Goal: Task Accomplishment & Management: Manage account settings

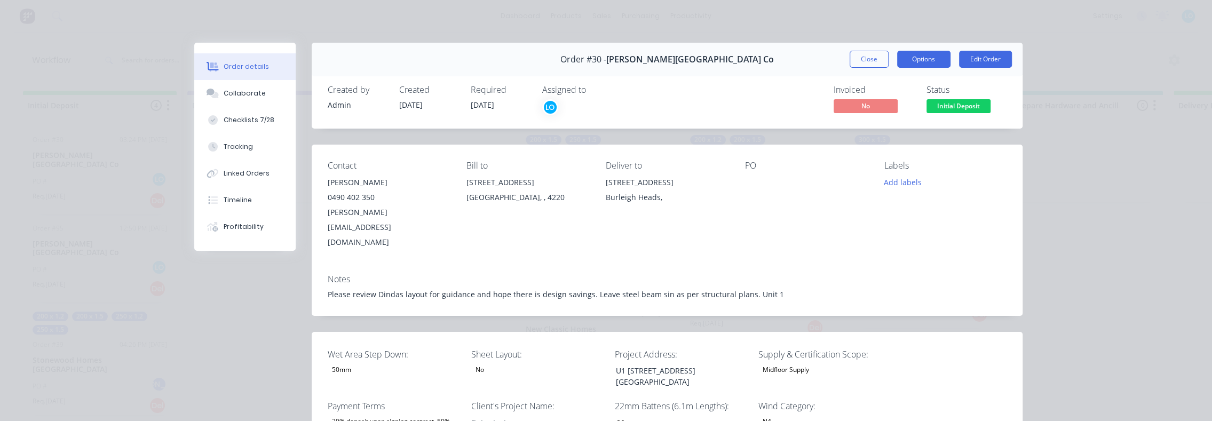
click at [914, 59] on button "Options" at bounding box center [923, 59] width 53 height 17
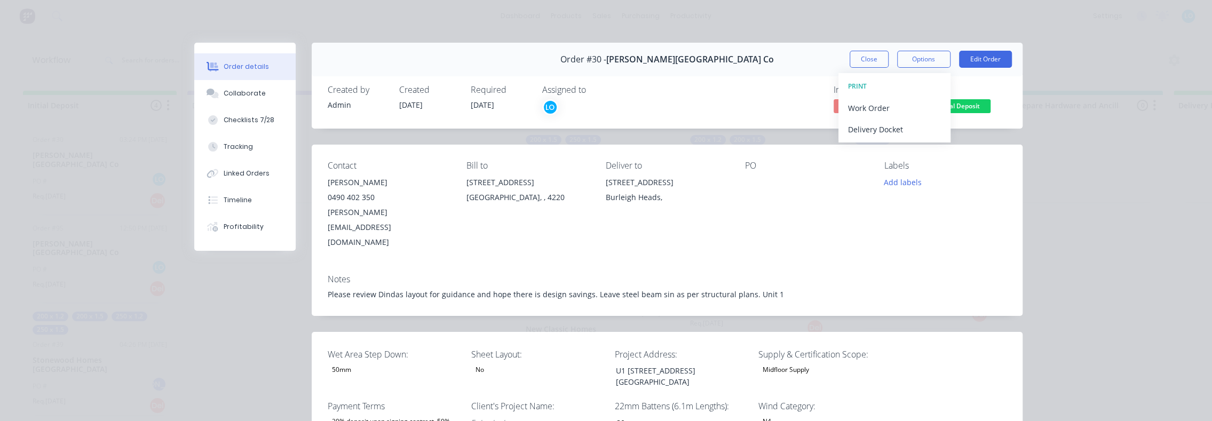
drag, startPoint x: 784, startPoint y: 58, endPoint x: 831, endPoint y: 61, distance: 46.5
click at [785, 60] on div "Order #30 - Blackwood Building Co Close Options PRINT Work Order Delivery Docke…" at bounding box center [667, 60] width 711 height 34
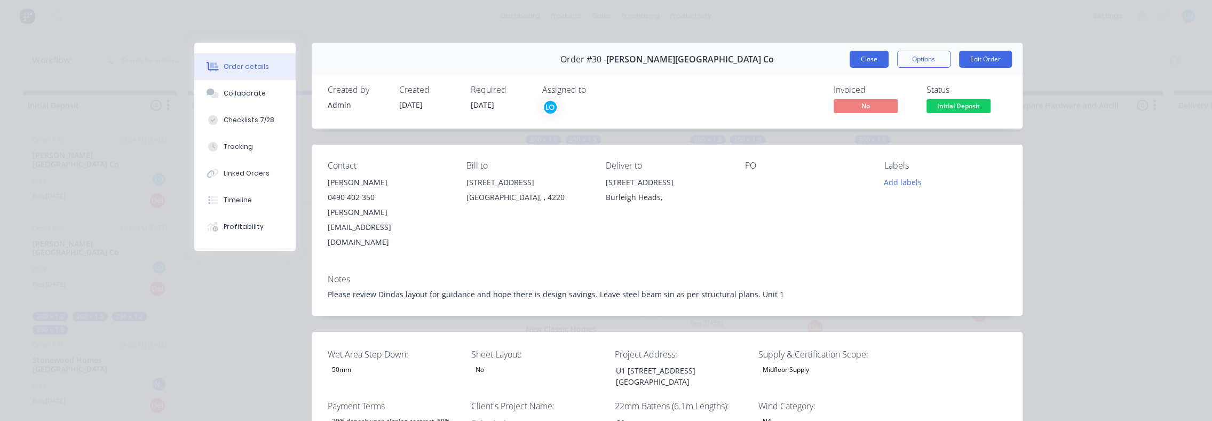
click at [865, 58] on button "Close" at bounding box center [869, 59] width 39 height 17
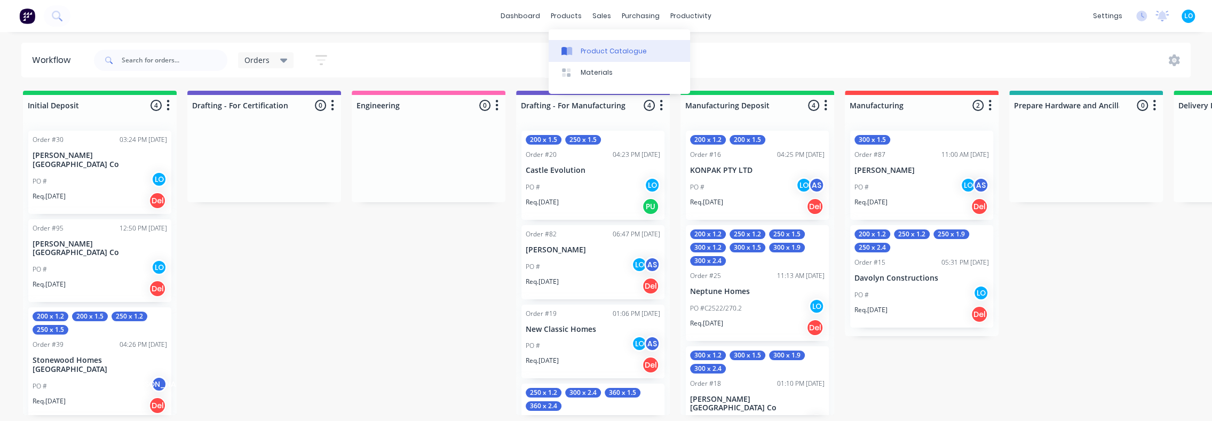
click at [588, 51] on div "Product Catalogue" at bounding box center [614, 51] width 66 height 10
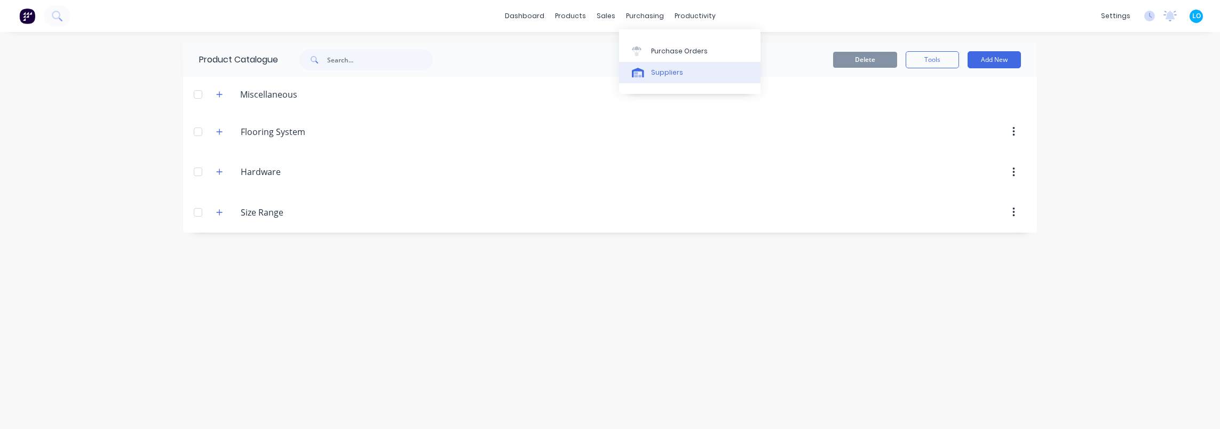
click at [662, 72] on div "Suppliers" at bounding box center [667, 73] width 32 height 10
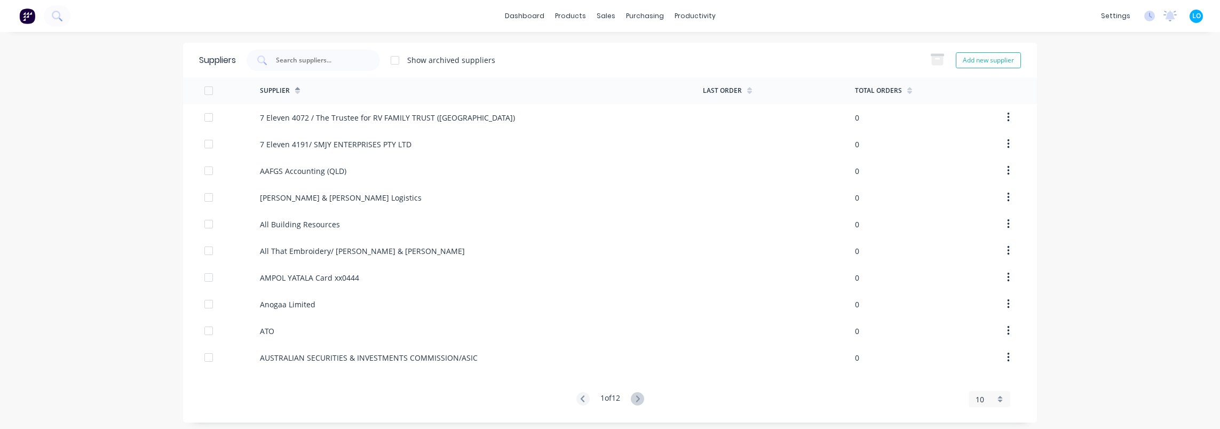
click at [314, 75] on div "Suppliers Show archived suppliers Add new supplier" at bounding box center [610, 60] width 854 height 35
click at [316, 64] on input "text" at bounding box center [319, 60] width 89 height 11
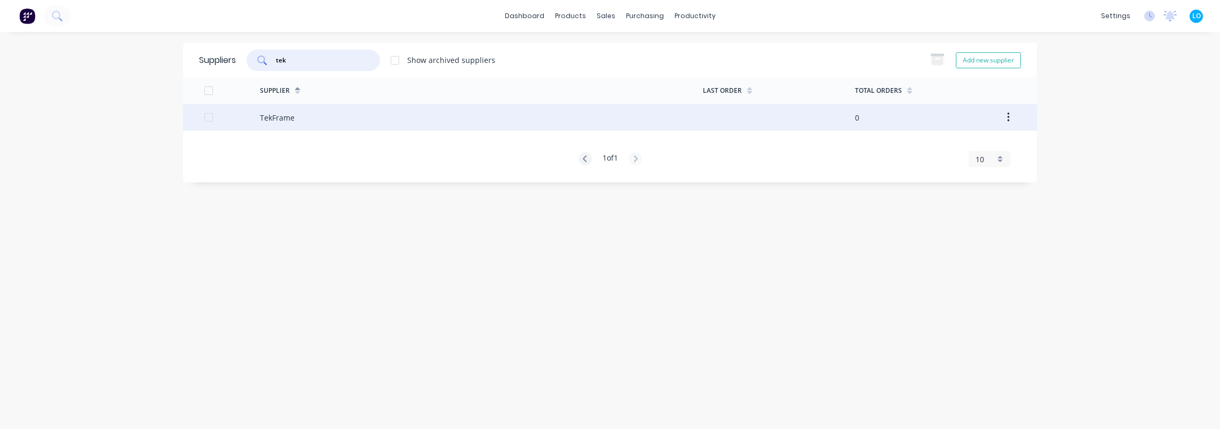
type input "tek"
click at [326, 112] on div "TekFrame" at bounding box center [481, 117] width 443 height 27
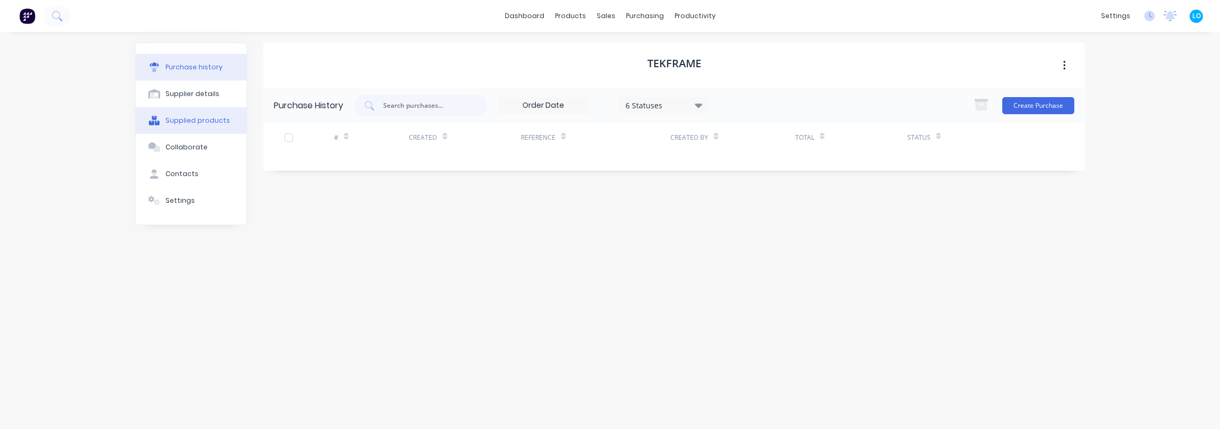
click at [207, 121] on div "Supplied products" at bounding box center [198, 121] width 65 height 10
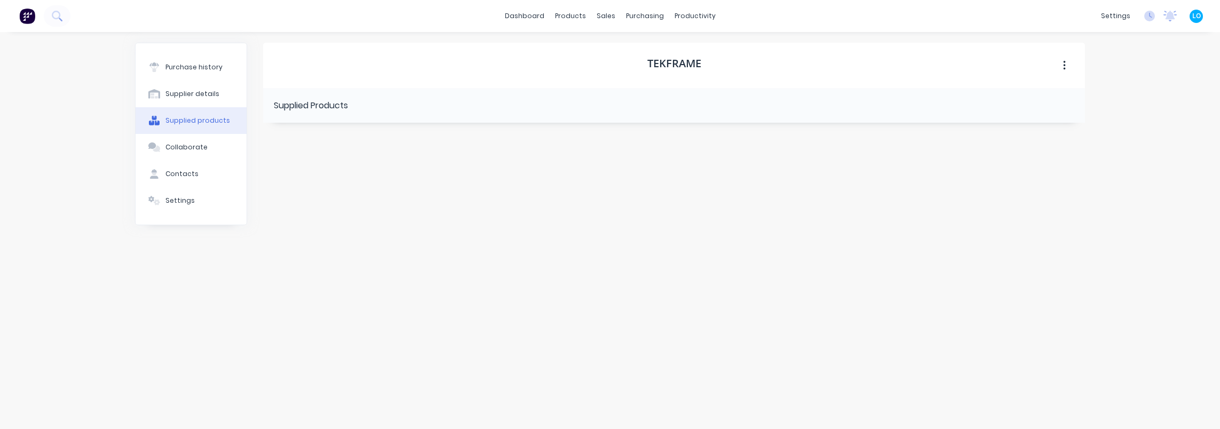
drag, startPoint x: 514, startPoint y: 216, endPoint x: 682, endPoint y: 112, distance: 197.8
click at [514, 214] on div "TekFrame Supplied Products" at bounding box center [674, 225] width 822 height 365
click at [1066, 68] on button "button" at bounding box center [1064, 65] width 25 height 19
drag, startPoint x: 631, startPoint y: 221, endPoint x: 624, endPoint y: 220, distance: 7.0
click at [630, 221] on div "TekFrame Archive Supplied Products" at bounding box center [674, 225] width 822 height 365
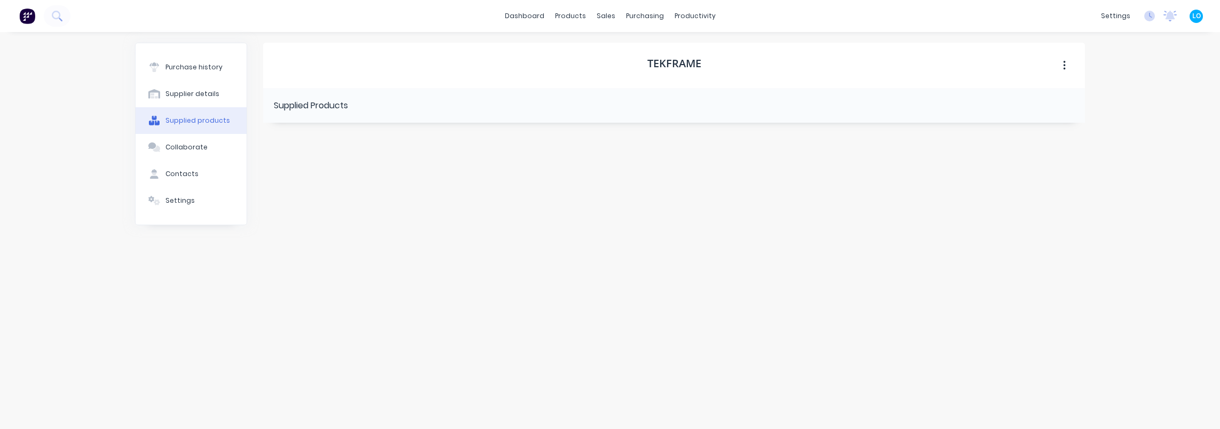
click at [185, 116] on div "Supplied products" at bounding box center [198, 121] width 65 height 10
click at [159, 204] on icon at bounding box center [154, 201] width 12 height 10
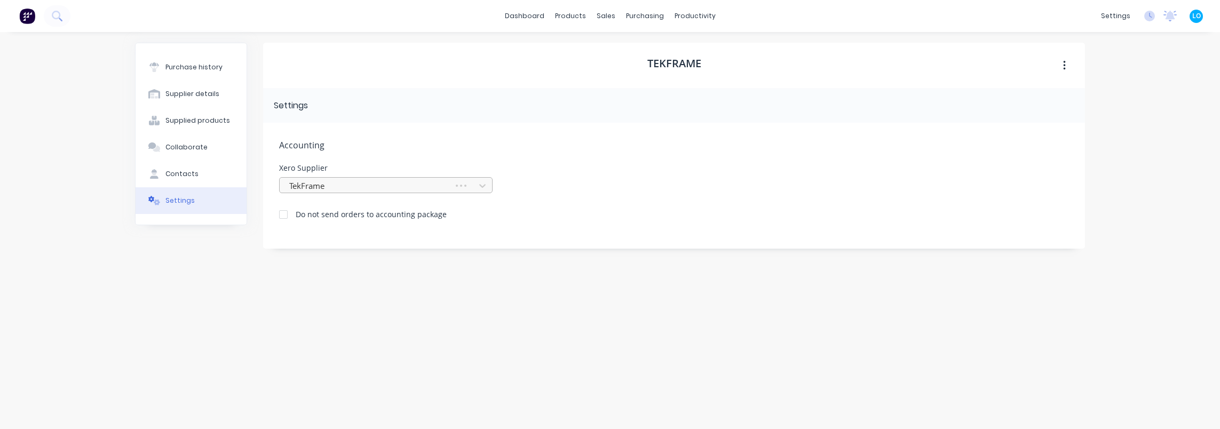
click at [378, 185] on div at bounding box center [368, 185] width 160 height 13
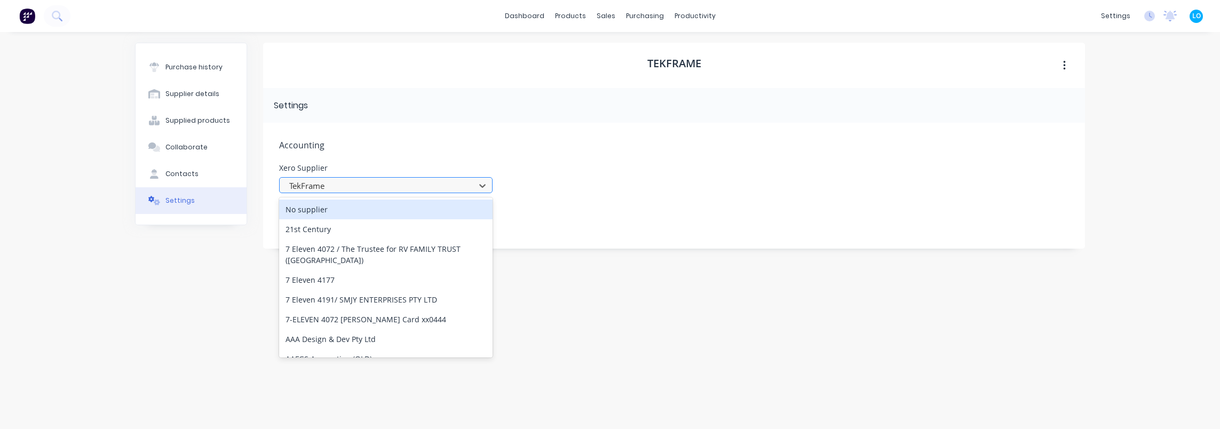
click at [380, 184] on div at bounding box center [379, 185] width 182 height 13
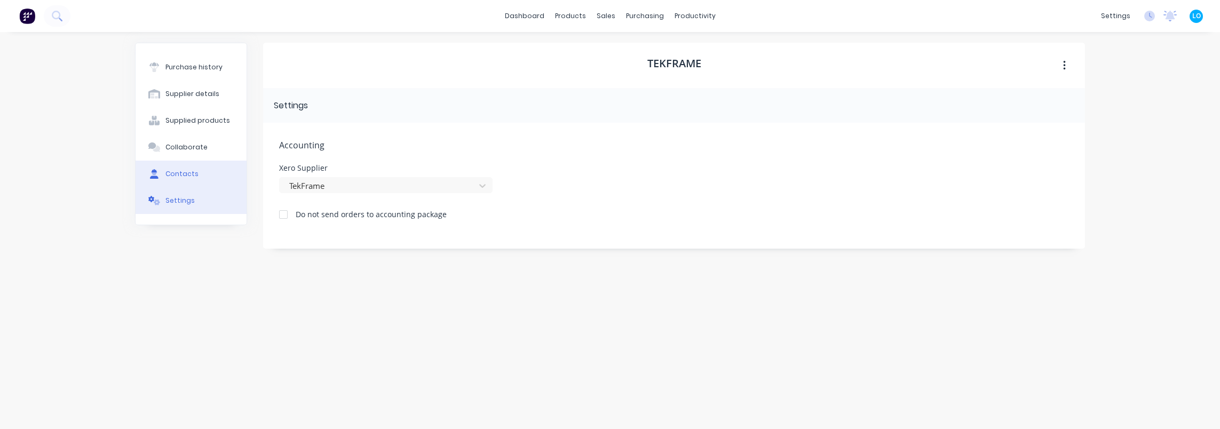
click at [159, 164] on button "Contacts" at bounding box center [191, 174] width 111 height 27
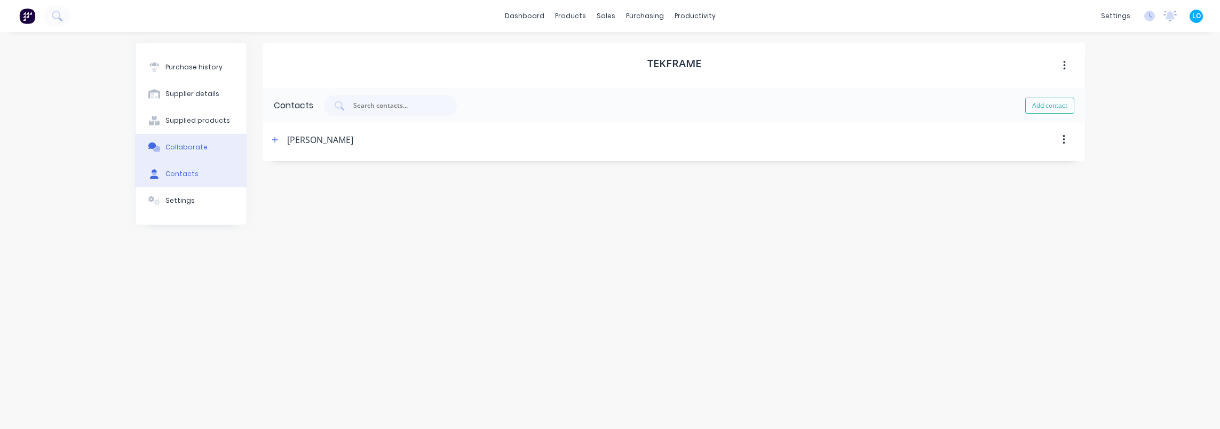
click at [189, 147] on div "Collaborate" at bounding box center [187, 148] width 42 height 10
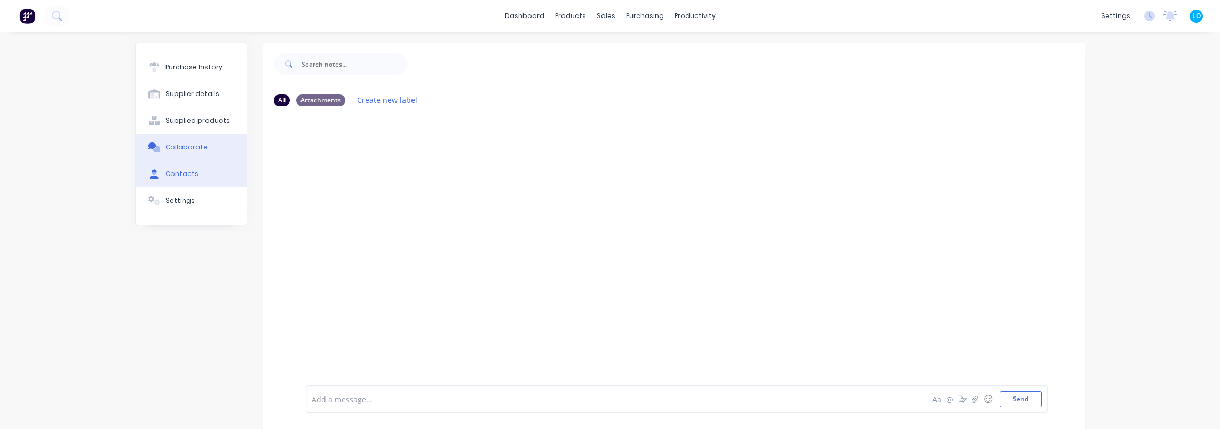
click at [172, 172] on div "Contacts" at bounding box center [182, 174] width 33 height 10
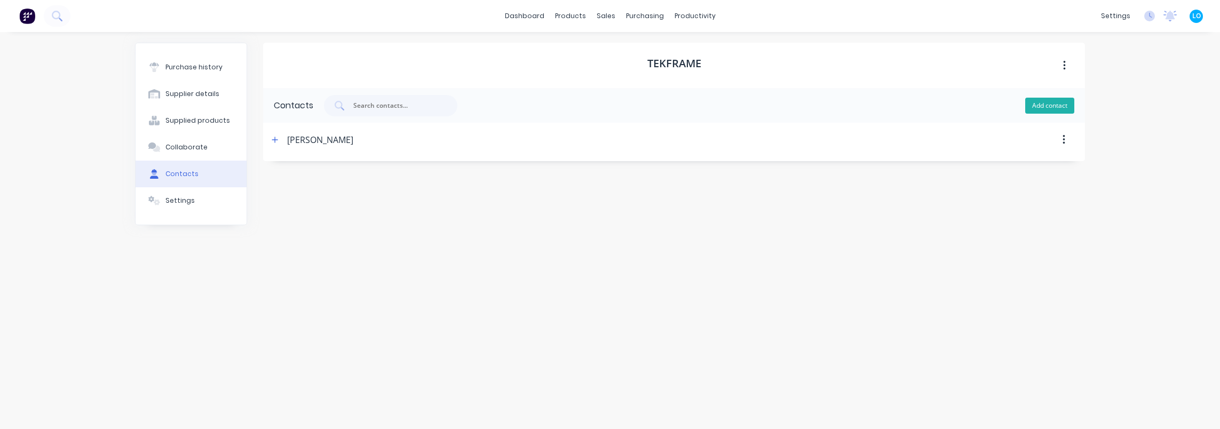
click at [1051, 106] on button "Add contact" at bounding box center [1050, 106] width 49 height 16
select select "AU"
click at [298, 142] on div "New Contact" at bounding box center [312, 140] width 51 height 34
click at [284, 138] on div "New Contact" at bounding box center [304, 140] width 70 height 34
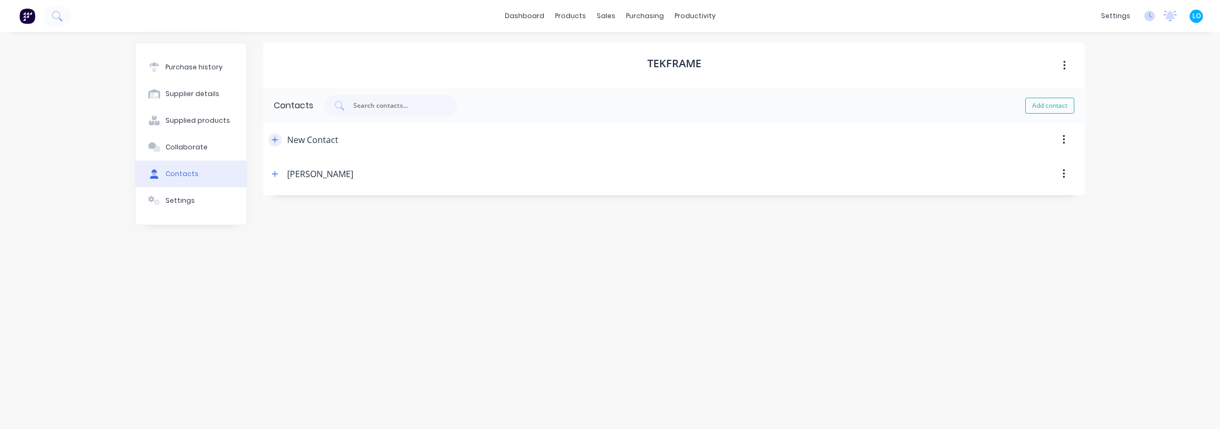
click at [275, 138] on icon "button" at bounding box center [275, 140] width 6 height 6
drag, startPoint x: 349, startPoint y: 184, endPoint x: 277, endPoint y: 185, distance: 72.1
click at [277, 185] on form "Contact Name New Contact Email address Phone International Afghanistan Åland Is…" at bounding box center [674, 242] width 822 height 170
click at [333, 185] on input "Mark" at bounding box center [353, 186] width 149 height 16
type input "Mark Bakarich"
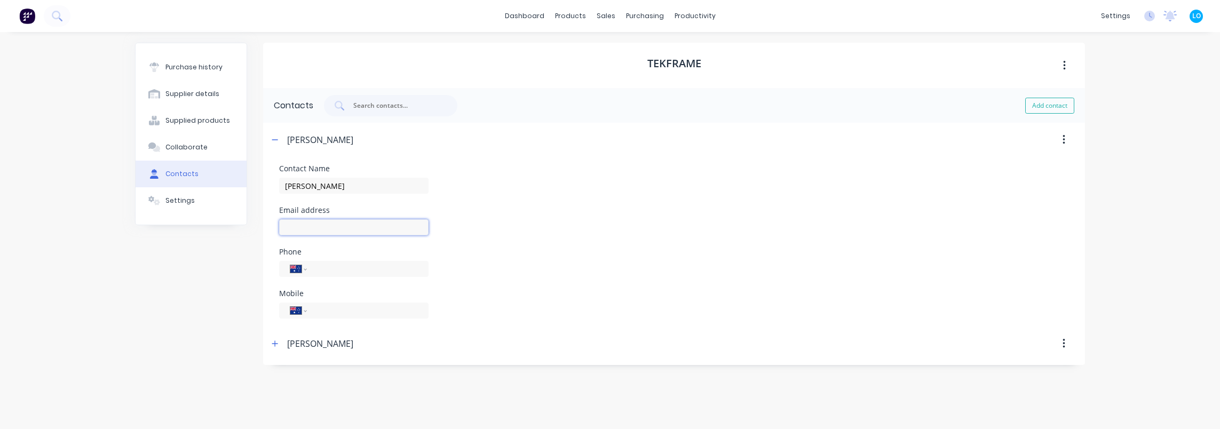
click at [330, 223] on input at bounding box center [353, 227] width 149 height 16
paste input "operations@tekframe.com.au"
type input "operations@tekframe.com.au"
click at [277, 138] on icon "button" at bounding box center [275, 139] width 6 height 7
click at [157, 272] on div "Purchase history Supplier details Supplied products Collaborate Contacts Settin…" at bounding box center [191, 225] width 112 height 365
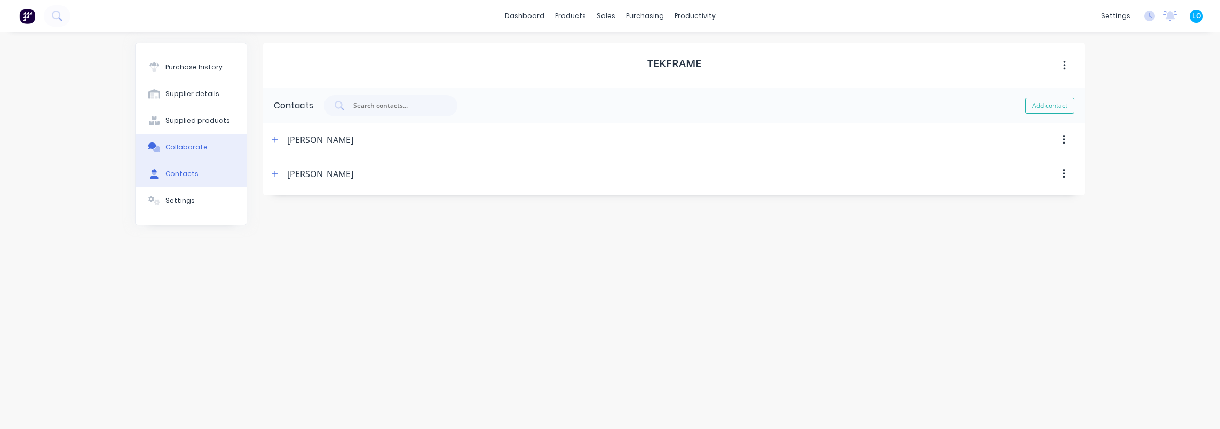
click at [180, 154] on button "Collaborate" at bounding box center [191, 147] width 111 height 27
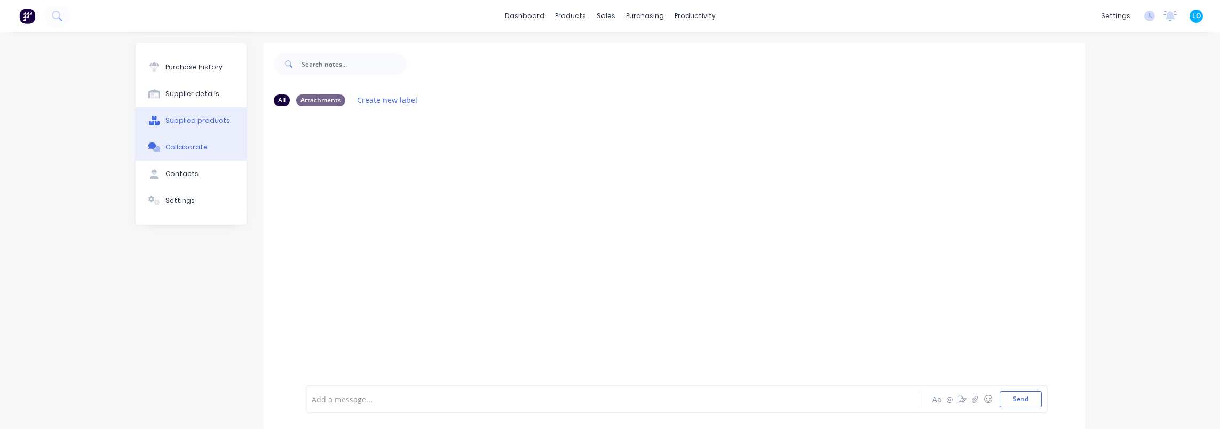
click at [192, 114] on button "Supplied products" at bounding box center [191, 120] width 111 height 27
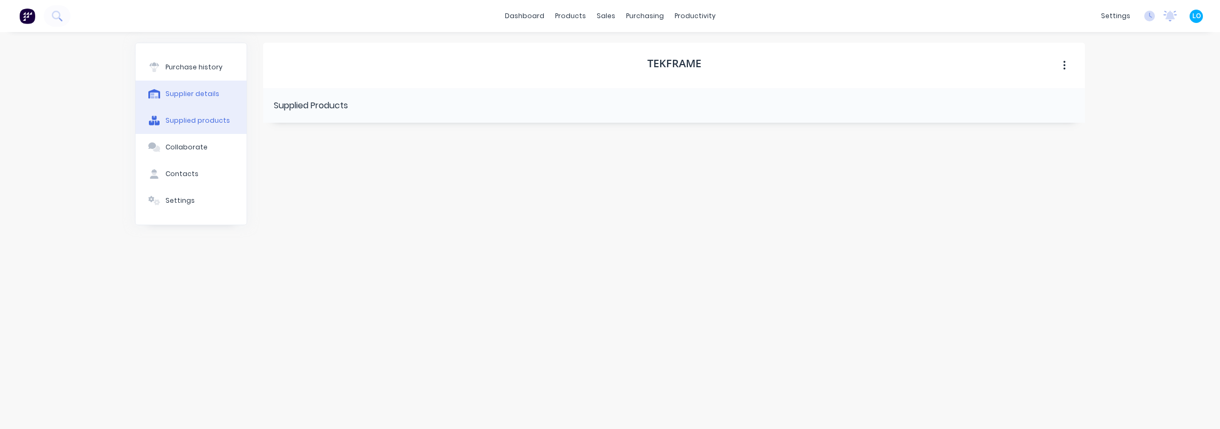
click at [201, 94] on div "Supplier details" at bounding box center [193, 94] width 54 height 10
select select "AU"
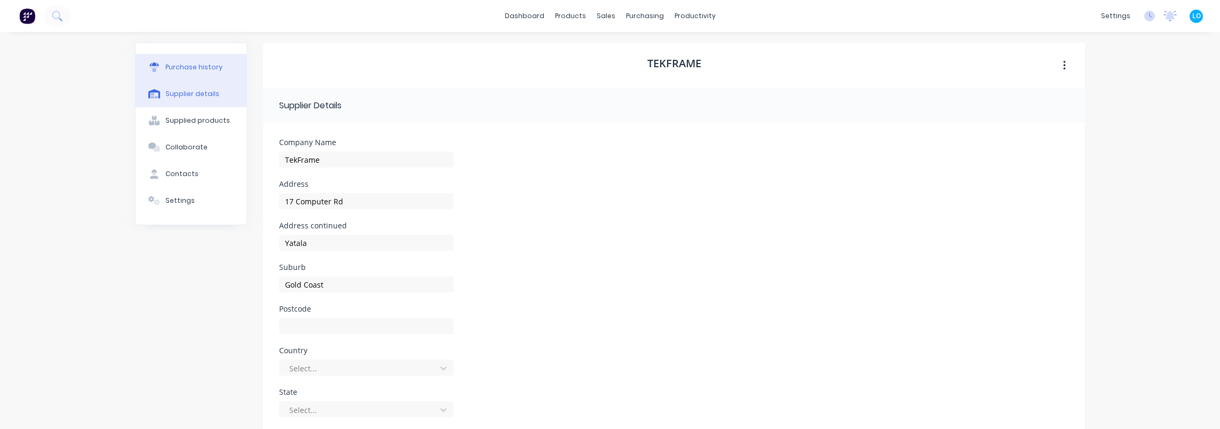
click at [207, 65] on div "Purchase history" at bounding box center [194, 67] width 57 height 10
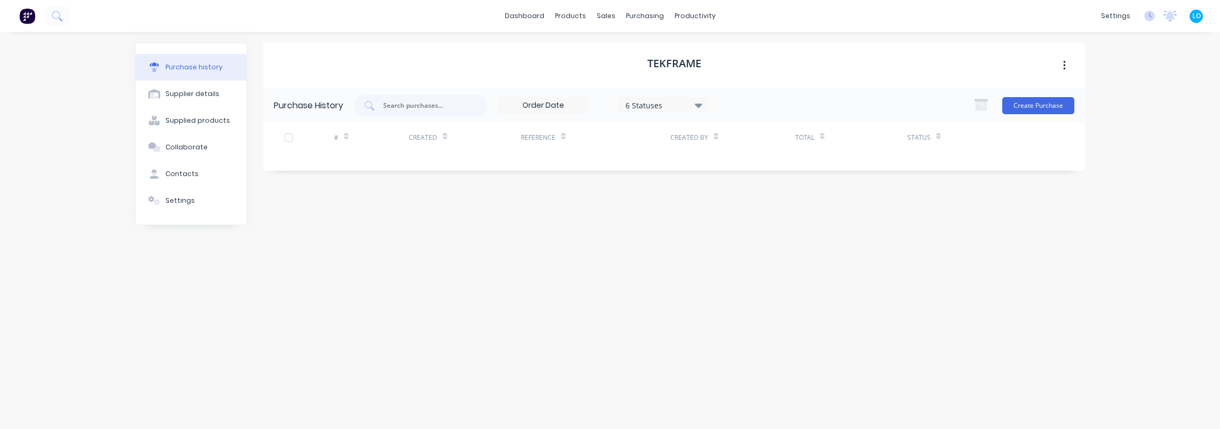
click at [1061, 63] on button "button" at bounding box center [1064, 65] width 25 height 19
click at [1082, 265] on div "TekFrame Archive Purchase History 6 Statuses 6 Statuses Create Purchase # Creat…" at bounding box center [674, 225] width 822 height 365
click at [579, 47] on div at bounding box center [573, 51] width 16 height 10
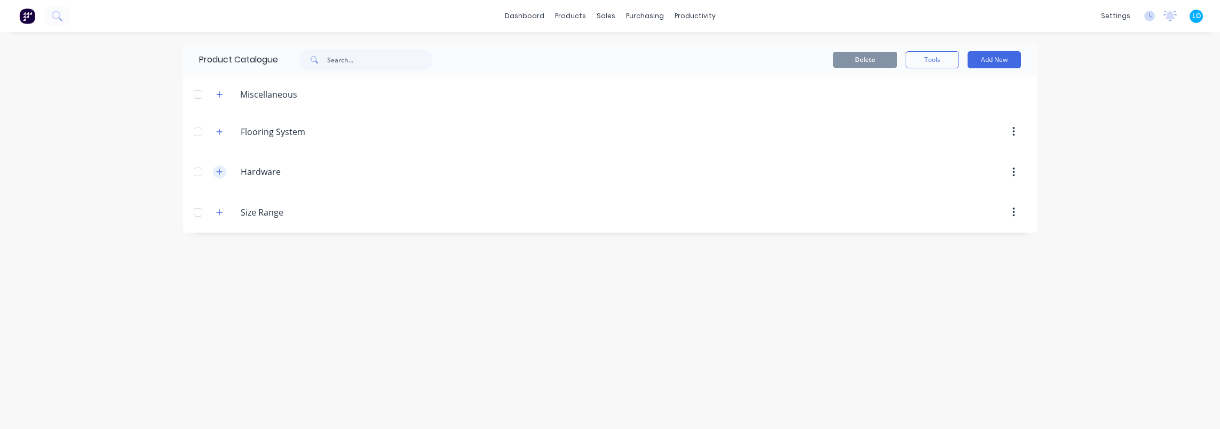
click at [222, 176] on button "button" at bounding box center [219, 172] width 13 height 13
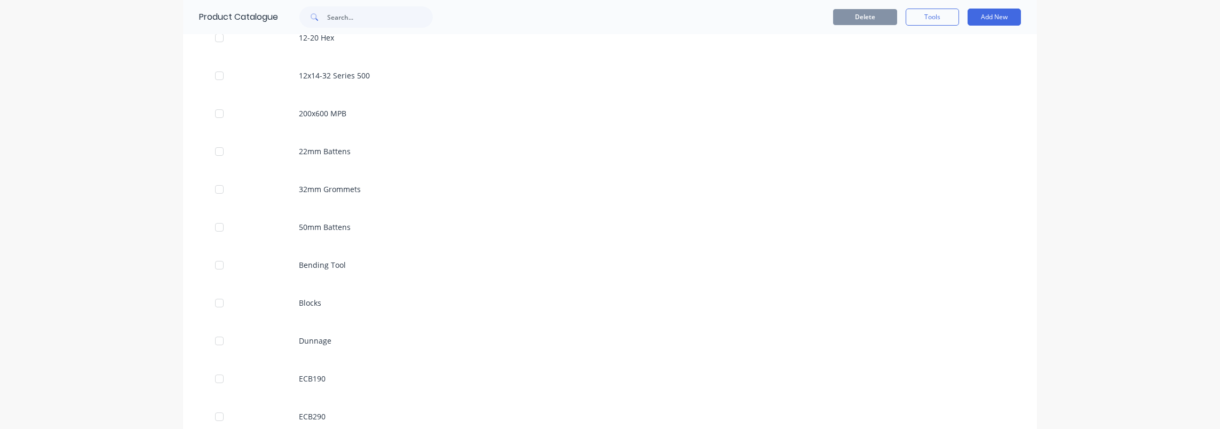
scroll to position [137, 0]
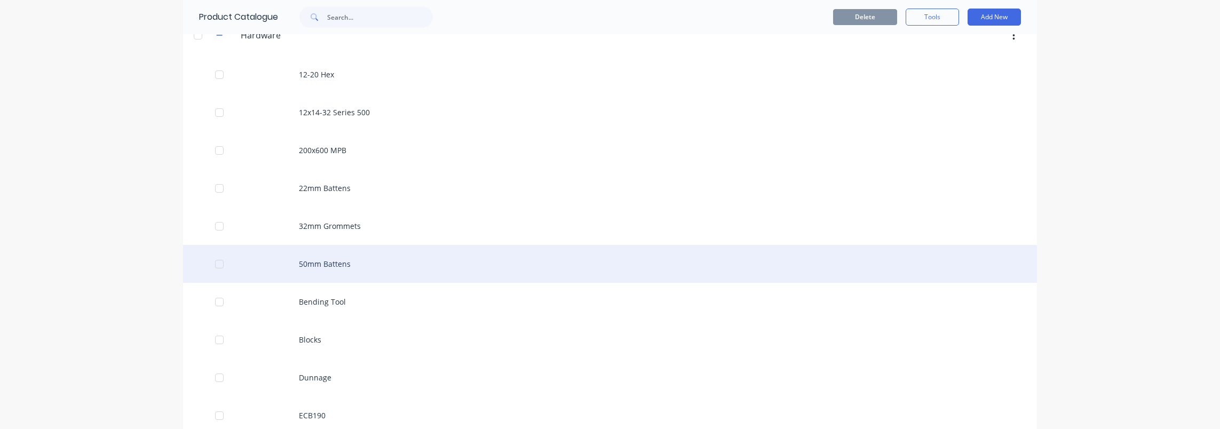
click at [340, 270] on div "50mm Battens" at bounding box center [610, 264] width 854 height 38
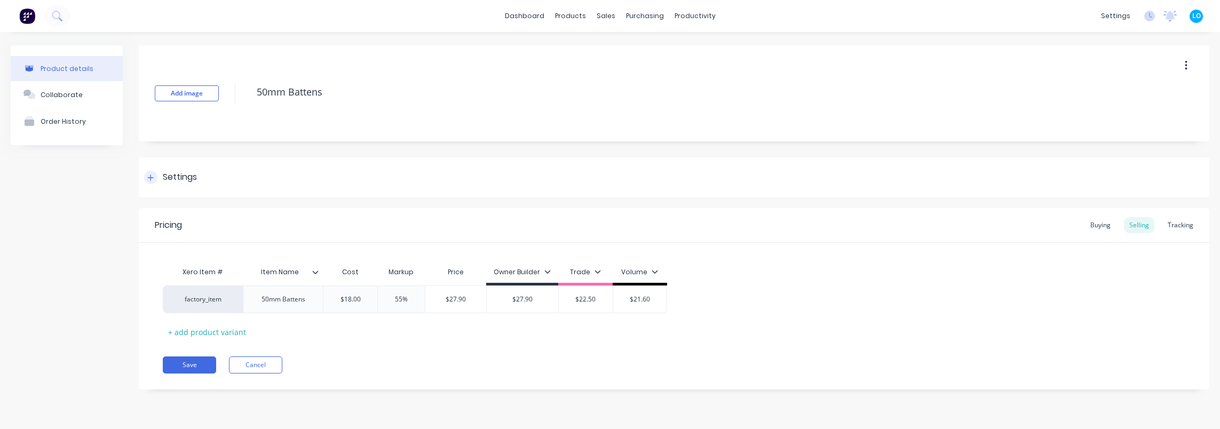
click at [157, 176] on div at bounding box center [150, 177] width 13 height 13
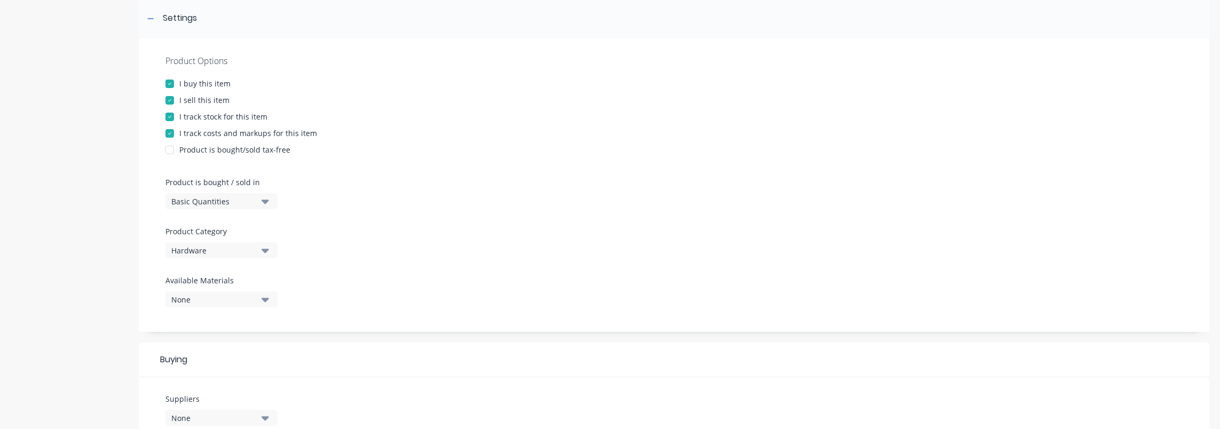
scroll to position [160, 0]
click at [229, 298] on div "None" at bounding box center [213, 298] width 85 height 11
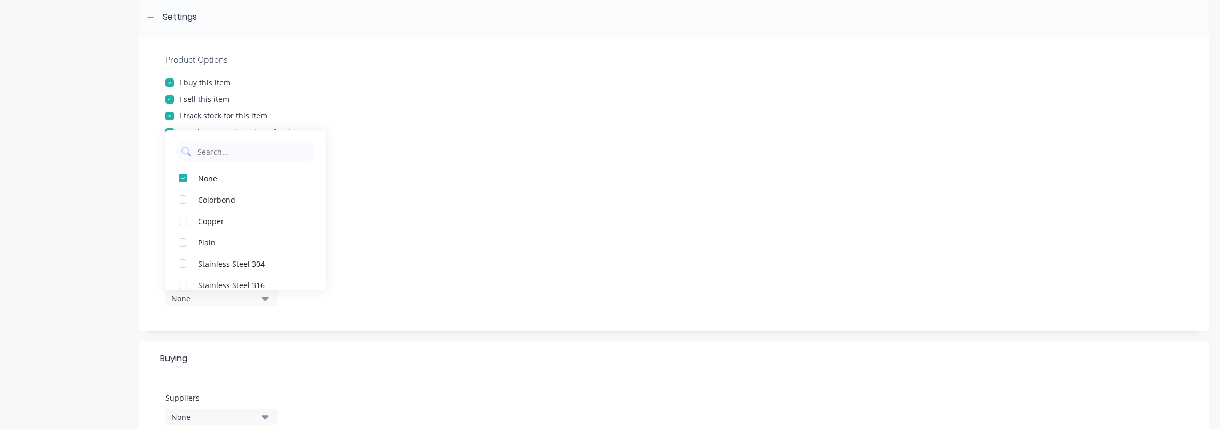
click at [229, 298] on div "None" at bounding box center [213, 298] width 85 height 11
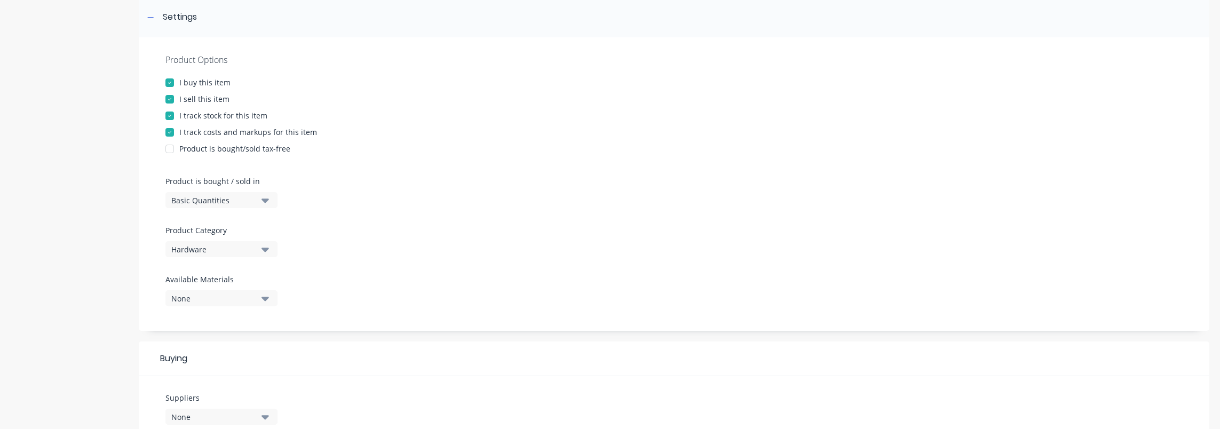
click at [215, 153] on div "Product is bought/sold tax-free" at bounding box center [234, 148] width 111 height 11
click at [403, 163] on div at bounding box center [675, 168] width 1018 height 16
click at [210, 151] on div "Product is bought/sold tax-free" at bounding box center [234, 148] width 111 height 11
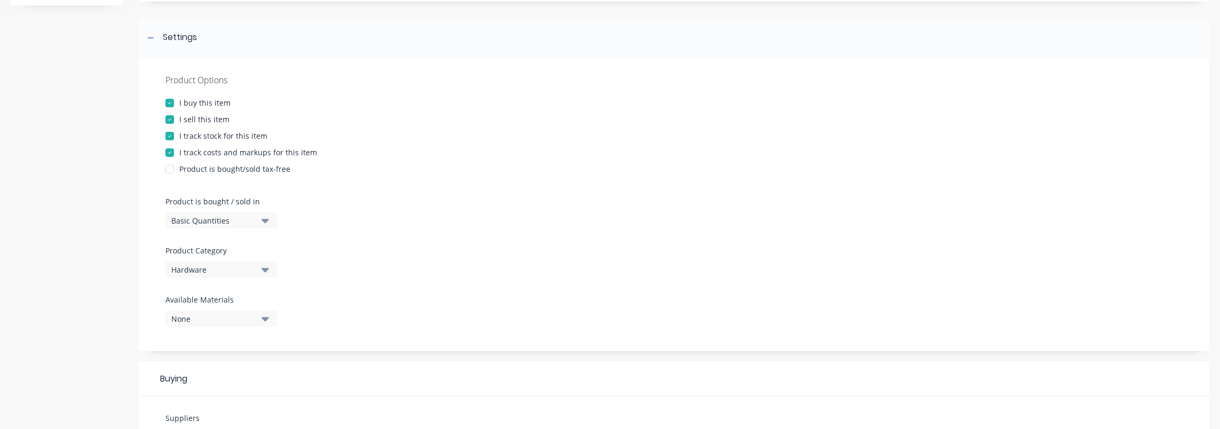
scroll to position [107, 0]
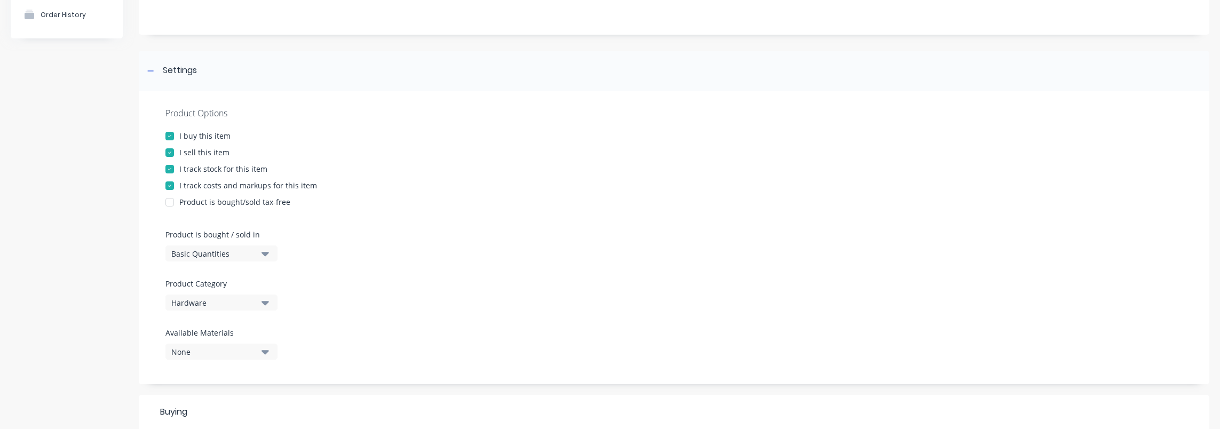
click at [235, 170] on div "I track stock for this item" at bounding box center [223, 168] width 88 height 11
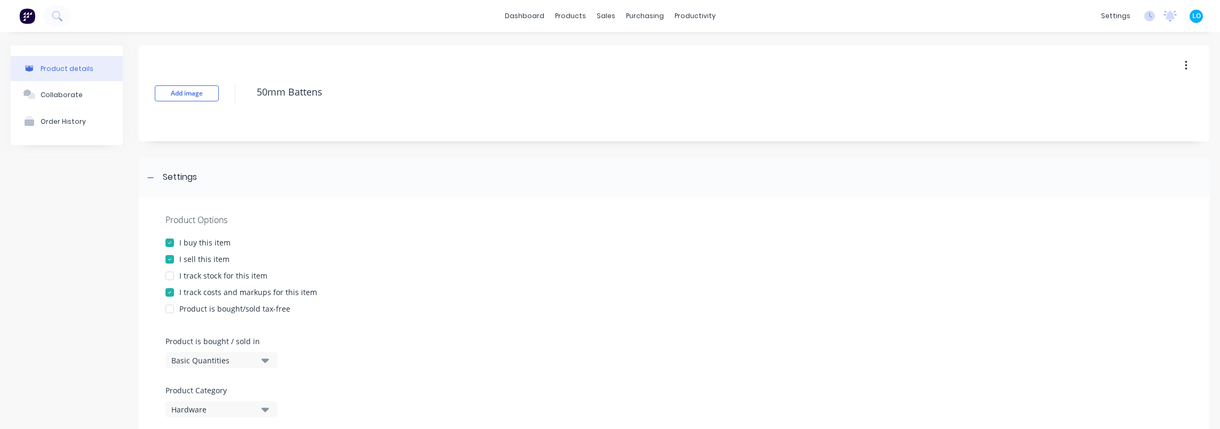
scroll to position [0, 0]
click at [1163, 62] on div "Add image 50mm Battens" at bounding box center [674, 93] width 1071 height 96
click at [1174, 64] on button "button" at bounding box center [1186, 65] width 25 height 19
click at [726, 188] on div "Settings" at bounding box center [674, 177] width 1071 height 40
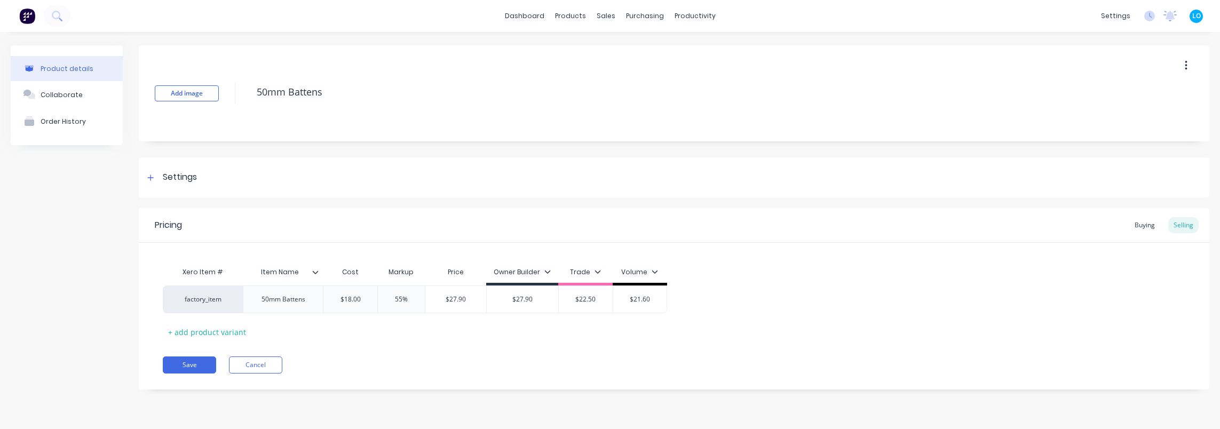
drag, startPoint x: 515, startPoint y: 242, endPoint x: 946, endPoint y: 198, distance: 433.6
click at [521, 242] on div "Pricing Buying Selling" at bounding box center [674, 225] width 1071 height 35
click at [1146, 221] on div "Buying" at bounding box center [1145, 225] width 31 height 16
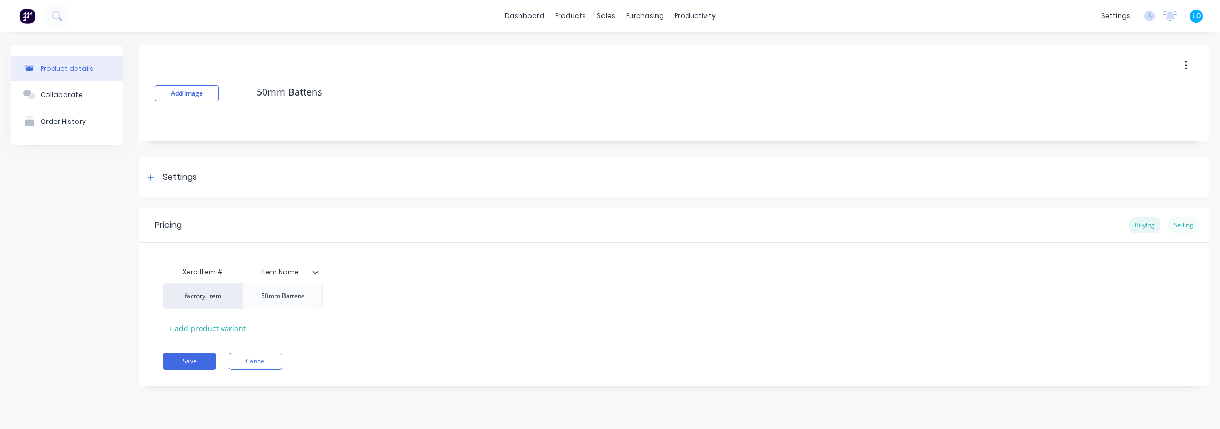
click at [1181, 226] on div "Selling" at bounding box center [1184, 225] width 30 height 16
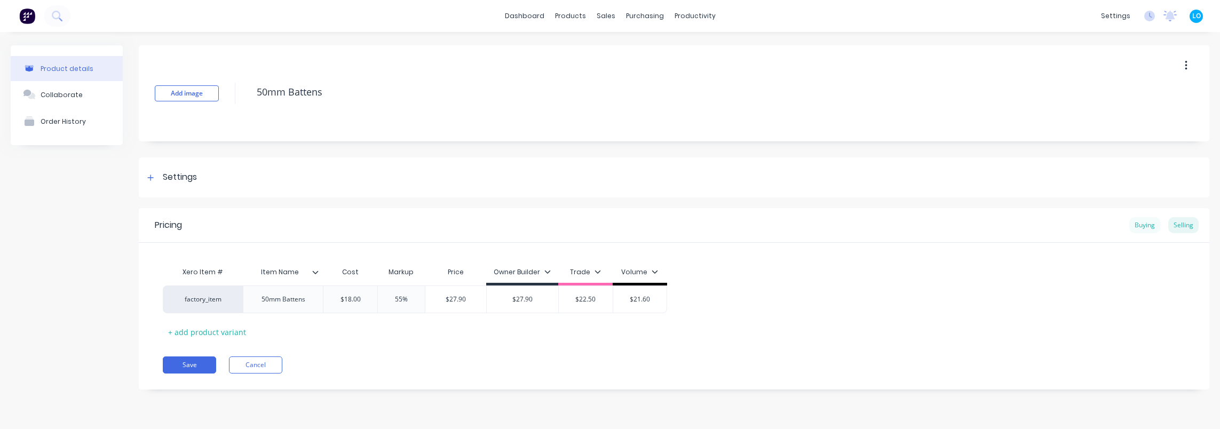
click at [1142, 227] on div "Buying" at bounding box center [1145, 225] width 31 height 16
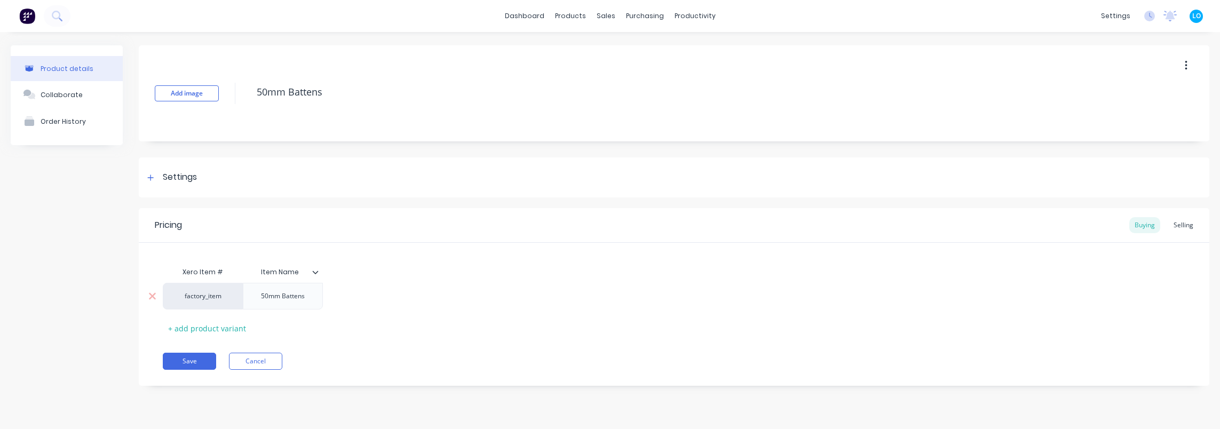
drag, startPoint x: 319, startPoint y: 298, endPoint x: 309, endPoint y: 298, distance: 10.7
click at [318, 298] on div "50mm Battens" at bounding box center [283, 296] width 80 height 27
click at [297, 299] on div "50mm Battens" at bounding box center [283, 296] width 61 height 14
click at [378, 299] on div "factory_item 50mm Battens" at bounding box center [674, 296] width 1023 height 27
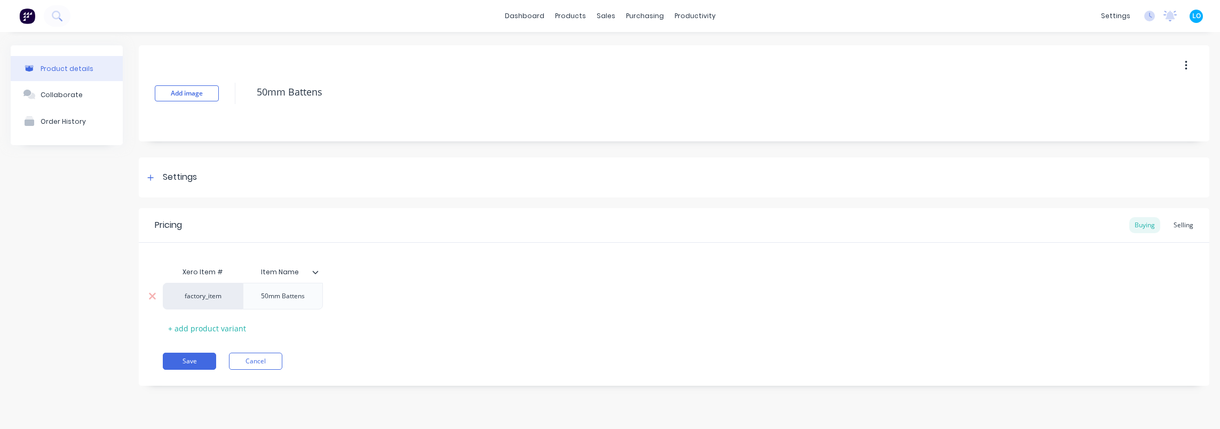
click at [272, 292] on div "50mm Battens" at bounding box center [283, 296] width 61 height 14
click at [321, 274] on div at bounding box center [320, 272] width 6 height 10
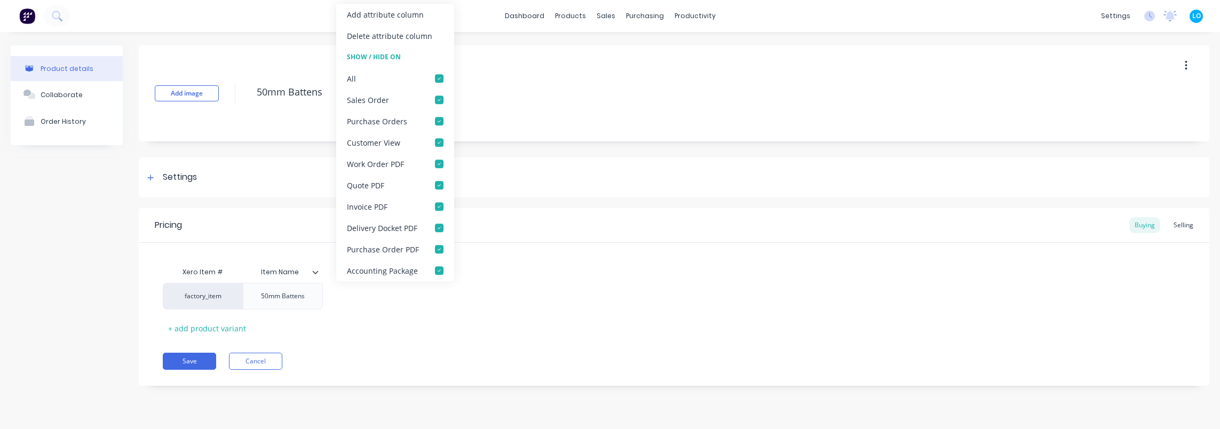
click at [317, 273] on icon at bounding box center [315, 272] width 6 height 6
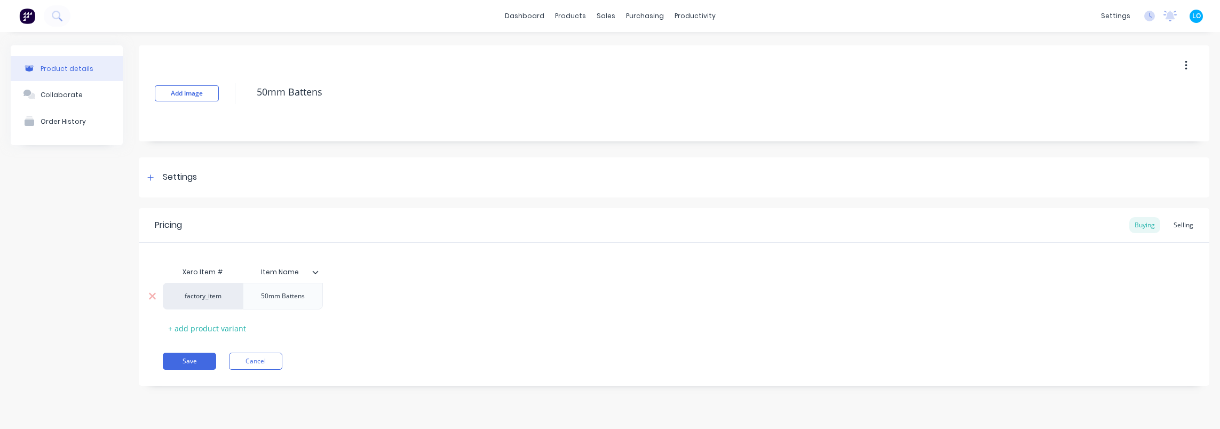
click at [222, 300] on div "factory_item" at bounding box center [203, 296] width 59 height 10
click at [286, 294] on div "50mm Battens" at bounding box center [283, 296] width 61 height 14
click at [261, 297] on div "50mm Battens" at bounding box center [283, 296] width 61 height 14
click at [206, 328] on div "+ add product variant" at bounding box center [207, 328] width 89 height 17
click at [149, 325] on icon at bounding box center [152, 323] width 7 height 7
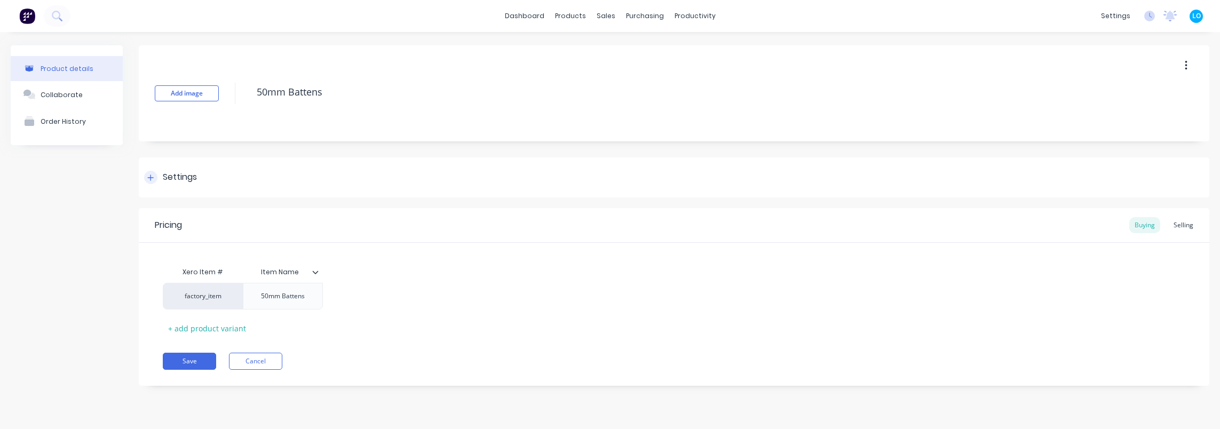
click at [148, 182] on div at bounding box center [150, 177] width 13 height 13
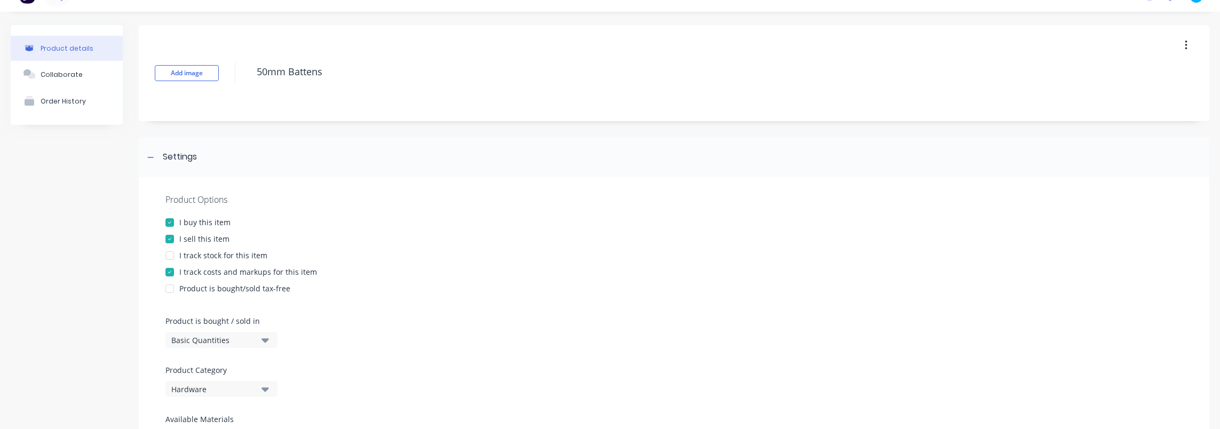
scroll to position [53, 0]
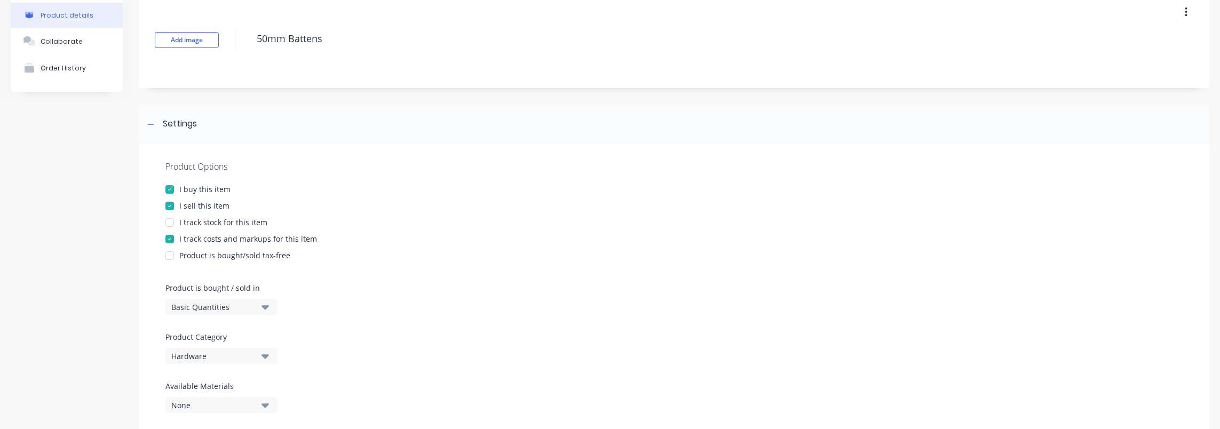
click at [196, 250] on div "Product is bought/sold tax-free" at bounding box center [234, 255] width 111 height 11
click at [152, 123] on icon at bounding box center [150, 124] width 6 height 7
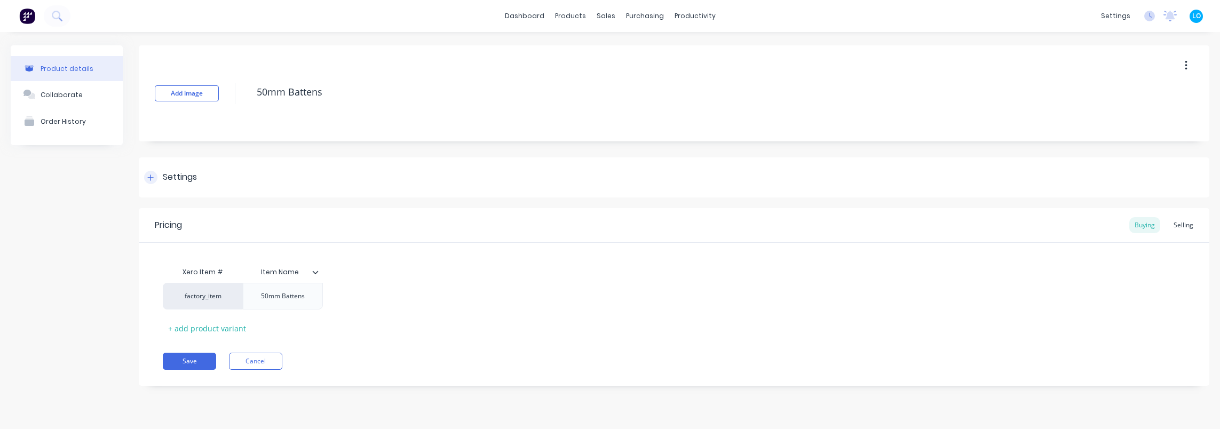
scroll to position [0, 0]
click at [157, 182] on div "Settings" at bounding box center [170, 177] width 53 height 13
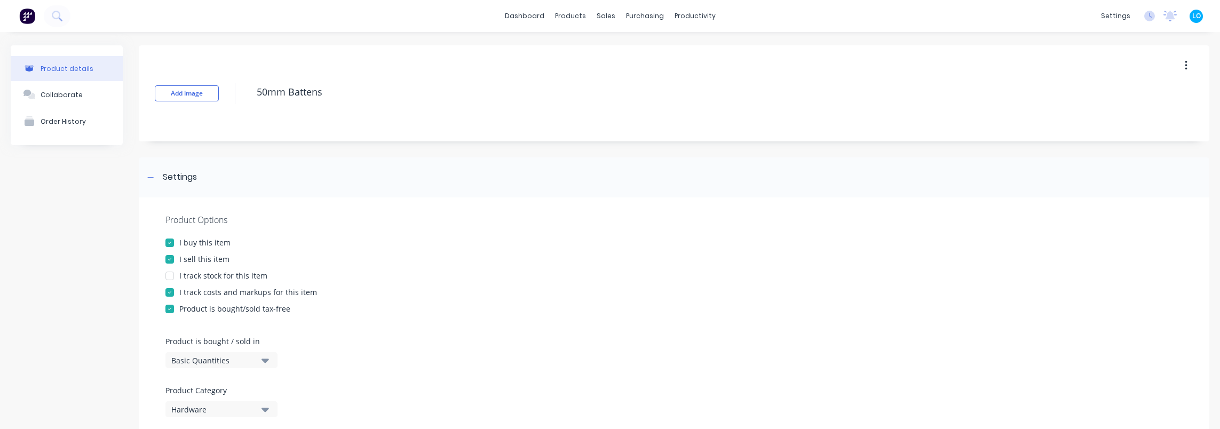
click at [234, 312] on div "Product is bought/sold tax-free" at bounding box center [234, 308] width 111 height 11
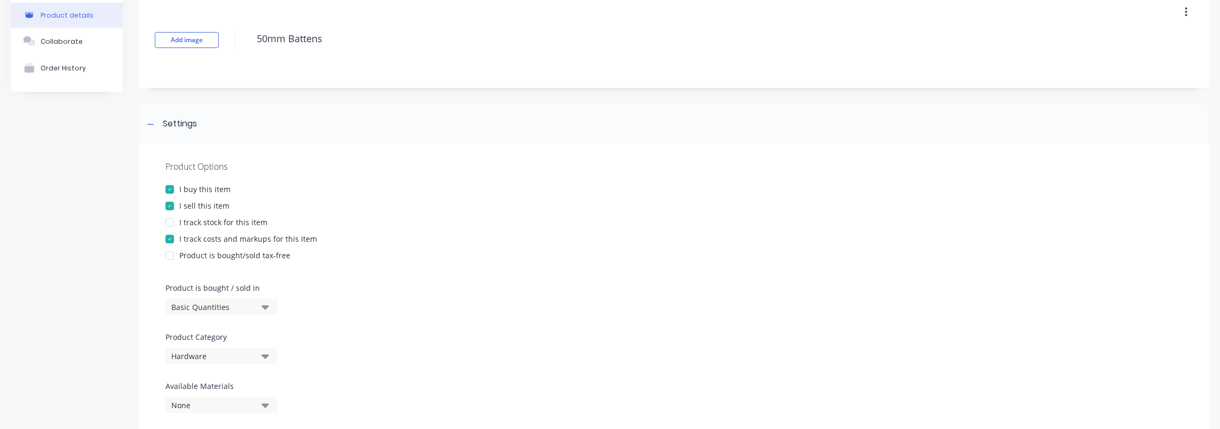
scroll to position [107, 0]
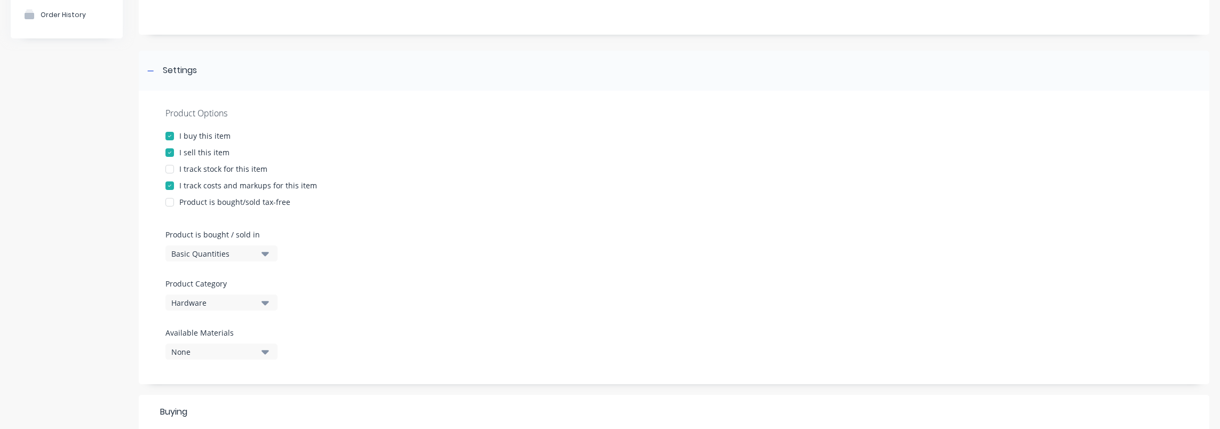
click at [234, 255] on div "Basic Quantities" at bounding box center [213, 253] width 85 height 11
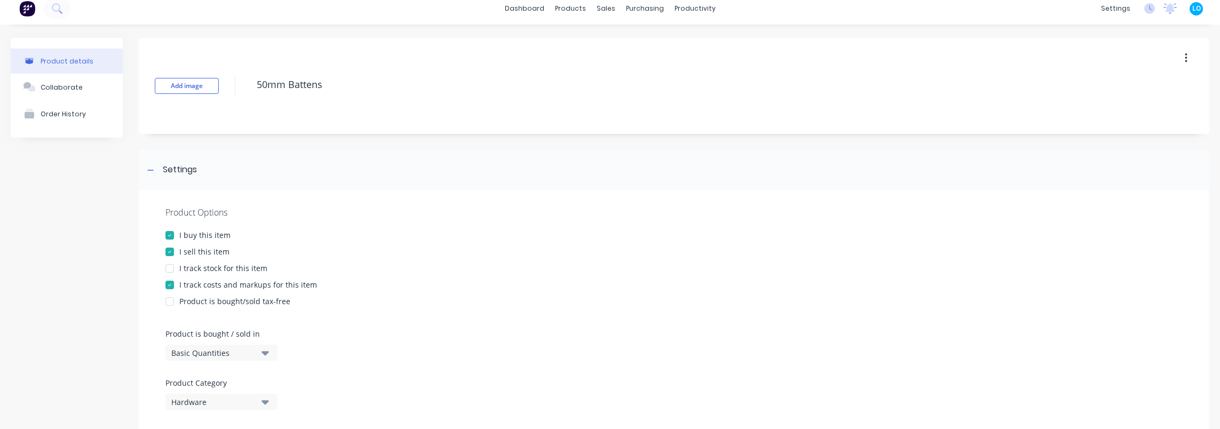
scroll to position [0, 0]
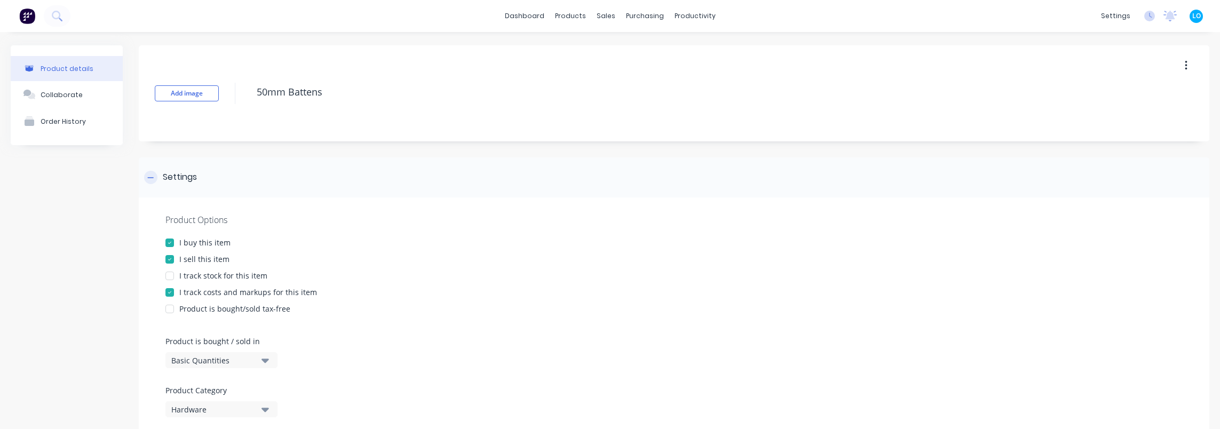
click at [146, 176] on div at bounding box center [150, 177] width 13 height 13
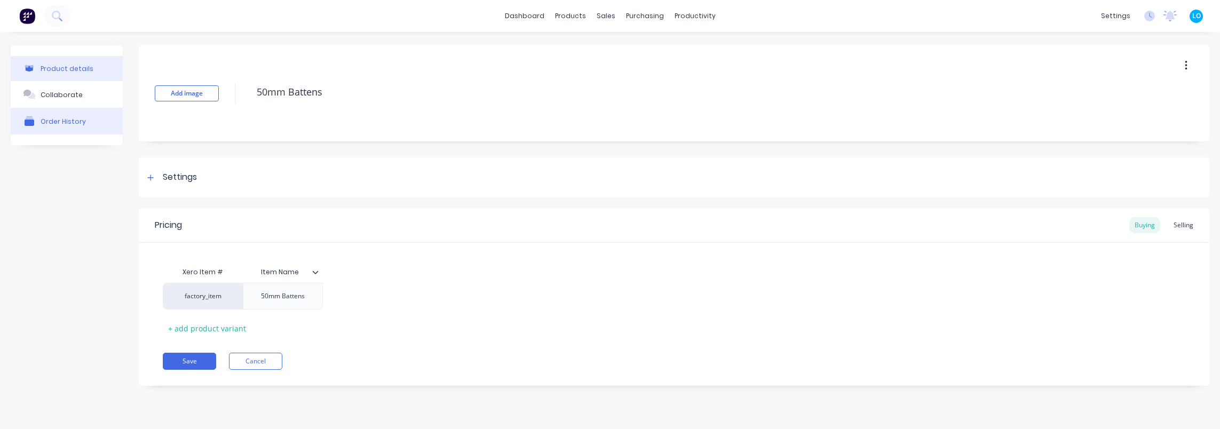
click at [66, 117] on div "Order History" at bounding box center [63, 121] width 45 height 8
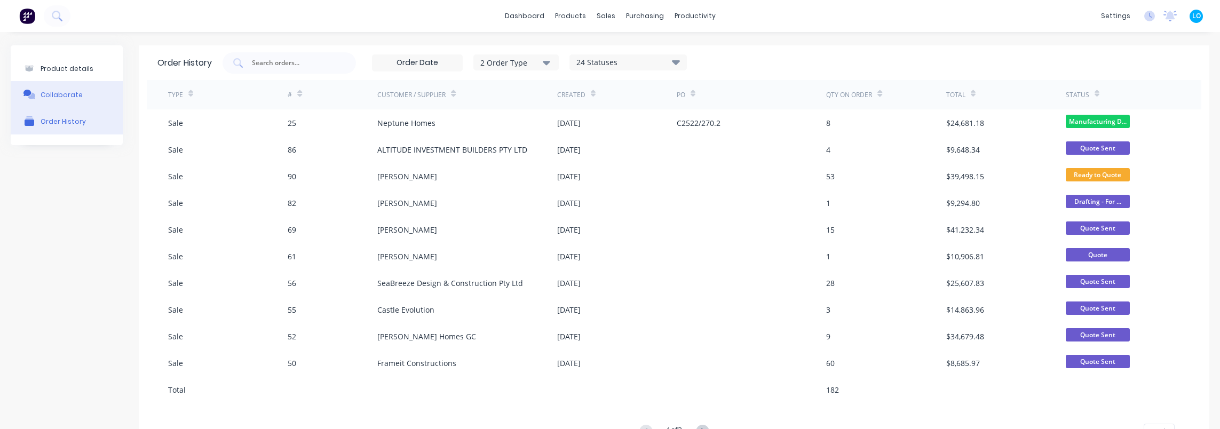
drag, startPoint x: 66, startPoint y: 104, endPoint x: 68, endPoint y: 77, distance: 26.8
click at [66, 103] on button "Collaborate" at bounding box center [67, 94] width 112 height 27
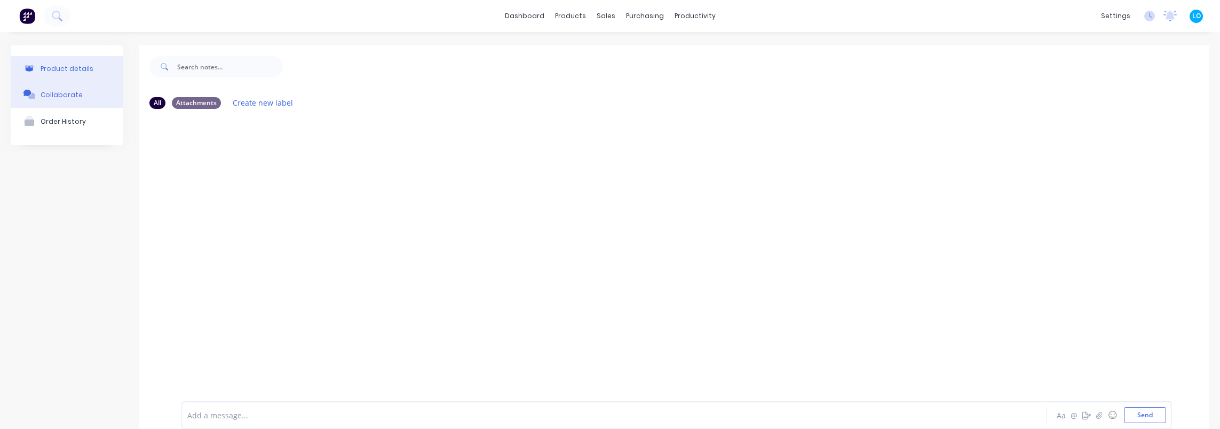
click at [69, 72] on div "Product details" at bounding box center [67, 69] width 53 height 8
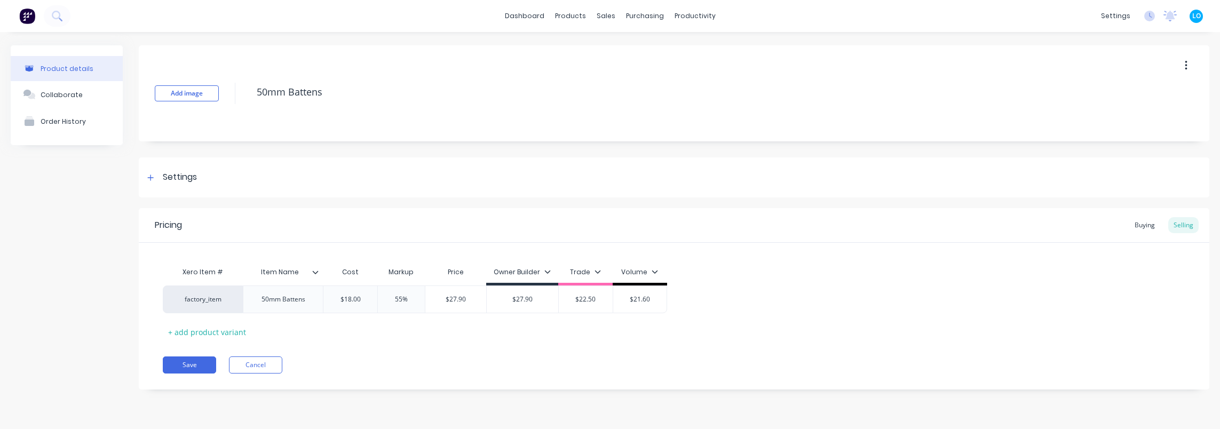
type textarea "x"
click at [1187, 64] on icon "button" at bounding box center [1186, 66] width 3 height 12
drag, startPoint x: 854, startPoint y: 156, endPoint x: 904, endPoint y: 193, distance: 61.9
click at [853, 157] on div "Add image 50mm Battens Settings Product Options I buy this item I sell this ite…" at bounding box center [674, 225] width 1071 height 360
click at [672, 50] on div "Purchase Orders" at bounding box center [679, 51] width 57 height 10
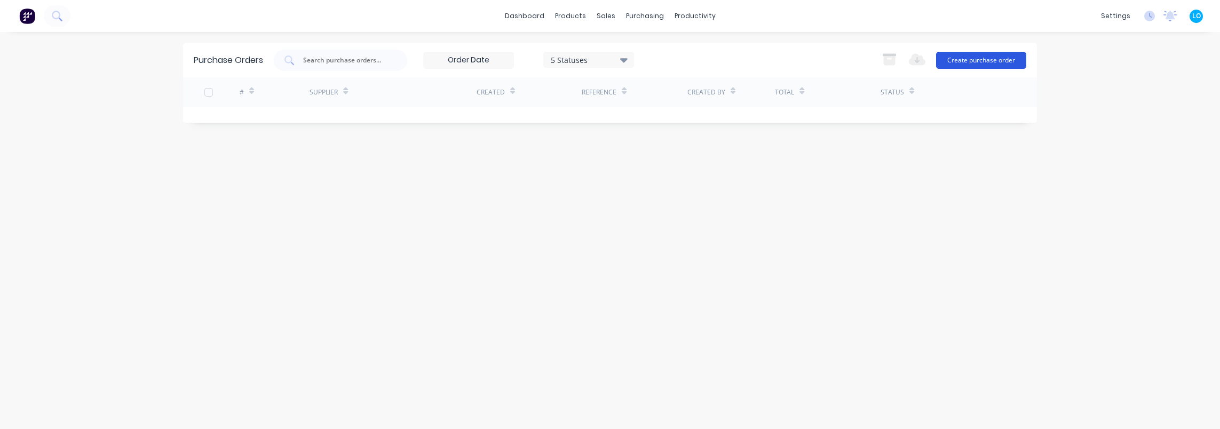
click at [998, 54] on button "Create purchase order" at bounding box center [981, 60] width 90 height 17
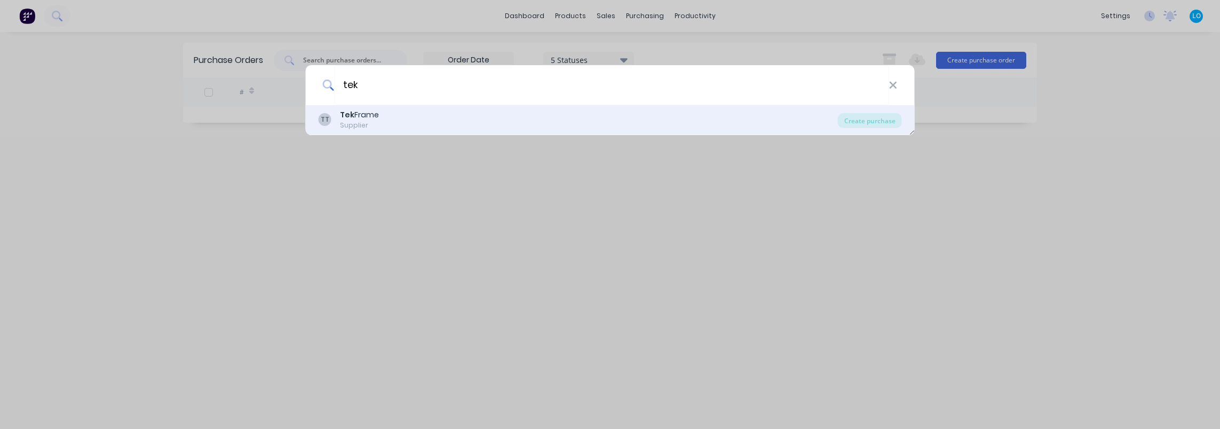
type input "tek"
click at [427, 127] on div "TT Tek Frame Supplier" at bounding box center [578, 119] width 519 height 21
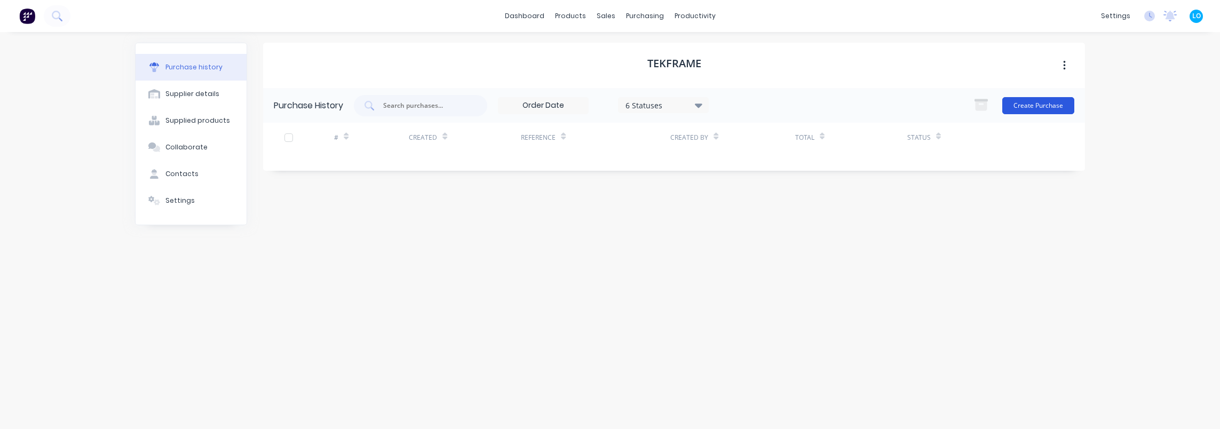
click at [1052, 107] on button "Create Purchase" at bounding box center [1039, 105] width 72 height 17
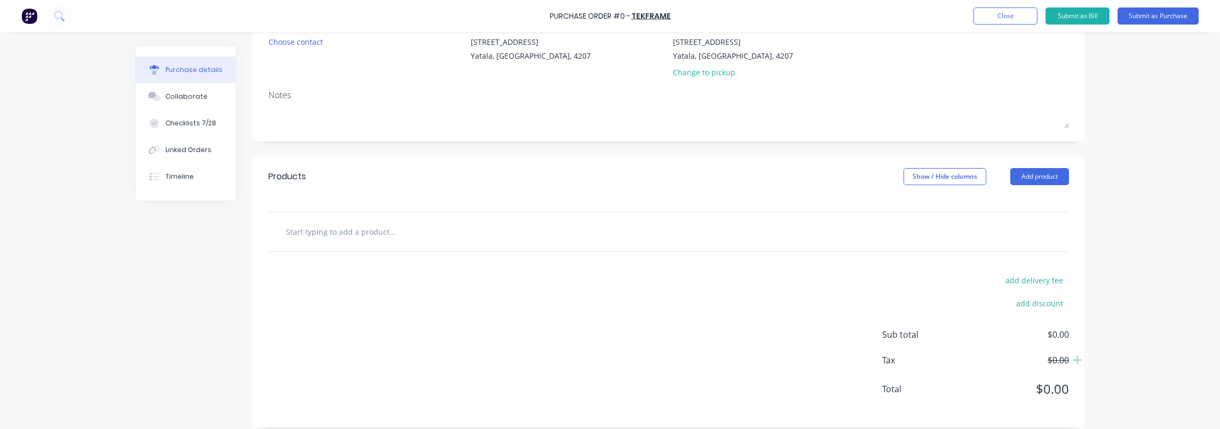
scroll to position [116, 0]
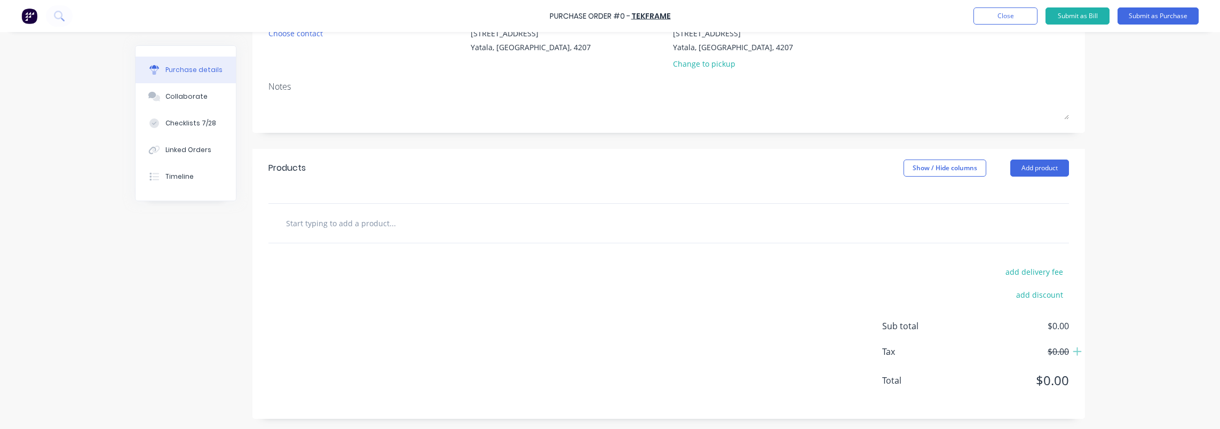
click at [384, 227] on input "text" at bounding box center [393, 222] width 214 height 21
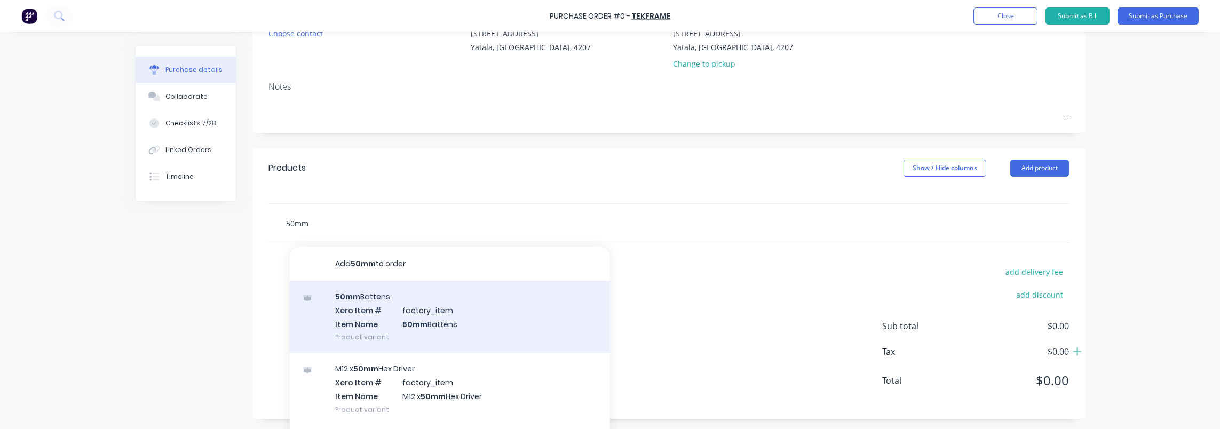
type input "50mm"
click at [502, 327] on div "50mm Battens Xero Item # factory_item Item Name 50mm Battens Product variant" at bounding box center [450, 317] width 320 height 72
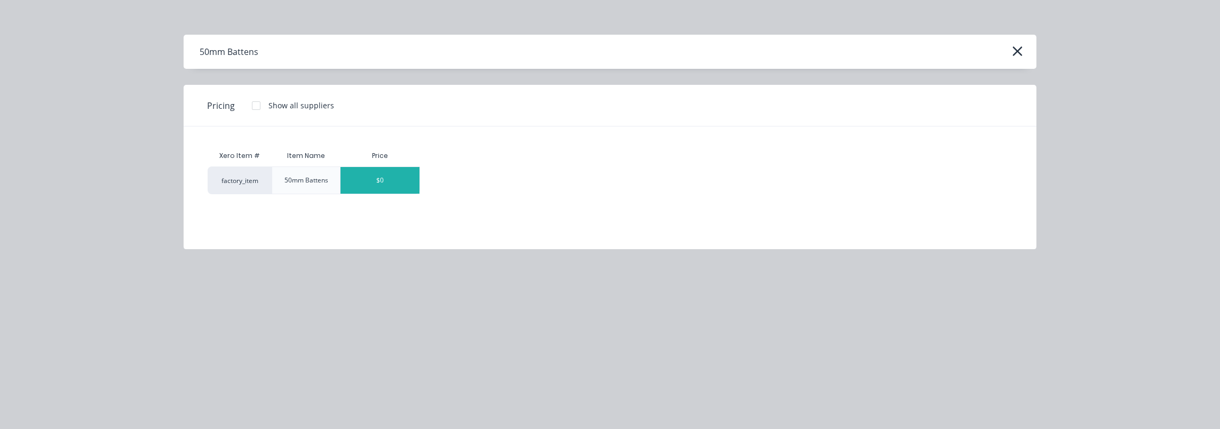
click at [388, 178] on div "$0" at bounding box center [380, 180] width 79 height 27
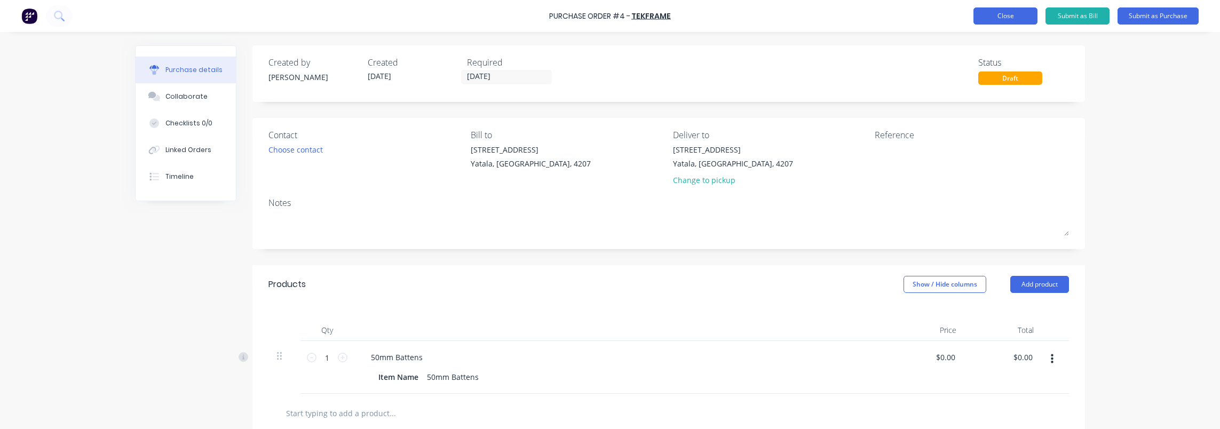
click at [1000, 12] on button "Close" at bounding box center [1006, 15] width 64 height 17
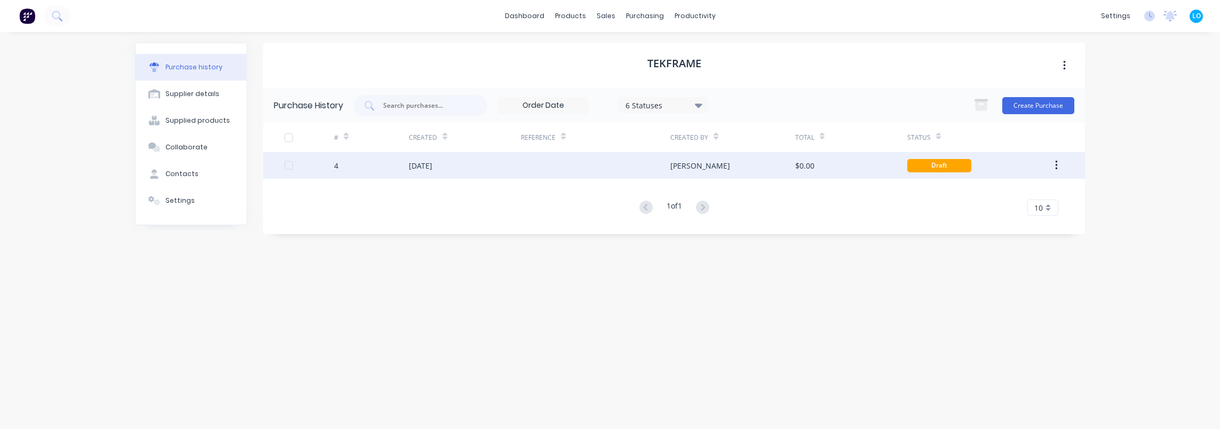
click at [616, 162] on div at bounding box center [595, 165] width 149 height 27
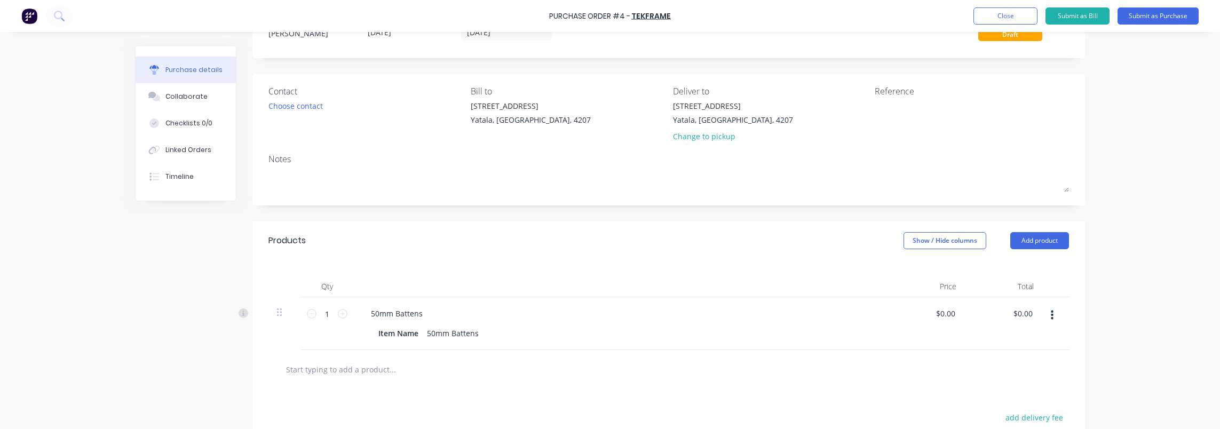
scroll to position [107, 0]
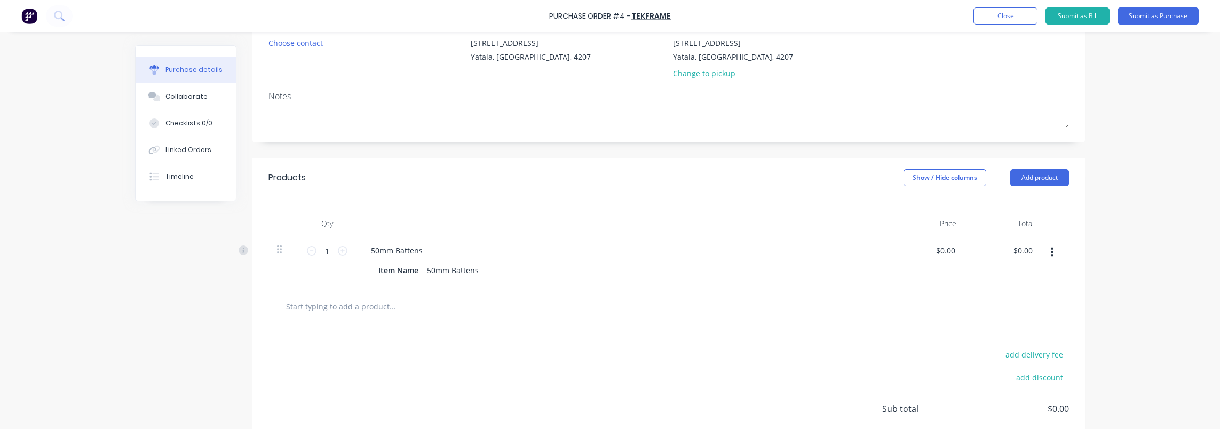
click at [344, 312] on input "text" at bounding box center [393, 306] width 214 height 21
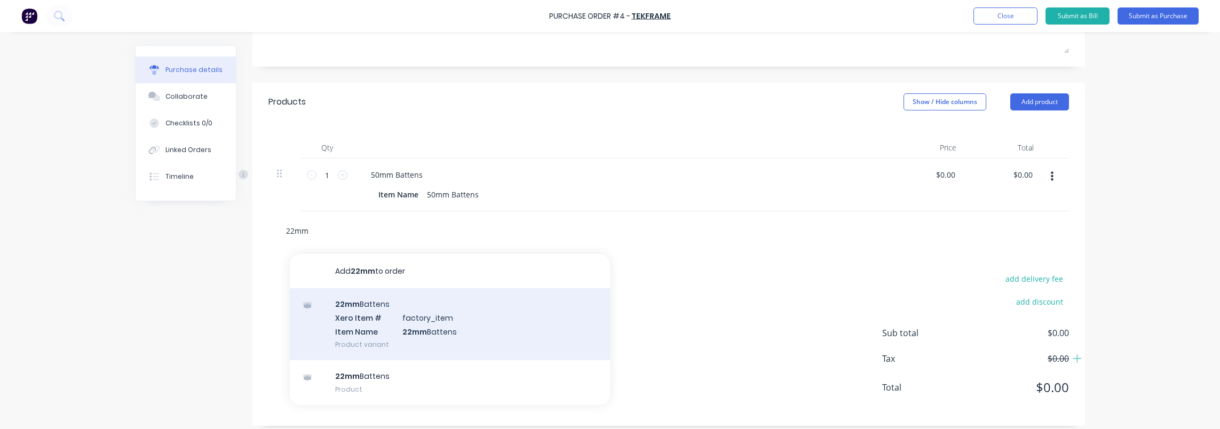
scroll to position [190, 0]
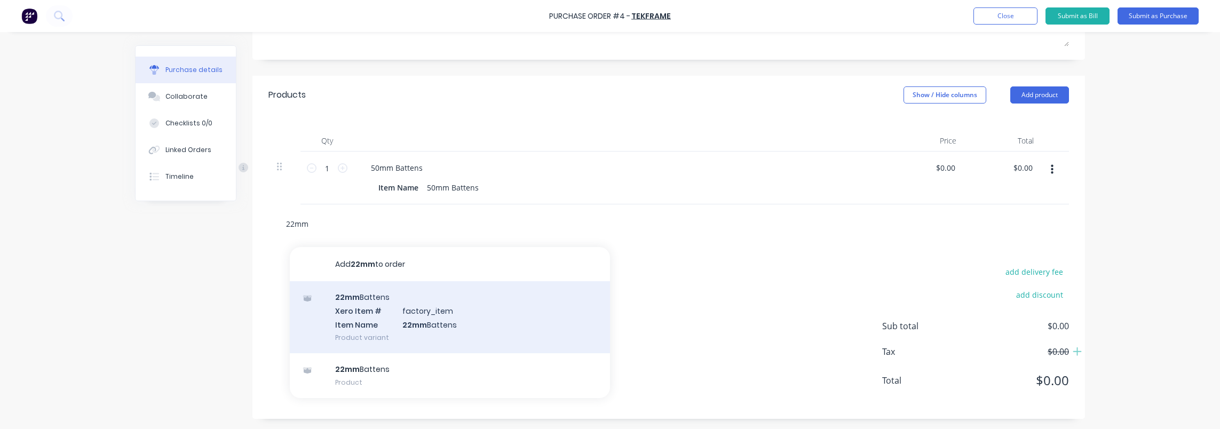
type input "22mm"
click at [420, 323] on div "22mm Battens Xero Item # factory_item Item Name 22mm Battens Product variant" at bounding box center [450, 317] width 320 height 72
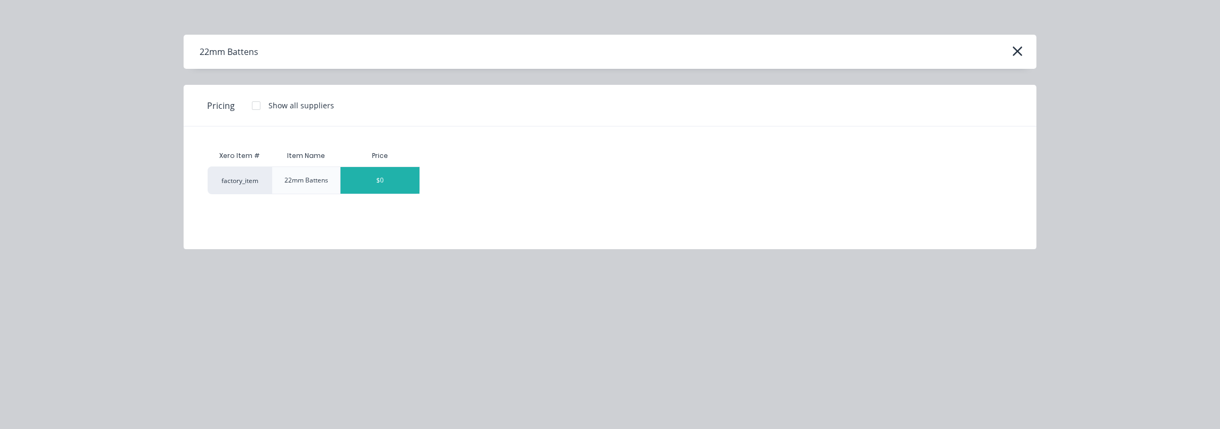
click at [375, 185] on div "$0" at bounding box center [380, 180] width 79 height 27
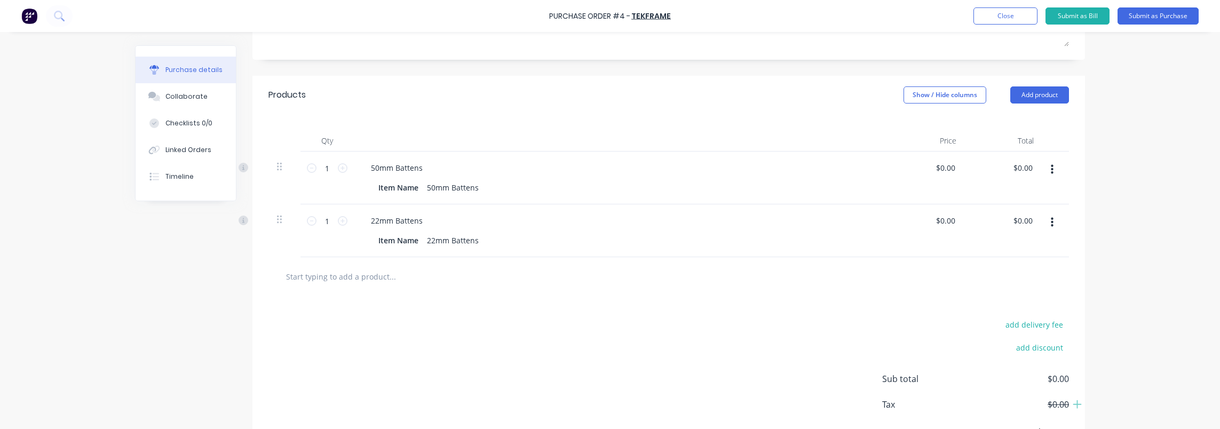
click at [184, 379] on div "Created by Luke Created 10/09/25 Required 10/09/25 Status Draft Contact Choose …" at bounding box center [610, 164] width 950 height 616
click at [169, 371] on div "Created by Luke Created 10/09/25 Required 10/09/25 Status Draft Contact Choose …" at bounding box center [610, 164] width 950 height 616
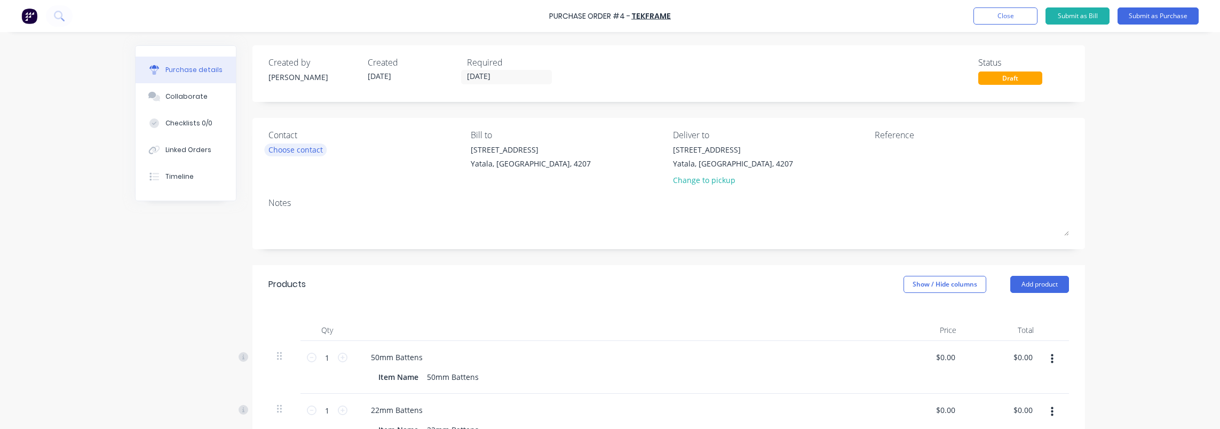
click at [317, 150] on div "Choose contact" at bounding box center [296, 149] width 54 height 11
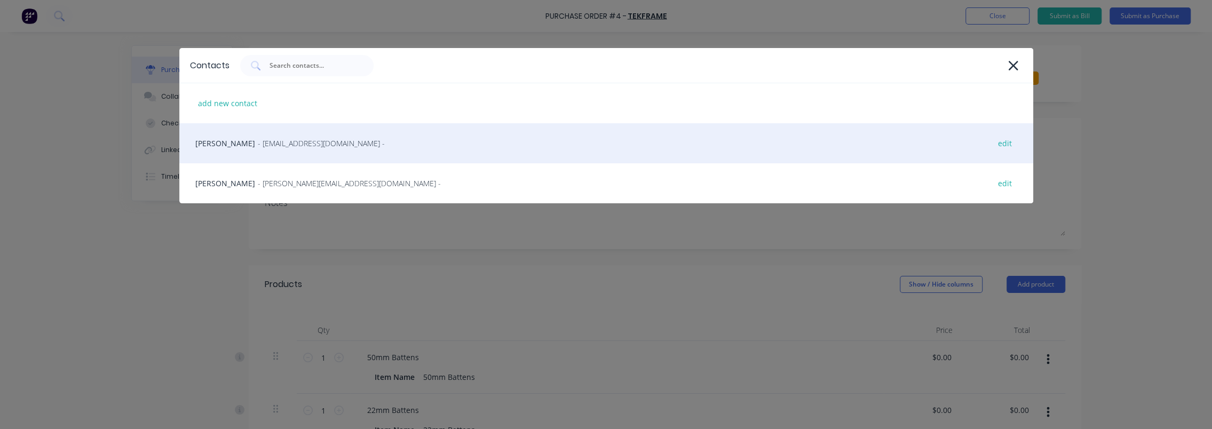
click at [303, 152] on div "Mark Bakarich - operations@tekframe.com.au - edit" at bounding box center [606, 143] width 854 height 40
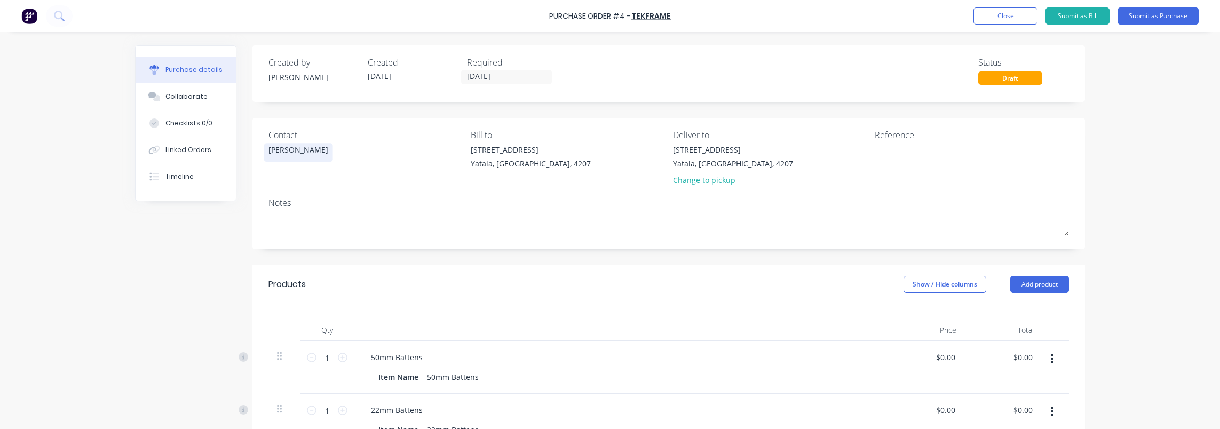
click at [287, 157] on div "Mark Bakarich" at bounding box center [299, 152] width 60 height 17
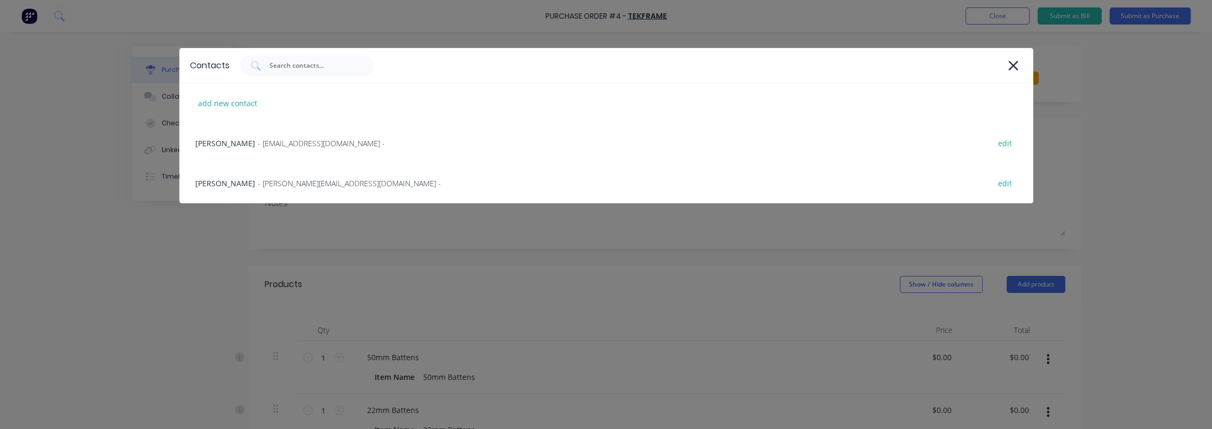
click at [93, 232] on div "Contacts add new contact Mark Bakarich - operations@tekframe.com.au - edit Stev…" at bounding box center [606, 214] width 1212 height 429
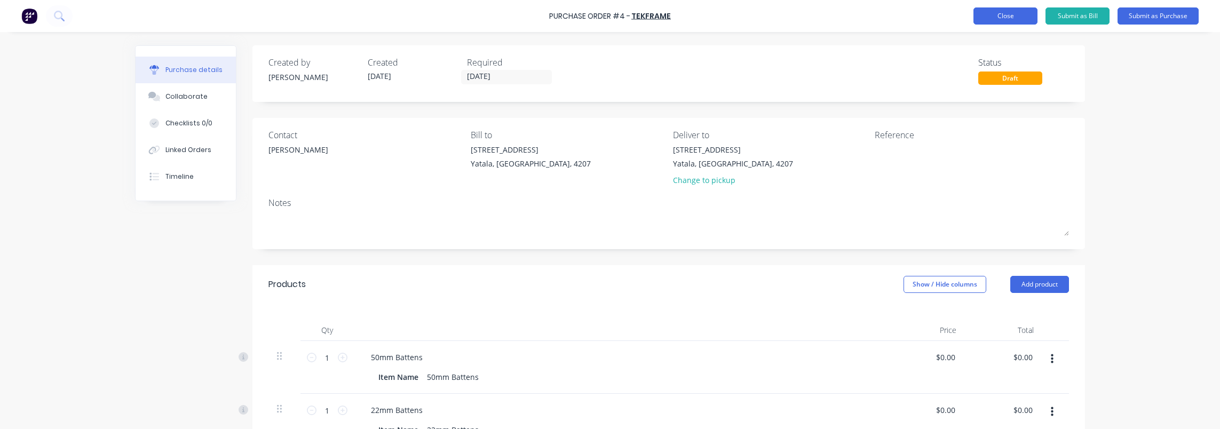
click at [1007, 11] on button "Close" at bounding box center [1006, 15] width 64 height 17
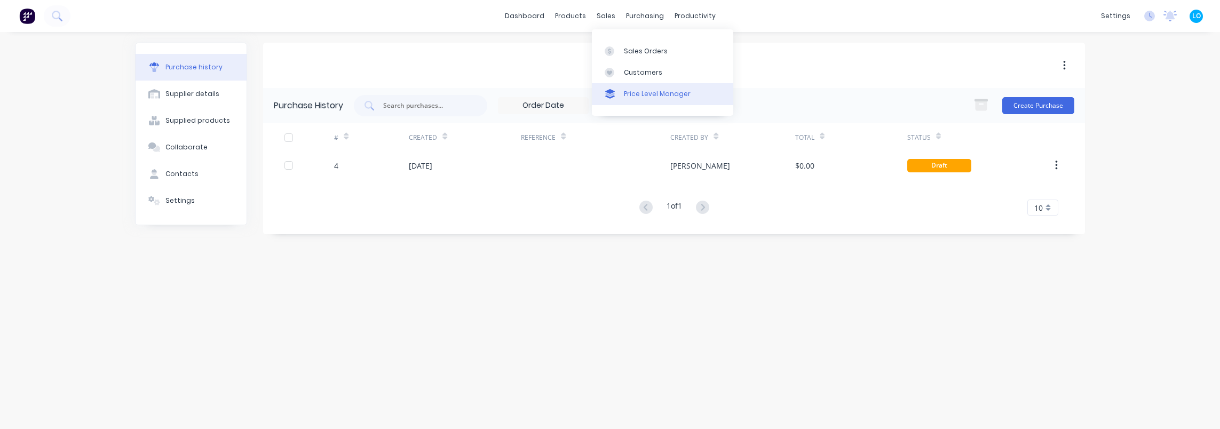
click at [652, 96] on div "Price Level Manager" at bounding box center [657, 94] width 67 height 10
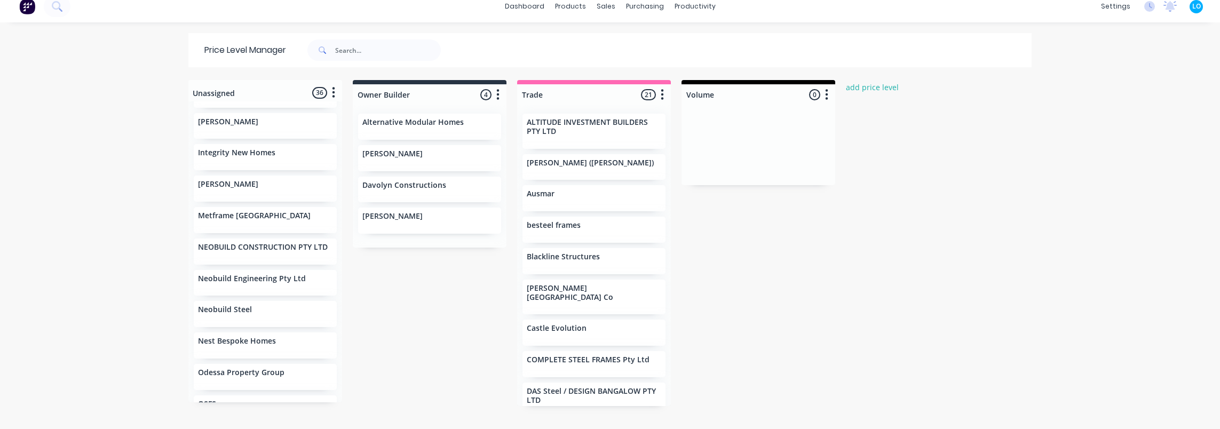
scroll to position [882, 0]
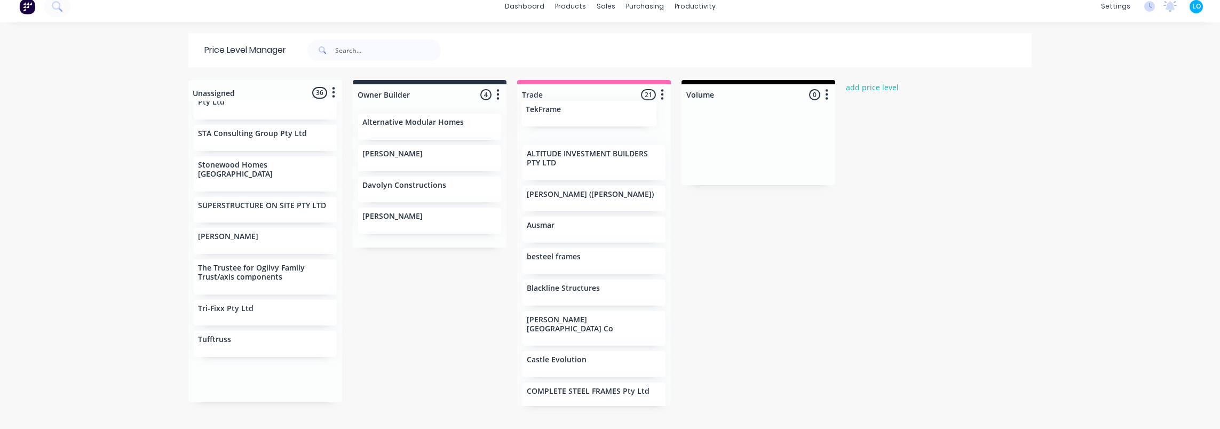
drag, startPoint x: 234, startPoint y: 277, endPoint x: 575, endPoint y: 117, distance: 376.6
click at [575, 117] on div "Unassigned 36 Move all customers Owner Builder Trade Volume .1a Test Customer A…" at bounding box center [610, 249] width 854 height 338
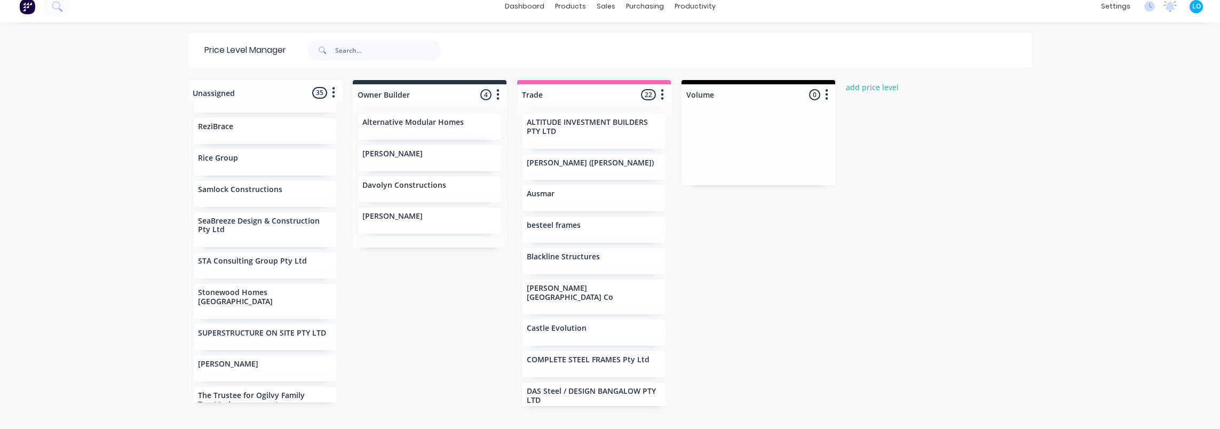
scroll to position [743, 0]
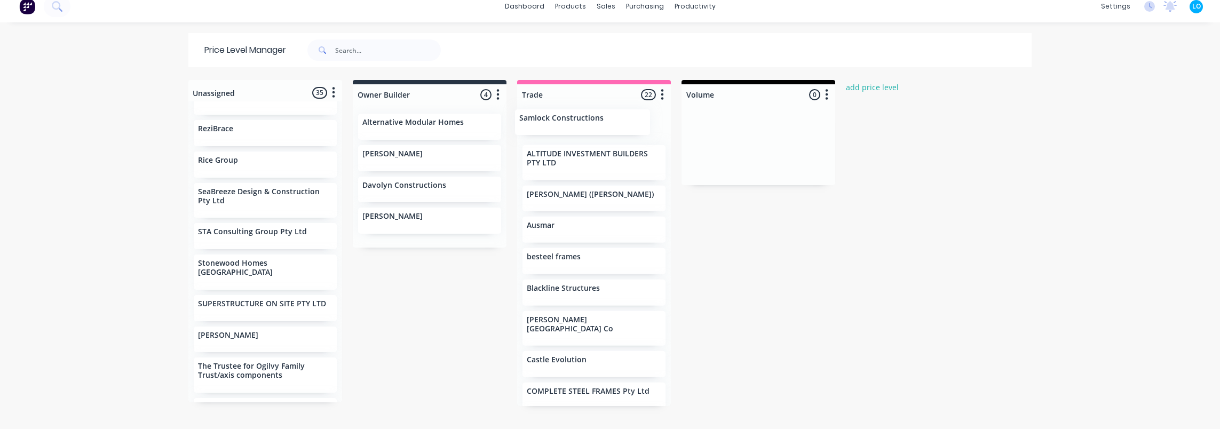
drag, startPoint x: 241, startPoint y: 207, endPoint x: 570, endPoint y: 124, distance: 339.6
click at [570, 124] on div "Unassigned 35 Move all customers Owner Builder Trade Volume .1a Test Customer A…" at bounding box center [610, 249] width 854 height 338
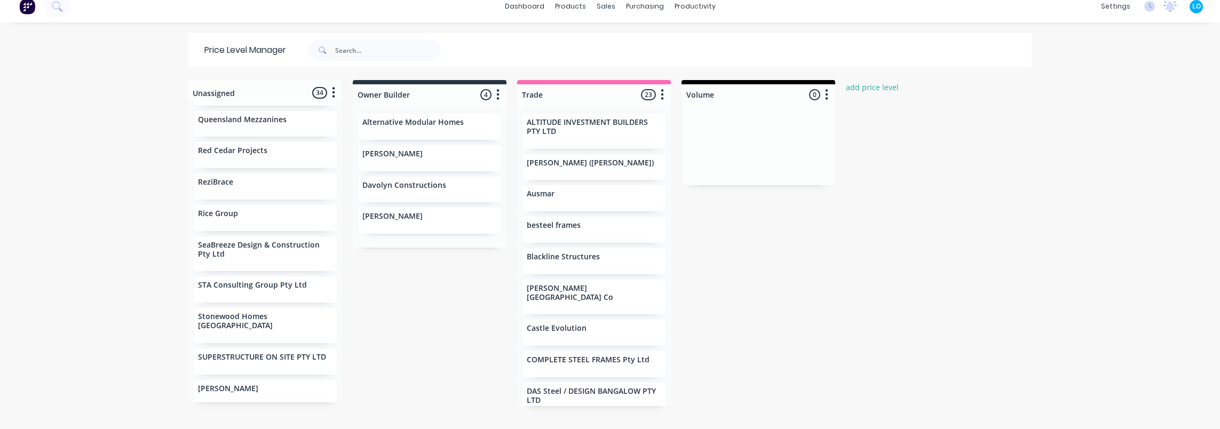
scroll to position [688, 0]
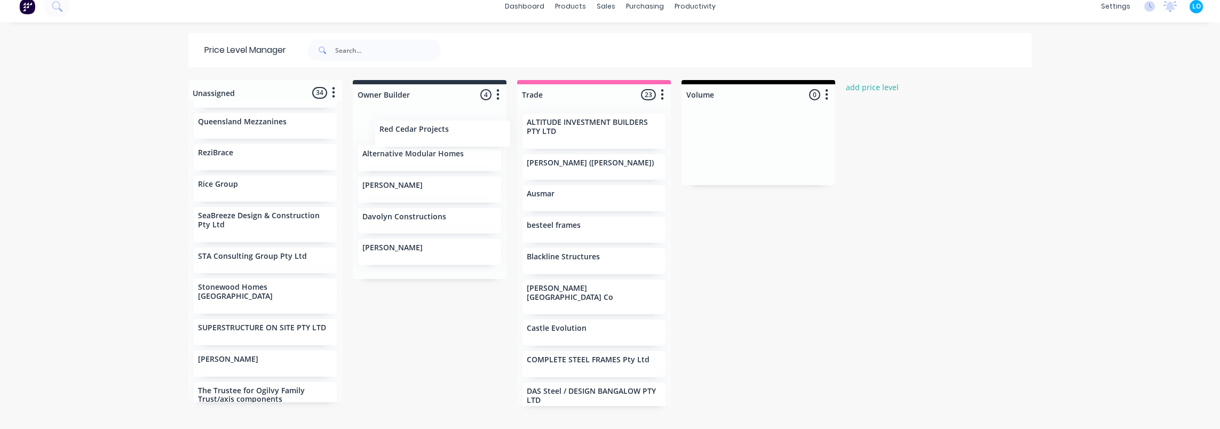
drag, startPoint x: 236, startPoint y: 162, endPoint x: 427, endPoint y: 132, distance: 193.5
click at [427, 132] on div "Unassigned 34 Move all customers Owner Builder Trade Volume .1a Test Customer A…" at bounding box center [610, 249] width 854 height 338
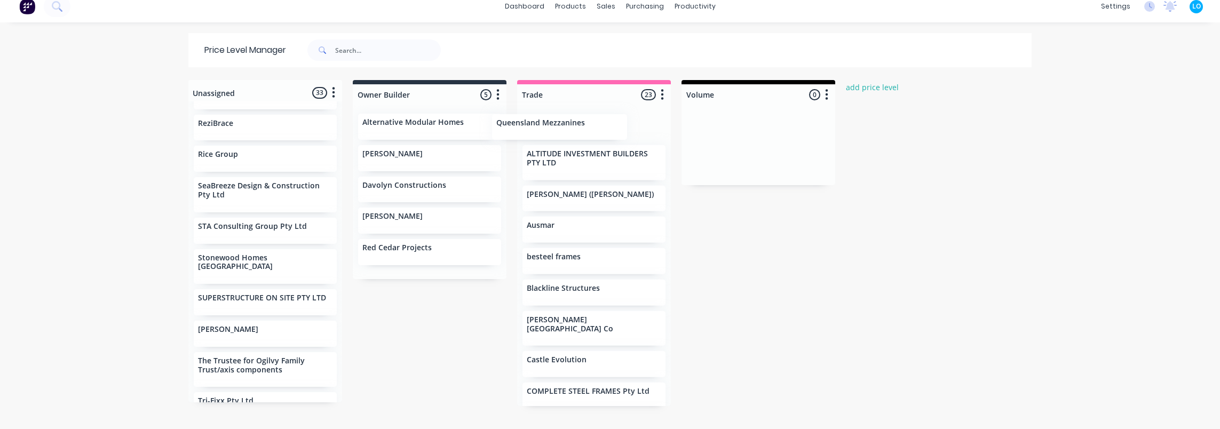
drag, startPoint x: 240, startPoint y: 137, endPoint x: 561, endPoint y: 129, distance: 320.4
click at [561, 129] on div "Unassigned 33 Move all customers Owner Builder Trade Volume .1a Test Customer A…" at bounding box center [610, 249] width 854 height 338
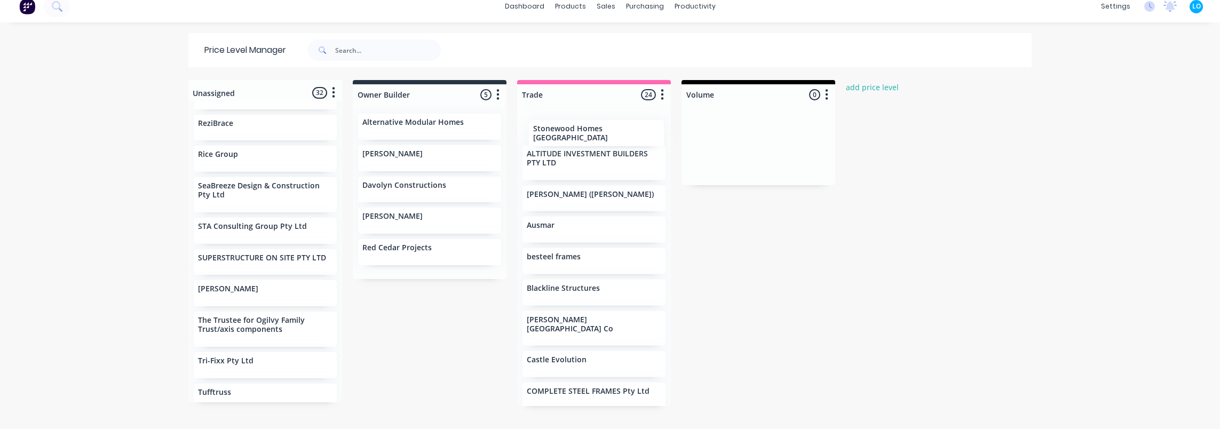
drag, startPoint x: 235, startPoint y: 274, endPoint x: 584, endPoint y: 125, distance: 379.6
click at [584, 125] on div "Unassigned 32 Move all customers Owner Builder Trade Volume .1a Test Customer A…" at bounding box center [610, 249] width 854 height 338
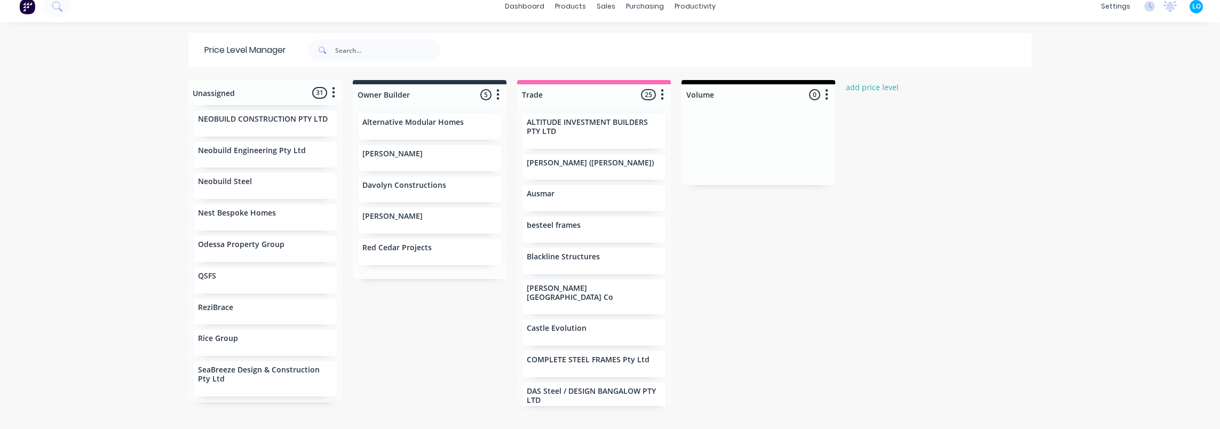
scroll to position [472, 0]
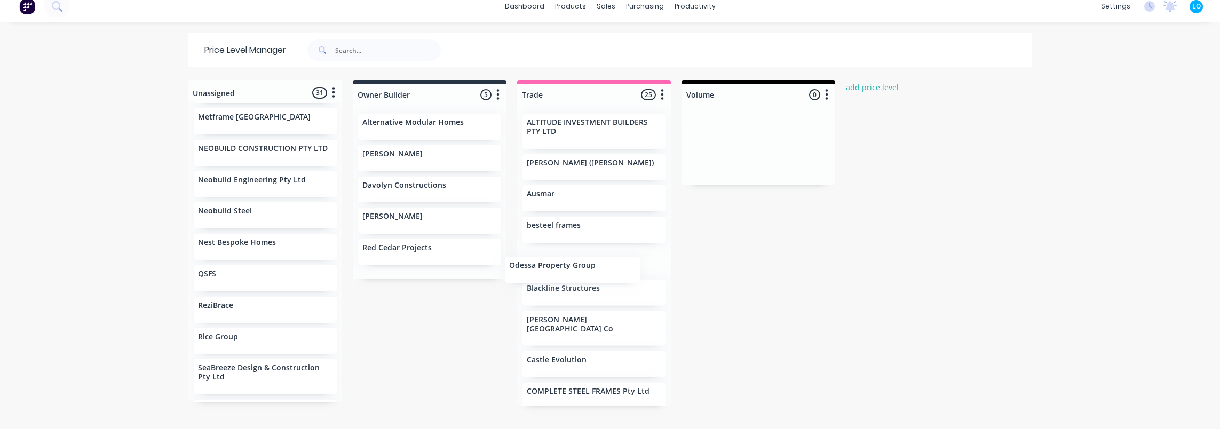
drag, startPoint x: 228, startPoint y: 291, endPoint x: 550, endPoint y: 273, distance: 322.4
click at [550, 273] on div "Unassigned 31 Move all customers Owner Builder Trade Volume .1a Test Customer A…" at bounding box center [610, 249] width 854 height 338
drag, startPoint x: 217, startPoint y: 254, endPoint x: 530, endPoint y: 266, distance: 313.1
click at [530, 266] on div "Unassigned 30 Move all customers Owner Builder Trade Volume .1a Test Customer A…" at bounding box center [610, 249] width 854 height 338
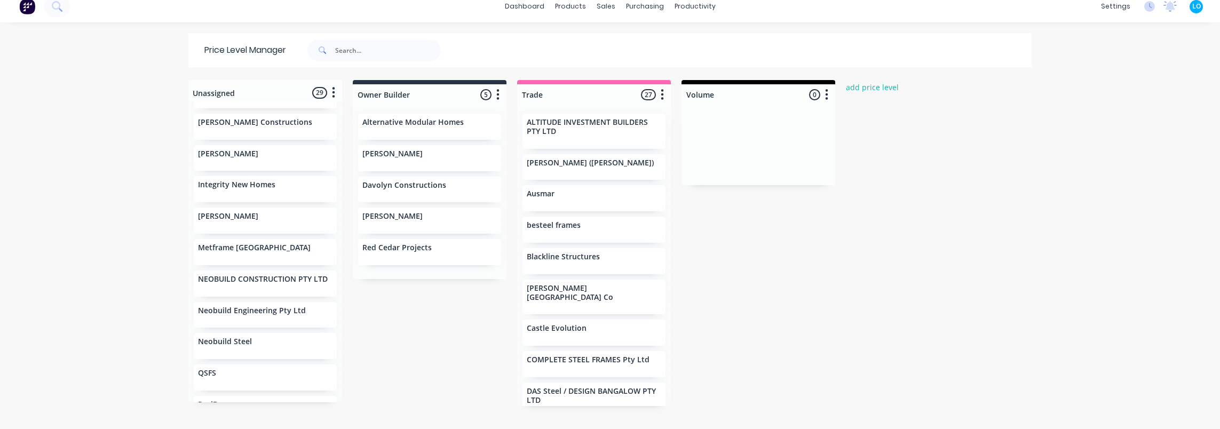
scroll to position [312, 0]
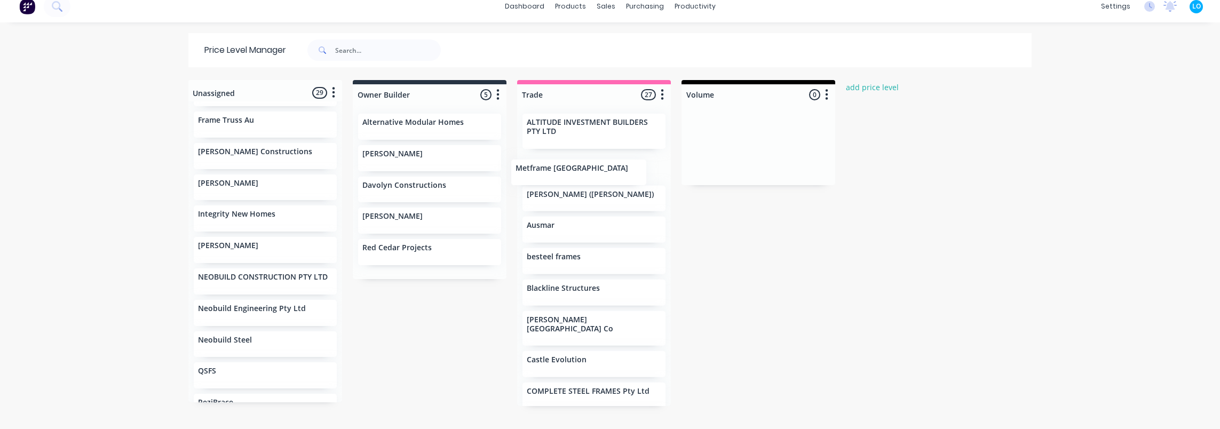
drag, startPoint x: 232, startPoint y: 282, endPoint x: 576, endPoint y: 168, distance: 362.5
click at [576, 168] on div "Unassigned 29 Move all customers Owner Builder Trade Volume .1a Test Customer A…" at bounding box center [610, 249] width 854 height 338
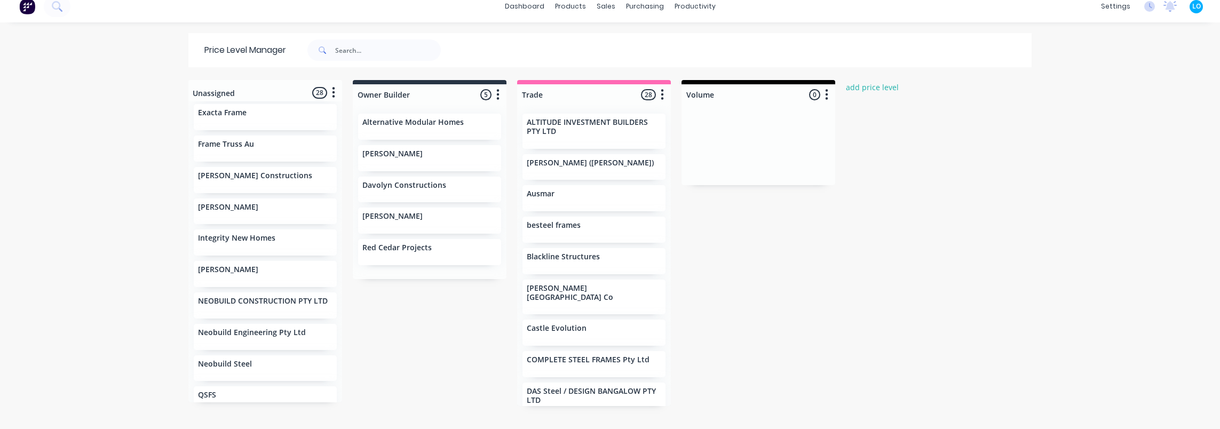
scroll to position [259, 0]
drag, startPoint x: 227, startPoint y: 241, endPoint x: 428, endPoint y: 208, distance: 203.0
click at [428, 208] on div "Unassigned 28 Move all customers Owner Builder Trade Volume .1a Test Customer A…" at bounding box center [610, 249] width 854 height 338
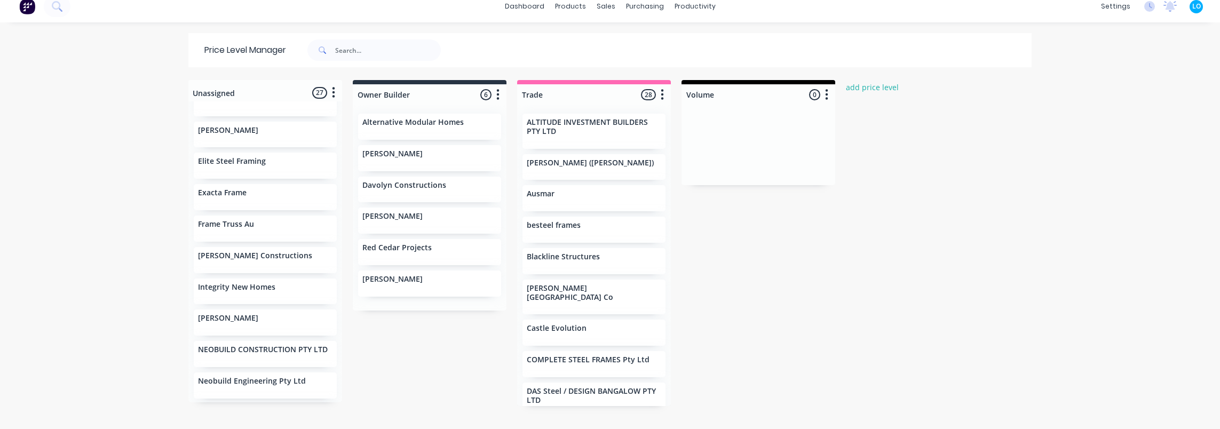
scroll to position [206, 0]
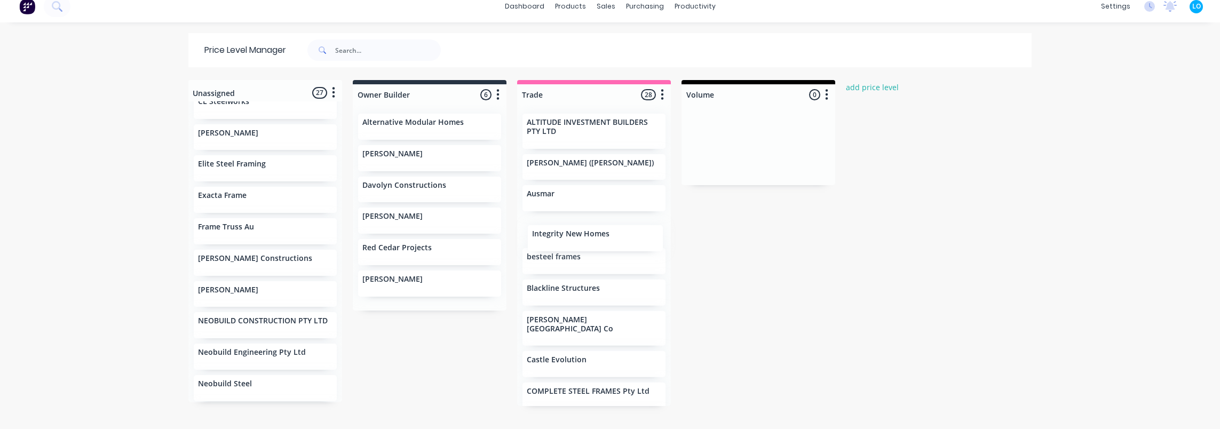
drag, startPoint x: 246, startPoint y: 296, endPoint x: 587, endPoint y: 239, distance: 346.3
click at [587, 239] on div "Unassigned 27 Move all customers Owner Builder Trade Volume .1a Test Customer A…" at bounding box center [610, 249] width 854 height 338
drag, startPoint x: 226, startPoint y: 265, endPoint x: 405, endPoint y: 226, distance: 183.0
click at [538, 220] on div "Unassigned 26 Move all customers Owner Builder Trade Volume .1a Test Customer A…" at bounding box center [610, 249] width 854 height 338
drag, startPoint x: 217, startPoint y: 202, endPoint x: 535, endPoint y: 184, distance: 318.7
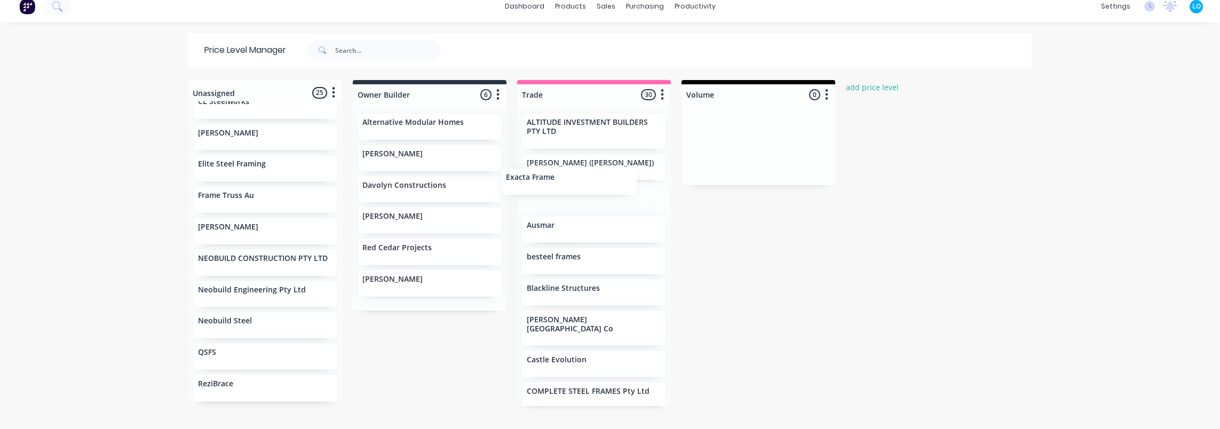
click at [535, 184] on div "Unassigned 25 Move all customers Owner Builder Trade Volume .1a Test Customer A…" at bounding box center [610, 249] width 854 height 338
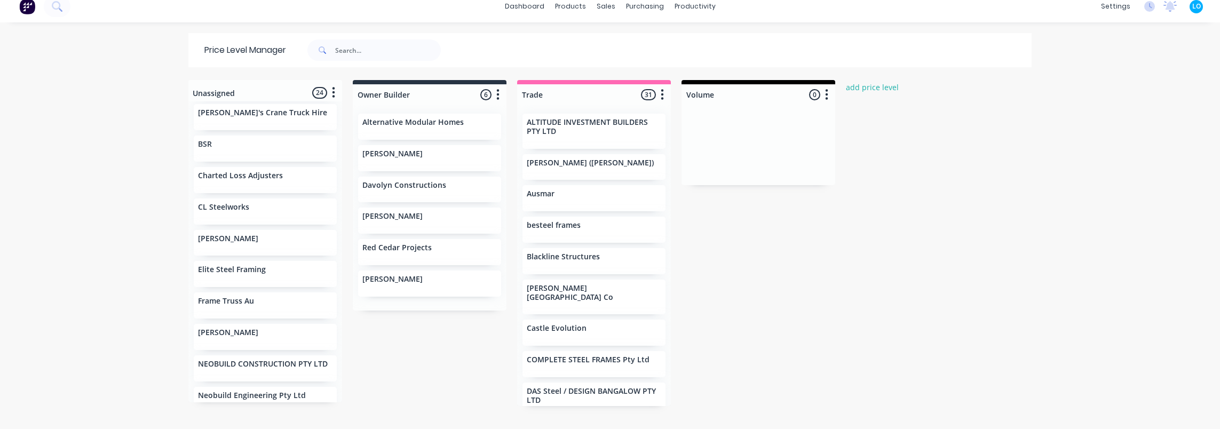
scroll to position [99, 0]
drag, startPoint x: 232, startPoint y: 277, endPoint x: 586, endPoint y: 246, distance: 355.3
click at [586, 246] on div "Unassigned 24 Move all customers Owner Builder Trade Volume .1a Test Customer A…" at bounding box center [610, 249] width 854 height 338
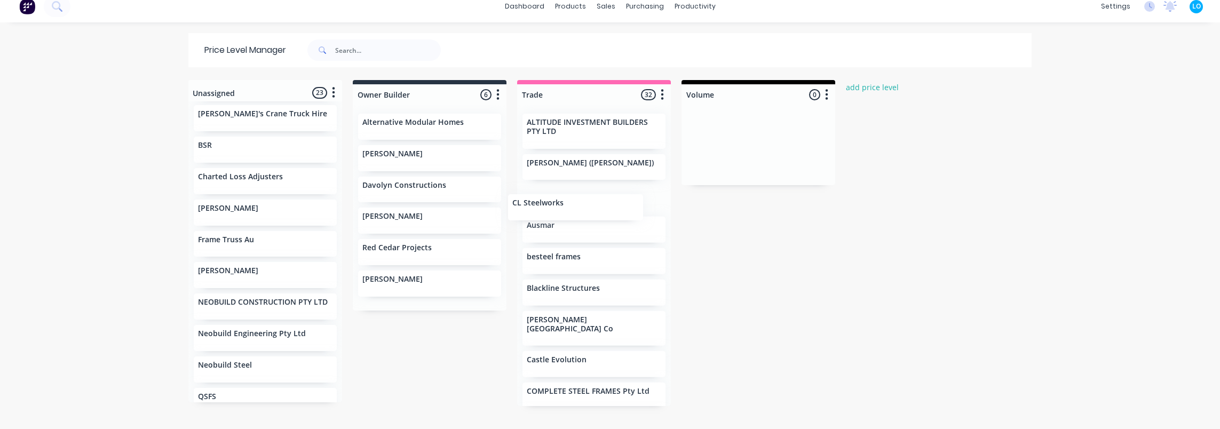
drag, startPoint x: 220, startPoint y: 211, endPoint x: 541, endPoint y: 207, distance: 321.4
click at [541, 207] on div "Unassigned 23 Move all customers Owner Builder Trade Volume .1a Test Customer A…" at bounding box center [610, 249] width 854 height 338
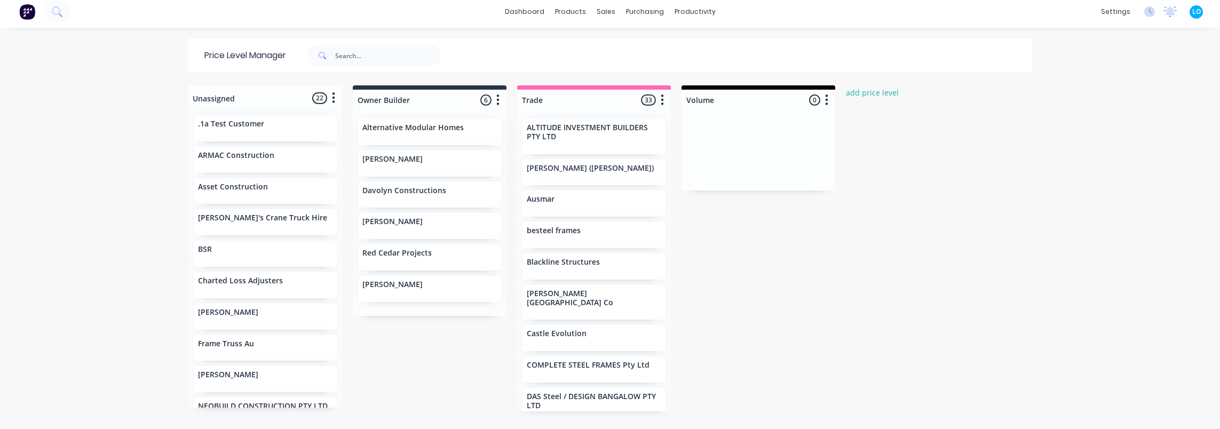
scroll to position [0, 0]
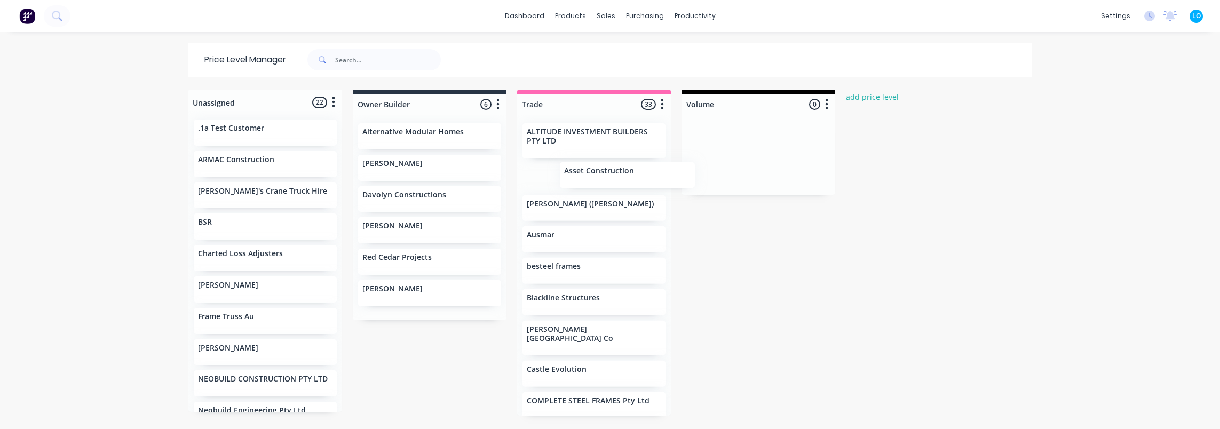
drag, startPoint x: 230, startPoint y: 198, endPoint x: 588, endPoint y: 177, distance: 359.3
click at [588, 177] on div "Unassigned 22 Move all customers Owner Builder Trade Volume .1a Test Customer A…" at bounding box center [610, 259] width 854 height 338
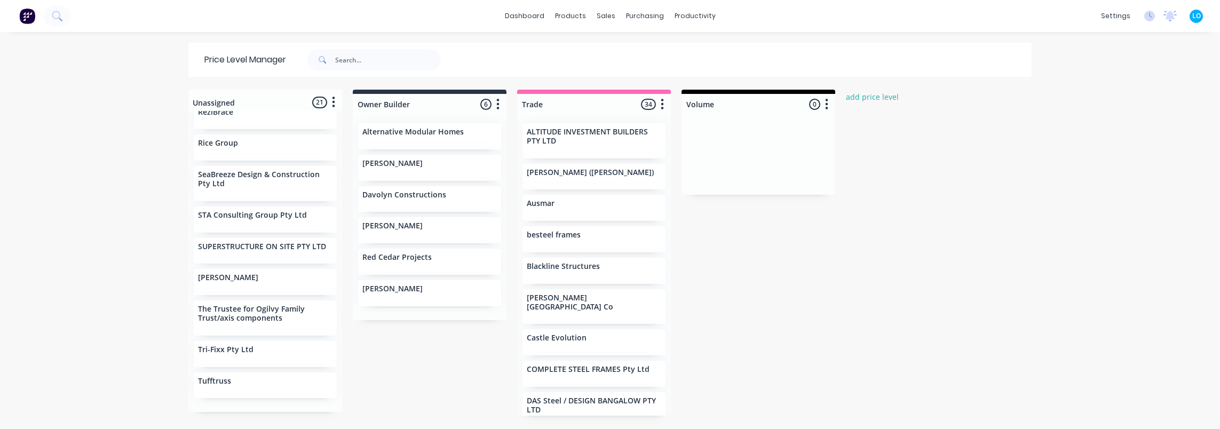
click at [142, 196] on div "dashboard products sales purchasing productivity dashboard products Product Cat…" at bounding box center [610, 214] width 1220 height 429
click at [640, 79] on link "Customers" at bounding box center [658, 72] width 141 height 21
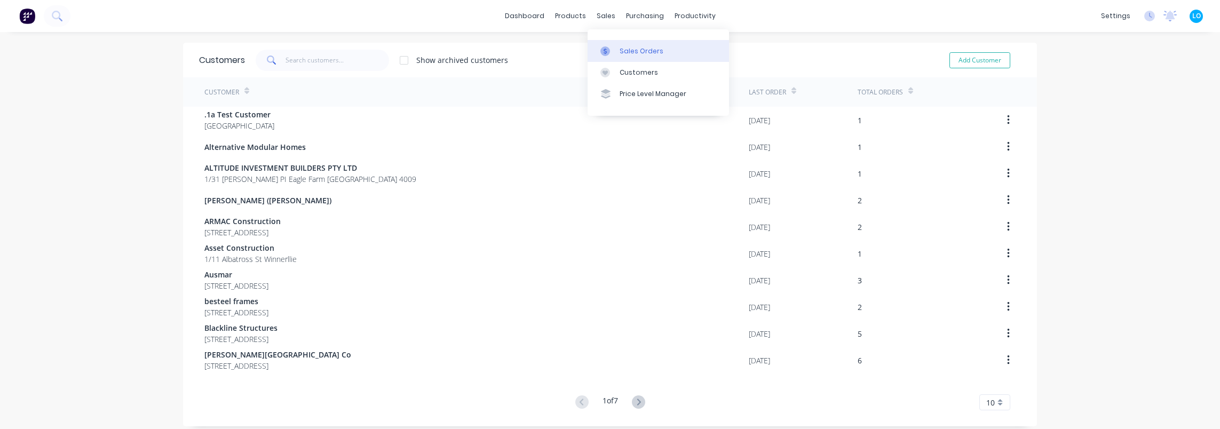
click at [623, 47] on div "Sales Orders" at bounding box center [642, 51] width 44 height 10
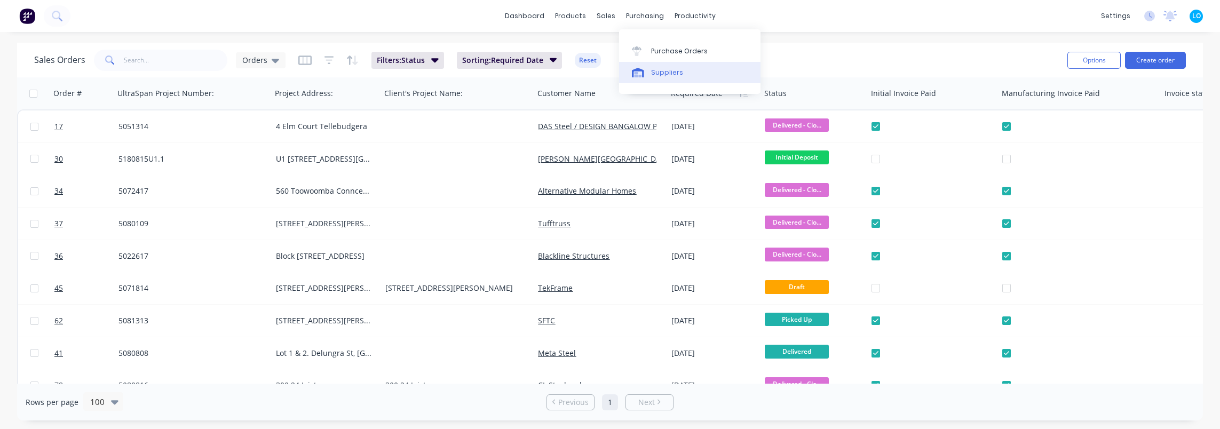
click at [658, 74] on div "Suppliers" at bounding box center [667, 73] width 32 height 10
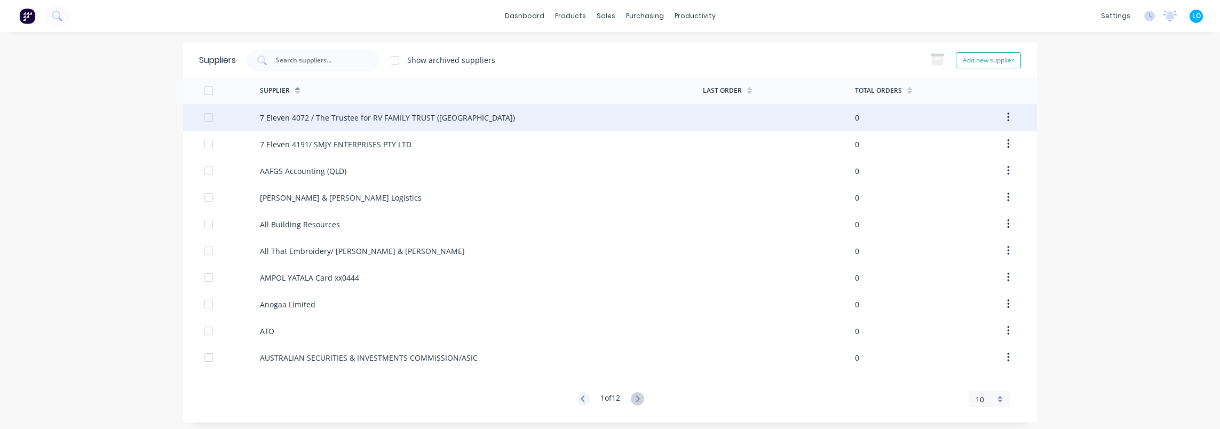
click at [1008, 118] on button "button" at bounding box center [1008, 117] width 25 height 19
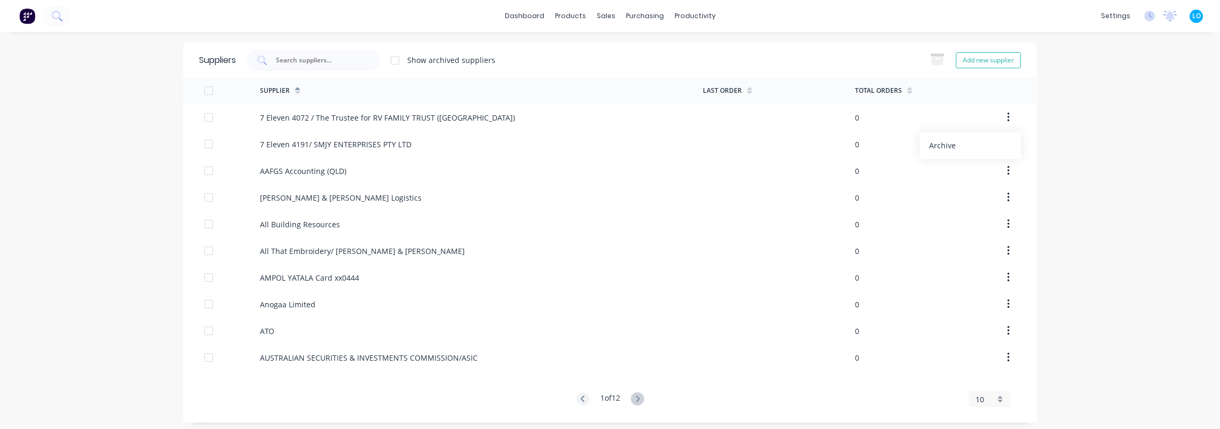
click at [1098, 115] on div "dashboard products sales purchasing productivity dashboard products Product Cat…" at bounding box center [610, 214] width 1220 height 429
click at [328, 56] on input "text" at bounding box center [319, 60] width 89 height 11
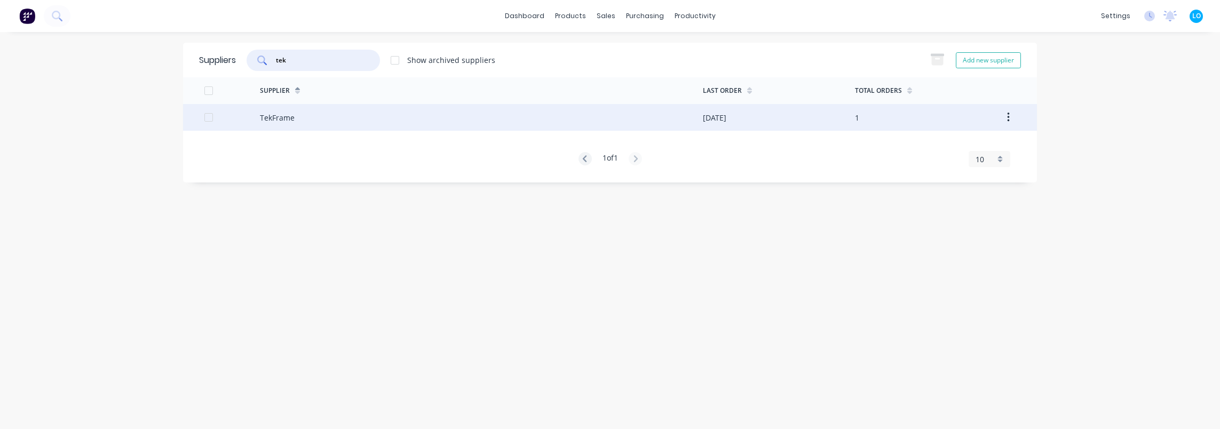
type input "tek"
click at [331, 117] on div "TekFrame" at bounding box center [481, 117] width 443 height 27
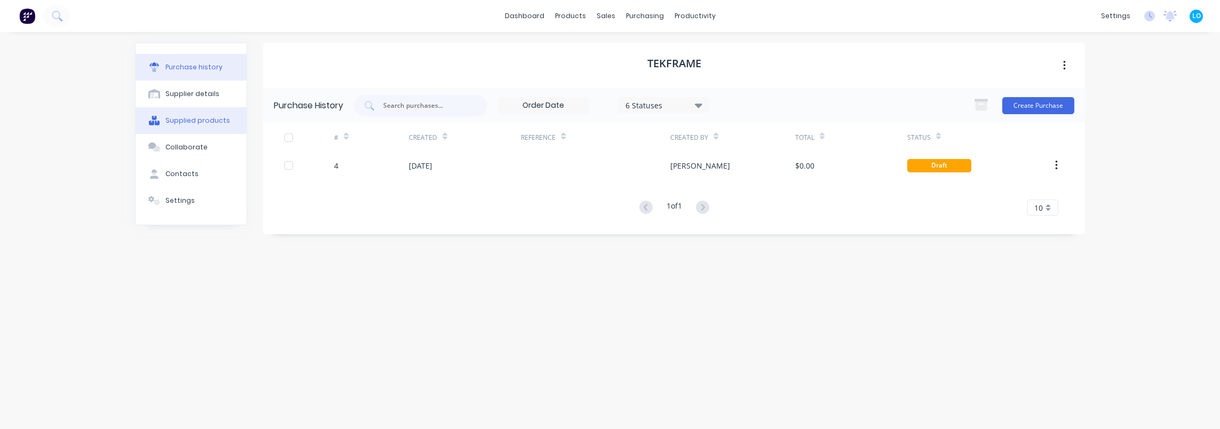
click at [206, 122] on div "Supplied products" at bounding box center [198, 121] width 65 height 10
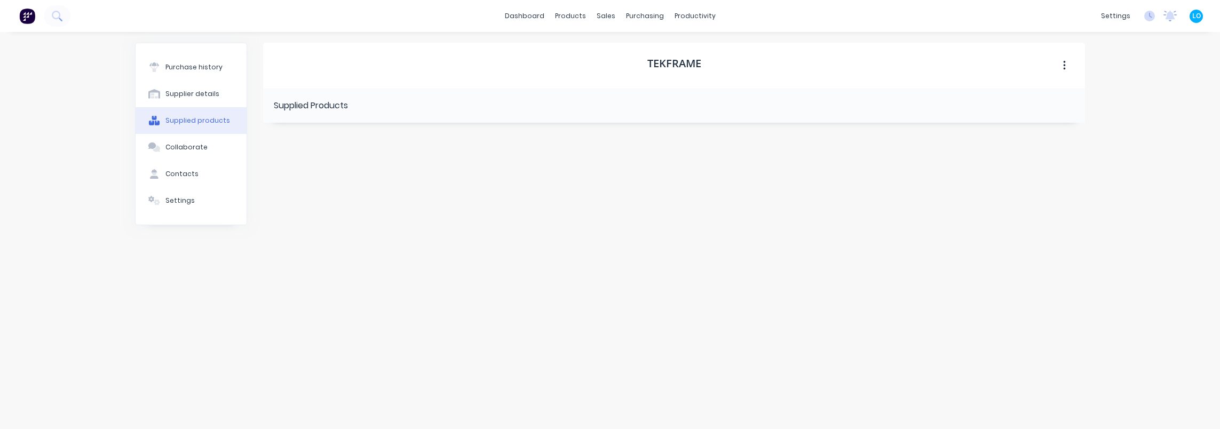
drag, startPoint x: 330, startPoint y: 108, endPoint x: 343, endPoint y: 108, distance: 12.8
click at [343, 108] on div "Supplied Products" at bounding box center [311, 105] width 74 height 13
click at [1070, 58] on button "button" at bounding box center [1064, 65] width 25 height 19
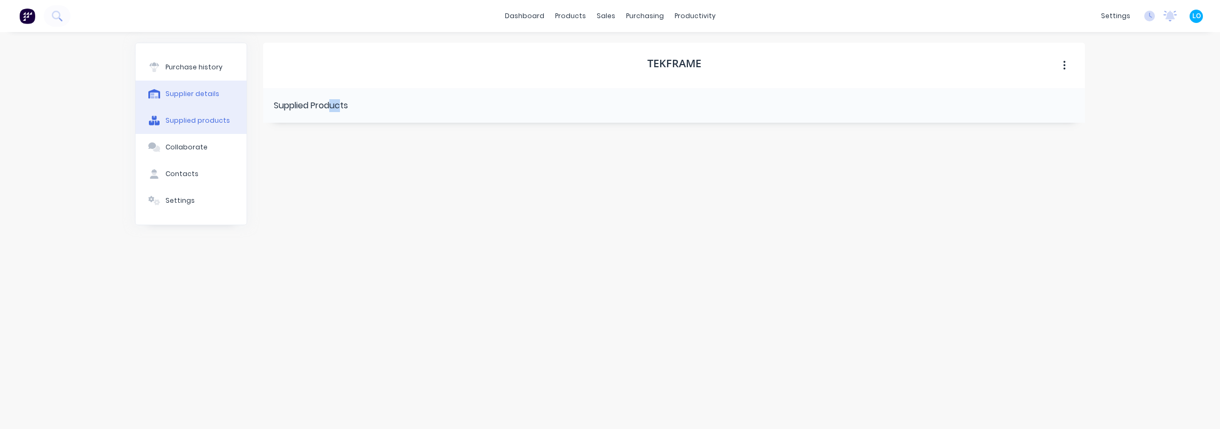
click at [199, 105] on button "Supplier details" at bounding box center [191, 94] width 111 height 27
select select "AU"
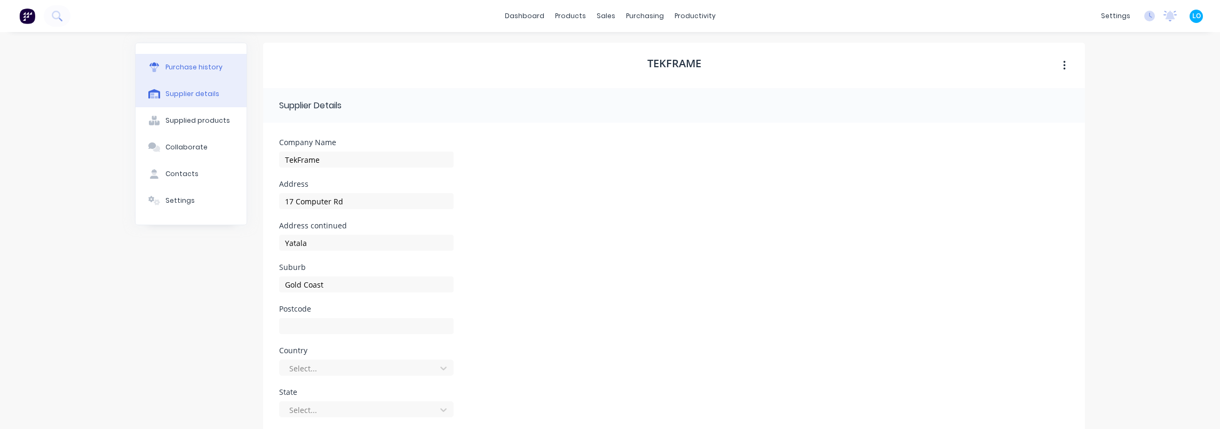
click at [180, 65] on div "Purchase history" at bounding box center [194, 67] width 57 height 10
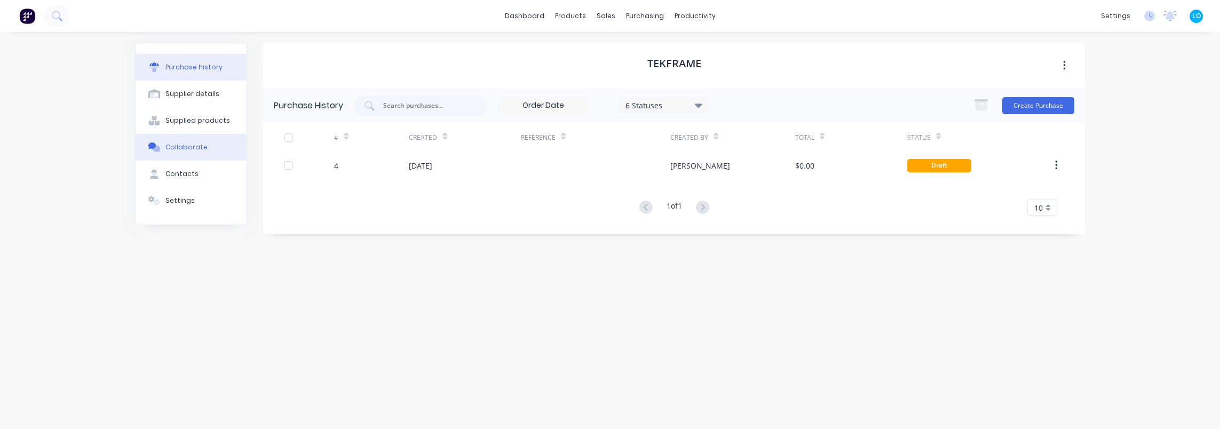
click at [204, 152] on button "Collaborate" at bounding box center [191, 147] width 111 height 27
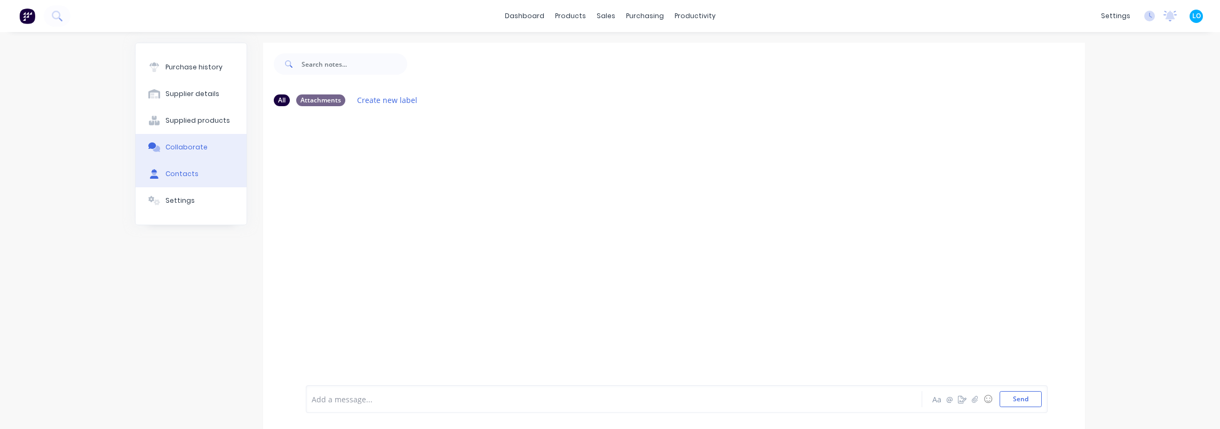
click at [175, 171] on div "Contacts" at bounding box center [182, 174] width 33 height 10
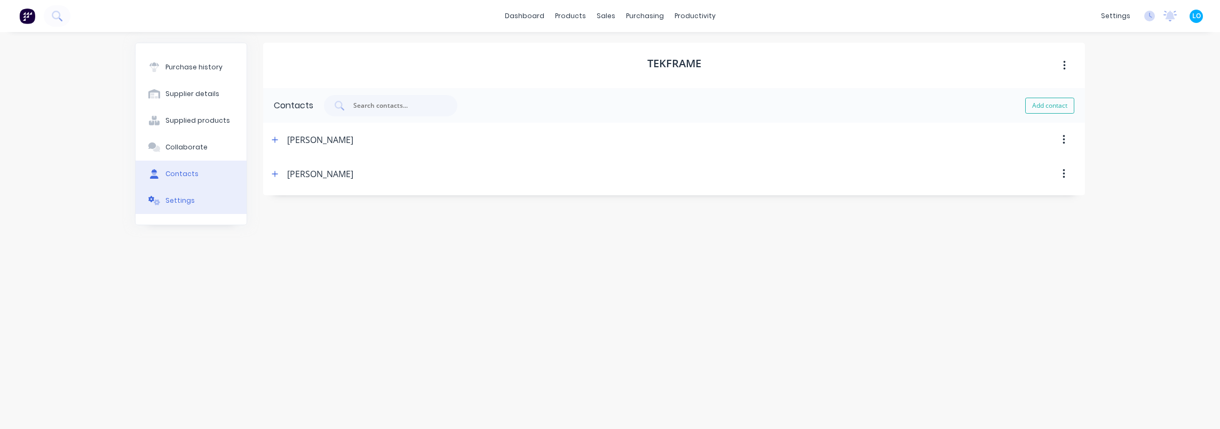
click at [179, 204] on div "Settings" at bounding box center [180, 201] width 29 height 10
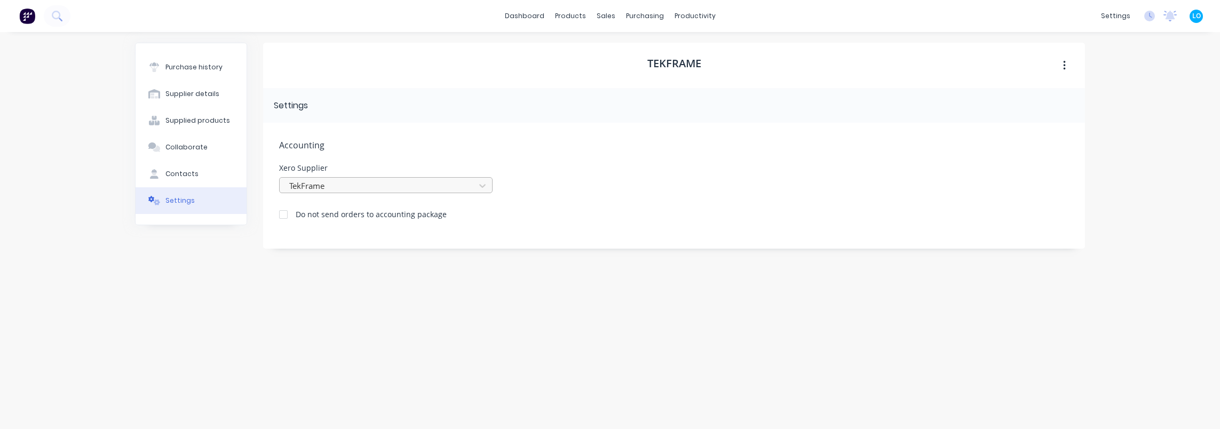
click at [469, 185] on div at bounding box center [379, 185] width 182 height 13
click at [332, 159] on div "Accounting Xero Supplier TekFrame Do not send orders to accounting package" at bounding box center [674, 186] width 822 height 126
click at [1069, 66] on button "button" at bounding box center [1064, 65] width 25 height 19
click at [180, 59] on button "Purchase history" at bounding box center [191, 67] width 111 height 27
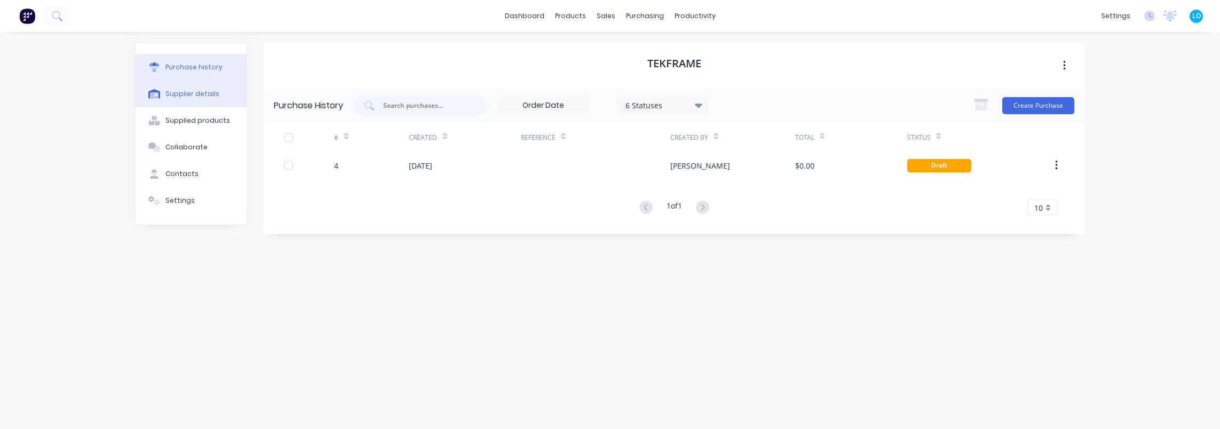
click at [207, 99] on button "Supplier details" at bounding box center [191, 94] width 111 height 27
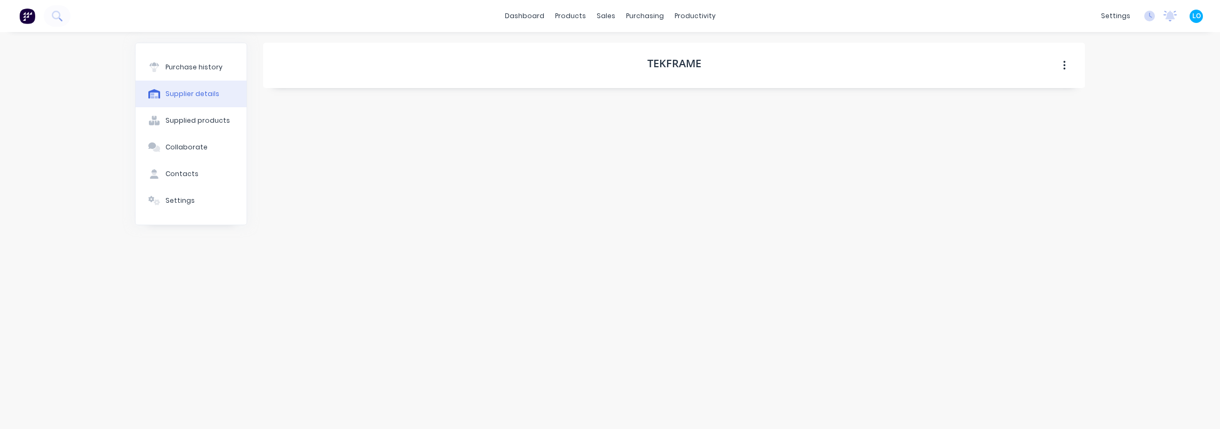
select select "AU"
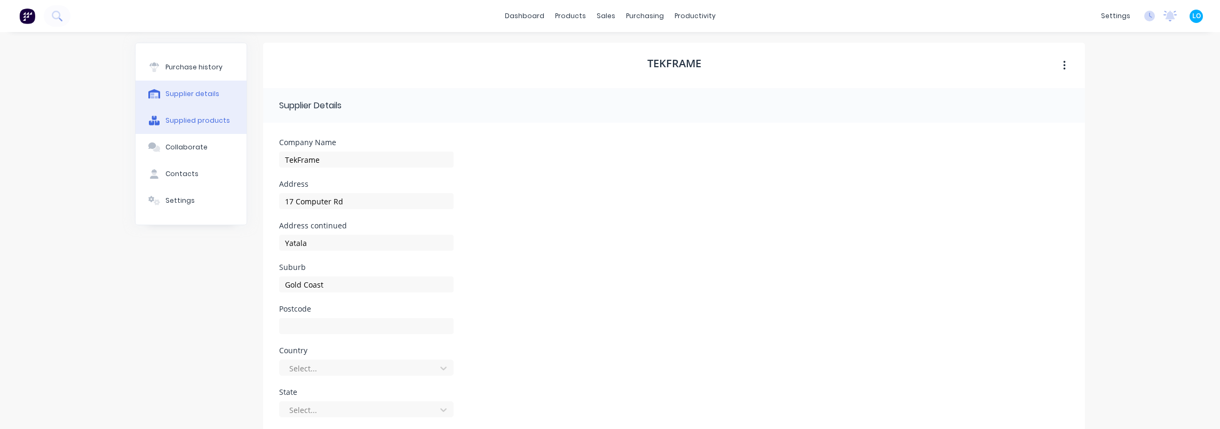
click at [170, 121] on div "Supplied products" at bounding box center [198, 121] width 65 height 10
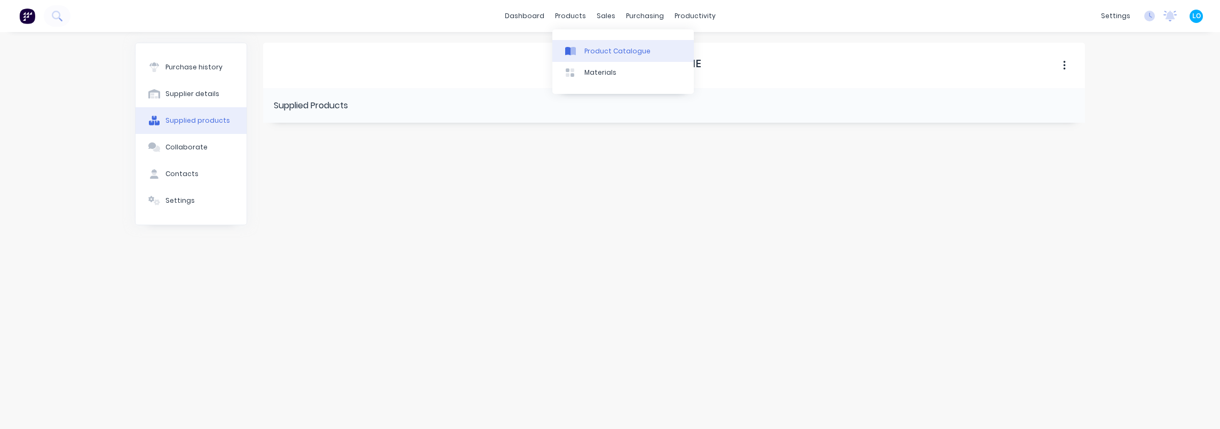
click at [591, 46] on div "Product Catalogue" at bounding box center [618, 51] width 66 height 10
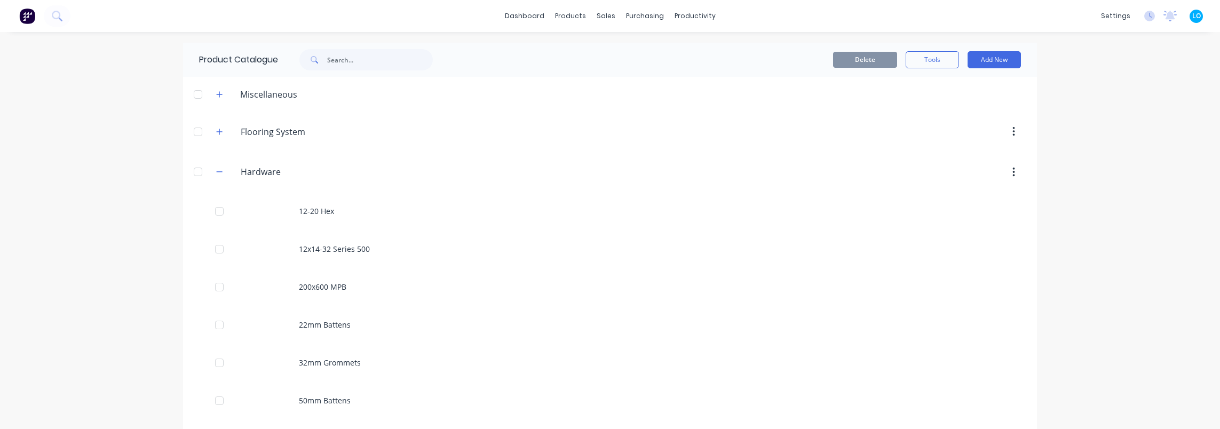
click at [1013, 130] on icon "button" at bounding box center [1014, 132] width 3 height 12
click at [1089, 128] on div "dashboard products sales purchasing productivity dashboard products Product Cat…" at bounding box center [610, 214] width 1220 height 429
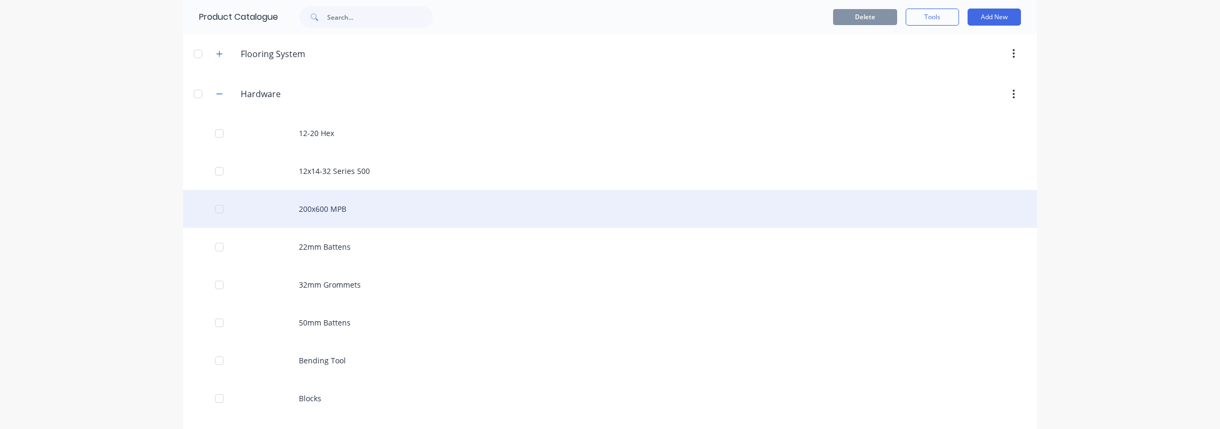
scroll to position [107, 0]
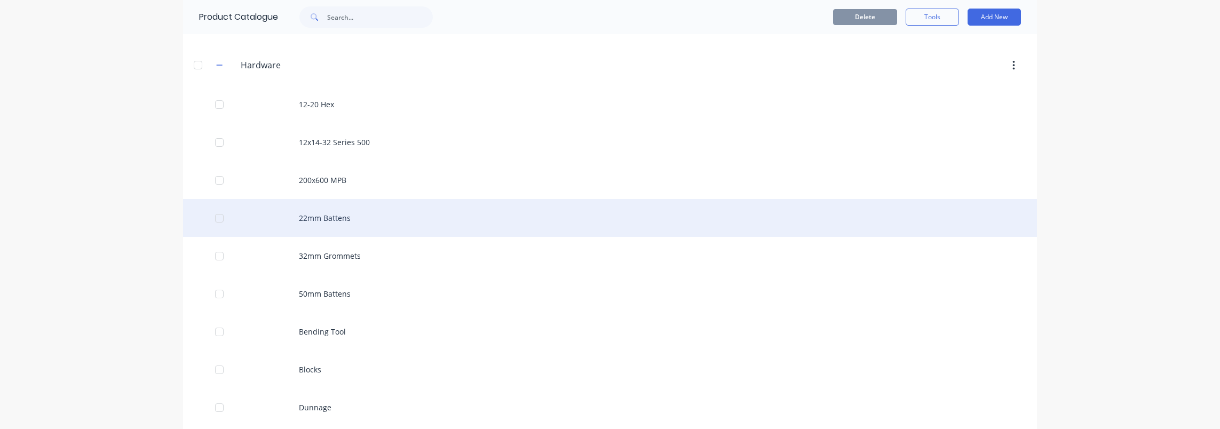
click at [375, 219] on div "22mm Battens" at bounding box center [610, 218] width 854 height 38
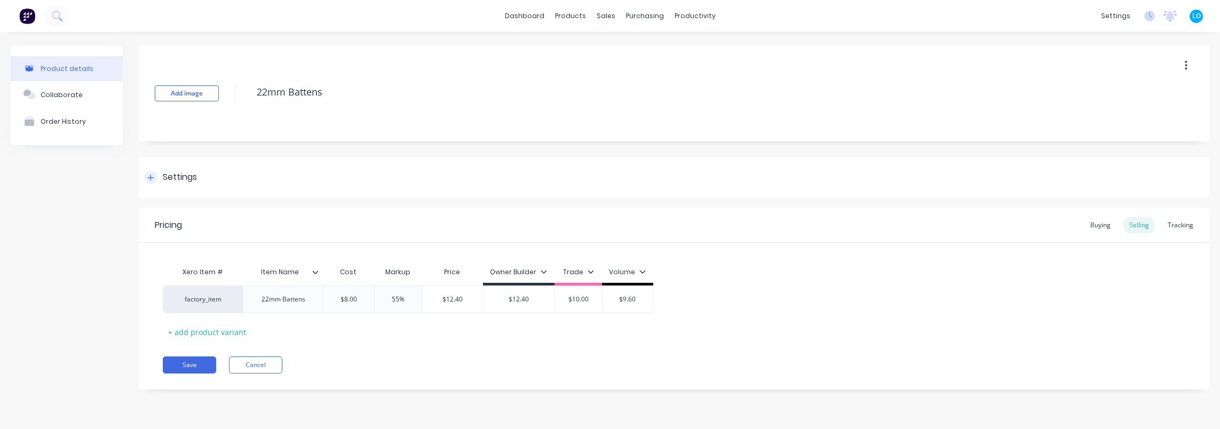
click at [152, 176] on icon at bounding box center [150, 177] width 6 height 7
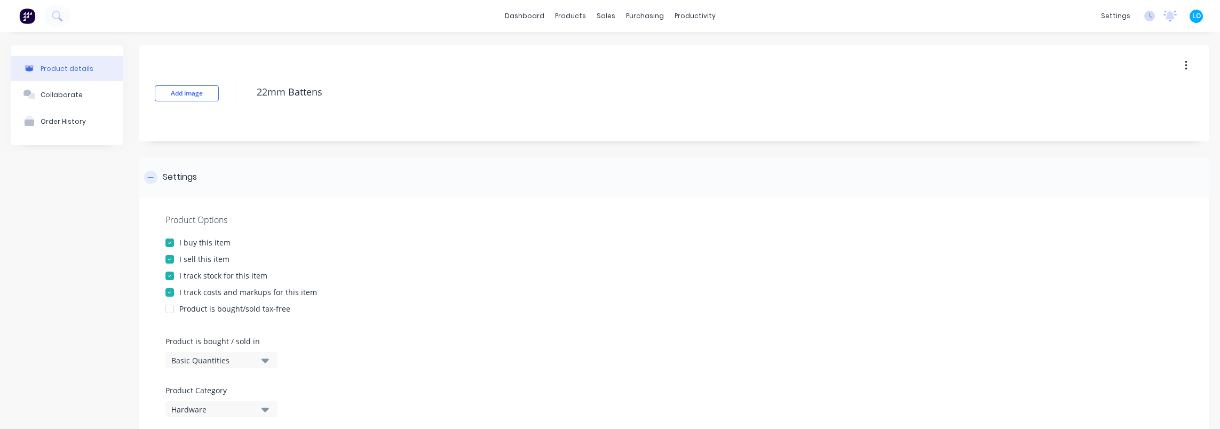
click at [152, 176] on icon at bounding box center [150, 177] width 6 height 7
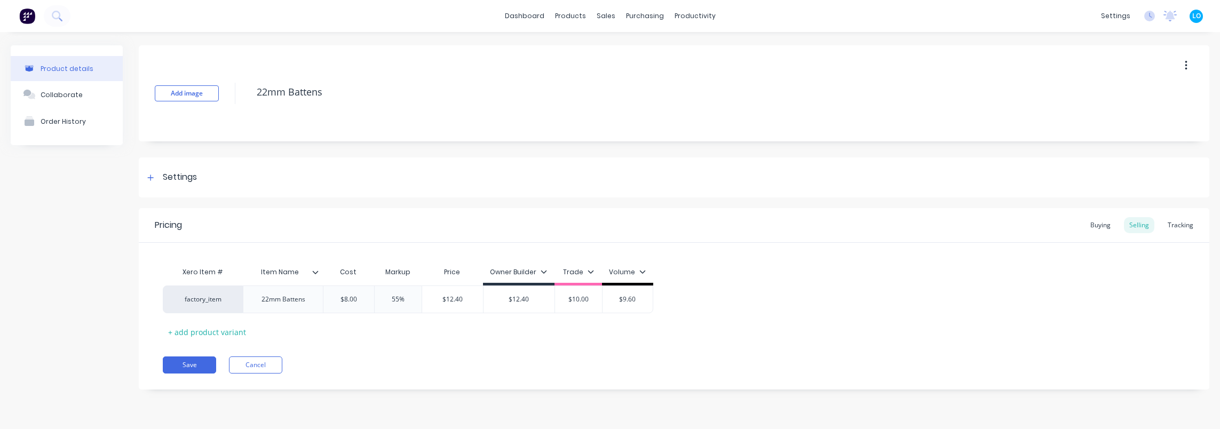
click at [80, 188] on div "Product details Collaborate Order History" at bounding box center [67, 225] width 112 height 360
click at [1171, 226] on div "Tracking" at bounding box center [1181, 225] width 36 height 16
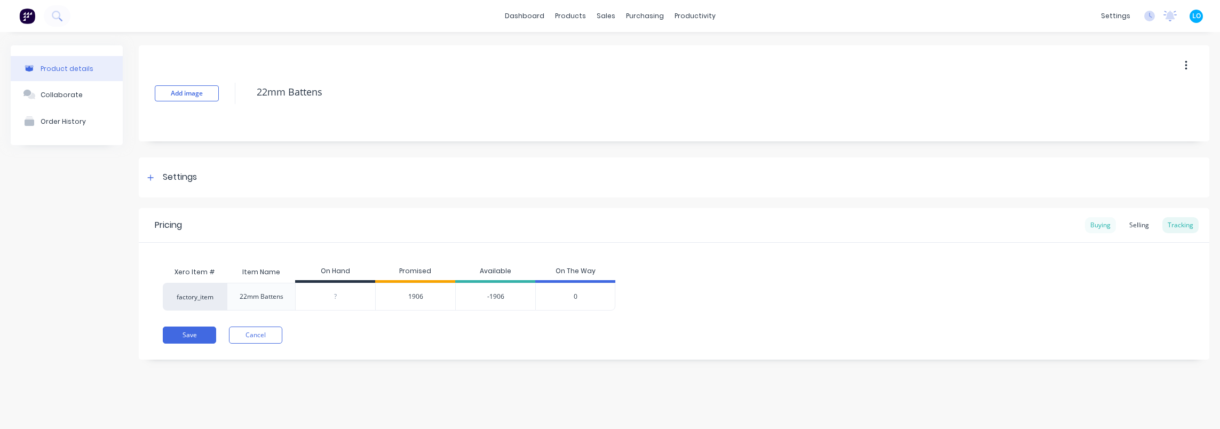
click at [1104, 225] on div "Buying" at bounding box center [1100, 225] width 31 height 16
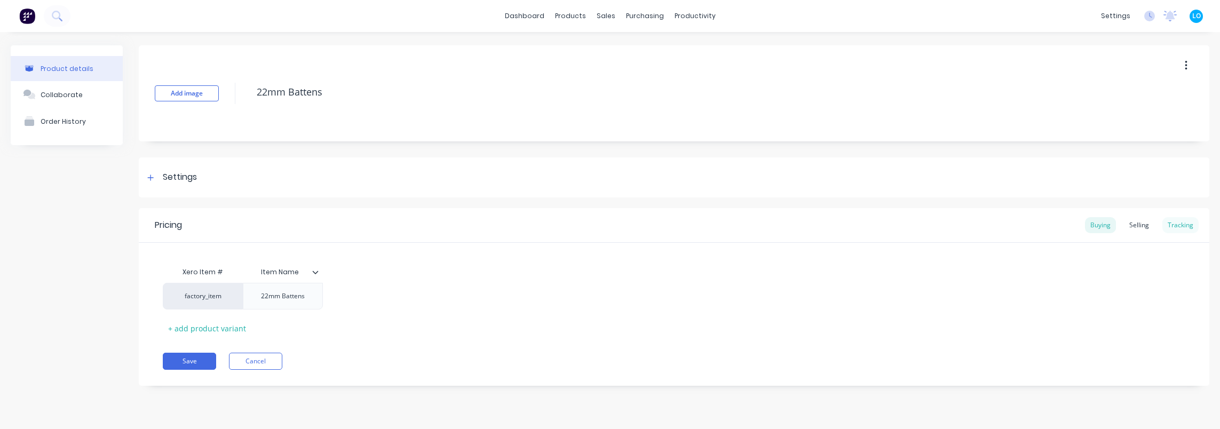
click at [1183, 225] on div "Tracking" at bounding box center [1181, 225] width 36 height 16
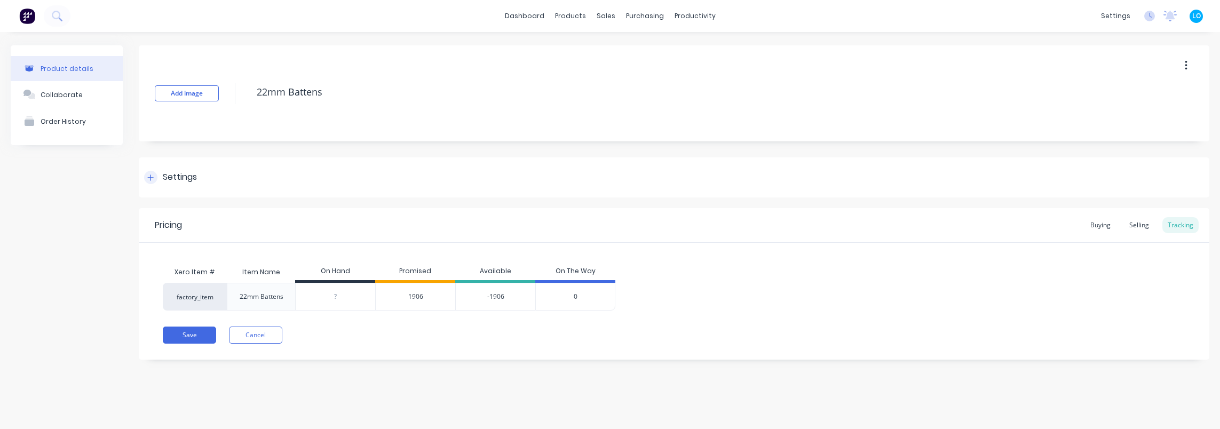
click at [161, 169] on div "Settings" at bounding box center [674, 177] width 1071 height 40
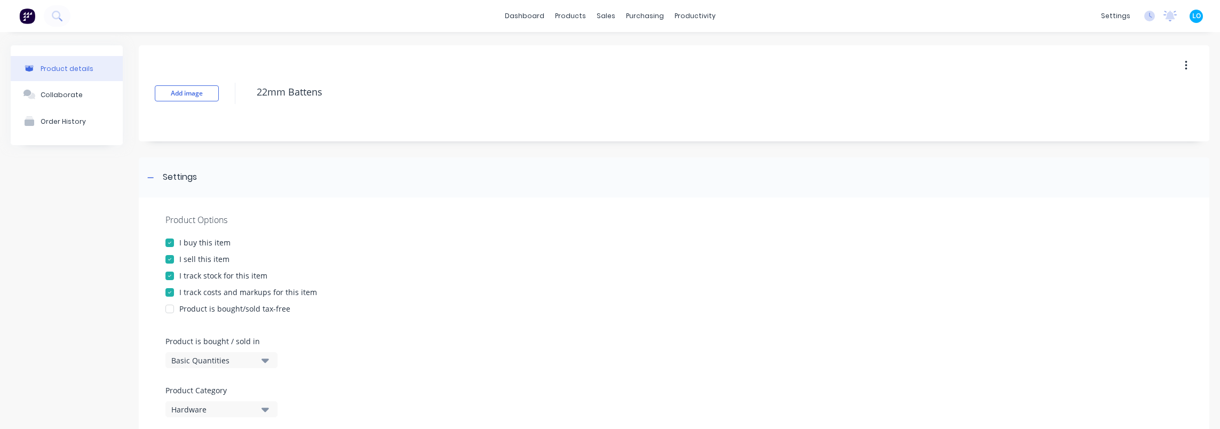
click at [202, 277] on div "I track stock for this item" at bounding box center [223, 275] width 88 height 11
click at [157, 179] on div "Settings" at bounding box center [170, 177] width 53 height 13
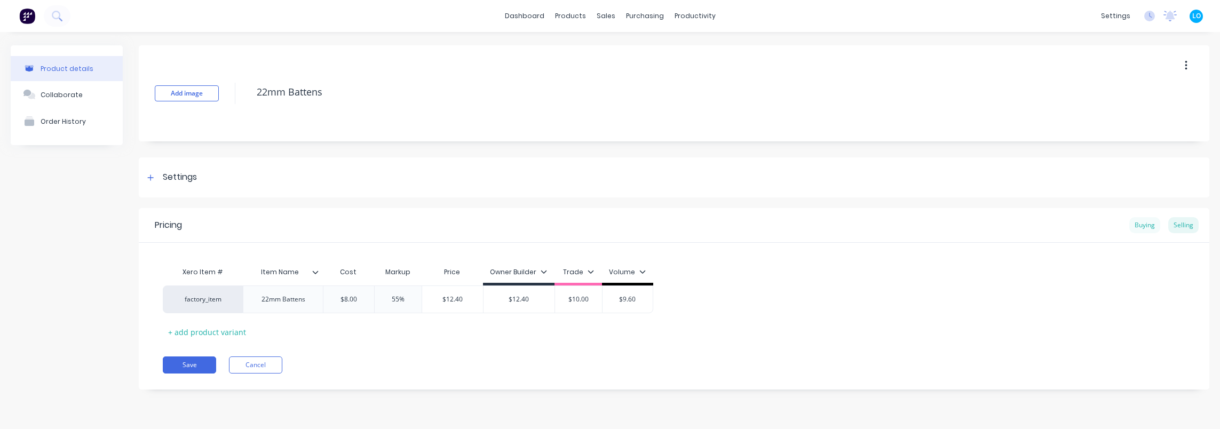
click at [1135, 225] on div "Buying" at bounding box center [1145, 225] width 31 height 16
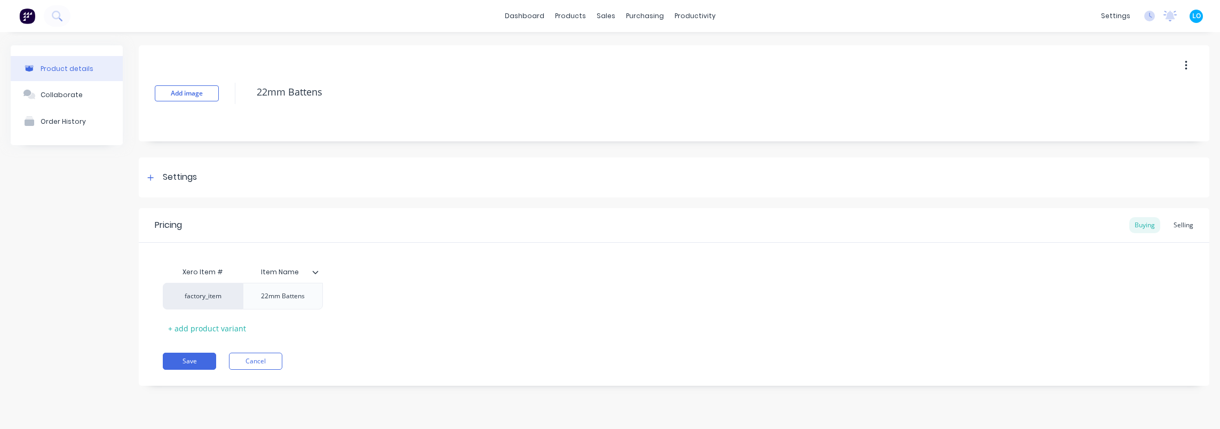
click at [474, 241] on div "Pricing Buying Selling" at bounding box center [674, 225] width 1071 height 35
click at [1182, 65] on button "button" at bounding box center [1186, 65] width 25 height 19
click at [140, 186] on div "Settings" at bounding box center [674, 177] width 1071 height 40
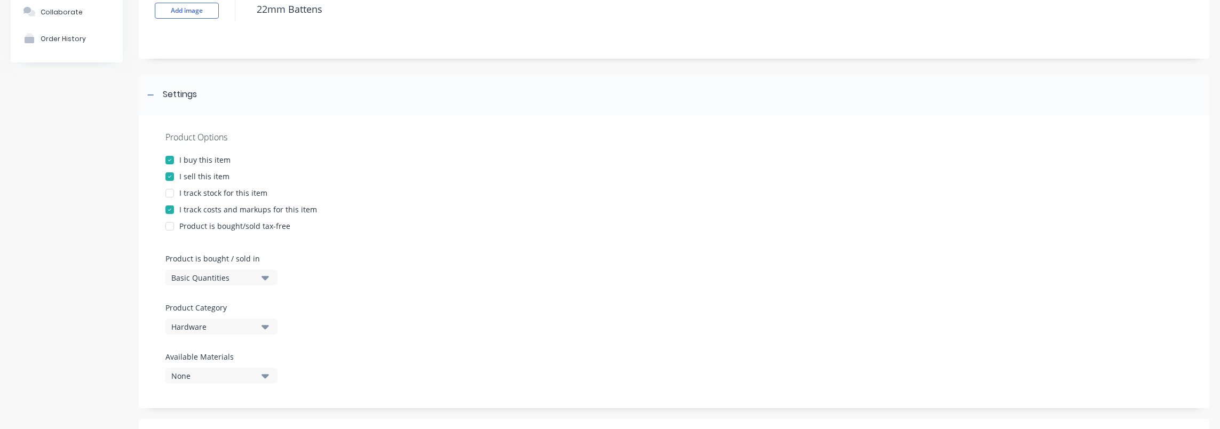
scroll to position [107, 0]
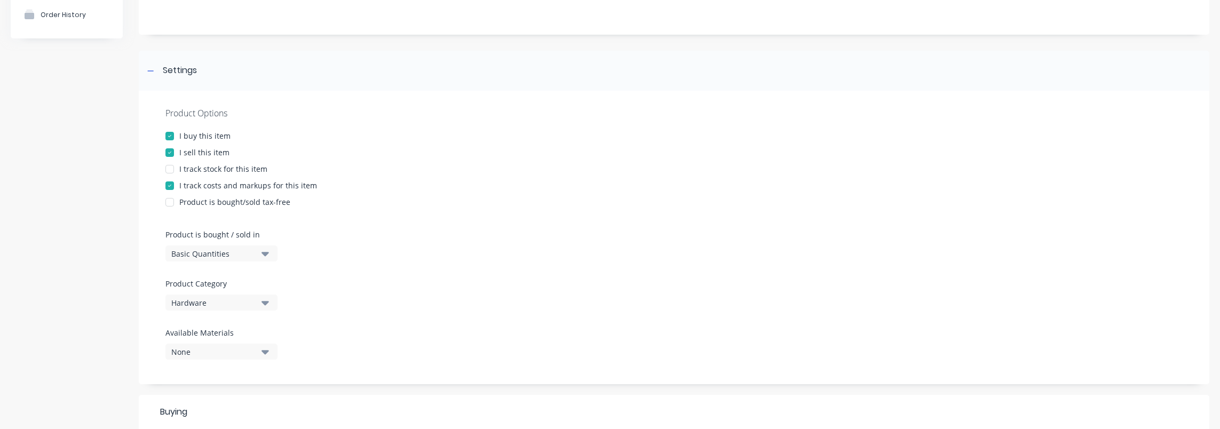
click at [217, 352] on div "None" at bounding box center [213, 351] width 85 height 11
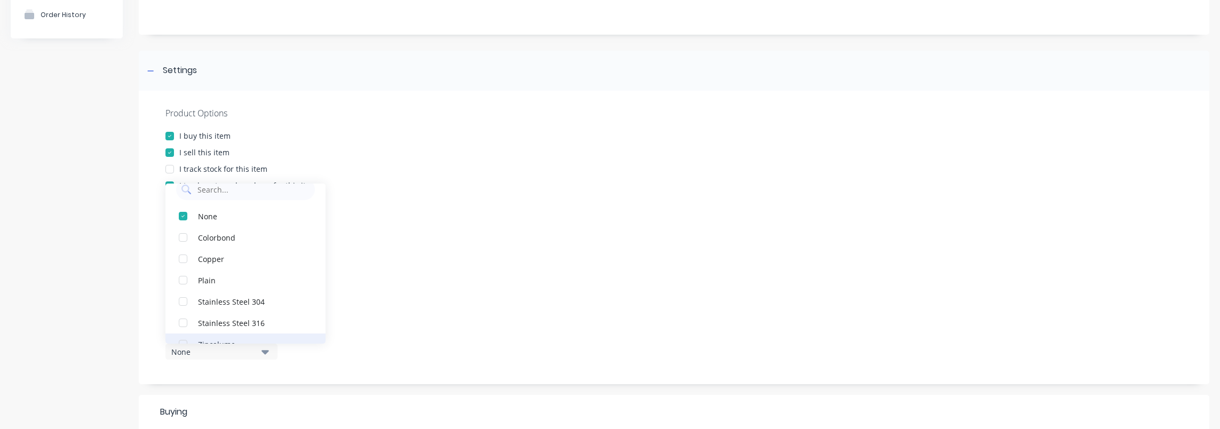
scroll to position [0, 0]
drag, startPoint x: 494, startPoint y: 290, endPoint x: 465, endPoint y: 294, distance: 29.0
click at [494, 291] on div "Product Options I buy this item I sell this item I track stock for this item I …" at bounding box center [674, 238] width 1071 height 294
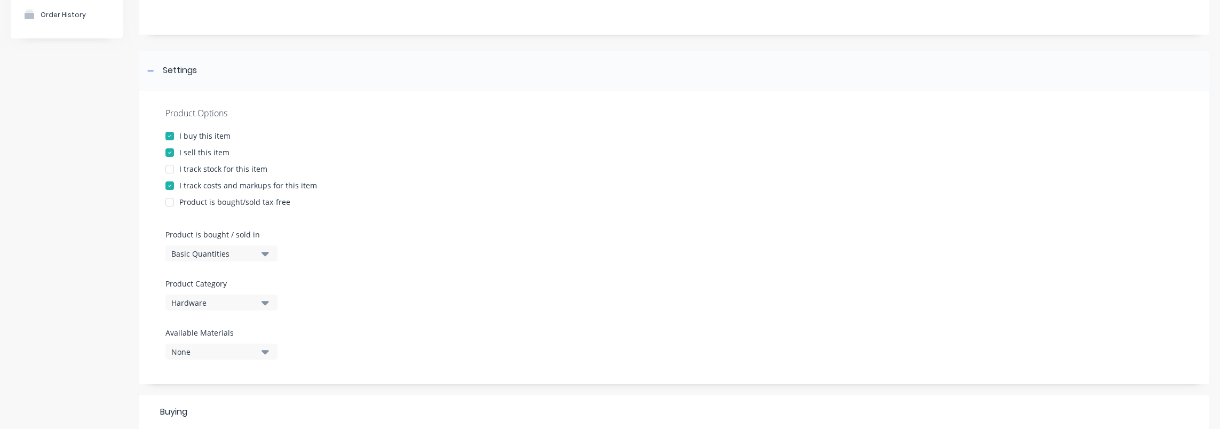
click at [231, 309] on button "Hardware" at bounding box center [222, 303] width 112 height 16
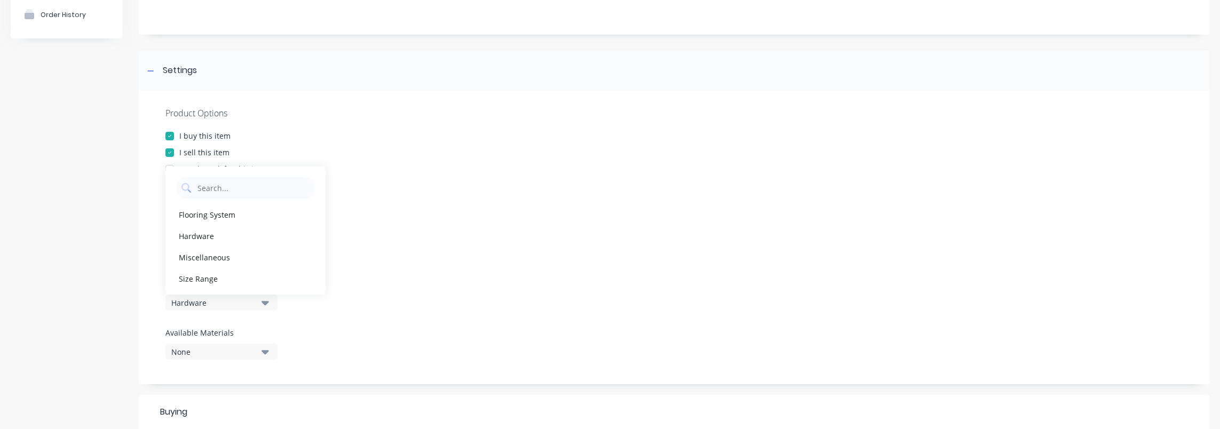
click at [392, 318] on div "Product Options I buy this item I sell this item I track stock for this item I …" at bounding box center [674, 238] width 1071 height 294
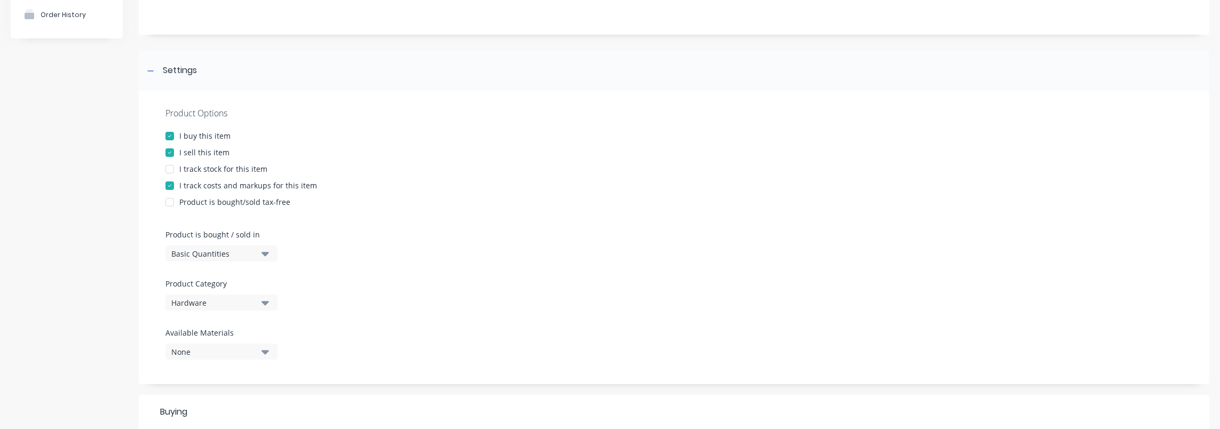
click at [209, 238] on label "Product is bought / sold in" at bounding box center [219, 234] width 107 height 11
click at [211, 256] on div "Basic Quantities" at bounding box center [213, 253] width 85 height 11
click at [497, 196] on div "Product is bought/sold tax-free" at bounding box center [675, 201] width 1018 height 11
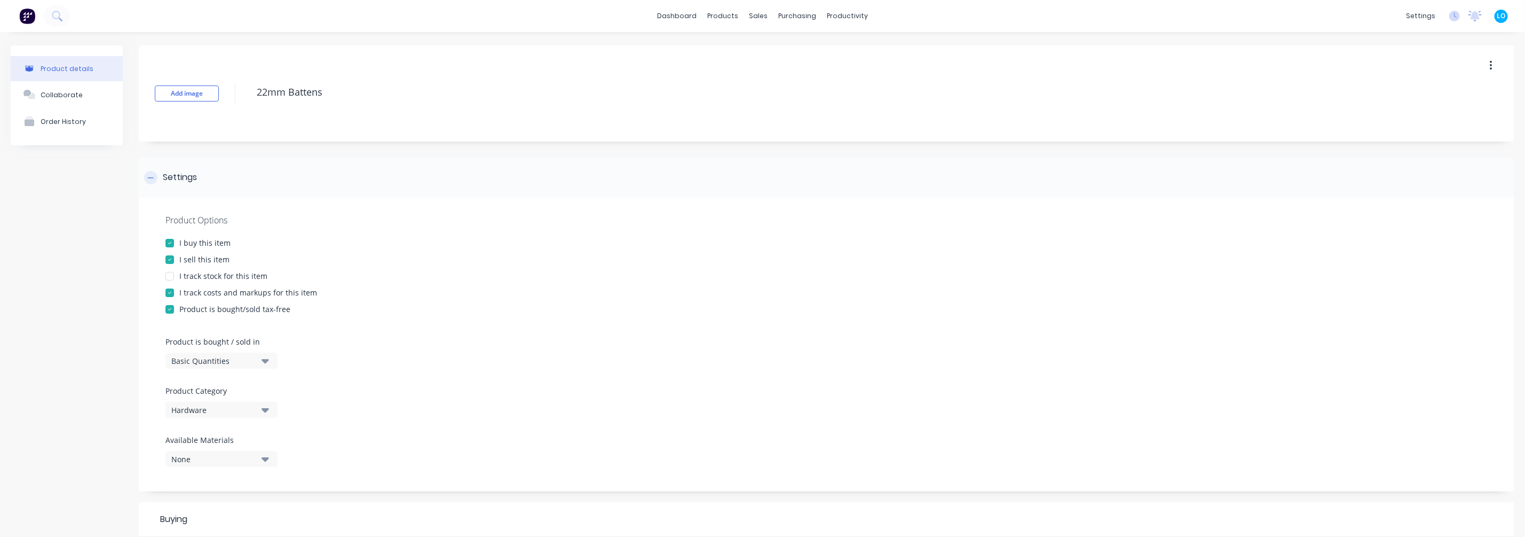
click at [153, 177] on icon at bounding box center [150, 177] width 6 height 7
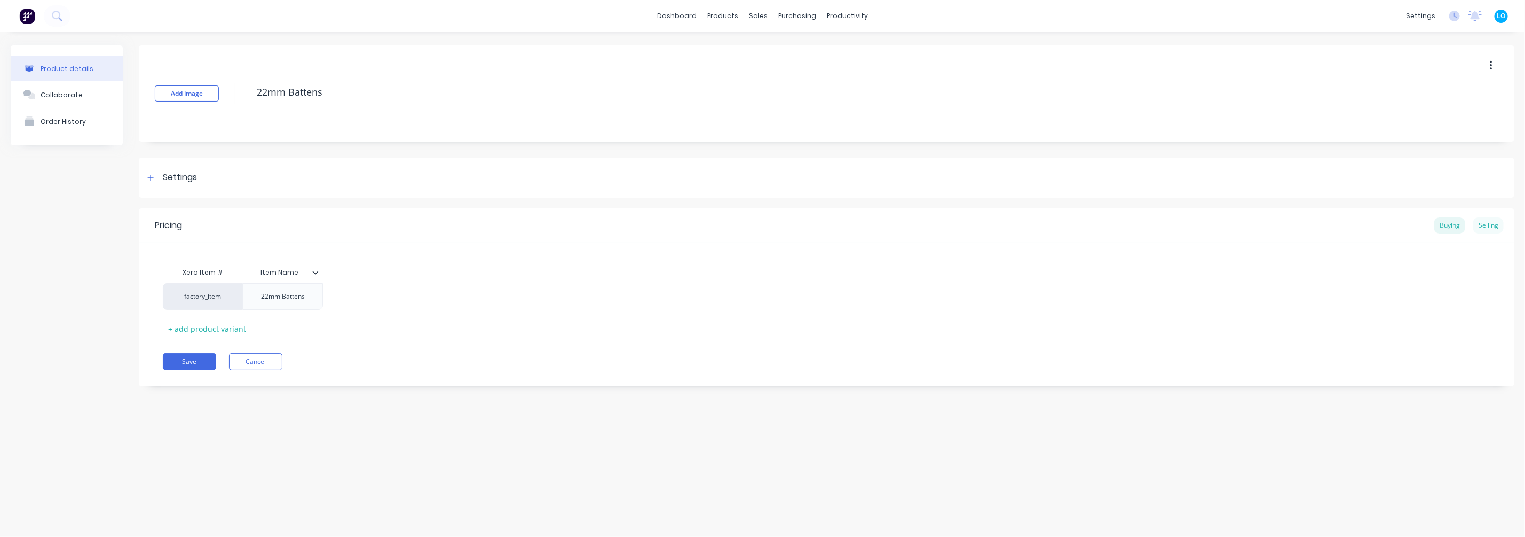
click at [1212, 230] on div "Selling" at bounding box center [1489, 225] width 30 height 16
click at [1212, 227] on div "Buying" at bounding box center [1450, 225] width 31 height 16
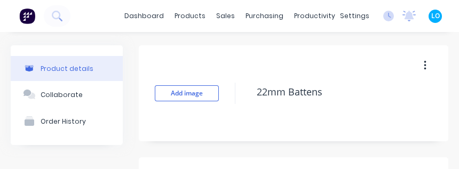
click at [315, 169] on html "dashboard products sales purchasing productivity dashboard products Product Cat…" at bounding box center [229, 84] width 459 height 169
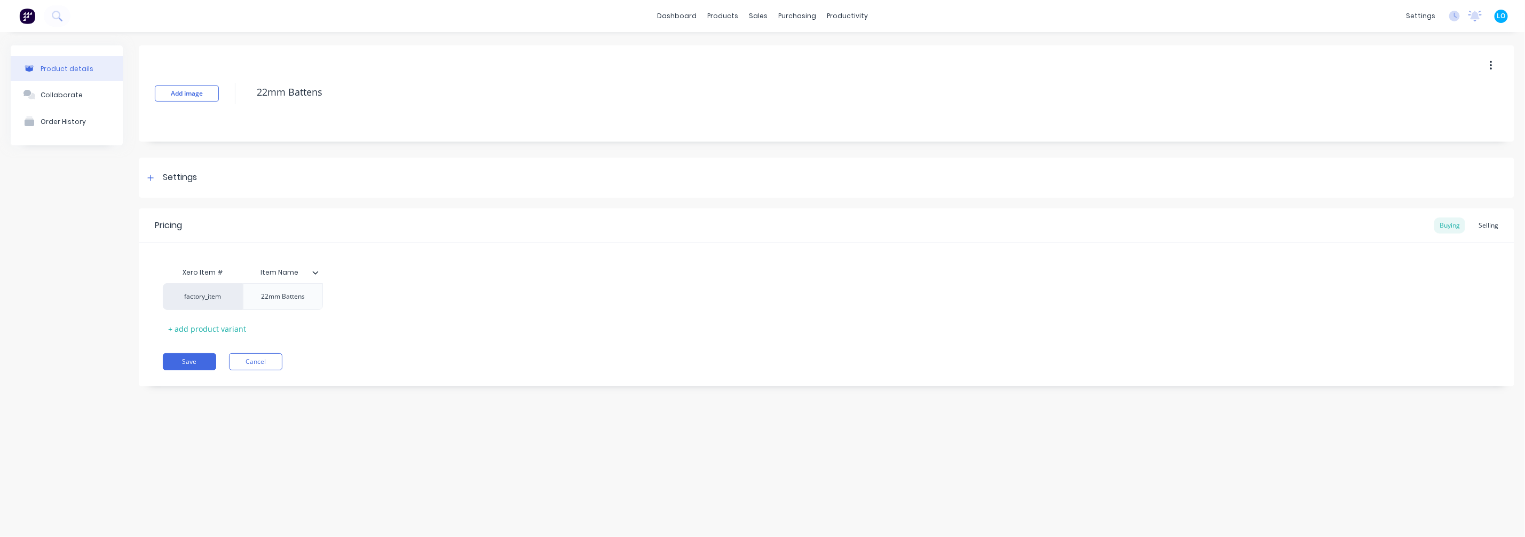
click at [1212, 61] on button "button" at bounding box center [1491, 65] width 25 height 19
click at [156, 177] on div at bounding box center [150, 177] width 13 height 13
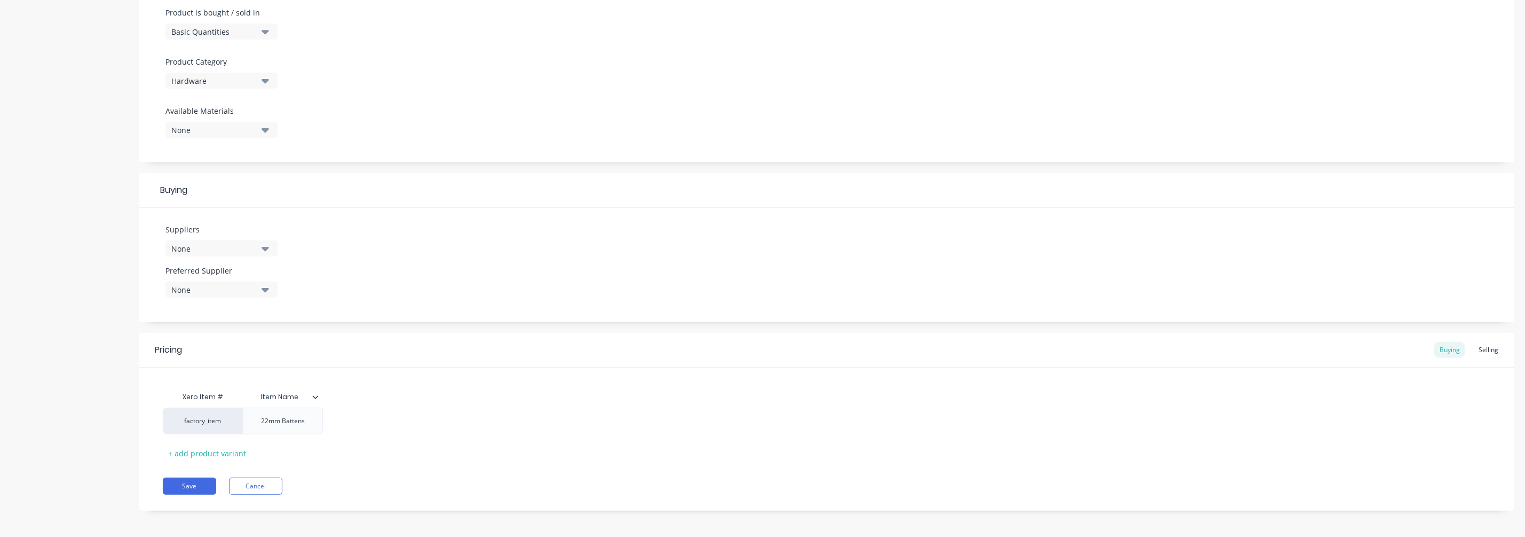
scroll to position [332, 0]
click at [243, 243] on div "None" at bounding box center [213, 245] width 85 height 11
click at [206, 305] on div "TekFrame" at bounding box center [251, 303] width 107 height 11
click at [122, 290] on div "Product details Collaborate Order History" at bounding box center [67, 119] width 112 height 811
click at [238, 291] on button "None" at bounding box center [222, 287] width 112 height 16
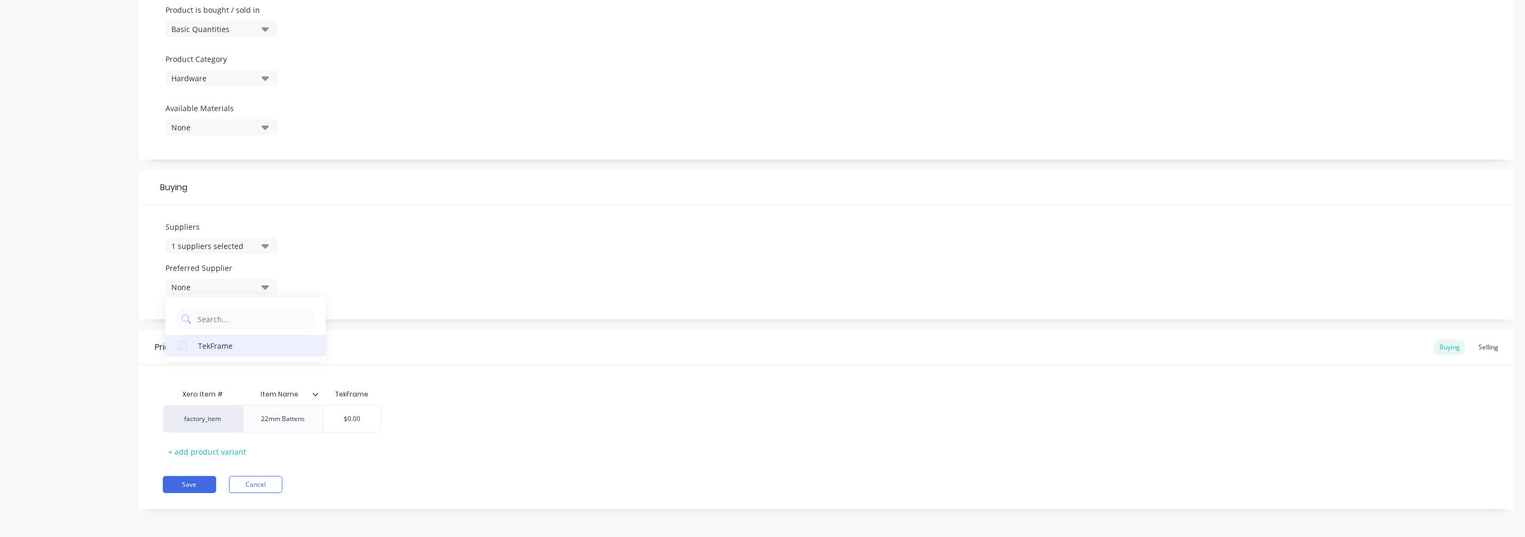
click at [222, 340] on div "TekFrame" at bounding box center [251, 345] width 107 height 11
type textarea "x"
click at [87, 317] on div "Product details Collaborate Order History" at bounding box center [67, 119] width 112 height 811
type input "$0.00"
click at [358, 421] on input "$0.00" at bounding box center [352, 419] width 57 height 10
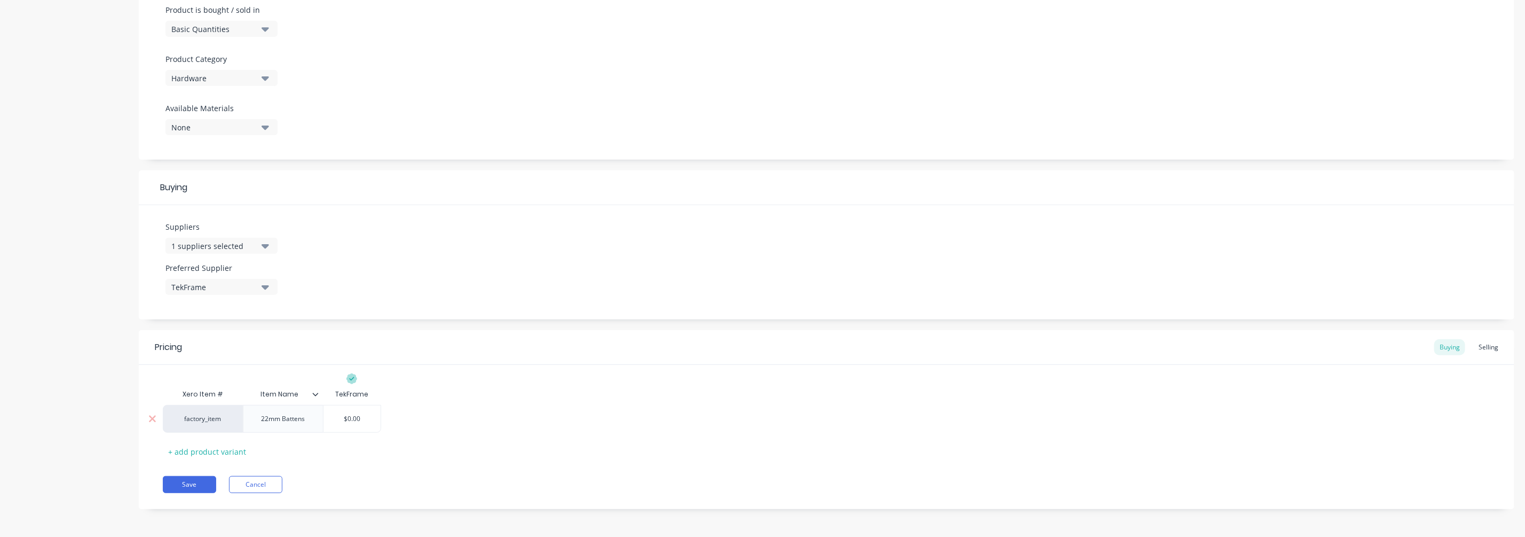
click at [350, 416] on input "$0.00" at bounding box center [352, 419] width 57 height 10
type textarea "x"
type input "$6.00"
type textarea "x"
type input "$.00"
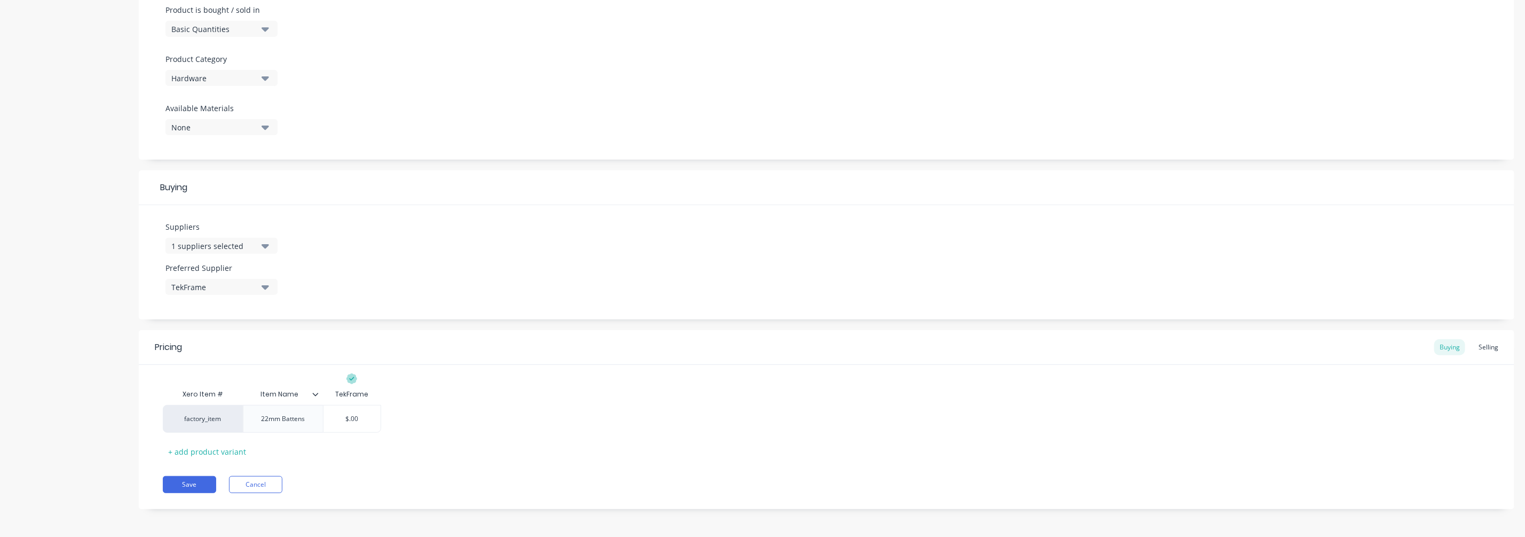
type textarea "x"
type input "$8.00"
click at [169, 421] on button "Save" at bounding box center [189, 484] width 53 height 17
type textarea "x"
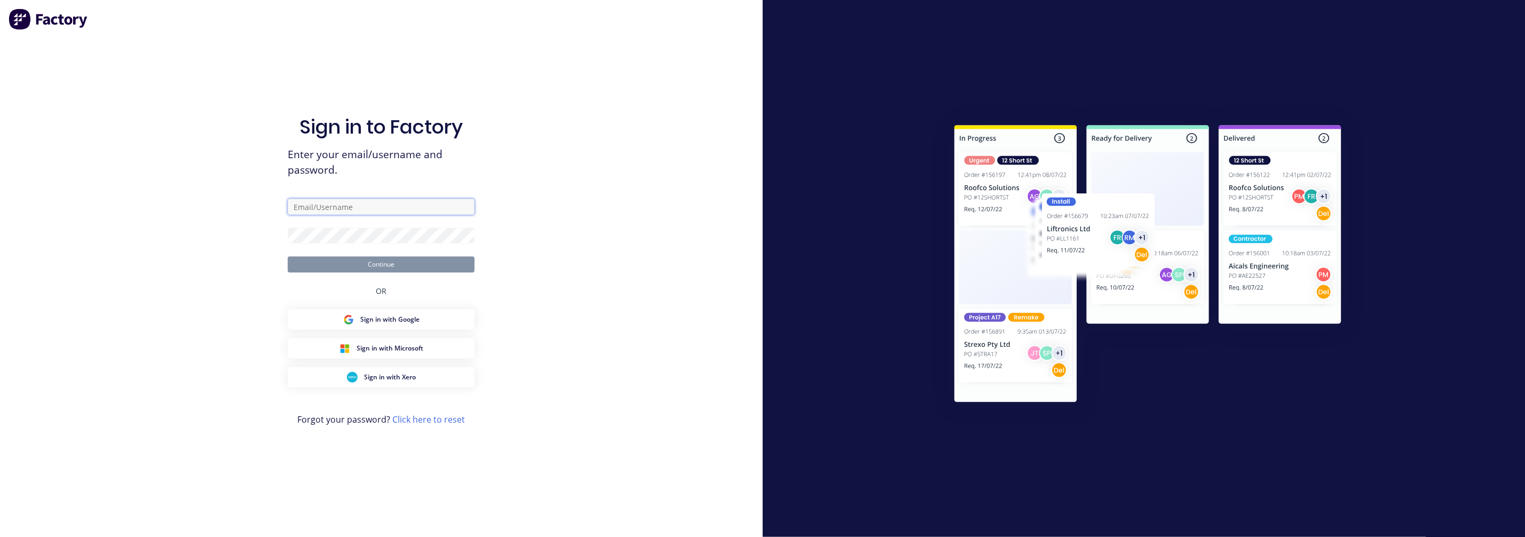
click at [359, 201] on input "text" at bounding box center [381, 207] width 187 height 16
click at [0, 421] on nordpass-autofill-portal at bounding box center [0, 537] width 0 height 0
type input "luke@ultraspan.au"
click at [0, 421] on nordpass-autofill-portal at bounding box center [0, 537] width 0 height 0
click at [392, 271] on button "Continue" at bounding box center [381, 264] width 187 height 16
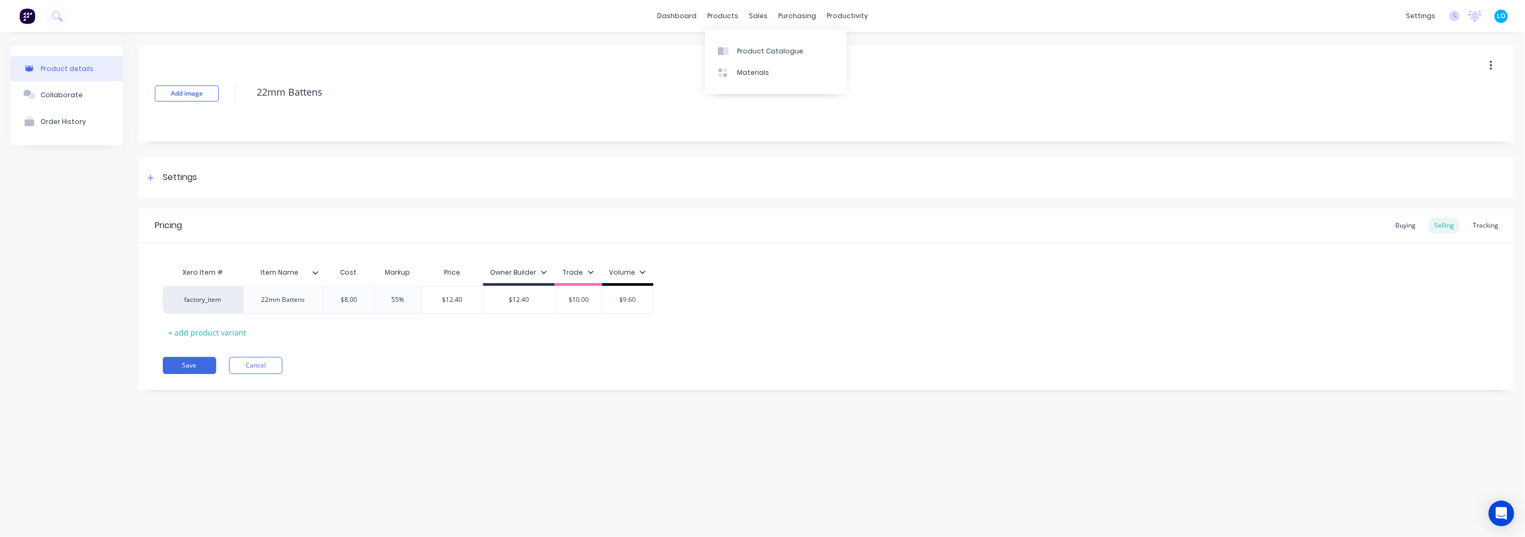
click at [697, 211] on div "Pricing Buying Selling Tracking" at bounding box center [827, 225] width 1376 height 35
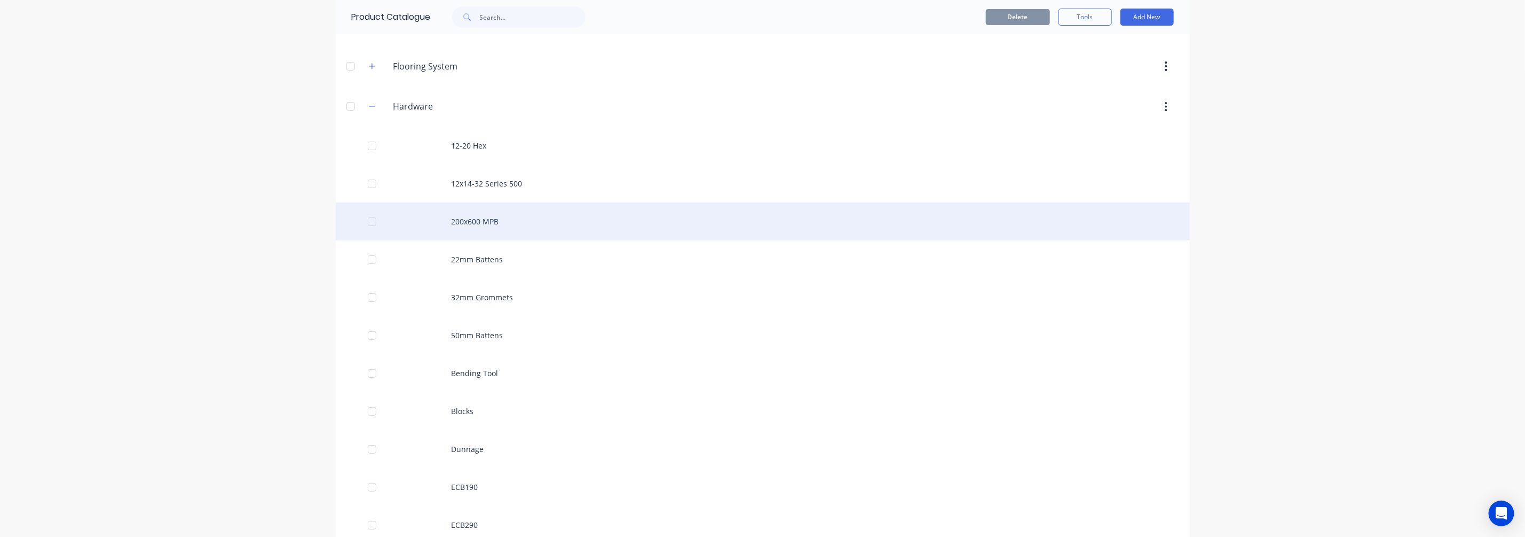
scroll to position [66, 0]
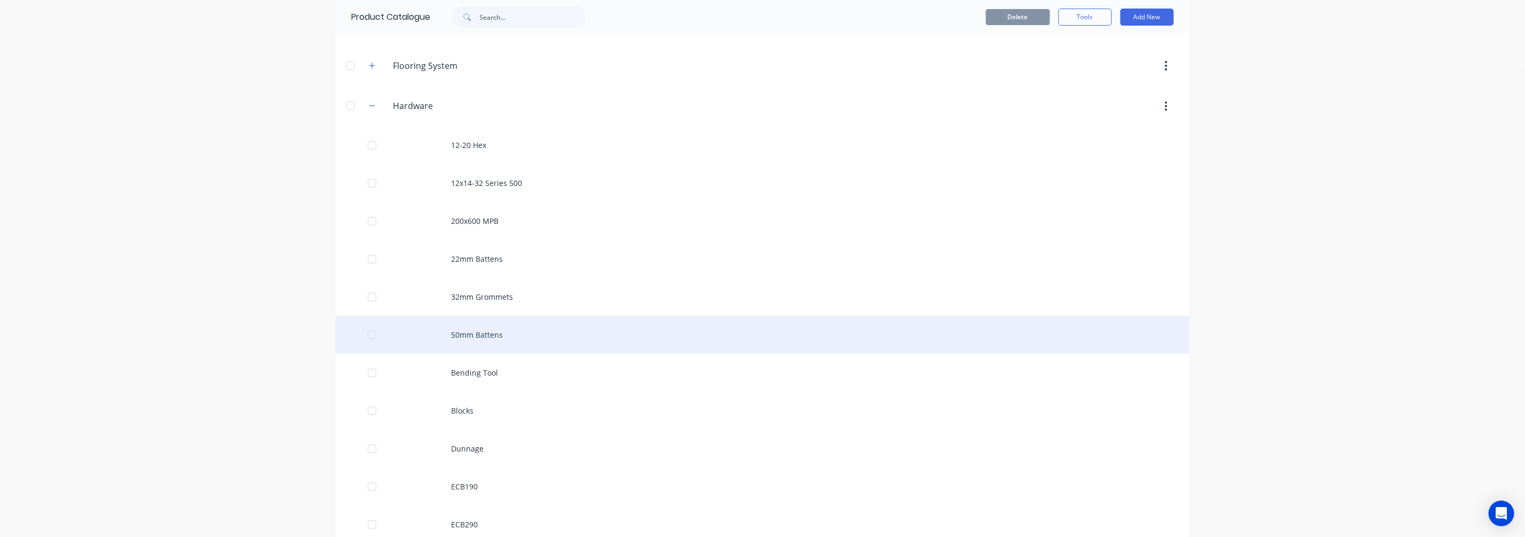
click at [499, 340] on div "50mm Battens" at bounding box center [763, 335] width 854 height 38
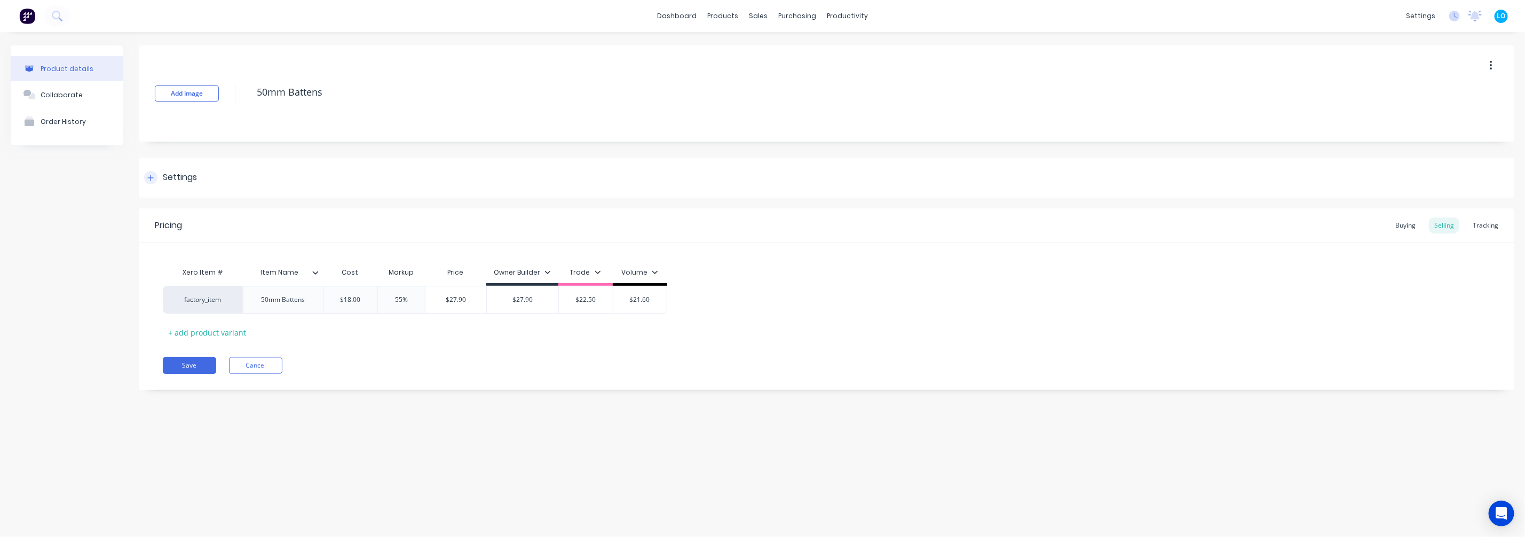
click at [157, 172] on div "Settings" at bounding box center [170, 177] width 53 height 13
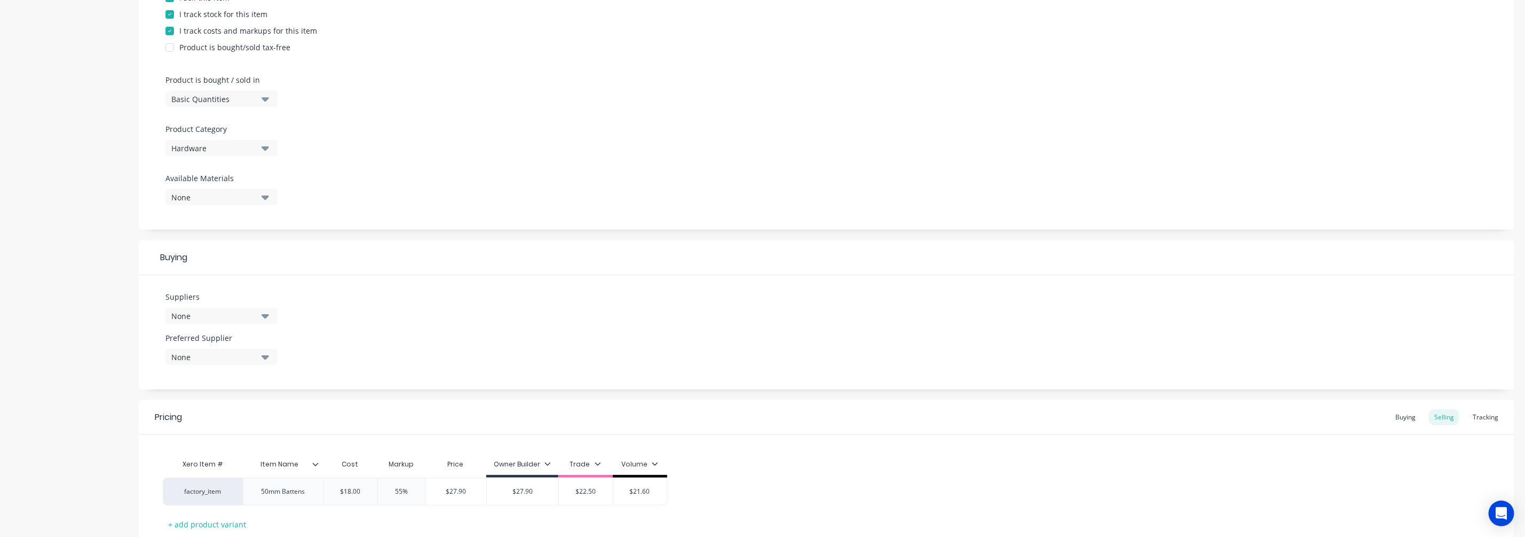
scroll to position [266, 0]
click at [206, 305] on div "None" at bounding box center [213, 310] width 85 height 11
click at [227, 364] on div "TekFrame" at bounding box center [251, 369] width 107 height 11
click at [212, 362] on button "TekFrame" at bounding box center [246, 369] width 160 height 21
click at [248, 367] on div "TekFrame" at bounding box center [251, 369] width 107 height 11
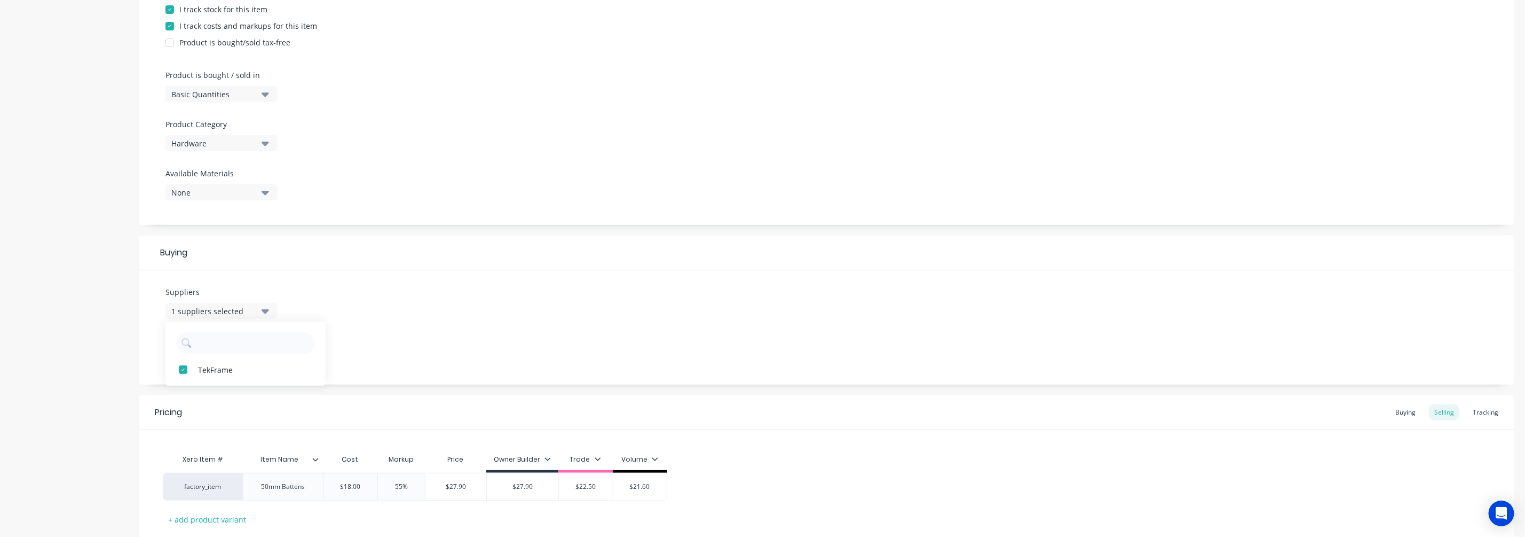
drag, startPoint x: 470, startPoint y: 328, endPoint x: 277, endPoint y: 368, distance: 196.8
click at [467, 328] on div "Suppliers 1 suppliers selected TekFrame Preferred Supplier None" at bounding box center [827, 327] width 1376 height 114
click at [192, 351] on div "None" at bounding box center [213, 351] width 85 height 11
click at [240, 408] on div "TekFrame" at bounding box center [251, 410] width 107 height 11
click at [434, 359] on div "Suppliers 1 suppliers selected Preferred Supplier TekFrame TekFrame" at bounding box center [827, 327] width 1376 height 114
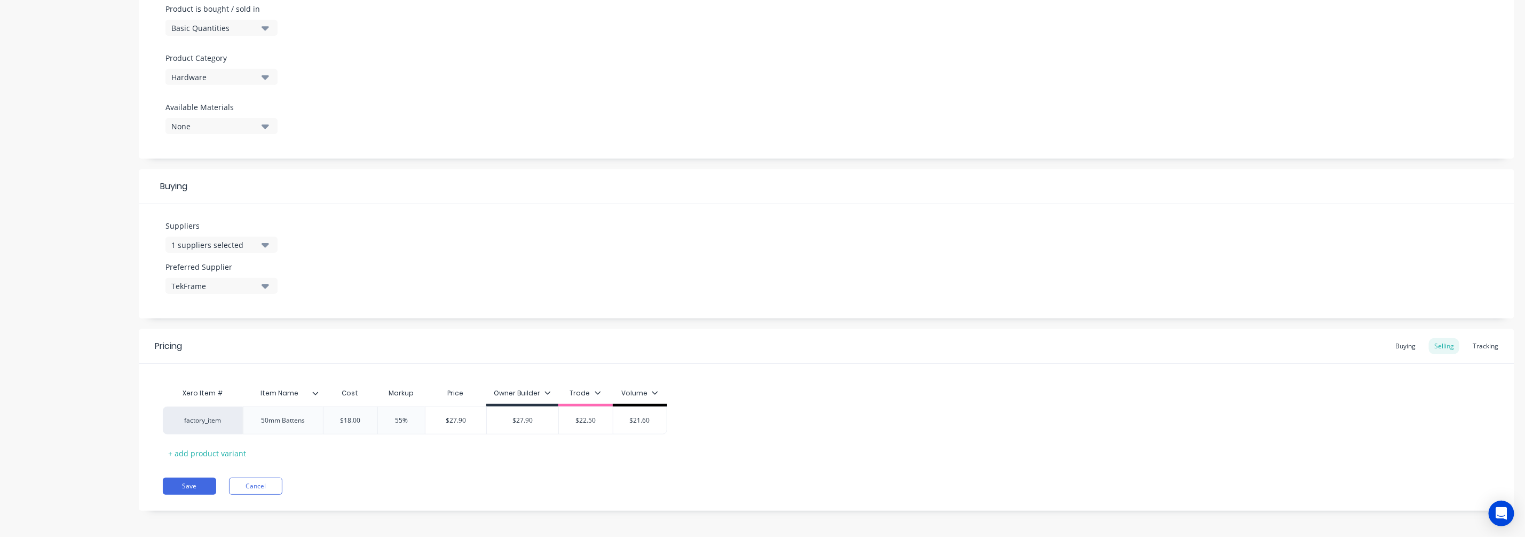
scroll to position [335, 0]
click at [1212, 349] on div "Buying" at bounding box center [1405, 343] width 31 height 16
click at [350, 417] on input "$0.00" at bounding box center [352, 418] width 57 height 10
type input "$18.00"
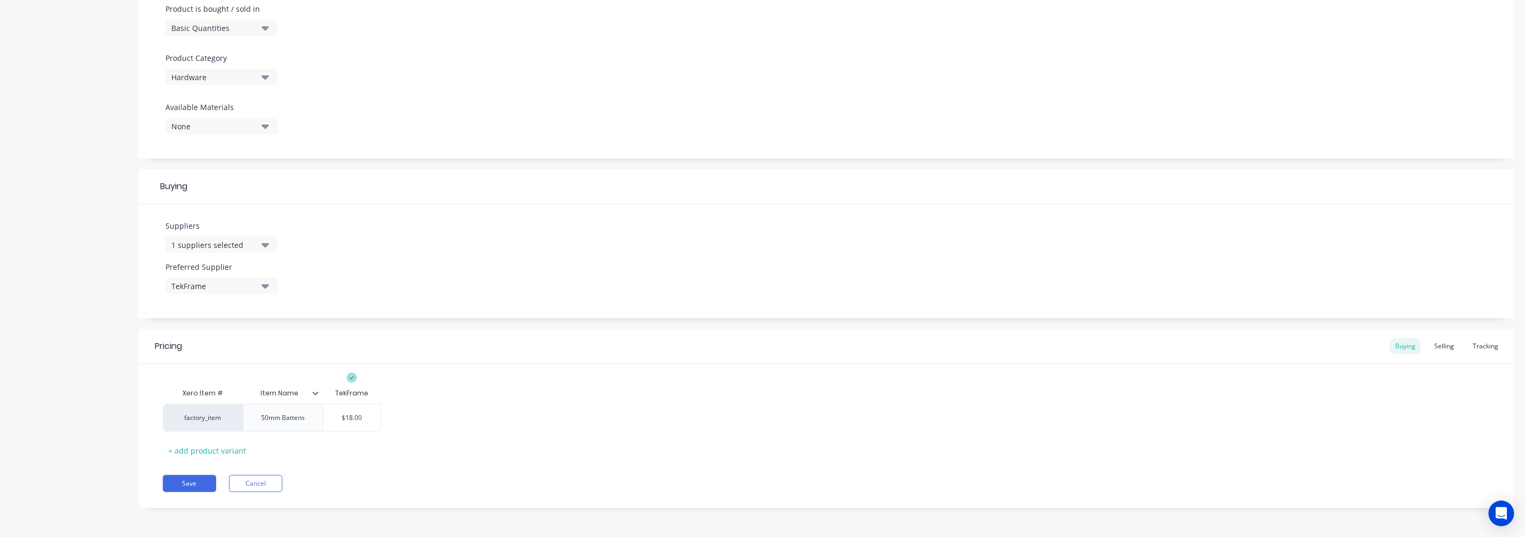
click at [162, 421] on div "Pricing Buying Selling Tracking Xero Item # Item Name TekFrame factory_item 50m…" at bounding box center [827, 418] width 1376 height 179
click at [176, 421] on button "Save" at bounding box center [189, 483] width 53 height 17
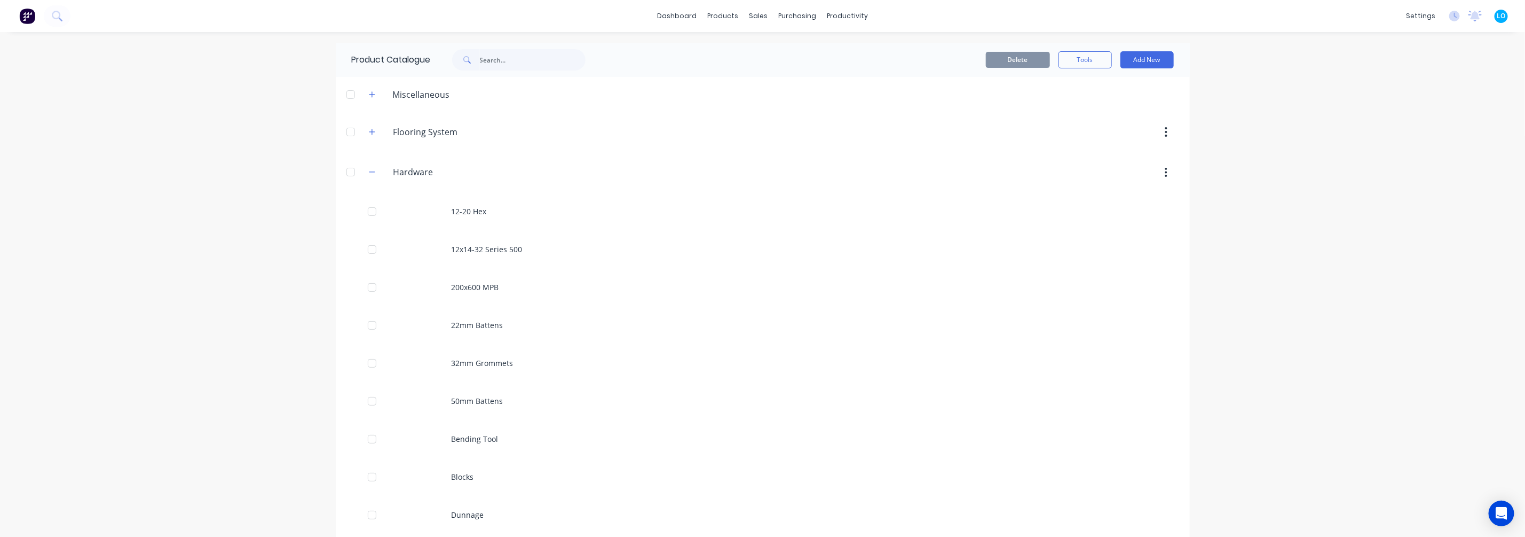
click at [156, 421] on div "dashboard products sales purchasing productivity dashboard products Product Cat…" at bounding box center [762, 268] width 1525 height 537
click at [813, 64] on link "Suppliers" at bounding box center [837, 72] width 141 height 21
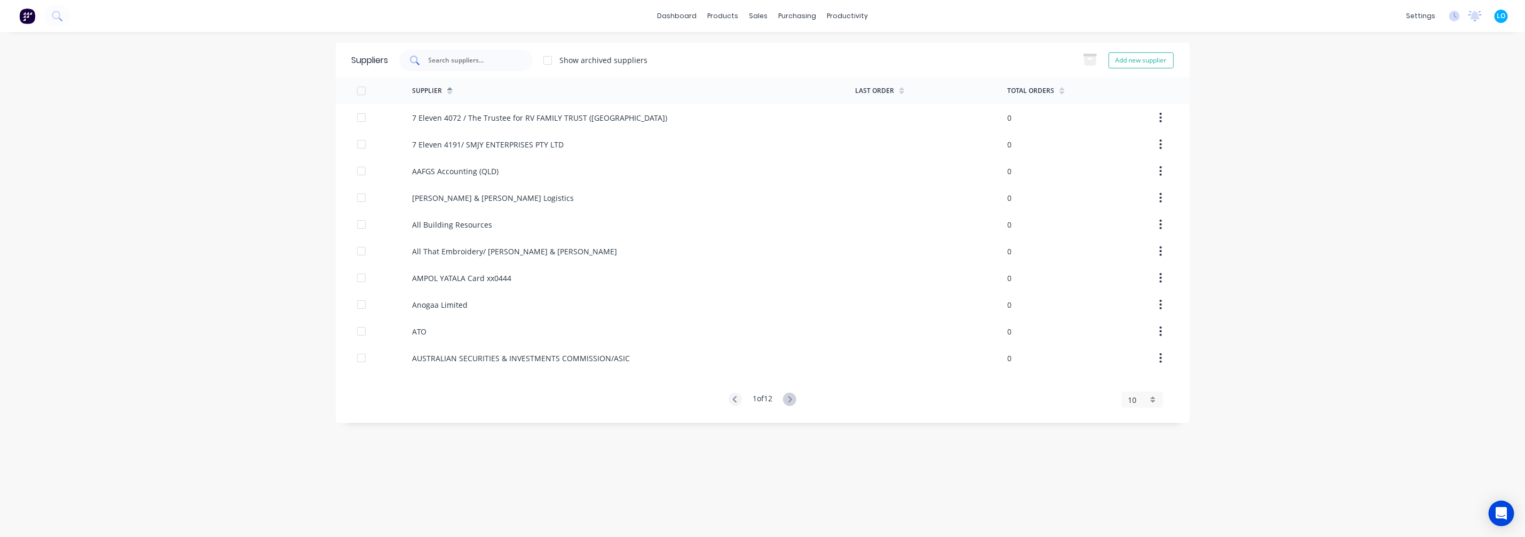
click at [456, 53] on div at bounding box center [465, 60] width 133 height 21
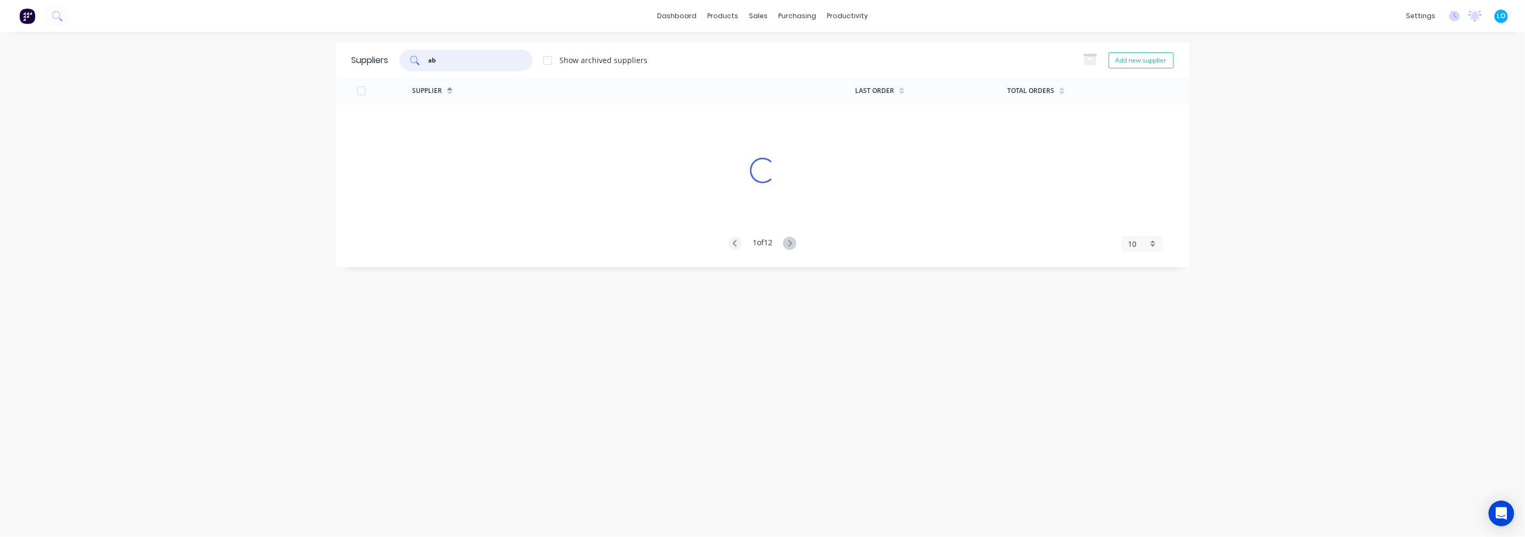
type input "abl"
drag, startPoint x: 476, startPoint y: 57, endPoint x: 385, endPoint y: 56, distance: 90.2
click at [383, 57] on div "Suppliers abl Show archived suppliers Add new supplier" at bounding box center [763, 60] width 854 height 35
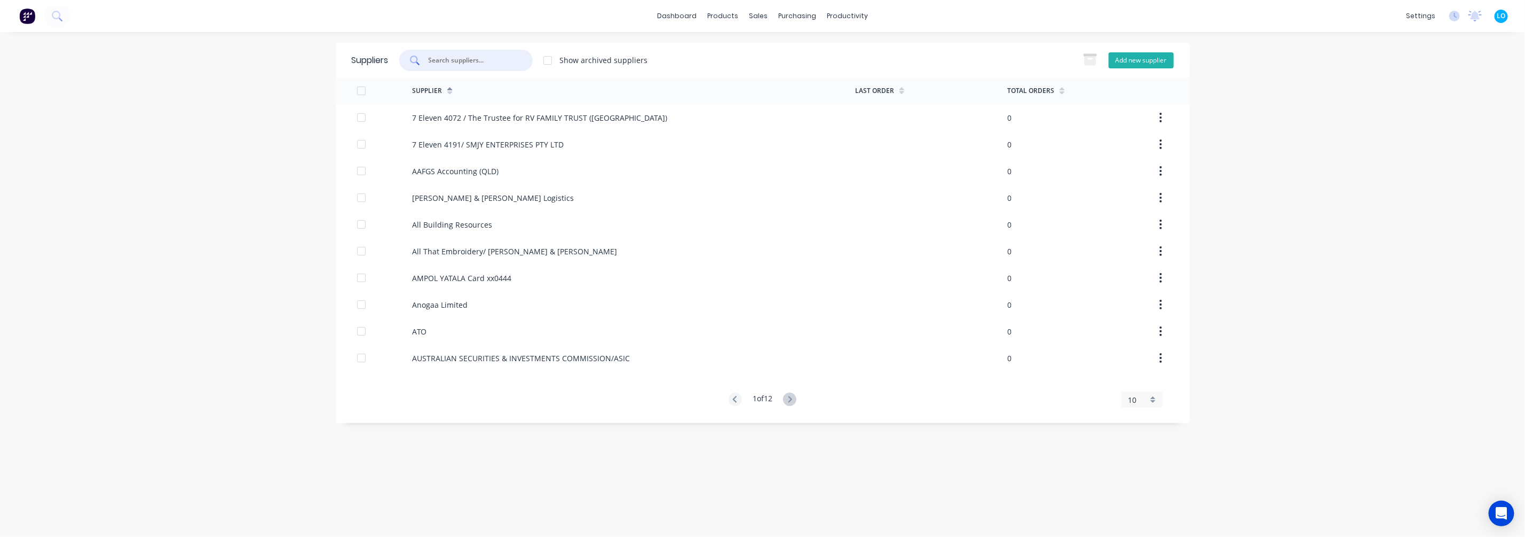
click at [1153, 56] on button "Add new supplier" at bounding box center [1141, 60] width 65 height 16
select select "AU"
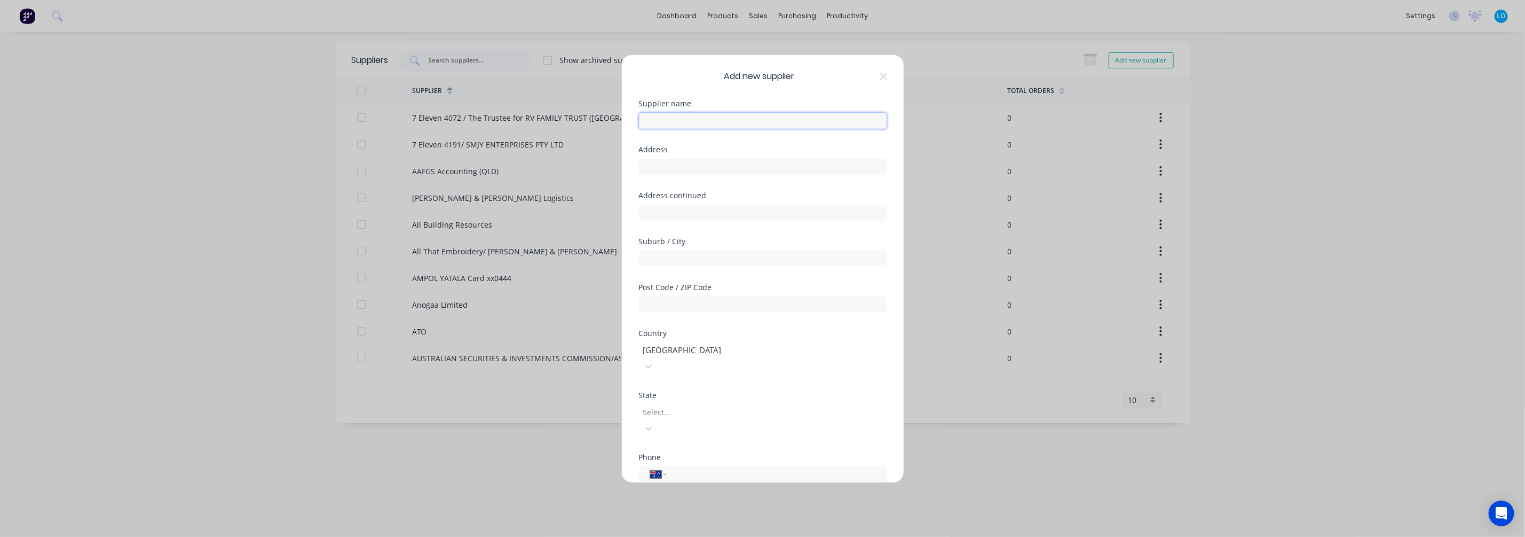
click at [752, 119] on input "text" at bounding box center [763, 121] width 248 height 16
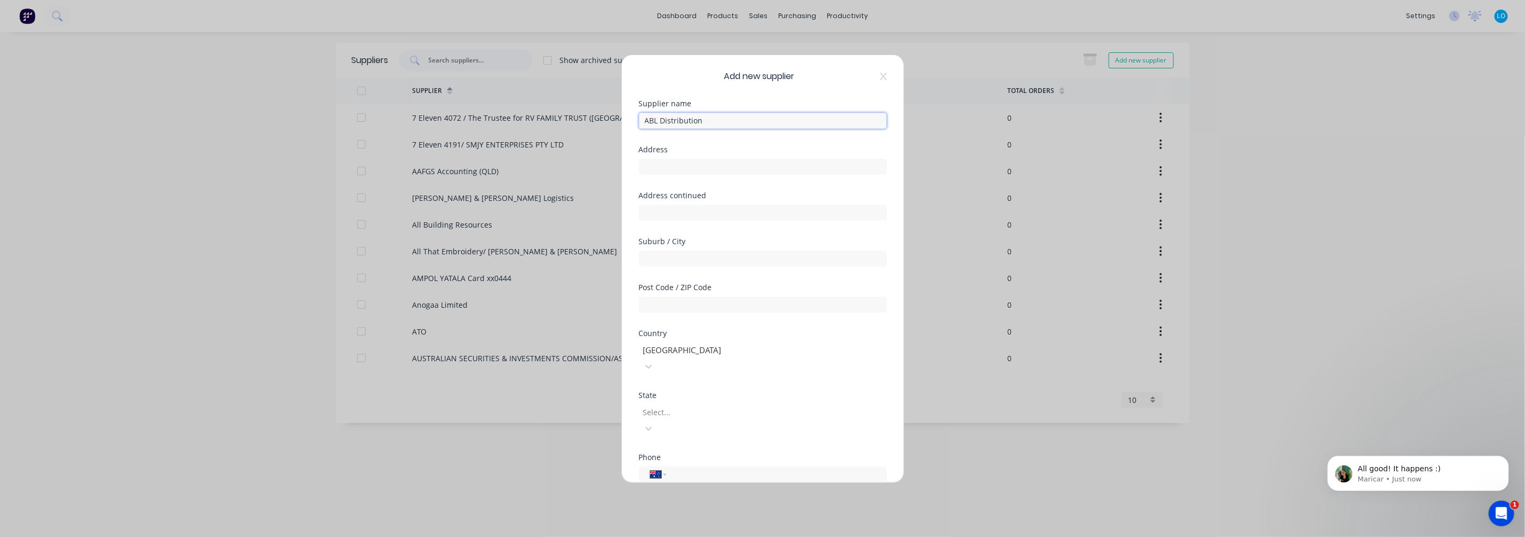
type input "ABL Distribution"
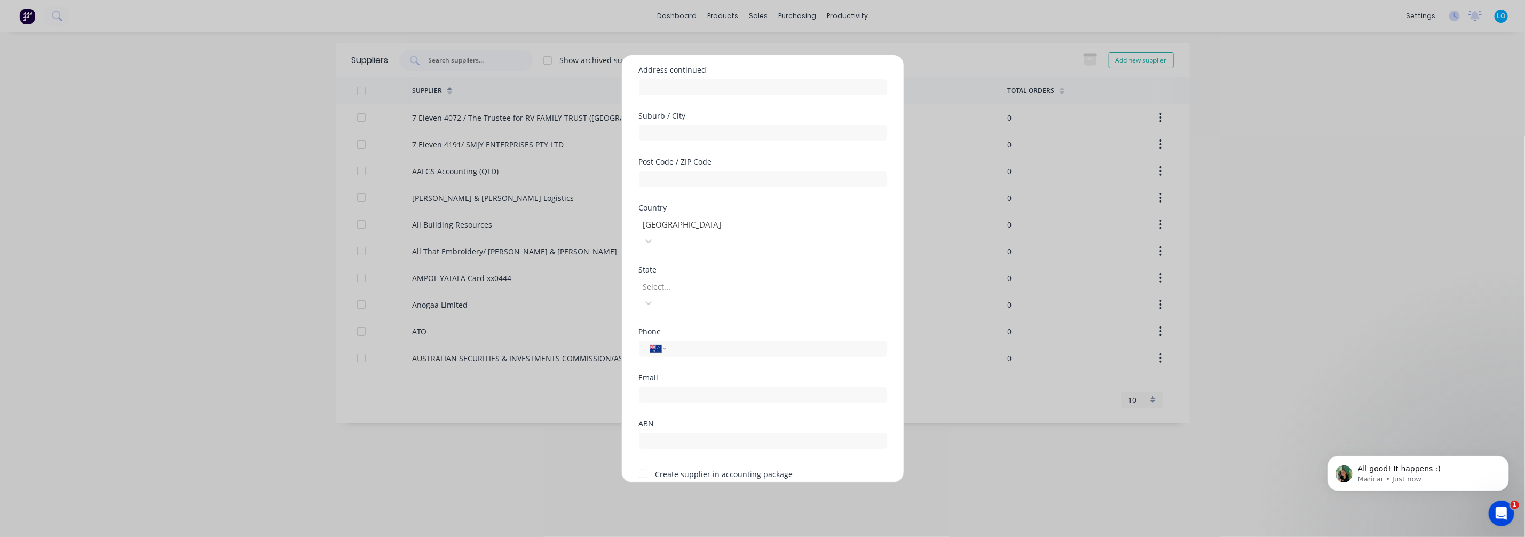
scroll to position [139, 0]
click at [728, 421] on button "Save" at bounding box center [729, 491] width 59 height 17
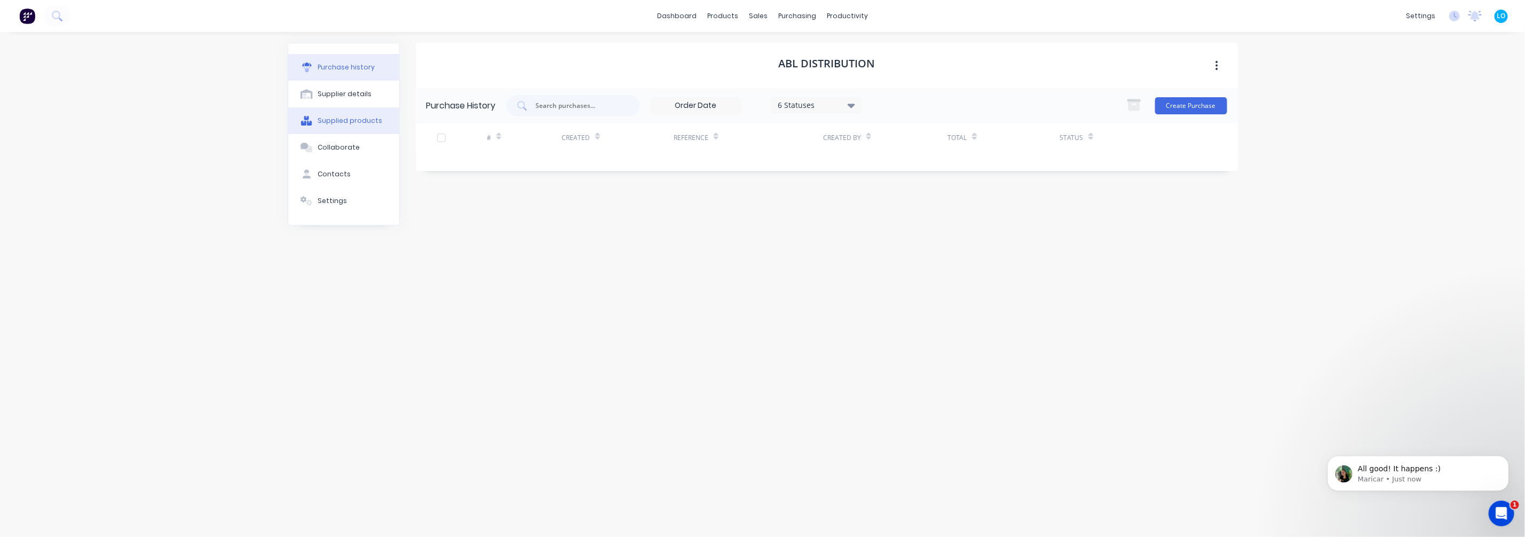
click at [342, 115] on button "Supplied products" at bounding box center [343, 120] width 111 height 27
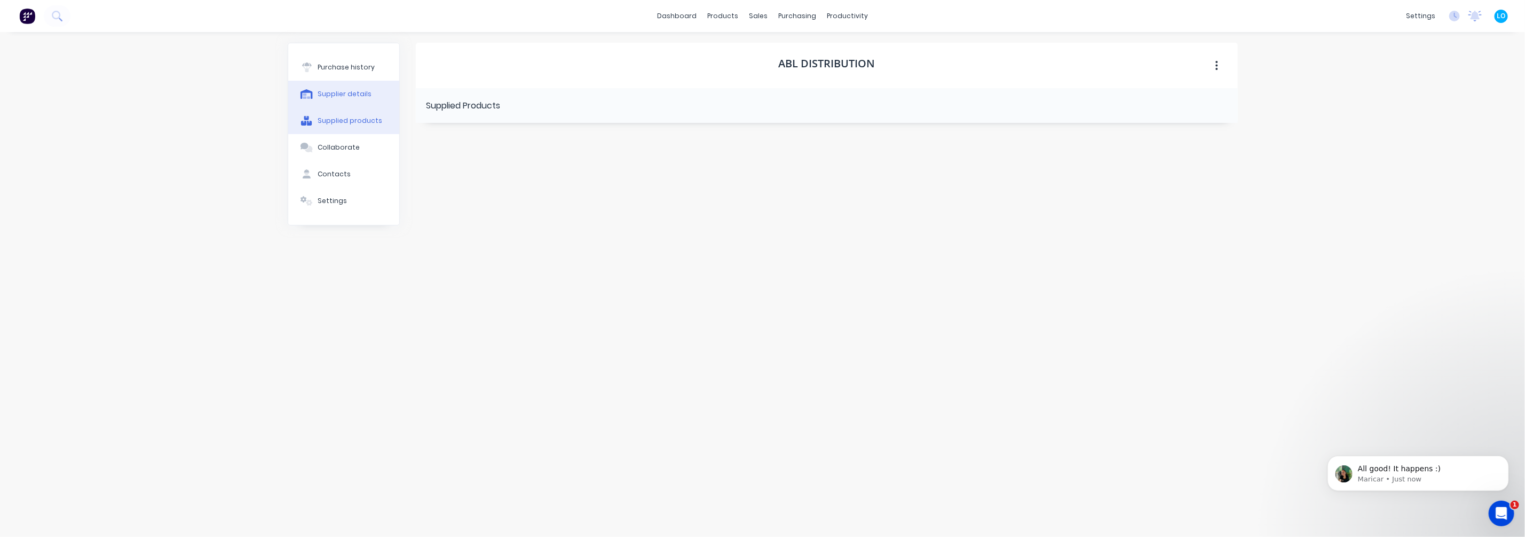
click at [355, 95] on div "Supplier details" at bounding box center [345, 94] width 54 height 10
select select "AU"
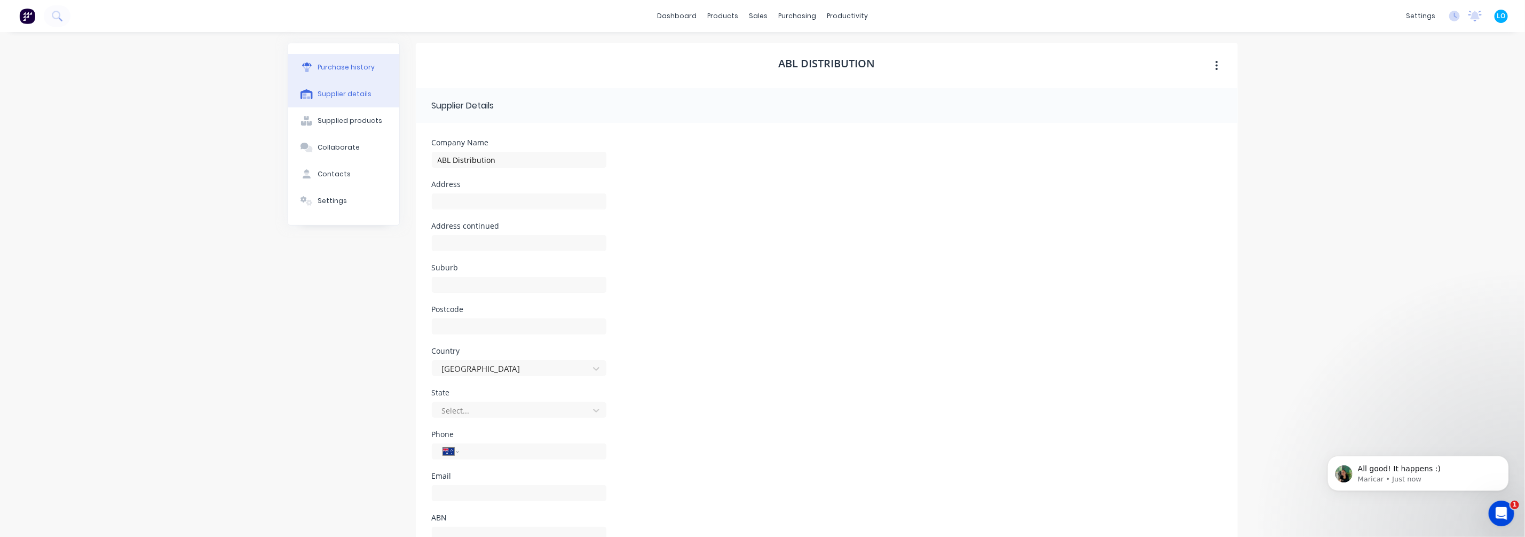
click at [358, 70] on div "Purchase history" at bounding box center [346, 67] width 57 height 10
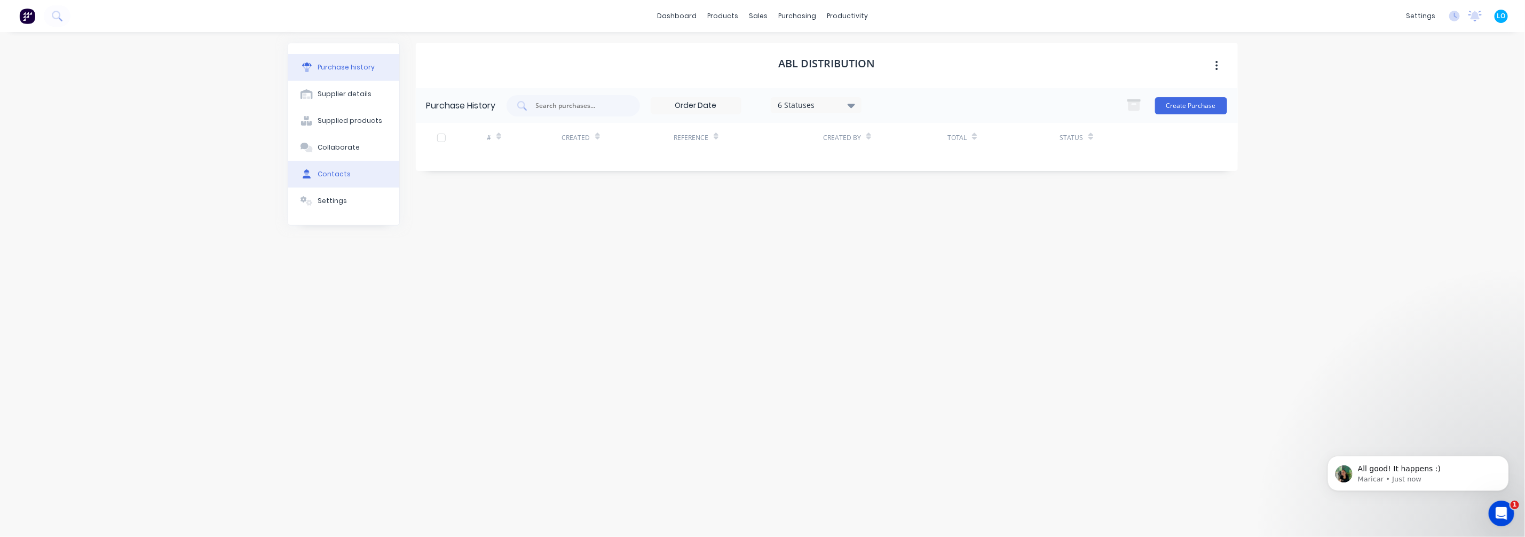
click at [335, 168] on button "Contacts" at bounding box center [343, 174] width 111 height 27
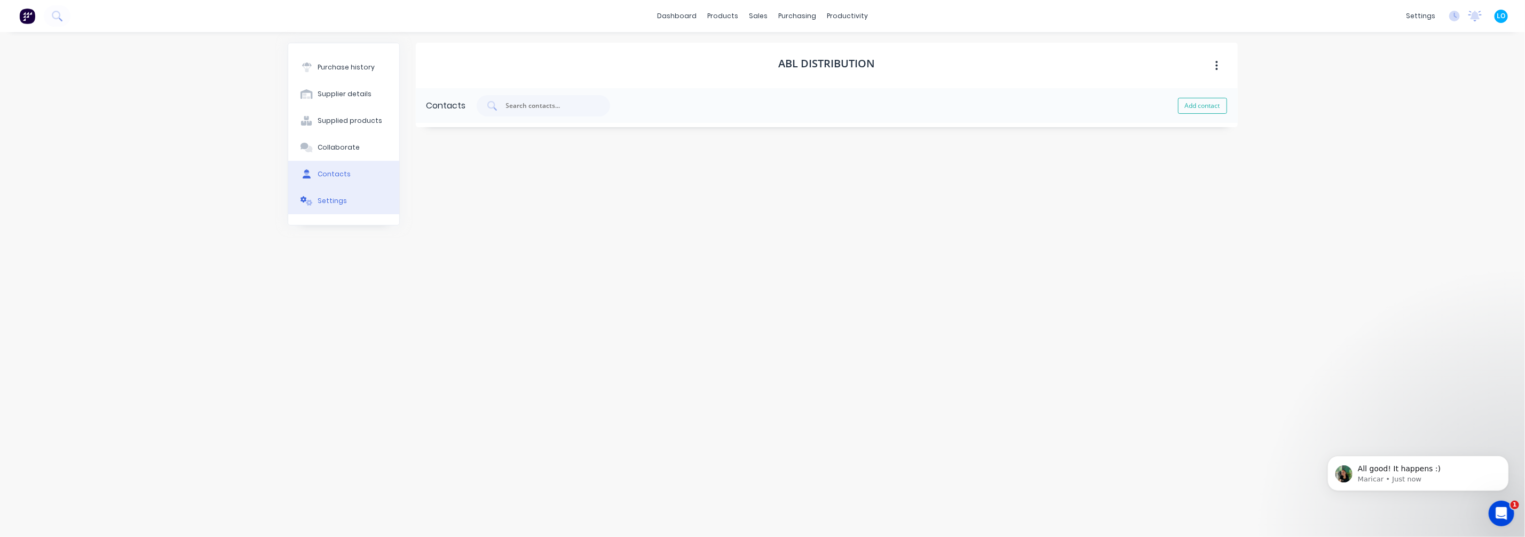
click at [339, 198] on div "Settings" at bounding box center [332, 201] width 29 height 10
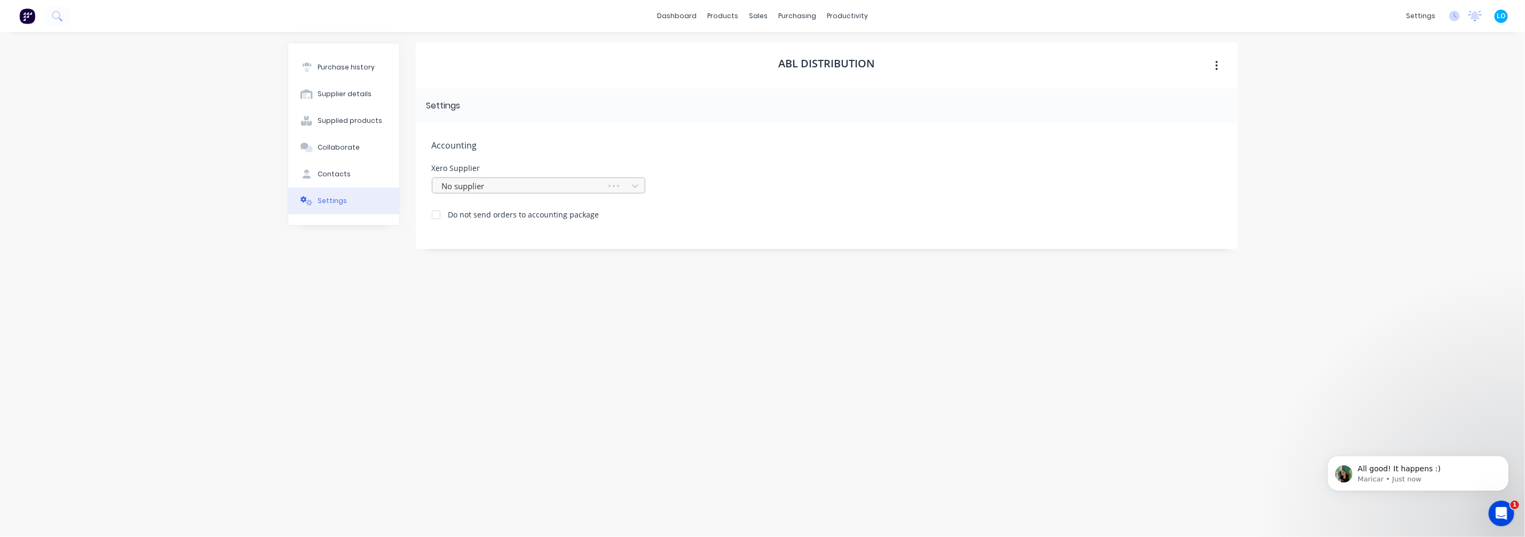
click at [524, 186] on div at bounding box center [521, 185] width 160 height 13
type input "ab"
click at [505, 230] on div "ABLDISTRIBU" at bounding box center [539, 229] width 214 height 20
drag, startPoint x: 754, startPoint y: 267, endPoint x: 695, endPoint y: 256, distance: 60.2
click at [754, 267] on div "ABL Distribution Settings Accounting Xero Supplier option ABLDISTRIBU, selected…" at bounding box center [827, 279] width 822 height 472
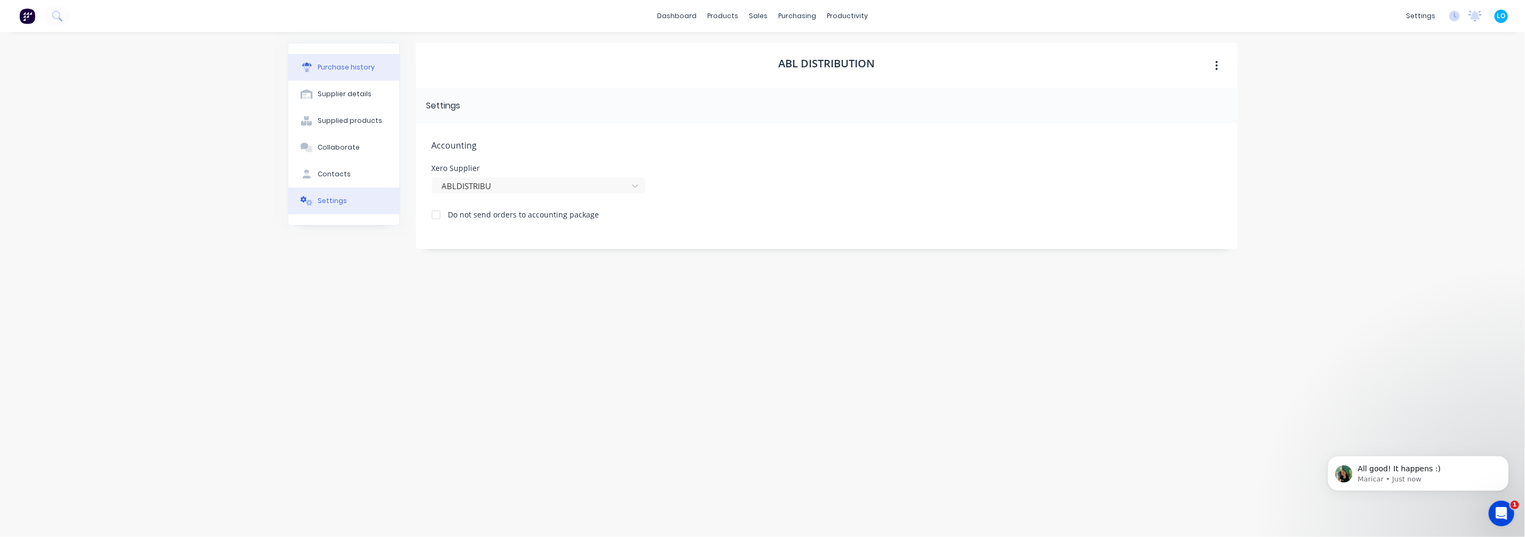
click at [344, 70] on div "Purchase history" at bounding box center [346, 67] width 57 height 10
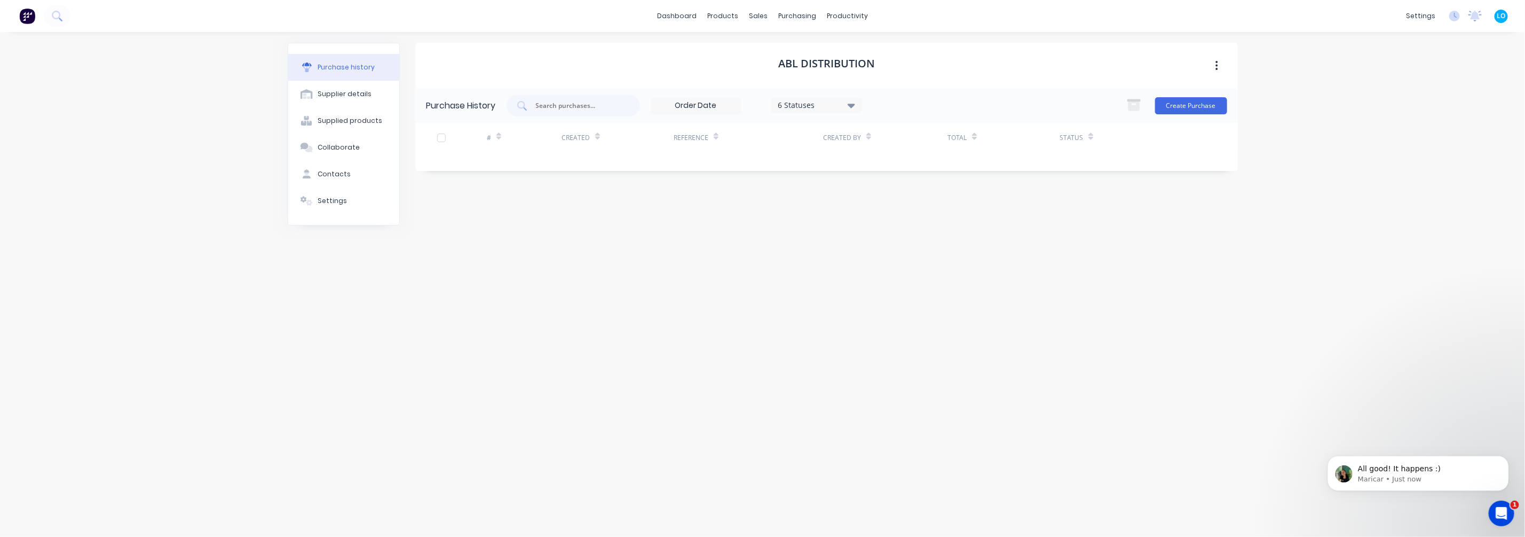
click at [216, 91] on div "dashboard products sales purchasing productivity dashboard products Product Cat…" at bounding box center [762, 268] width 1525 height 537
click at [722, 55] on icon at bounding box center [723, 51] width 11 height 10
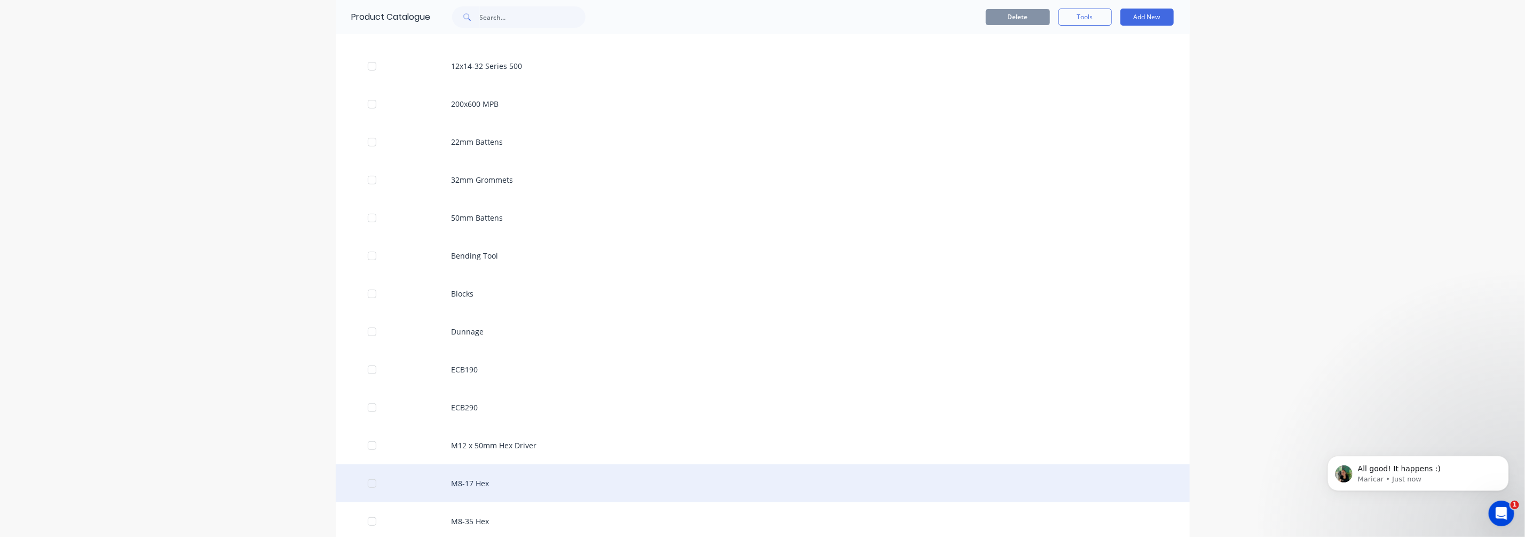
scroll to position [350, 0]
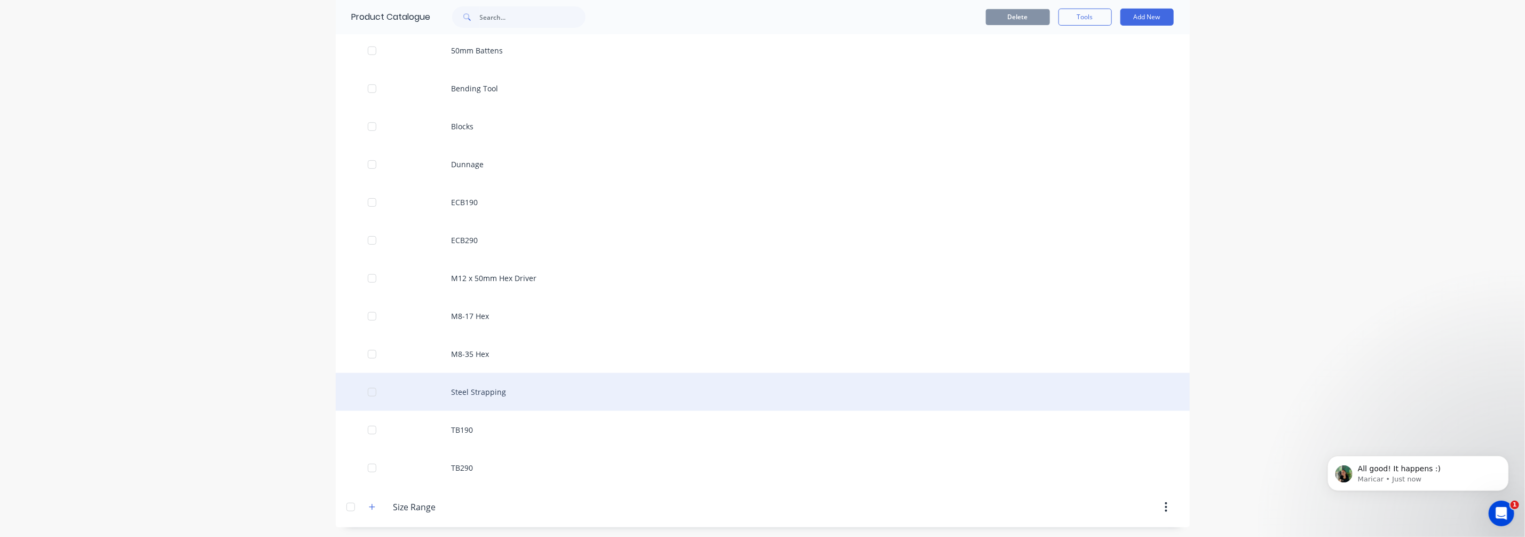
click at [516, 382] on div "Steel Strapping" at bounding box center [763, 392] width 854 height 38
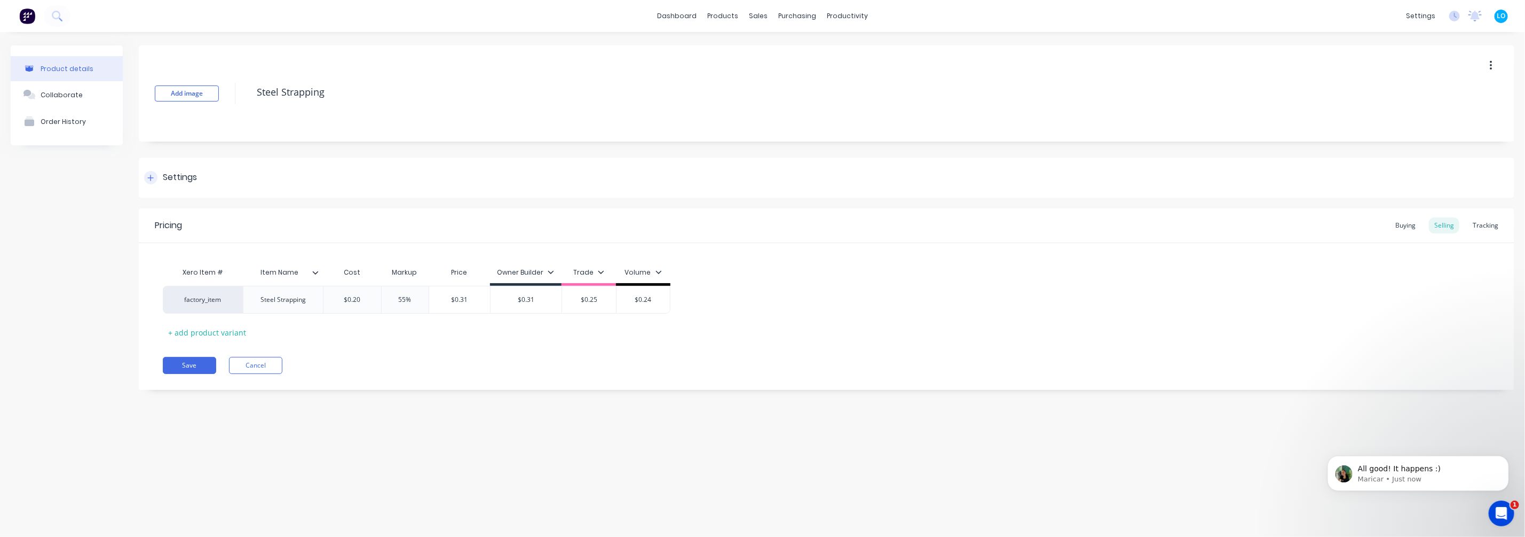
click at [192, 174] on div "Settings" at bounding box center [180, 177] width 34 height 13
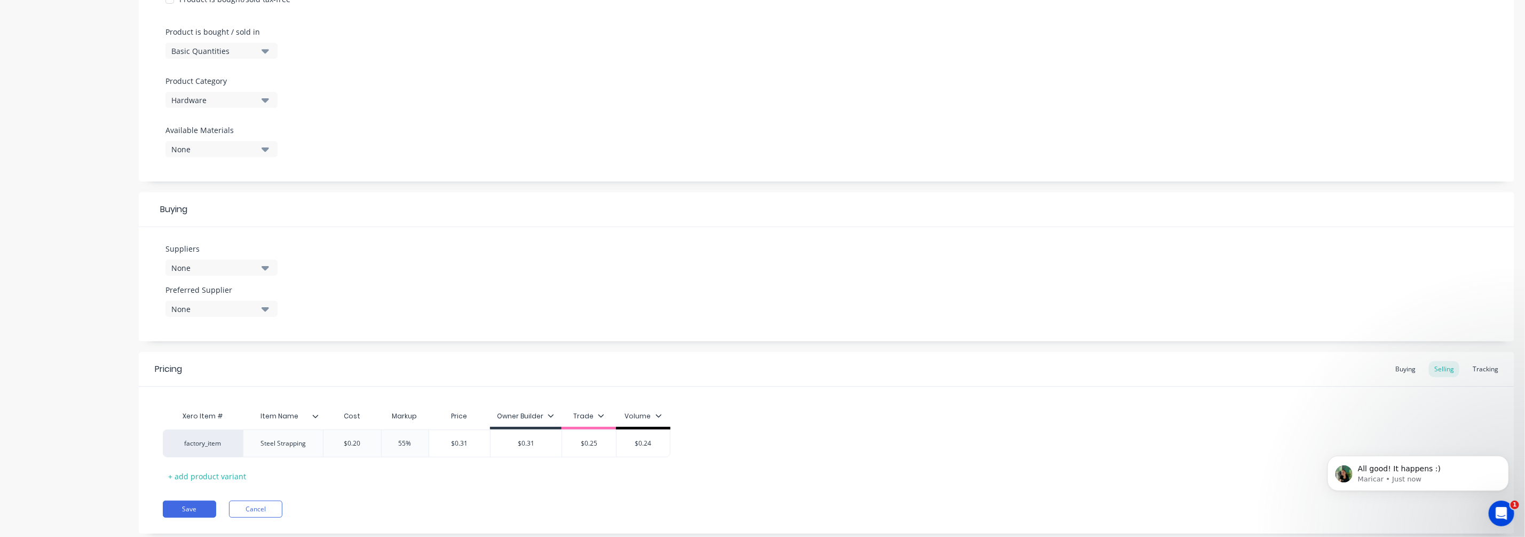
scroll to position [334, 0]
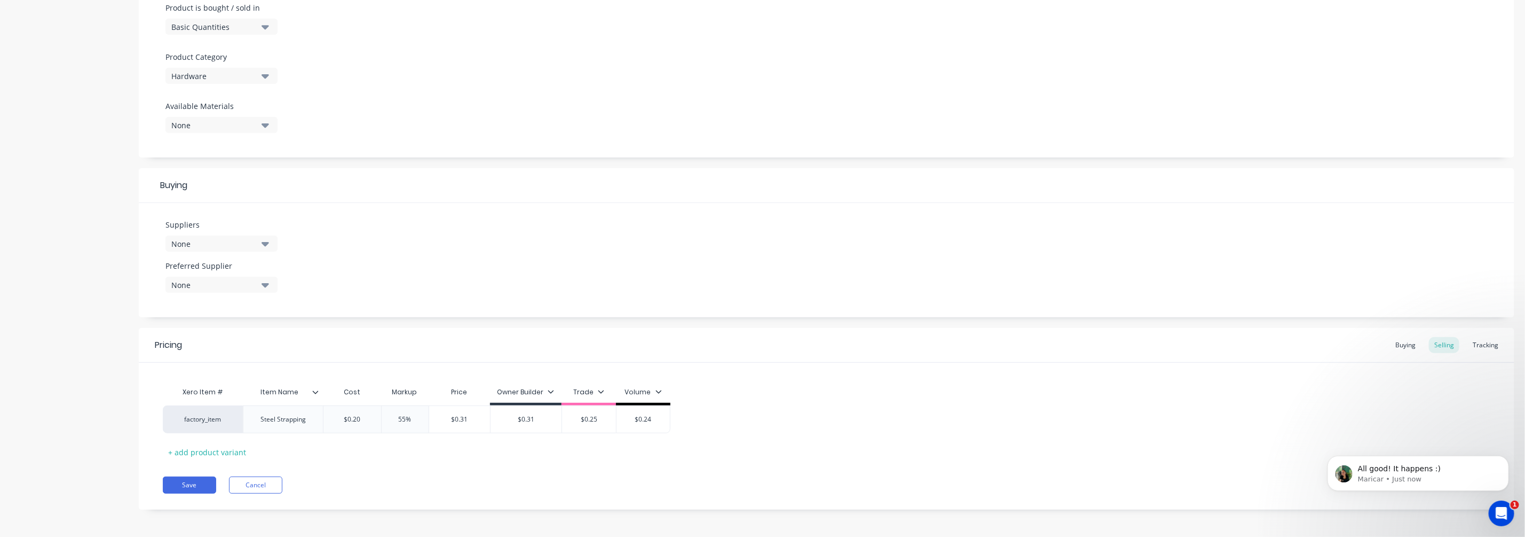
click at [219, 238] on div "None" at bounding box center [213, 243] width 85 height 11
click at [227, 277] on input "text" at bounding box center [252, 275] width 113 height 21
type input "a"
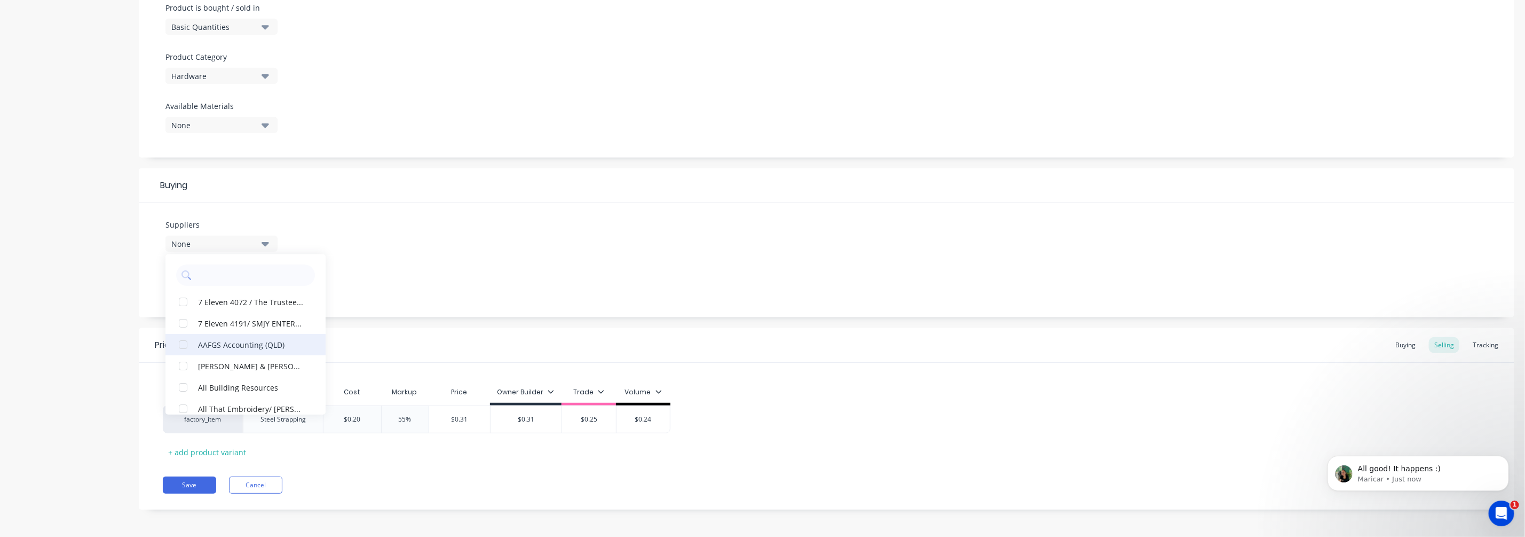
scroll to position [0, 0]
click at [678, 301] on div "Suppliers None 7 Eleven 4072 / The Trustee for RV FAMILY TRUST (Birkdale) 7 Ele…" at bounding box center [827, 260] width 1376 height 114
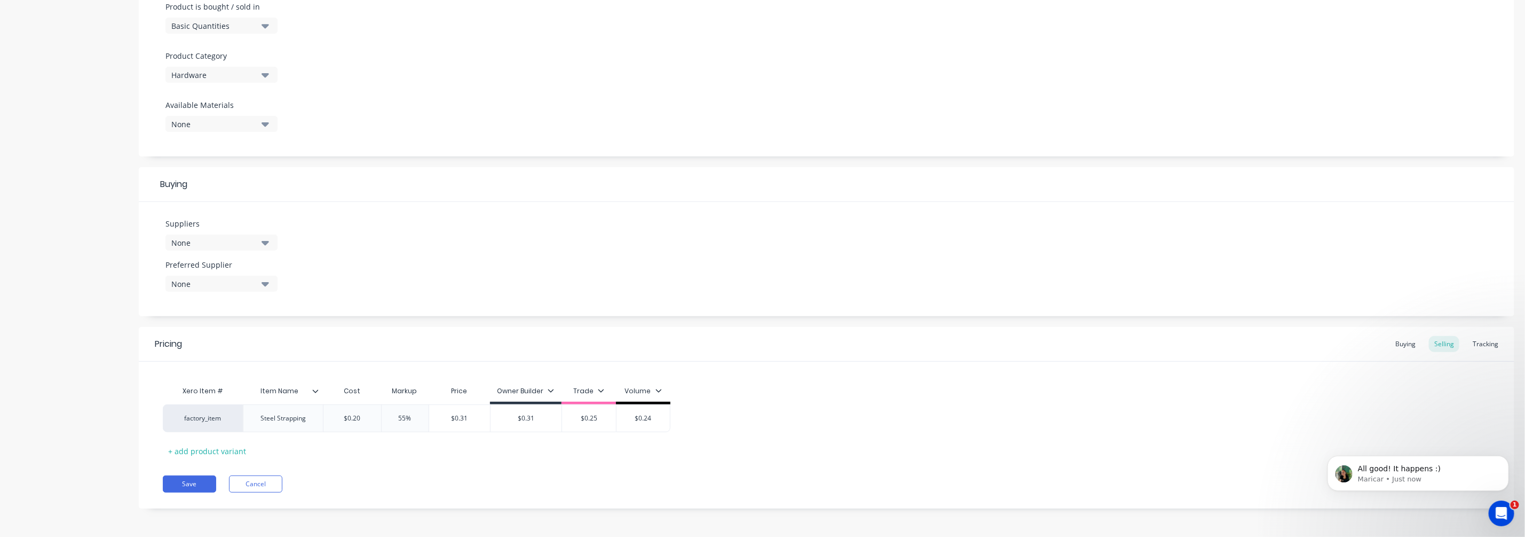
scroll to position [335, 0]
click at [1212, 338] on div "Tracking" at bounding box center [1486, 343] width 36 height 16
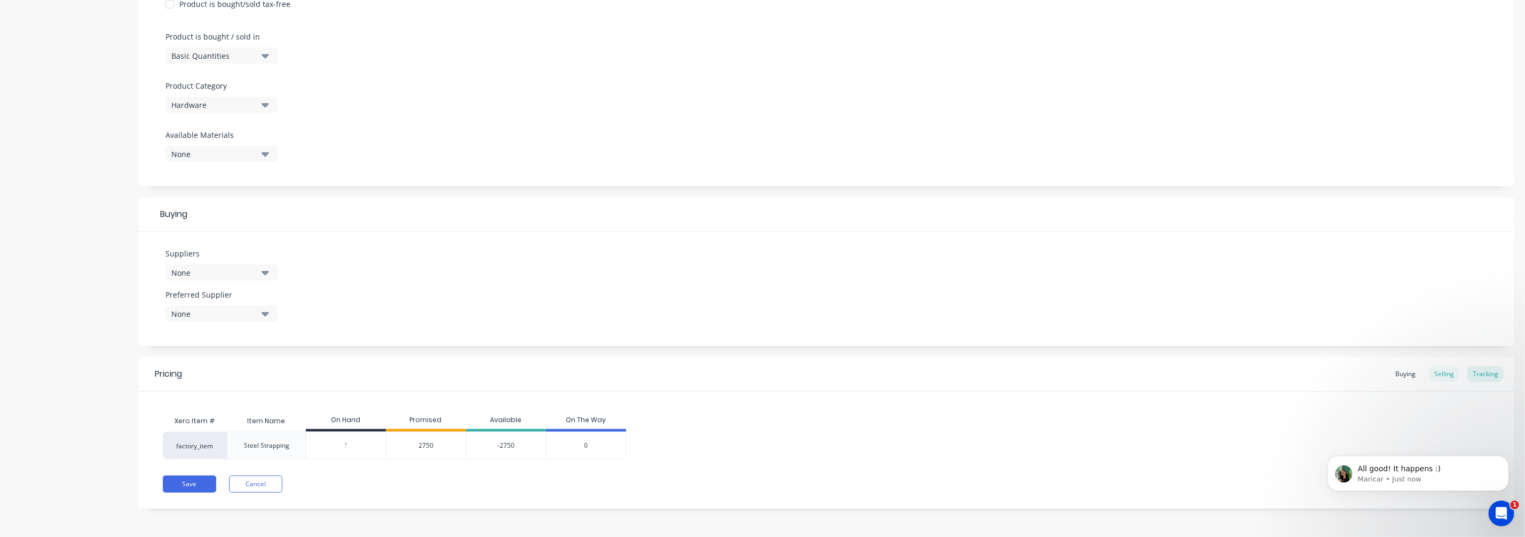
click at [1212, 371] on div "Selling" at bounding box center [1444, 374] width 30 height 16
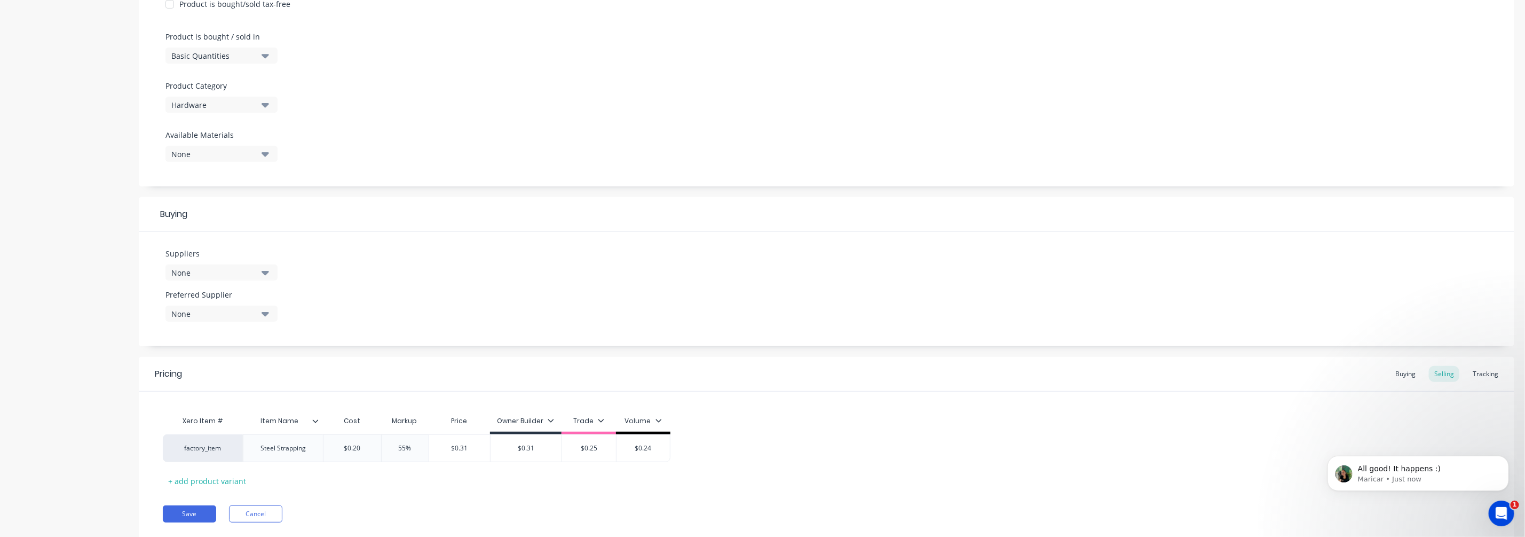
scroll to position [202, 0]
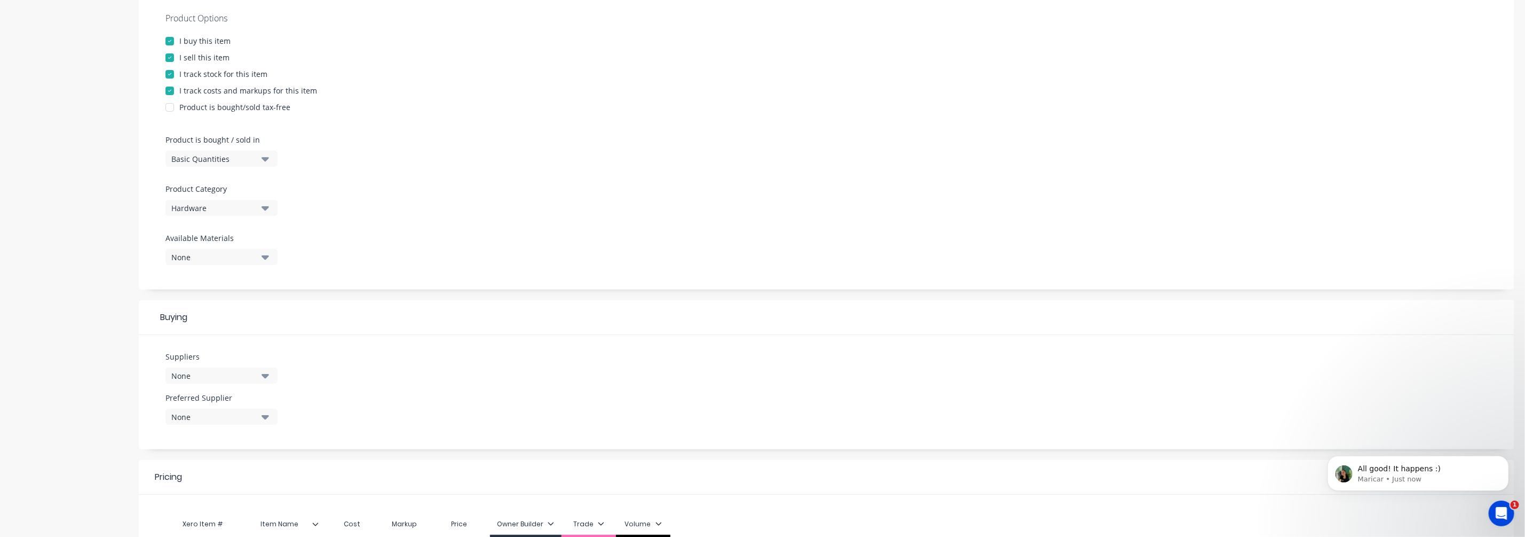
click at [209, 73] on div "I track stock for this item" at bounding box center [223, 73] width 88 height 11
click at [31, 99] on div "Product details Collaborate Order History" at bounding box center [67, 251] width 112 height 814
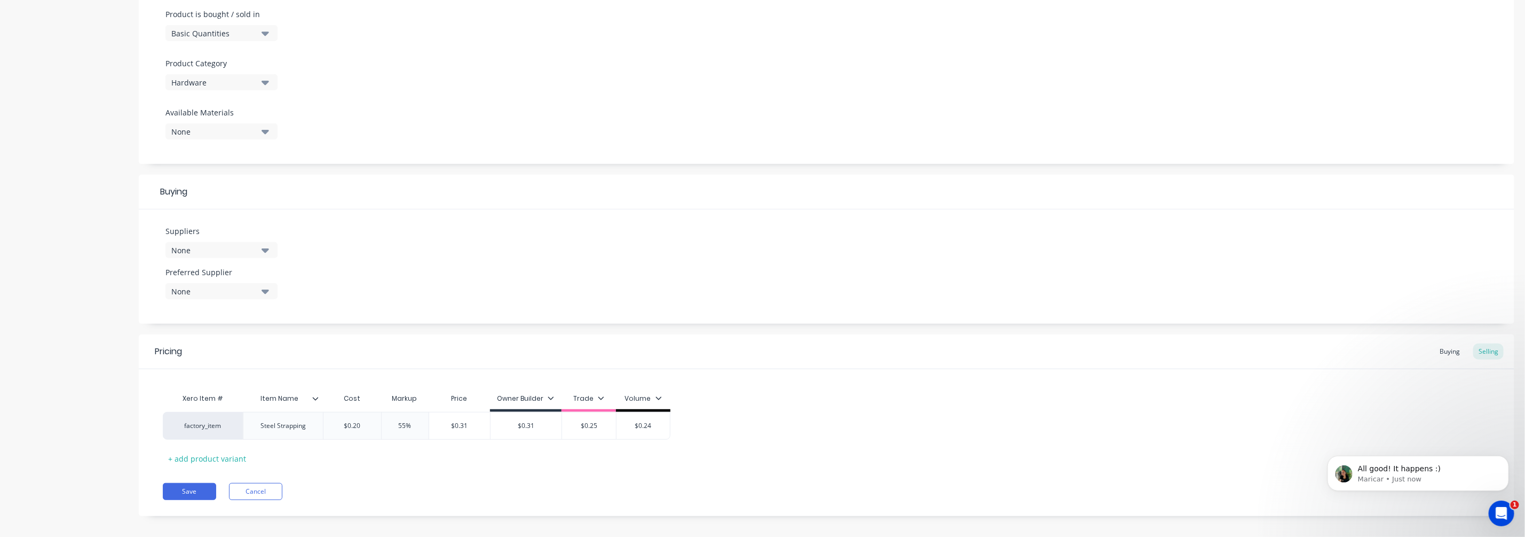
scroll to position [335, 0]
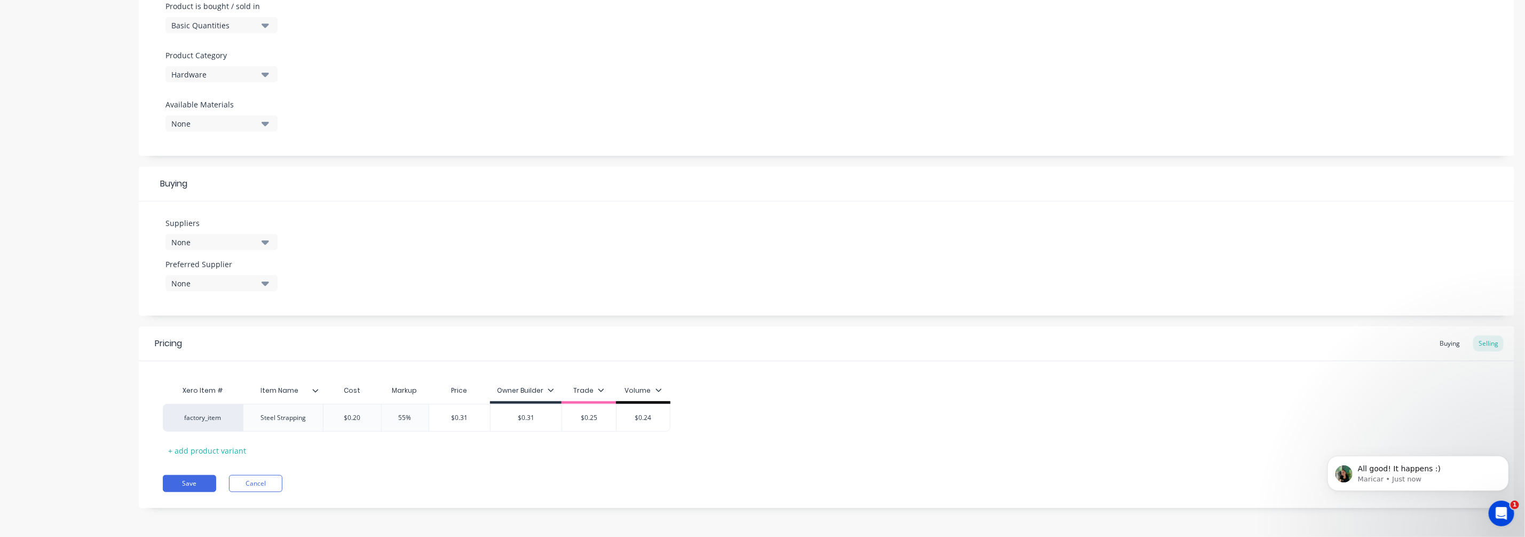
click at [448, 421] on div "Pricing Buying Selling Xero Item # Item Name Cost Markup Price Owner Builder Tr…" at bounding box center [827, 417] width 1376 height 182
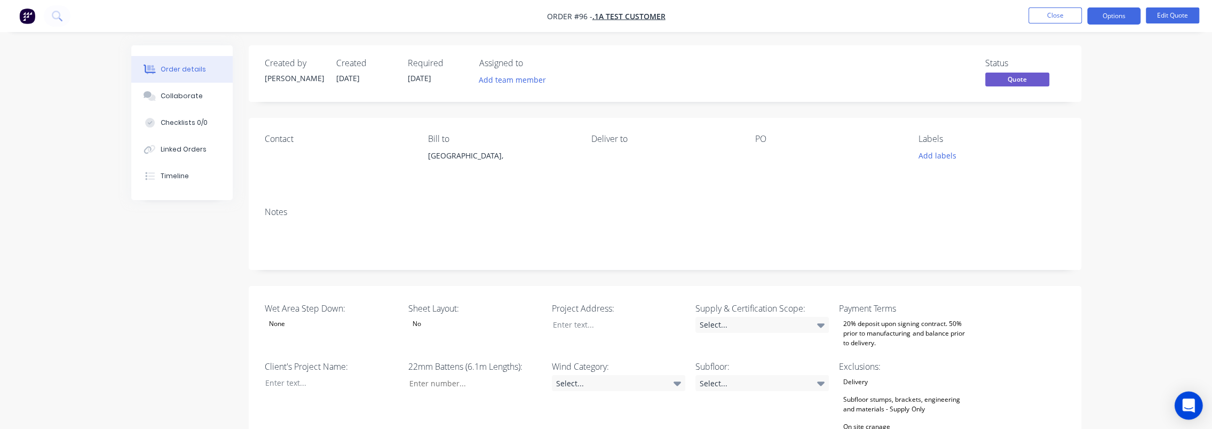
click at [1184, 407] on icon "Open Intercom Messenger" at bounding box center [1189, 406] width 14 height 14
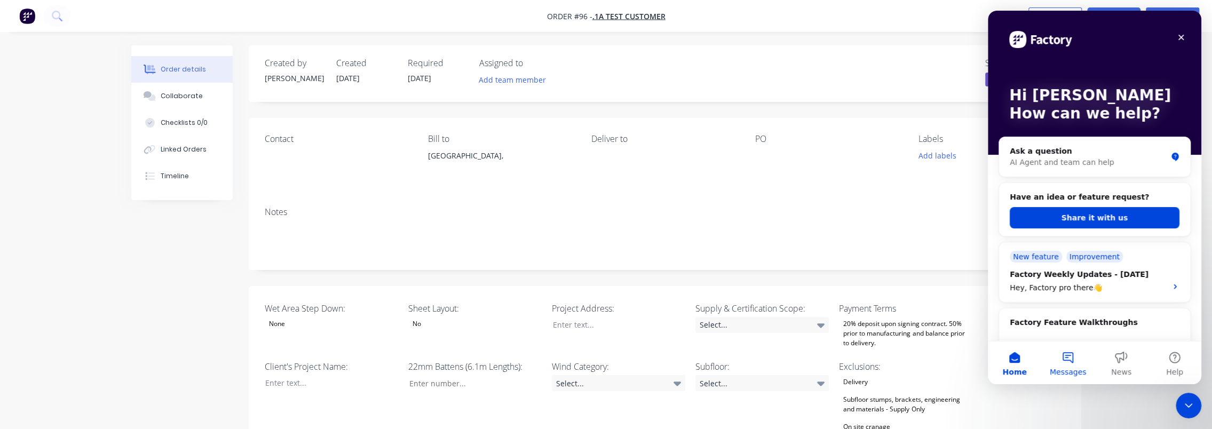
click at [1048, 360] on button "Messages" at bounding box center [1068, 363] width 53 height 43
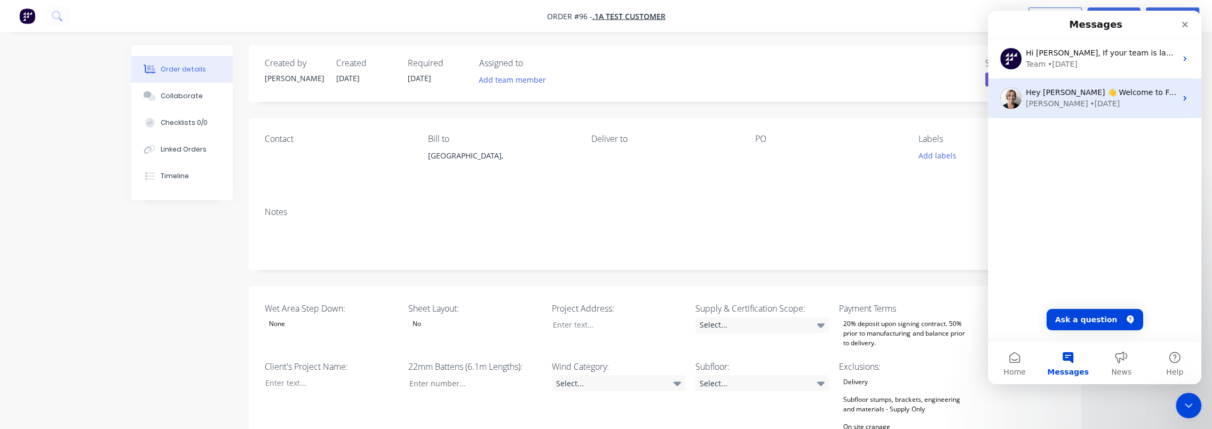
click at [1115, 99] on div "Cathy • 6w ago" at bounding box center [1101, 103] width 151 height 11
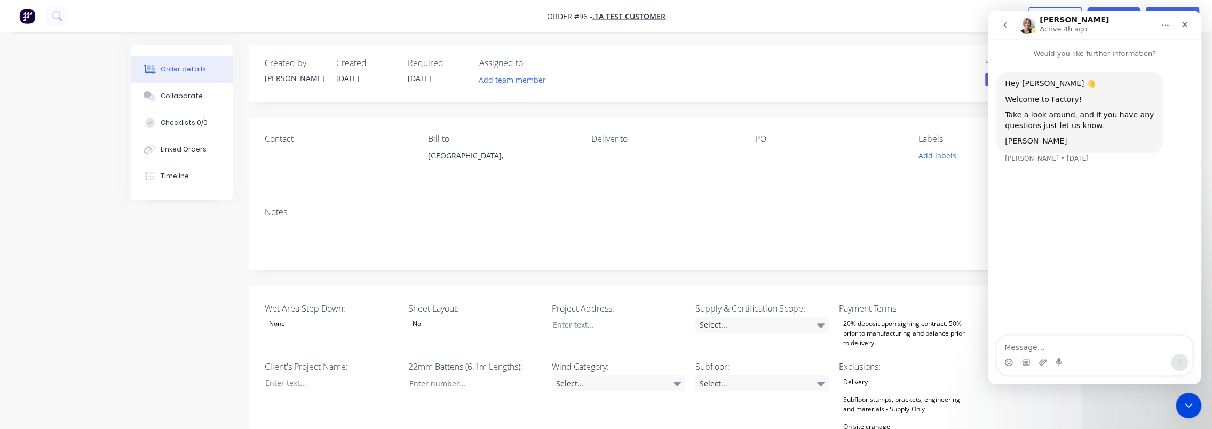
click at [1076, 347] on textarea "Message…" at bounding box center [1094, 345] width 195 height 18
type textarea "Hey Cathy, nice to meet you earlieer this week. how do I"
click at [1004, 19] on button "go back" at bounding box center [1005, 25] width 20 height 20
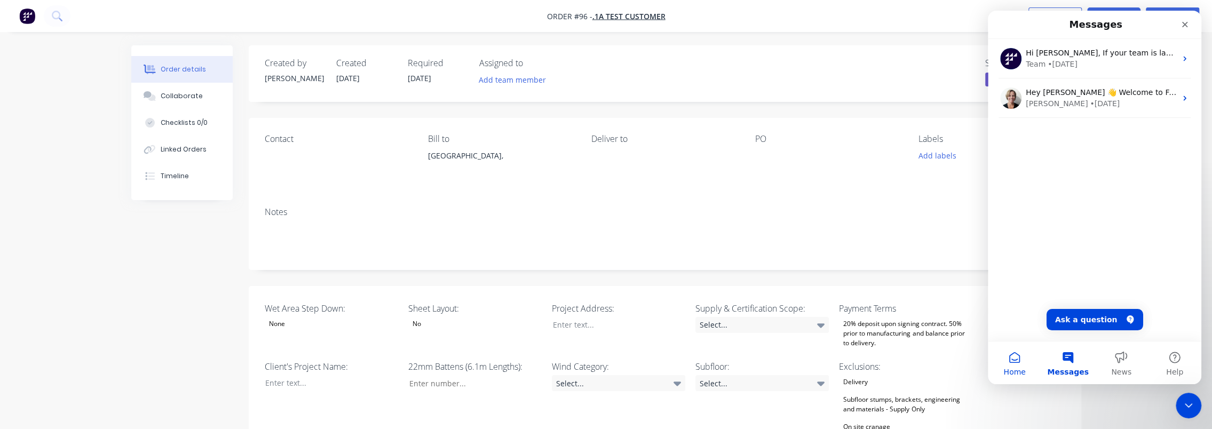
click at [1025, 368] on span "Home" at bounding box center [1015, 371] width 22 height 7
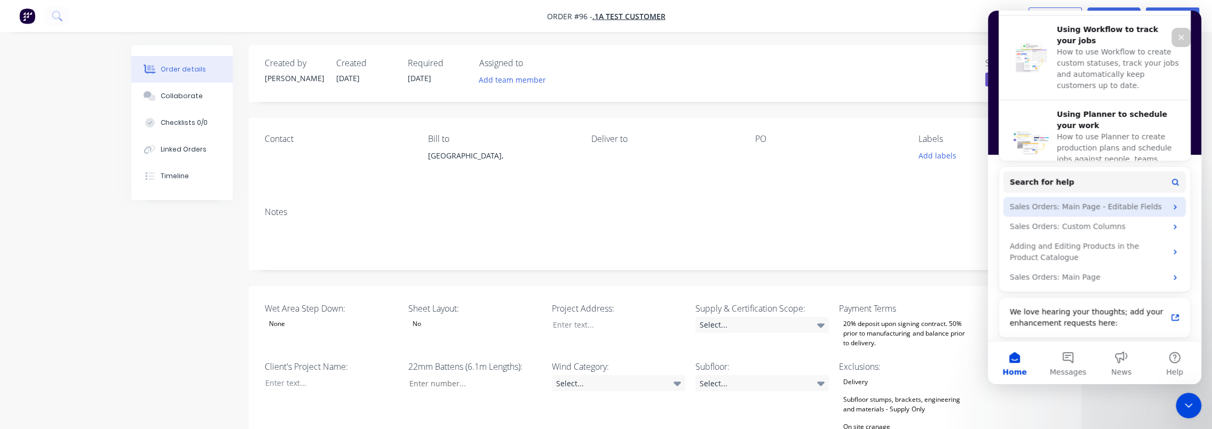
scroll to position [409, 0]
click at [1066, 174] on button "Search for help" at bounding box center [1095, 181] width 183 height 21
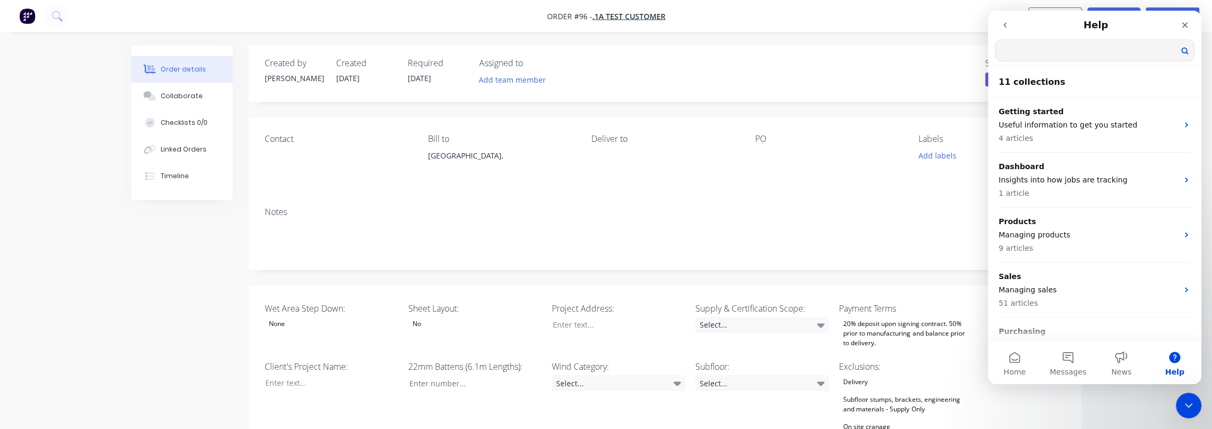
click at [1105, 43] on input "Search for help" at bounding box center [1095, 50] width 199 height 21
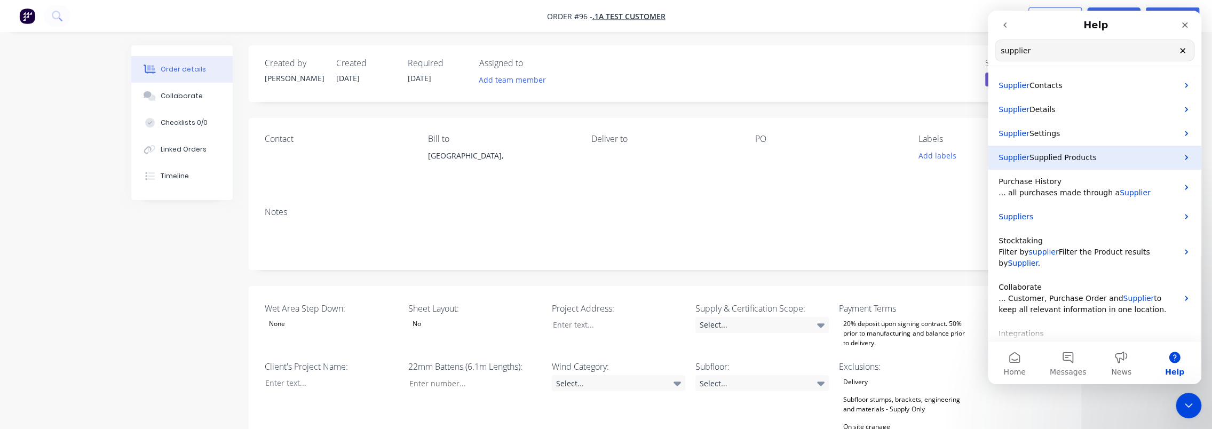
type input "supplier"
click at [1101, 160] on p "Supplier Supplied Products" at bounding box center [1088, 157] width 179 height 11
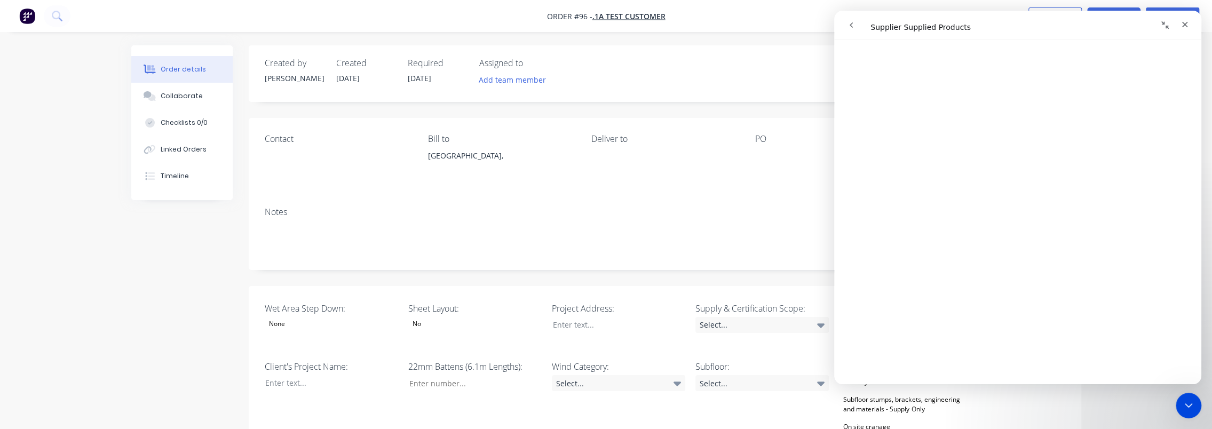
scroll to position [213, 0]
click at [732, 55] on div "Created by Cathy Created 08/09/25 Required 08/09/25 Assigned to Add team member…" at bounding box center [665, 73] width 833 height 57
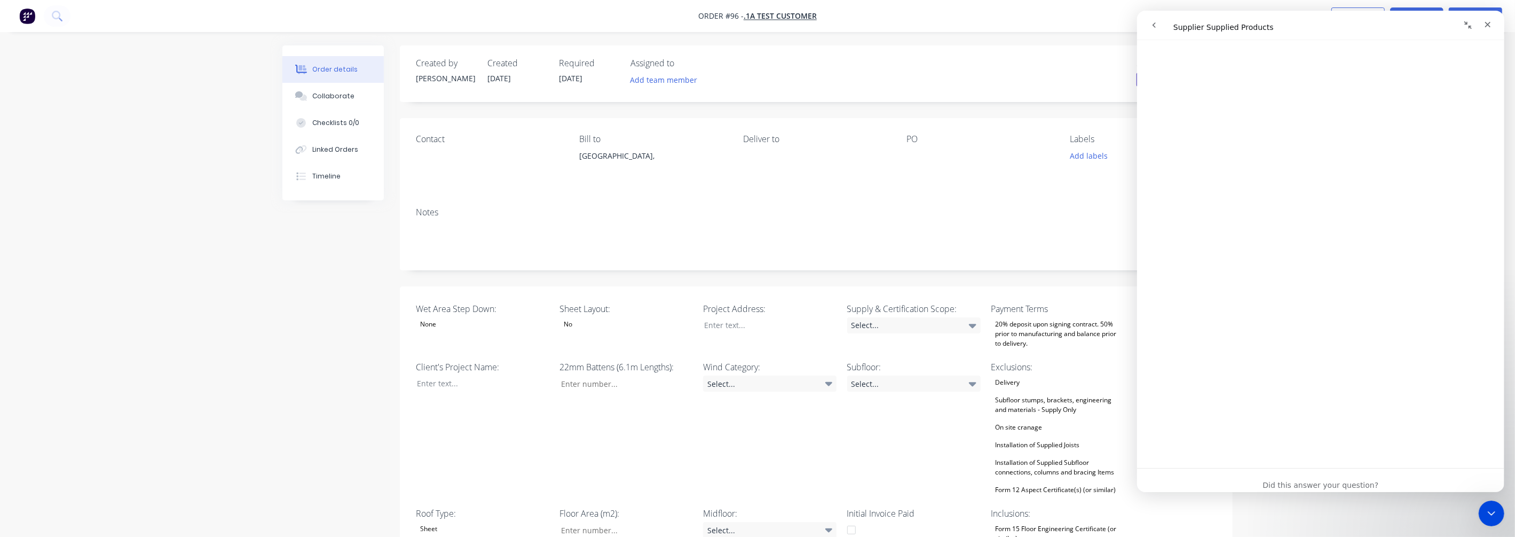
scroll to position [913, 0]
click at [1212, 205] on div "Intercom messenger" at bounding box center [1330, 231] width 367 height 103
click at [1156, 22] on icon "go back" at bounding box center [1153, 25] width 9 height 9
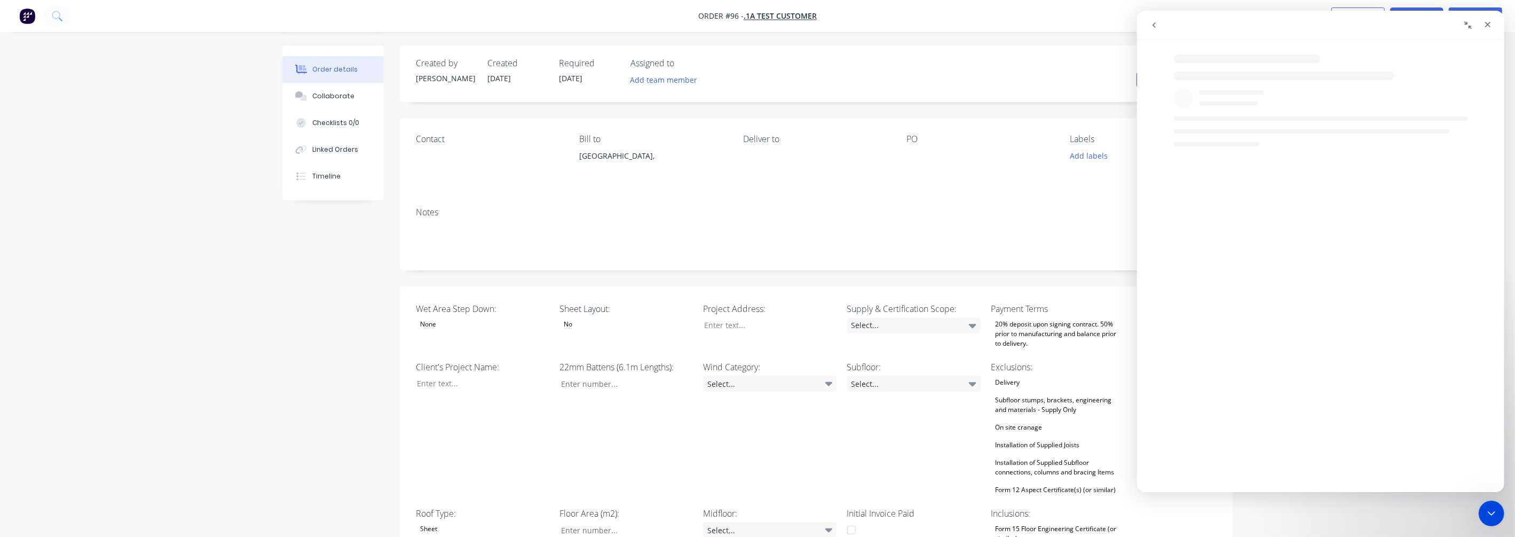
click at [1156, 22] on icon "go back" at bounding box center [1153, 25] width 9 height 9
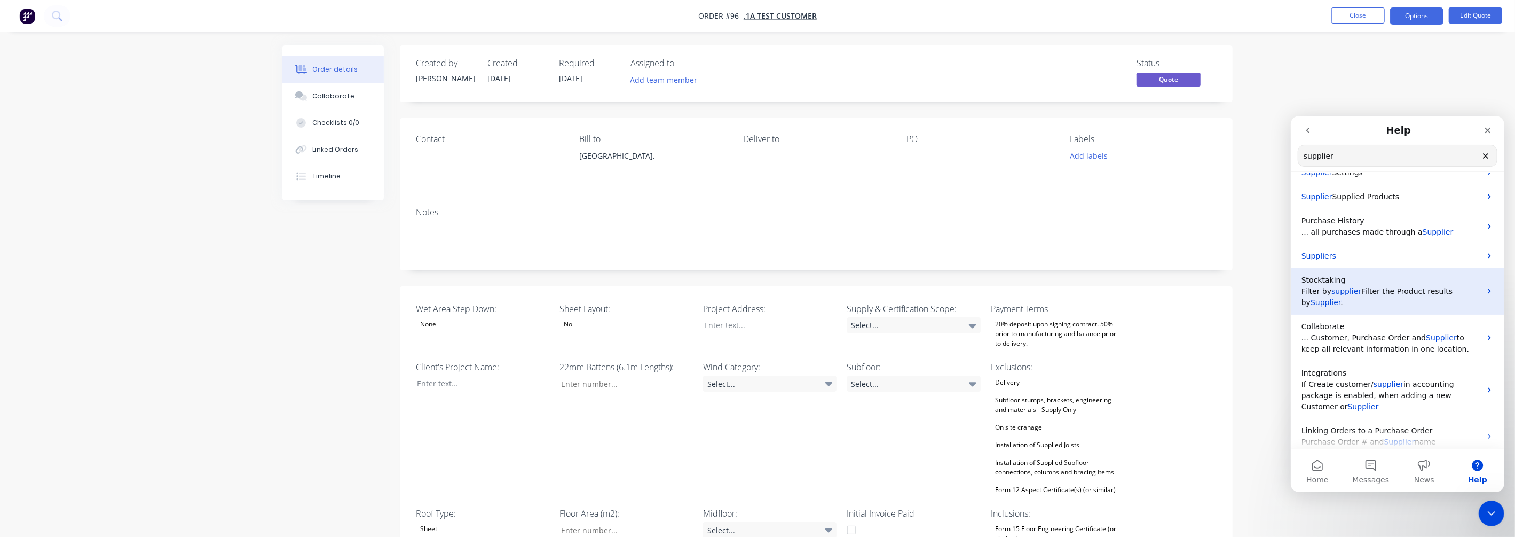
scroll to position [71, 0]
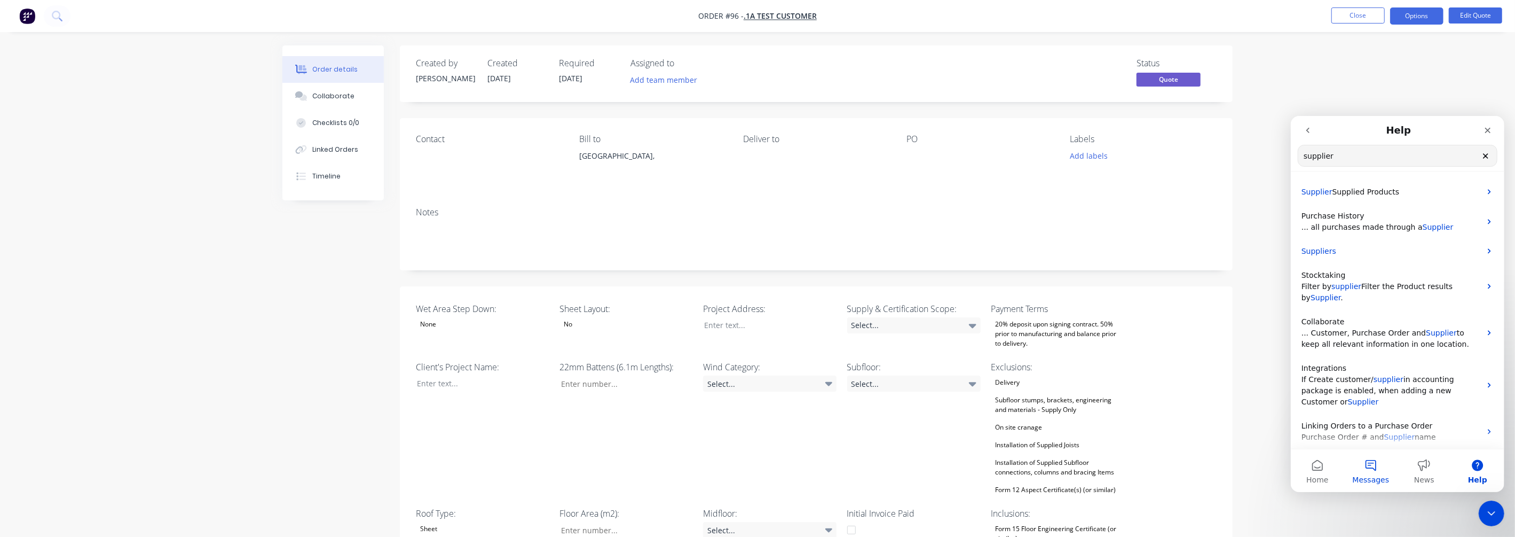
click at [1212, 429] on span "Messages" at bounding box center [1370, 478] width 37 height 7
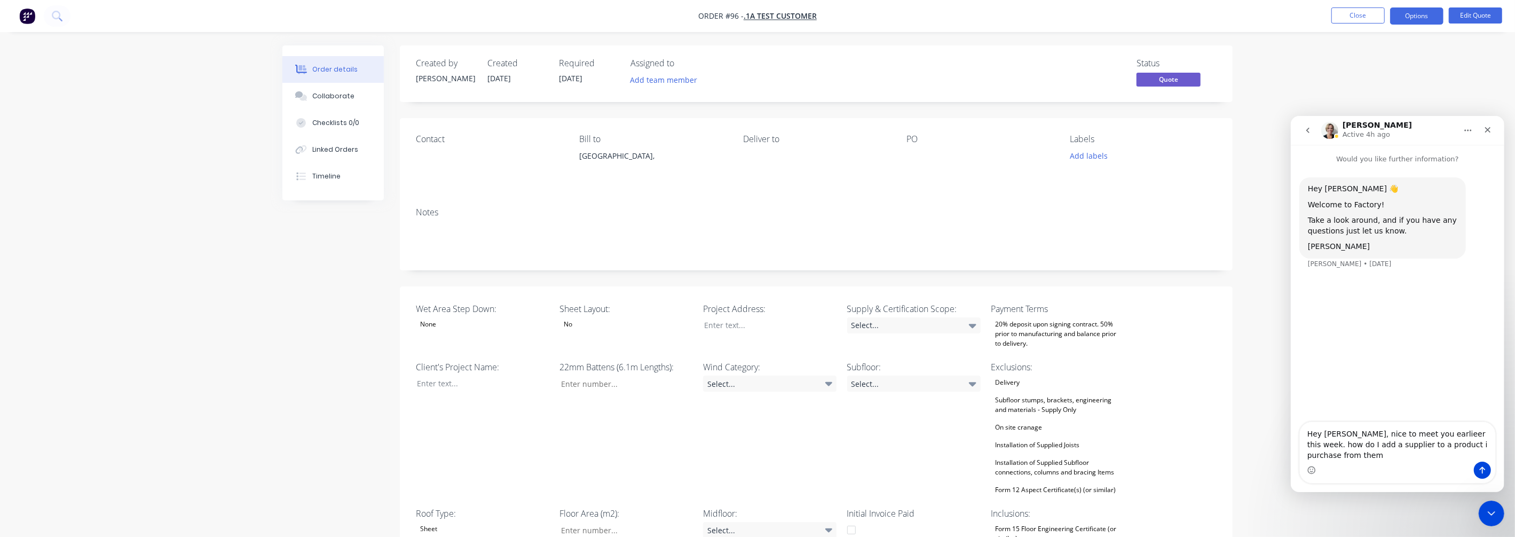
type textarea "Hey Cathy, nice to meet you earlieer this week. how do I add a supplier to a pr…"
click at [1212, 429] on textarea "Hey Cathy, nice to meet you earlier this week. how do I add a supplier to a pro…" at bounding box center [1396, 441] width 195 height 40
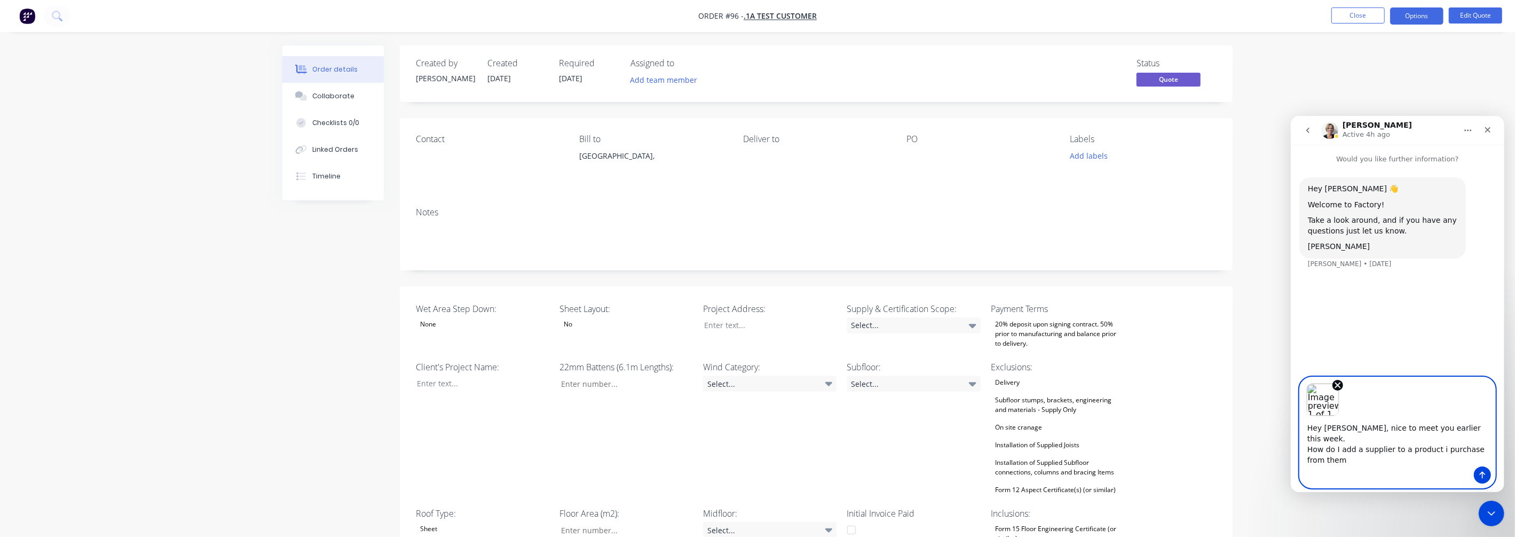
drag, startPoint x: 1432, startPoint y: 445, endPoint x: 1467, endPoint y: 443, distance: 35.3
click at [1212, 429] on textarea "Hey Cathy, nice to meet you earlier this week. How do I add a supplier to a pro…" at bounding box center [1396, 440] width 195 height 50
type textarea "Hey Cathy, nice to meet you earlier this week. How do I add a supplier to a pro…"
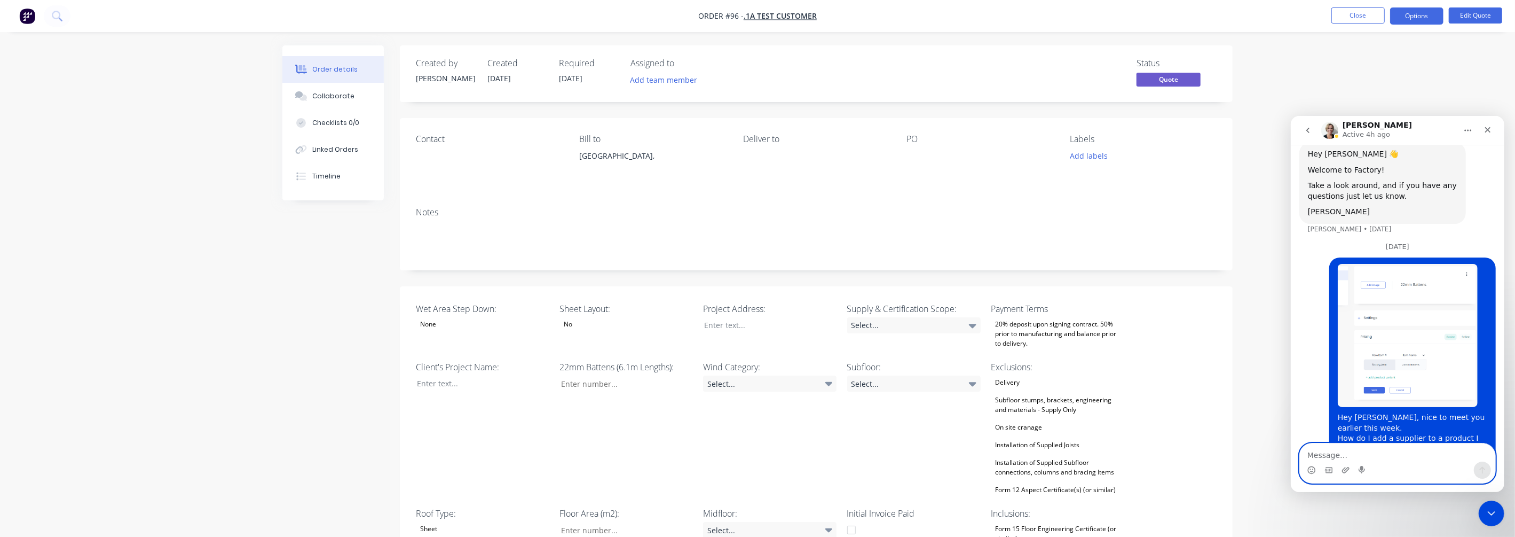
scroll to position [0, 0]
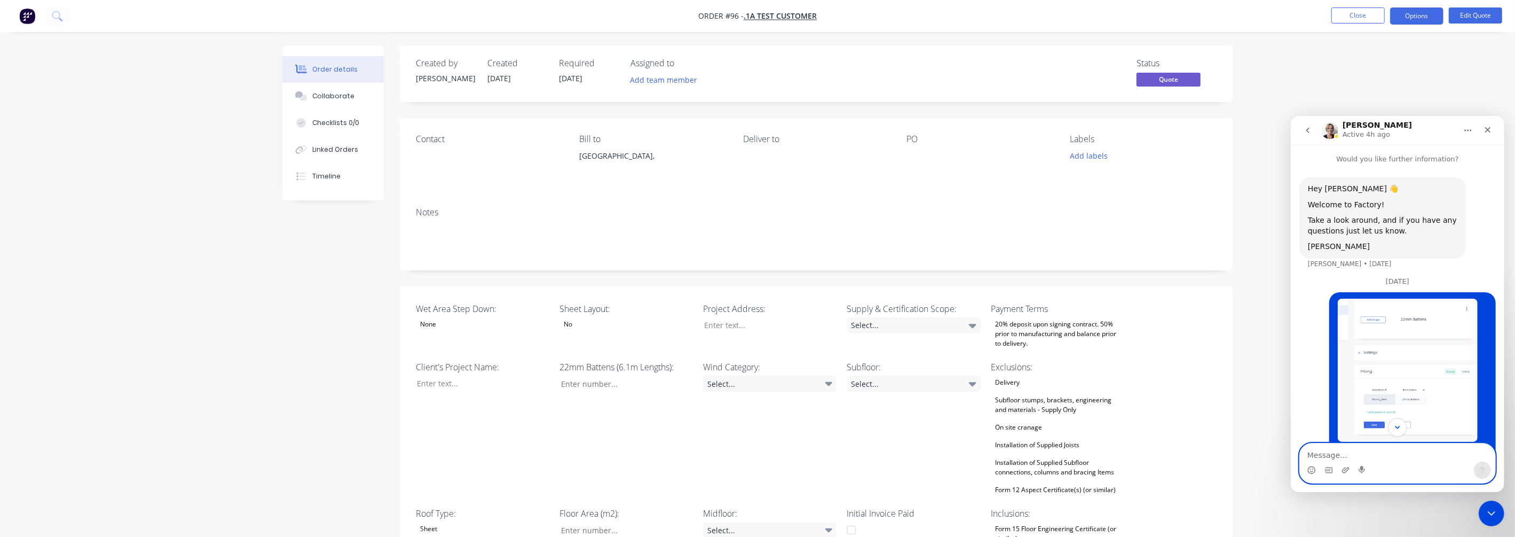
click at [1212, 129] on button "go back" at bounding box center [1307, 130] width 20 height 20
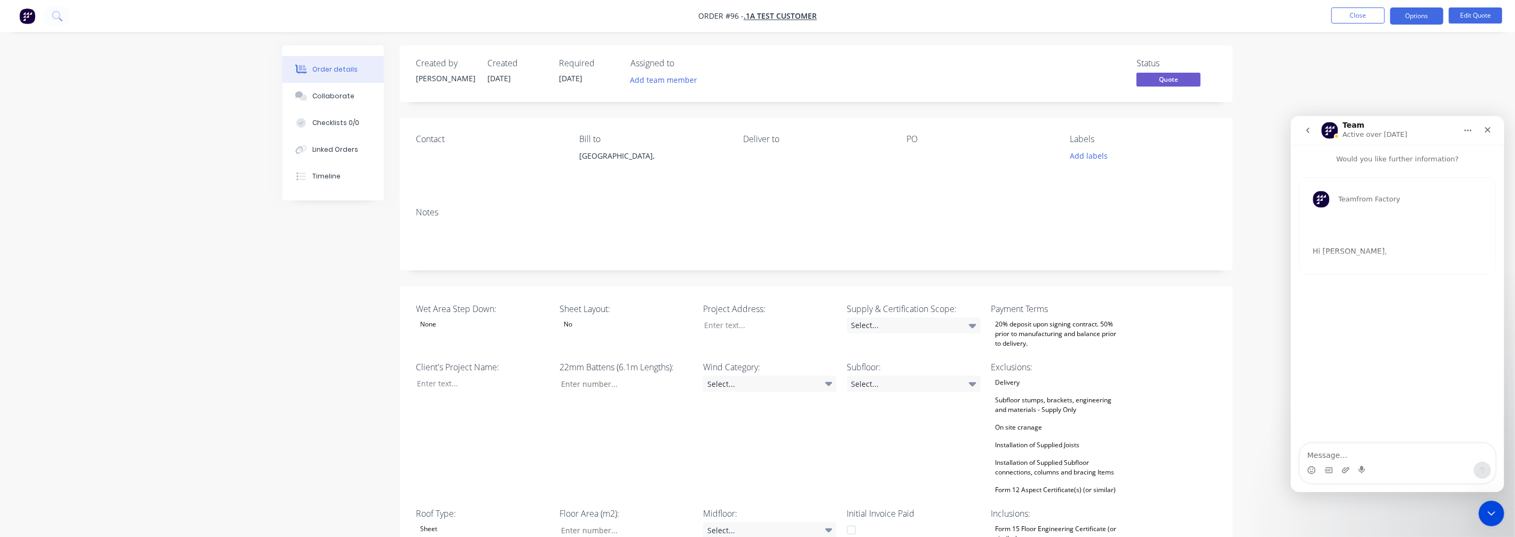
scroll to position [532, 0]
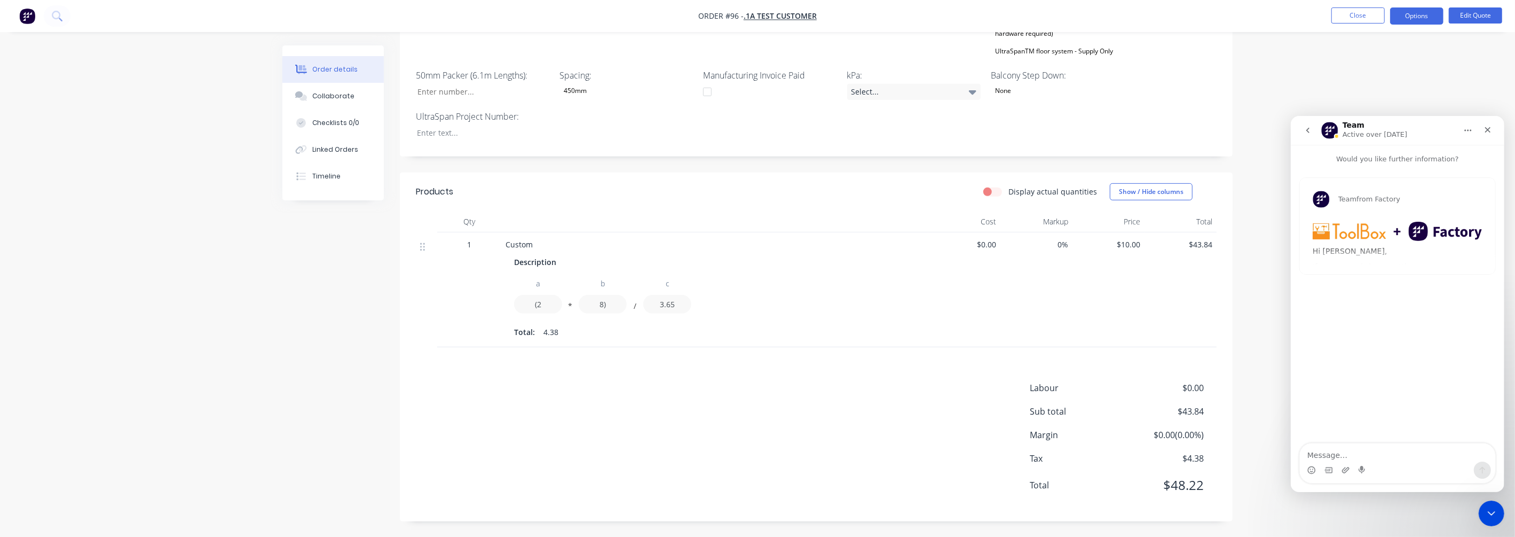
click at [1212, 127] on icon "go back" at bounding box center [1307, 129] width 9 height 9
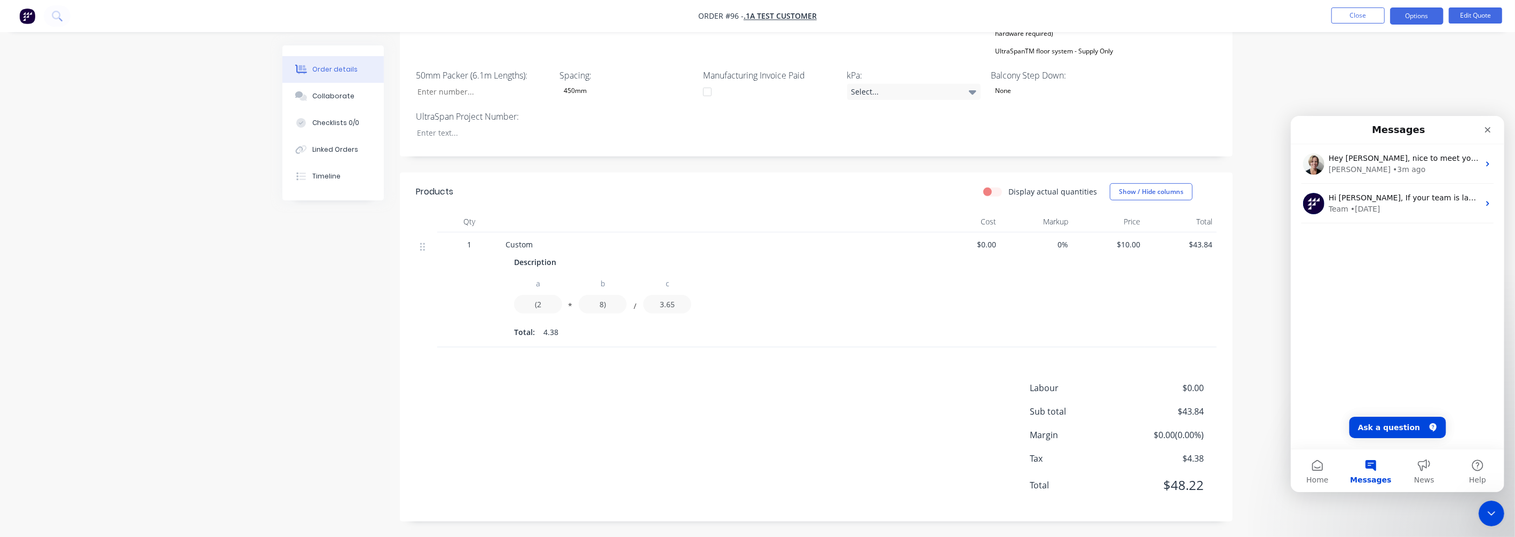
click at [700, 429] on div "Labour $0.00 Sub total $43.84 Margin $0.00 ( 0.00 %) Tax $4.38 Total $48.22" at bounding box center [816, 443] width 801 height 124
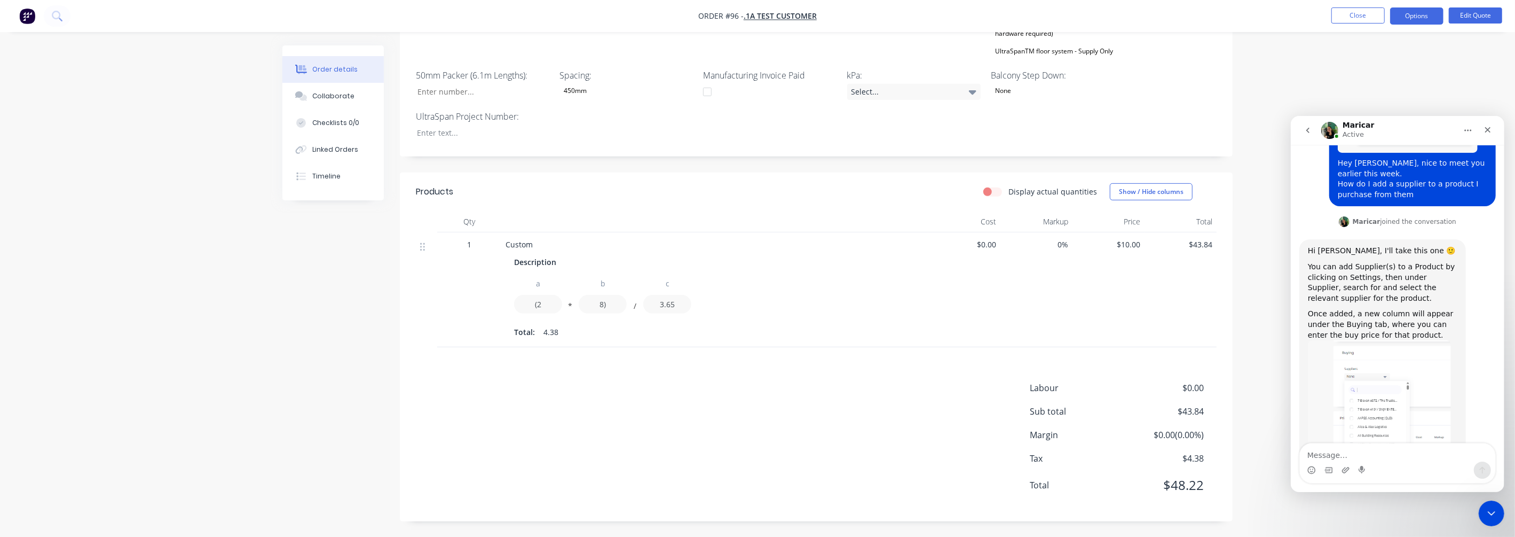
scroll to position [317, 0]
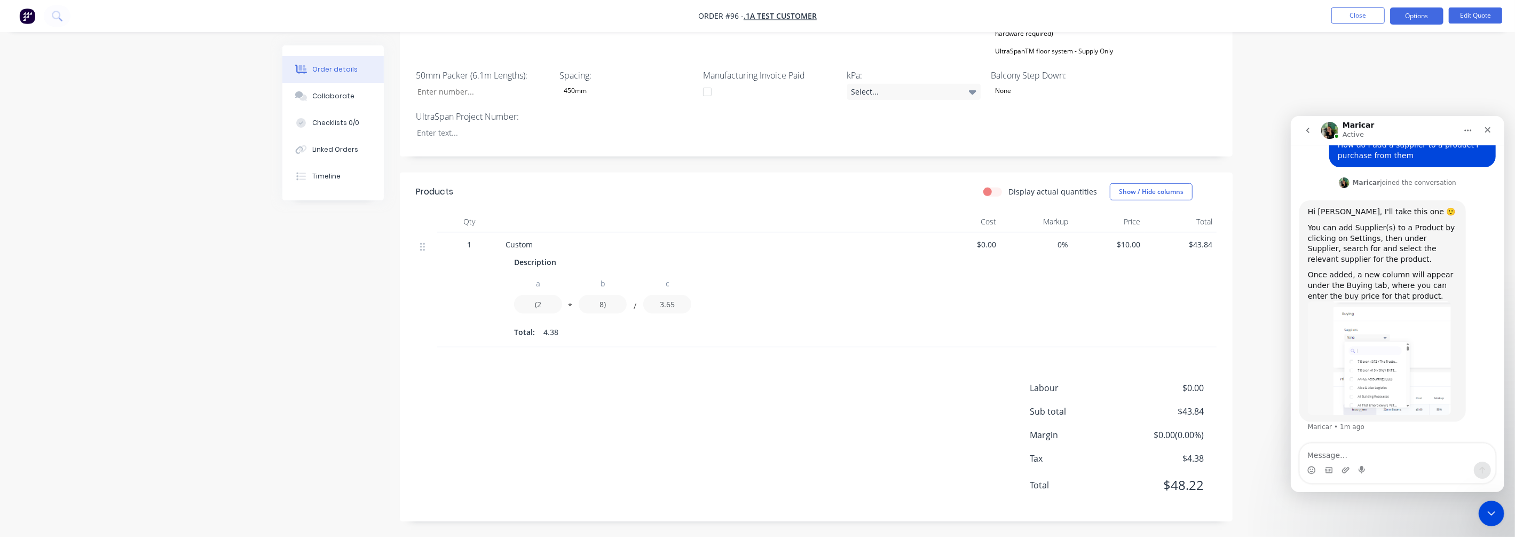
click at [1212, 364] on img "Maricar says…" at bounding box center [1378, 358] width 143 height 114
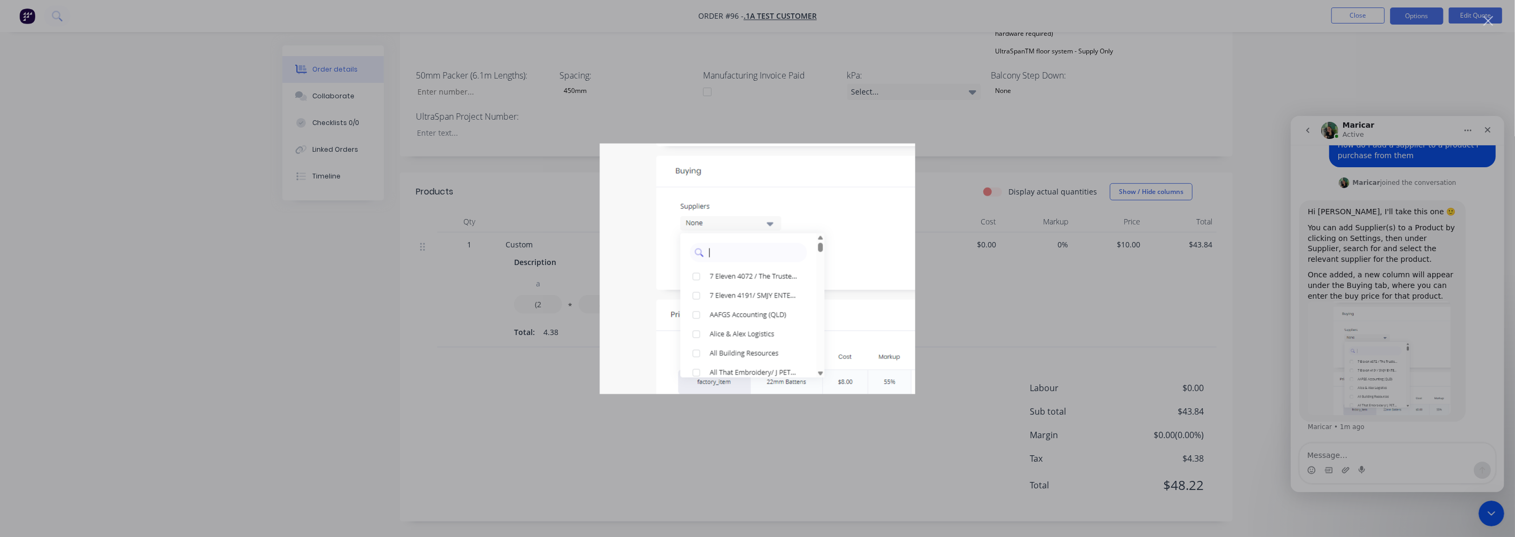
click at [1048, 280] on div "Intercom messenger" at bounding box center [757, 268] width 1515 height 537
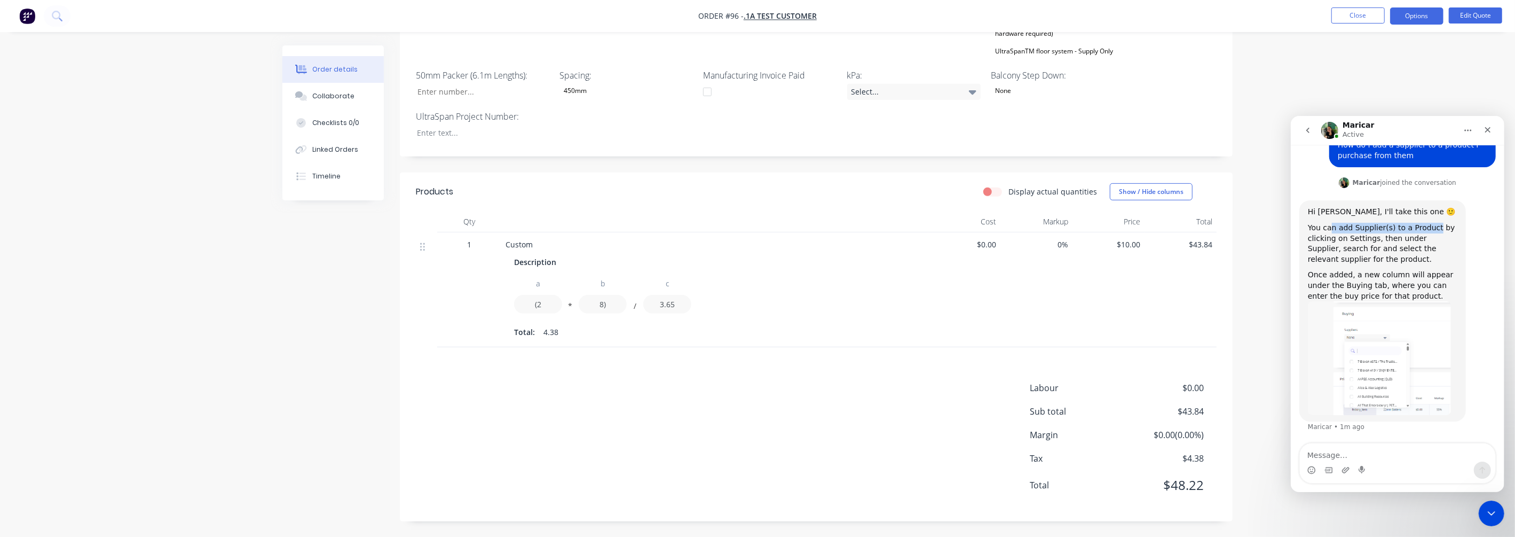
drag, startPoint x: 1330, startPoint y: 226, endPoint x: 1428, endPoint y: 232, distance: 97.9
click at [1212, 232] on div "You can add Supplier(s) to a Product by clicking on Settings, then under Suppli…" at bounding box center [1381, 243] width 149 height 42
click at [1212, 239] on div "You can add Supplier(s) to a Product by clicking on Settings, then under Suppli…" at bounding box center [1381, 243] width 149 height 42
click at [1212, 429] on textarea "Message…" at bounding box center [1396, 452] width 195 height 18
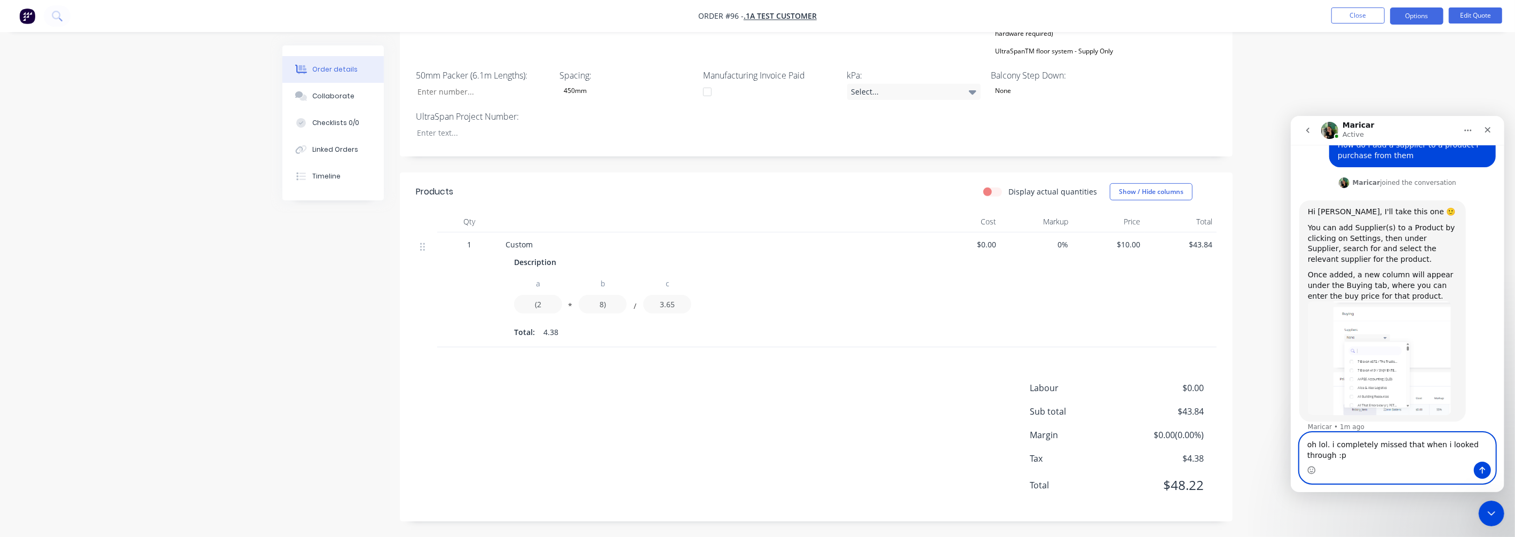
scroll to position [328, 0]
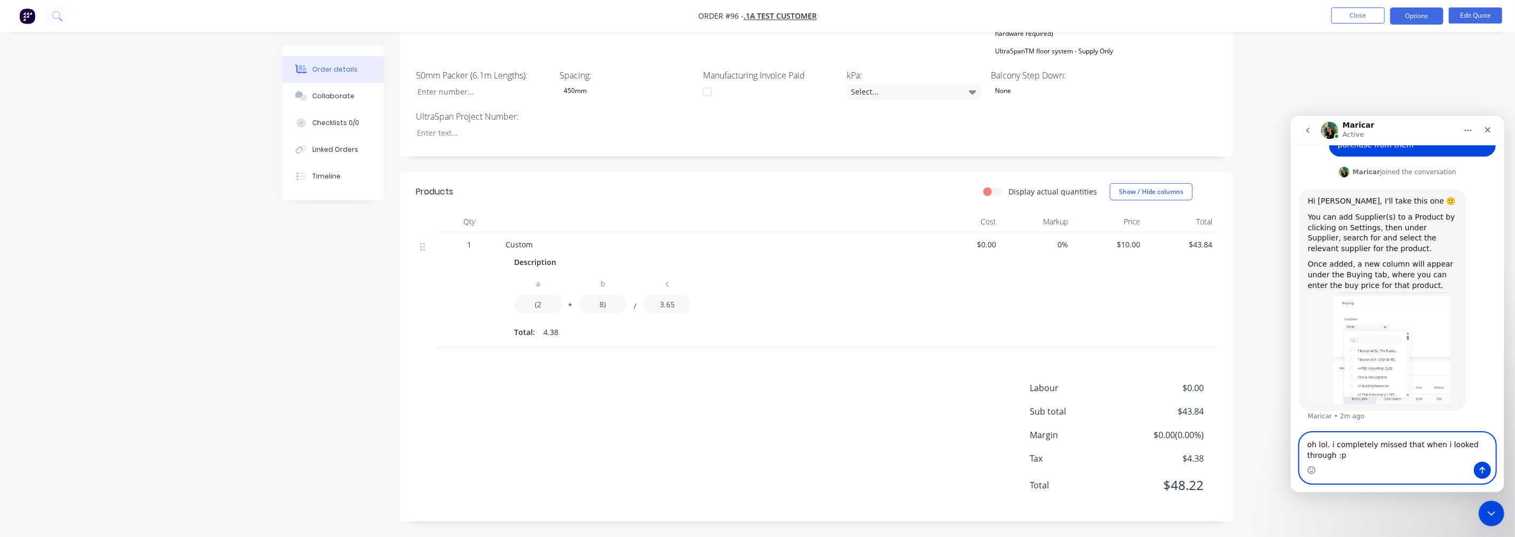
type textarea "oh lol. i completely missed that when i looked through :p"
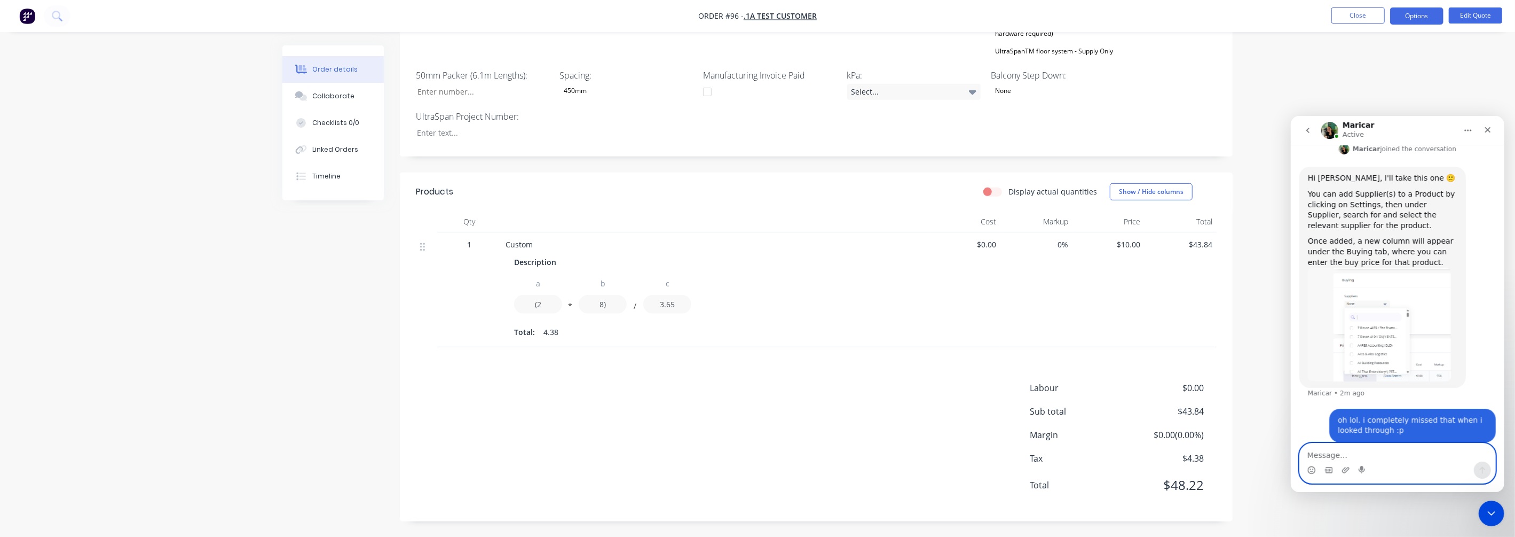
scroll to position [359, 0]
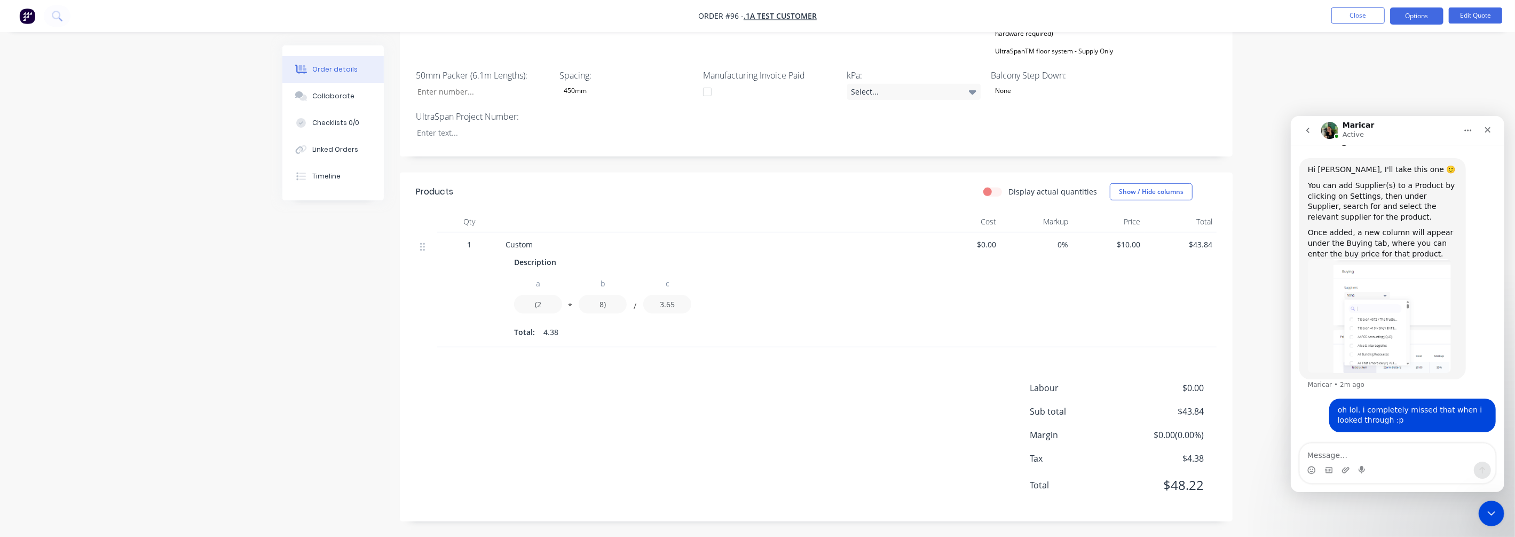
click at [1212, 426] on div "oh lol. i completely missed that when i looked through :p Luke • Just now" at bounding box center [1412, 415] width 167 height 34
click at [1212, 420] on div "oh lol. i completely missed that when i looked through :p" at bounding box center [1411, 414] width 149 height 21
click at [1212, 134] on img "Intercom messenger" at bounding box center [1329, 129] width 17 height 17
click at [1212, 131] on img "Intercom messenger" at bounding box center [1329, 129] width 17 height 17
click at [1212, 134] on button "Home" at bounding box center [1467, 130] width 20 height 20
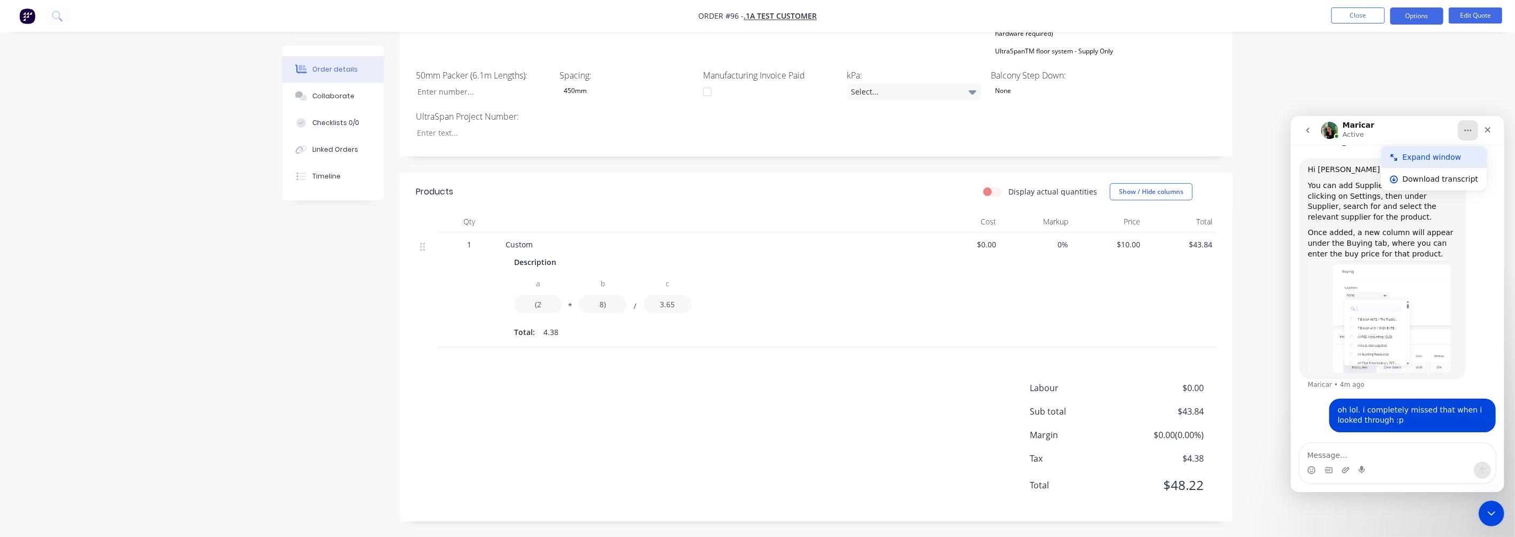
click at [1212, 150] on div "Expand window" at bounding box center [1434, 157] width 106 height 22
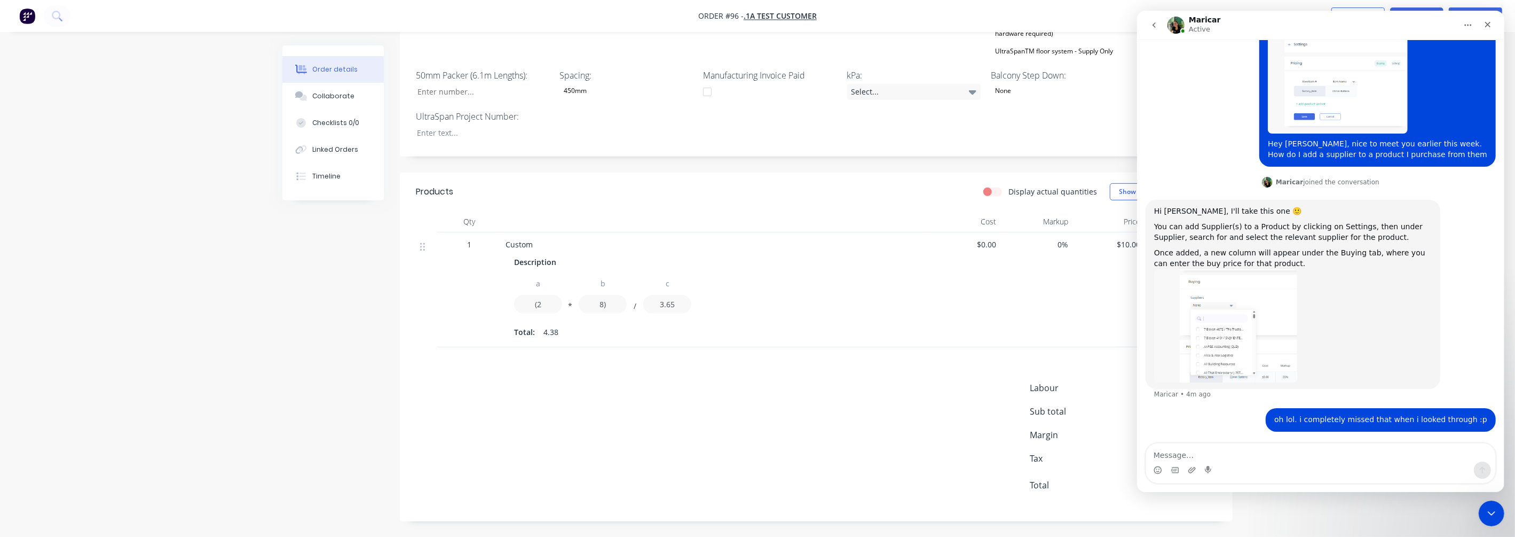
scroll to position [182, 0]
click at [1180, 29] on img "Intercom messenger" at bounding box center [1175, 25] width 17 height 17
click at [1155, 27] on icon "go back" at bounding box center [1153, 24] width 3 height 5
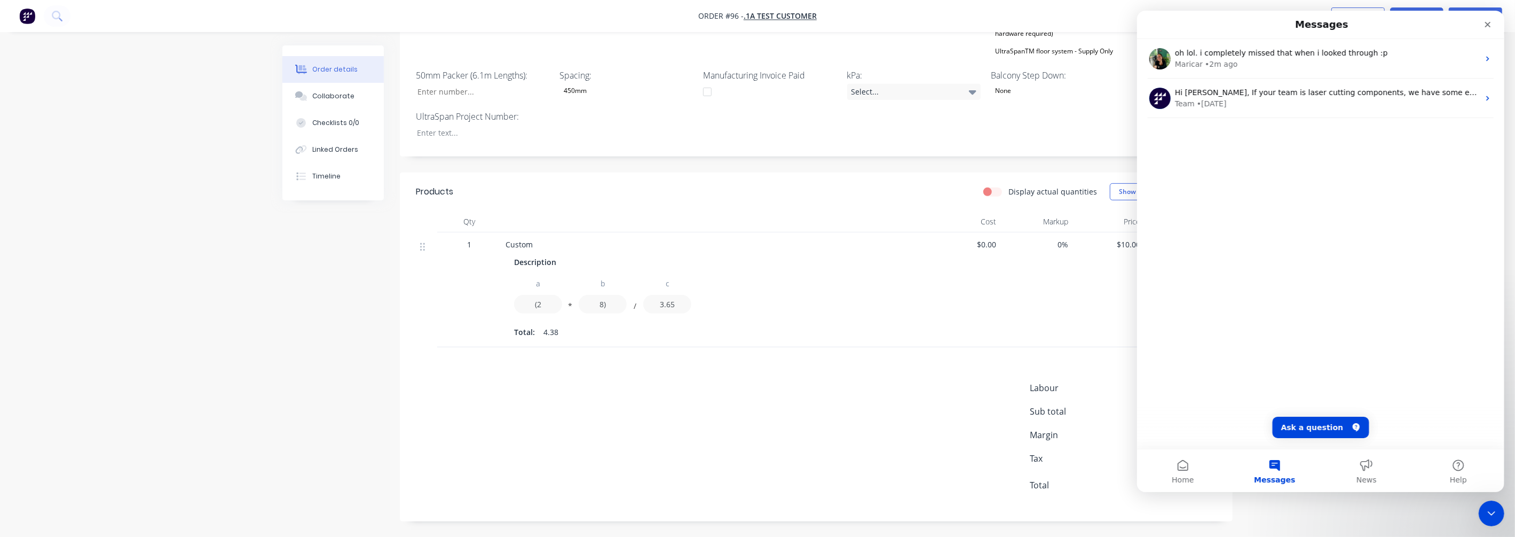
scroll to position [0, 0]
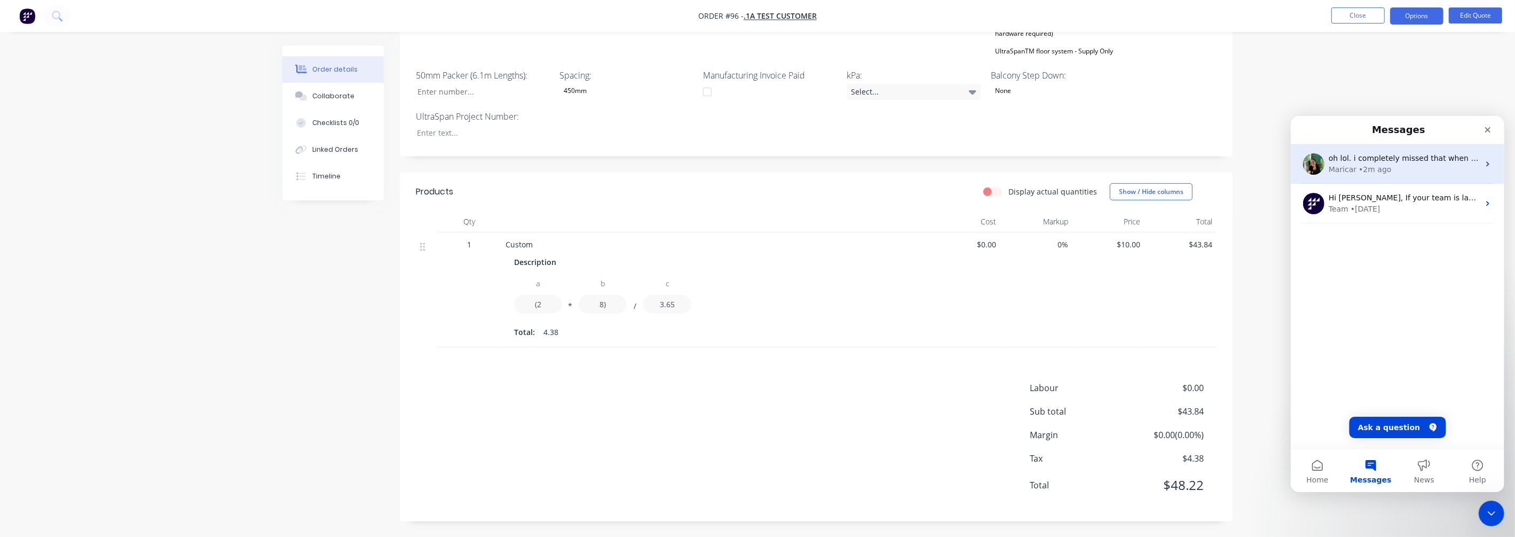
click at [1212, 159] on img "Intercom messenger" at bounding box center [1313, 163] width 21 height 21
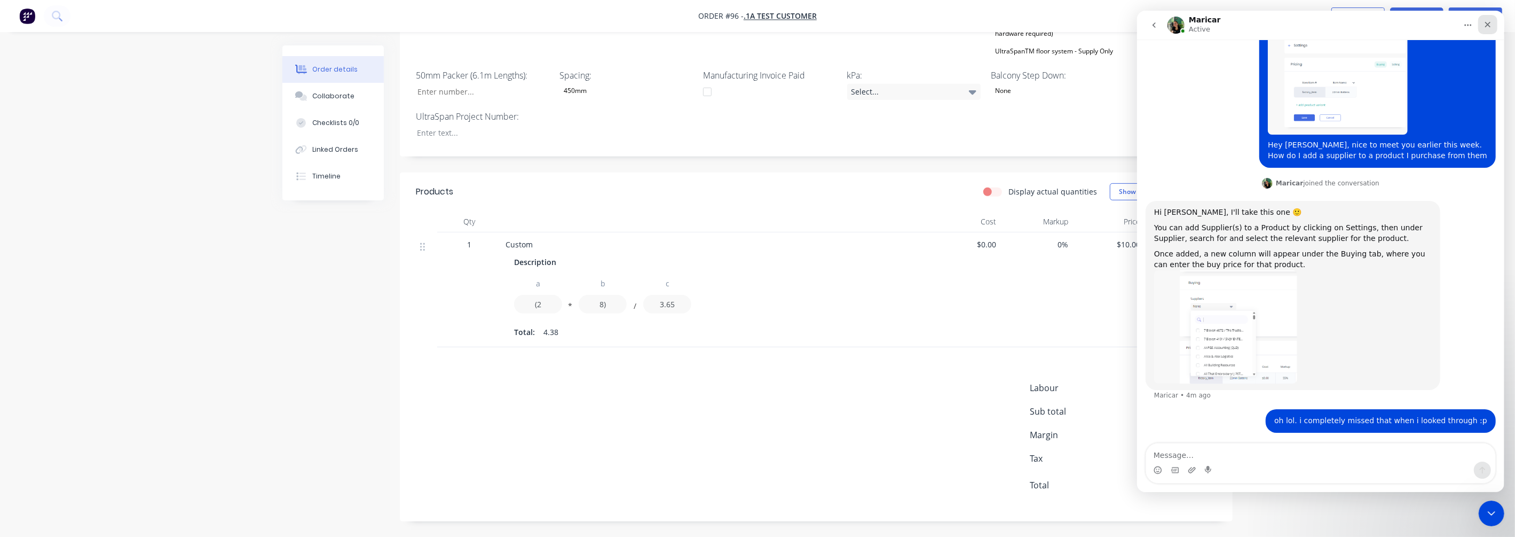
scroll to position [181, 0]
click at [1212, 26] on div "Close" at bounding box center [1487, 24] width 19 height 19
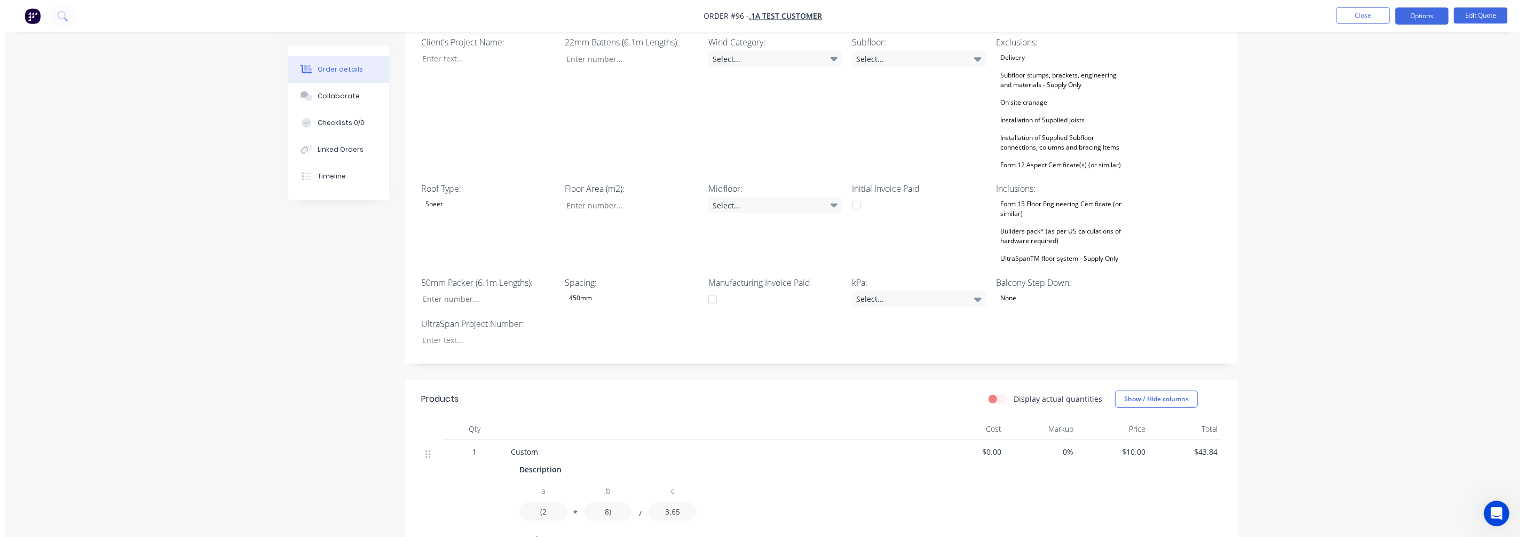
scroll to position [0, 0]
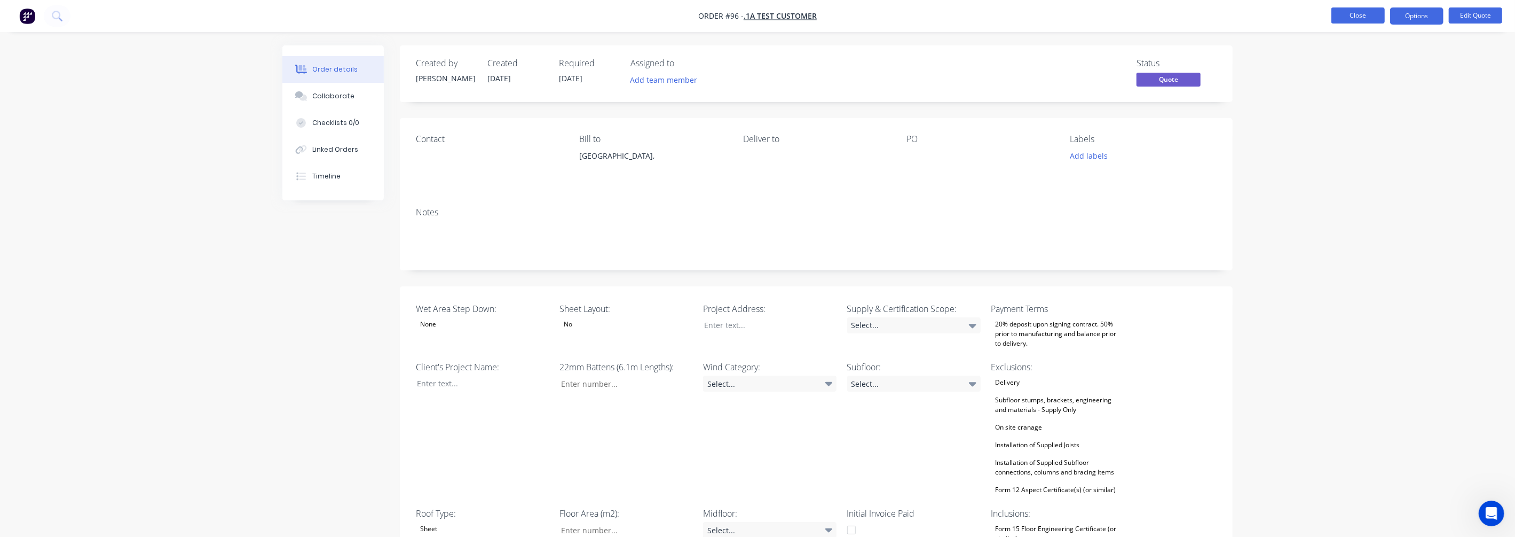
click at [1212, 8] on button "Close" at bounding box center [1357, 15] width 53 height 16
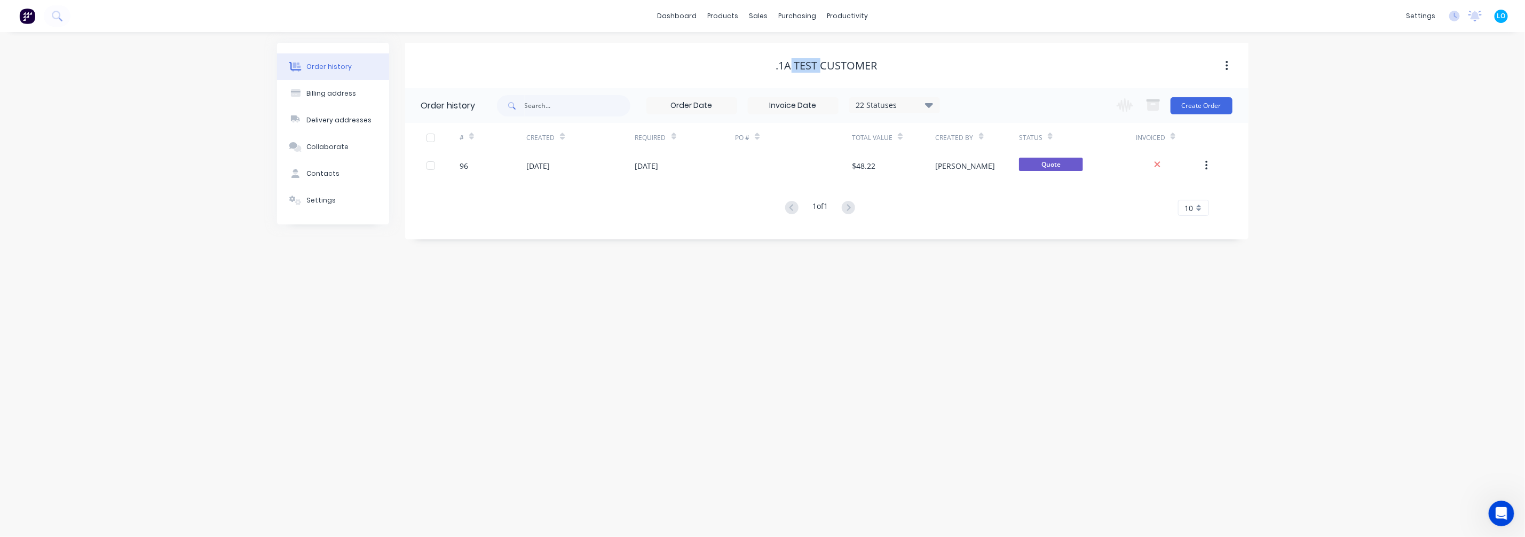
drag, startPoint x: 792, startPoint y: 64, endPoint x: 820, endPoint y: 62, distance: 27.2
click at [820, 62] on div ".1a Test Customer" at bounding box center [826, 65] width 101 height 13
click at [1212, 69] on button "button" at bounding box center [1227, 65] width 25 height 19
click at [348, 86] on button "Billing address" at bounding box center [333, 93] width 112 height 27
select select "AU"
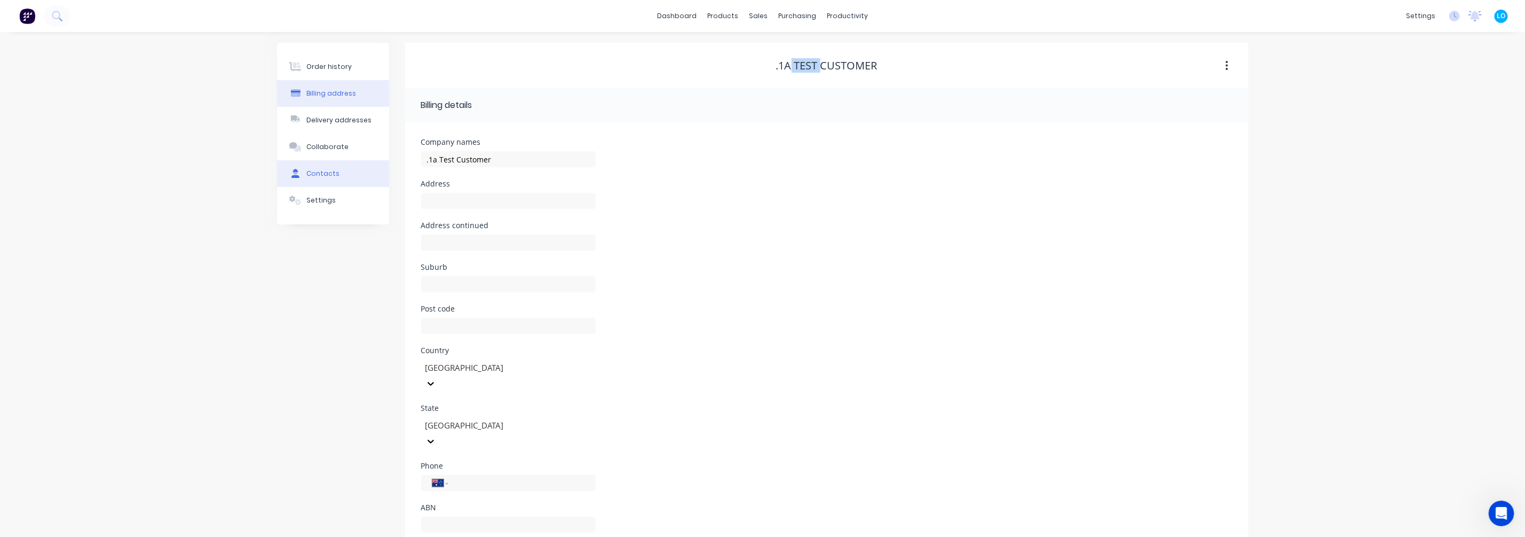
click at [338, 144] on div "Collaborate" at bounding box center [327, 147] width 42 height 10
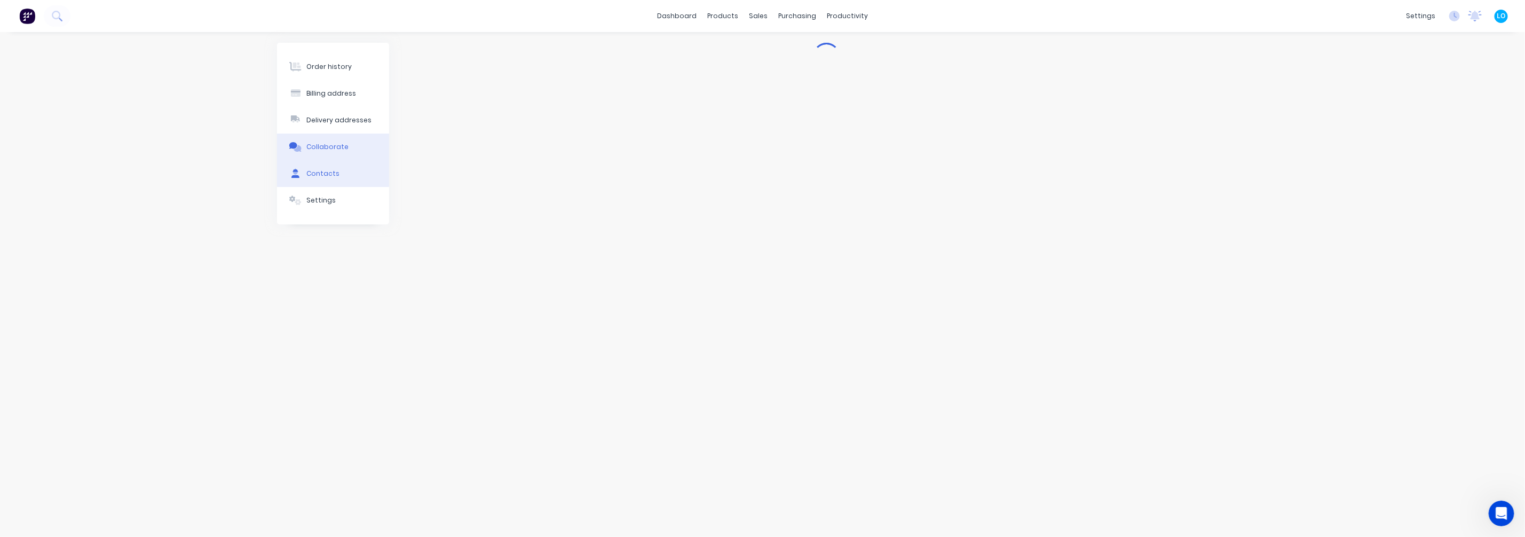
click at [328, 172] on div "Contacts" at bounding box center [322, 174] width 33 height 10
click at [328, 204] on div "Settings" at bounding box center [320, 200] width 29 height 10
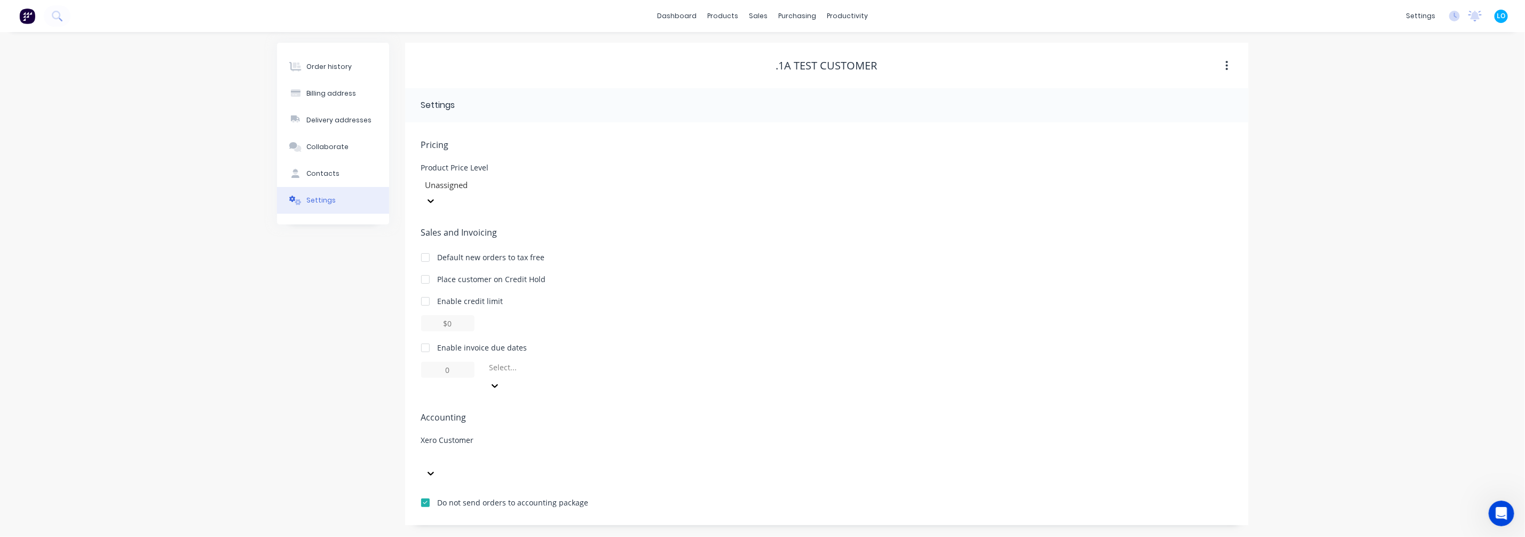
click at [494, 186] on div at bounding box center [501, 184] width 154 height 13
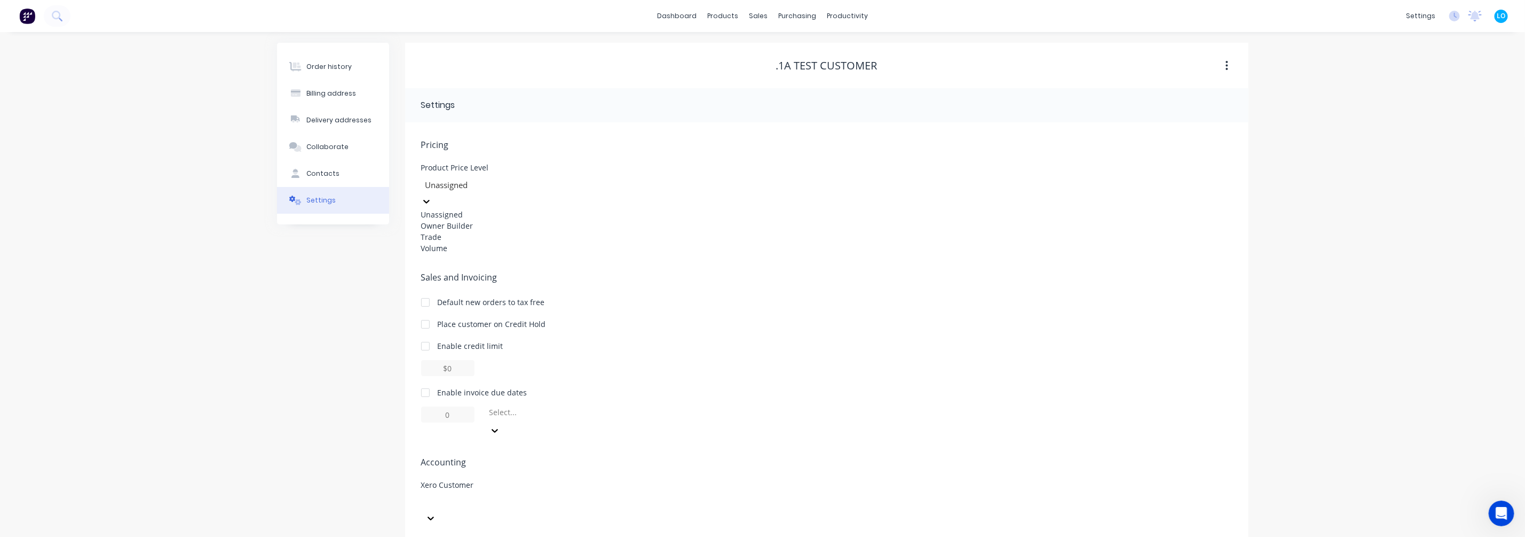
click at [470, 242] on div "Trade" at bounding box center [501, 236] width 160 height 11
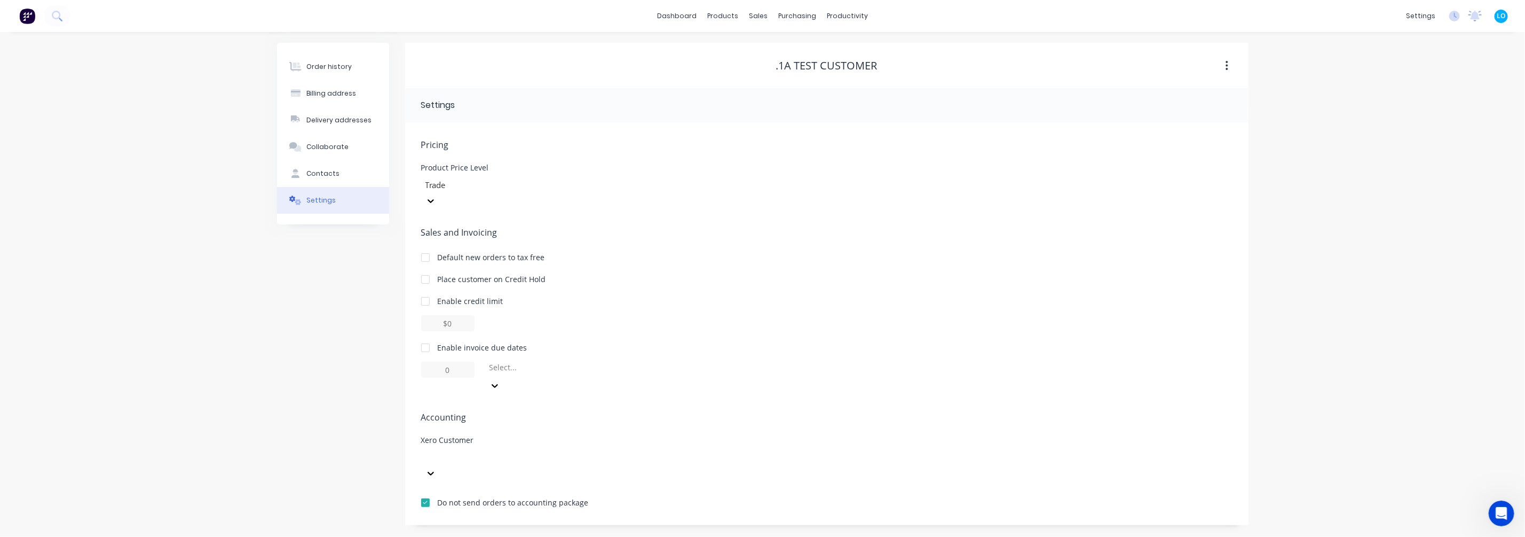
click at [283, 290] on div "Order history Billing address Delivery addresses Collaborate Contacts Settings" at bounding box center [333, 284] width 112 height 482
click at [453, 429] on div "Pricing Product Price Level Trade Sales and Invoicing Default new orders to tax…" at bounding box center [826, 331] width 811 height 387
click at [326, 162] on button "Contacts" at bounding box center [333, 173] width 112 height 27
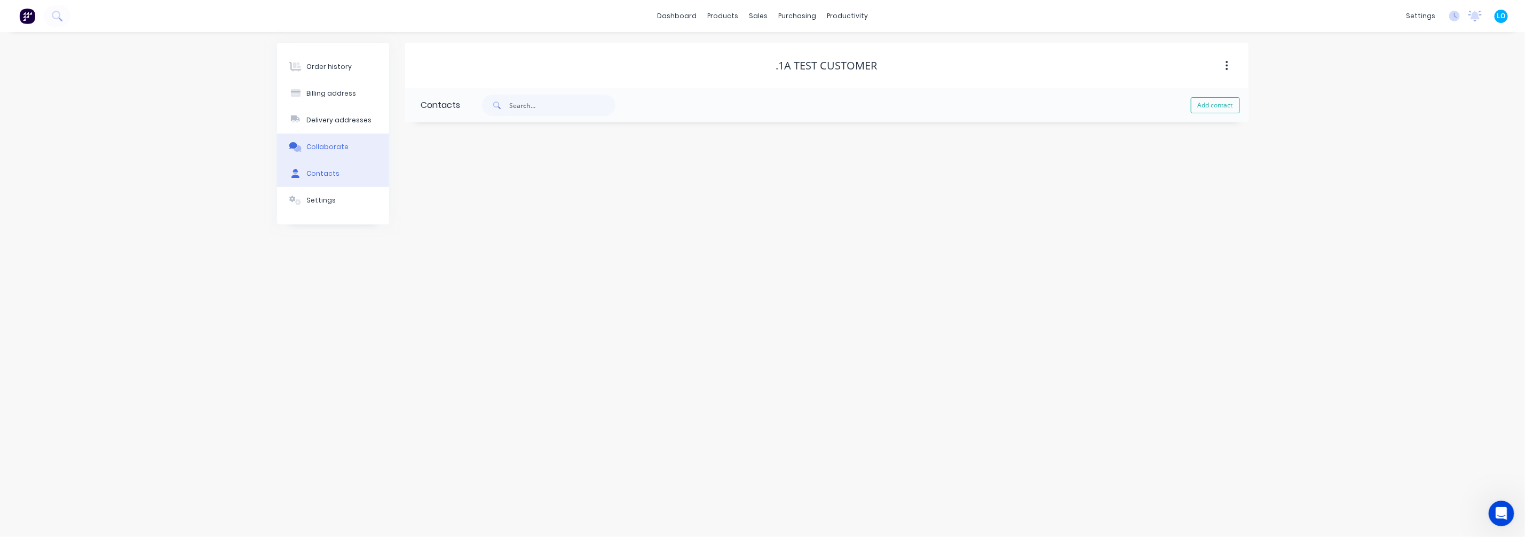
click at [327, 150] on div "Collaborate" at bounding box center [327, 147] width 42 height 10
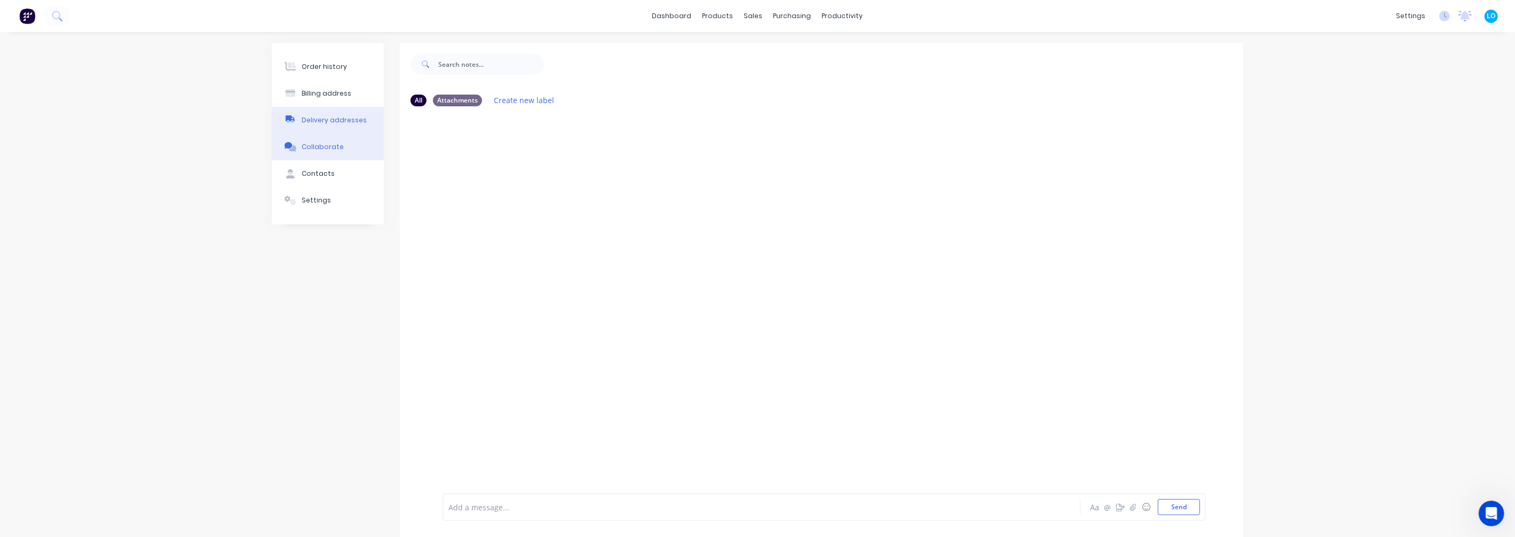
click at [347, 113] on button "Delivery addresses" at bounding box center [328, 120] width 112 height 27
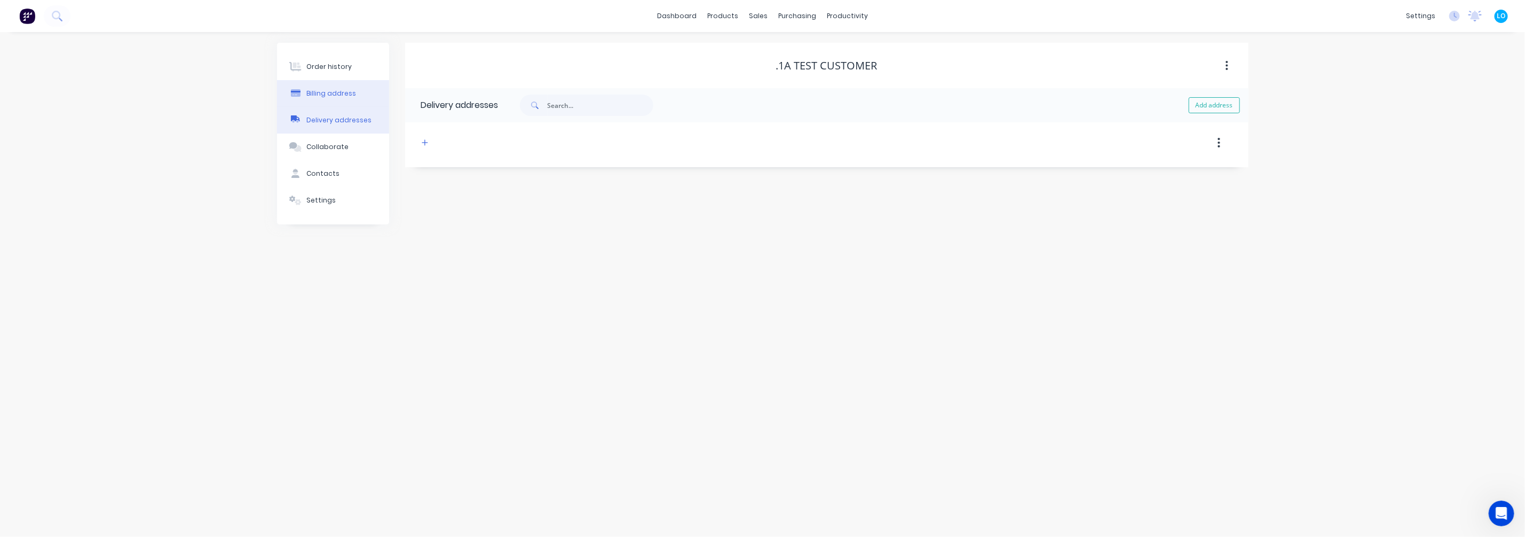
click at [344, 95] on div "Billing address" at bounding box center [331, 94] width 50 height 10
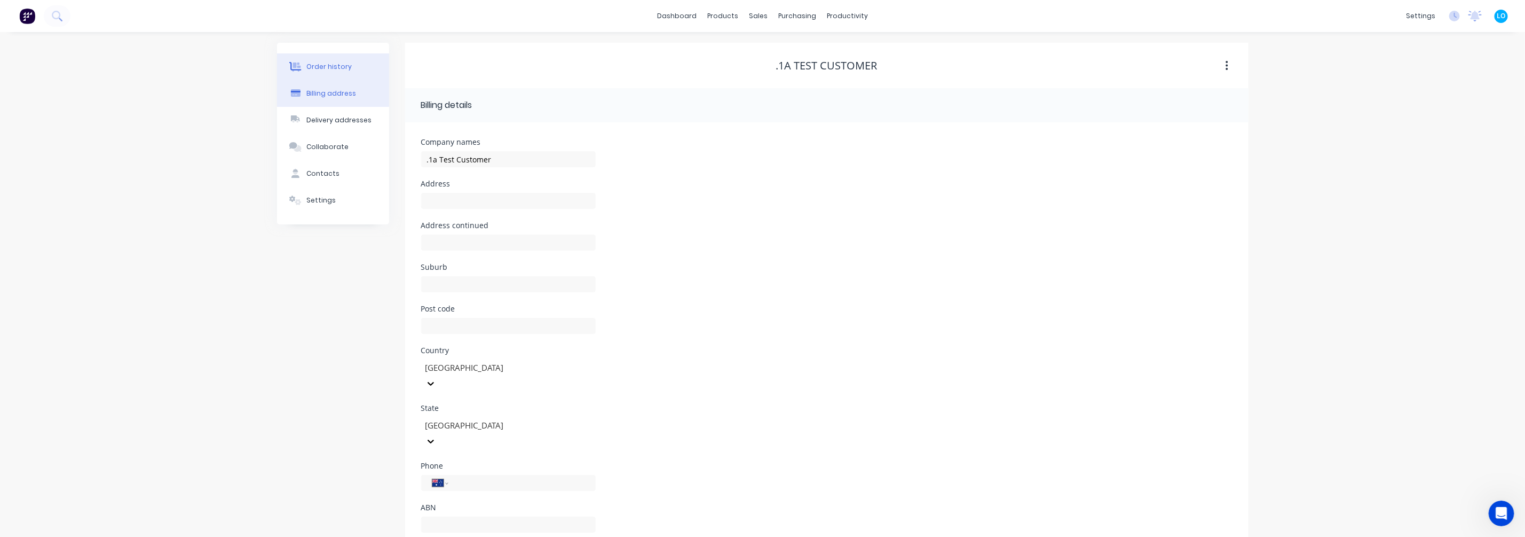
click at [351, 72] on button "Order history" at bounding box center [333, 66] width 112 height 27
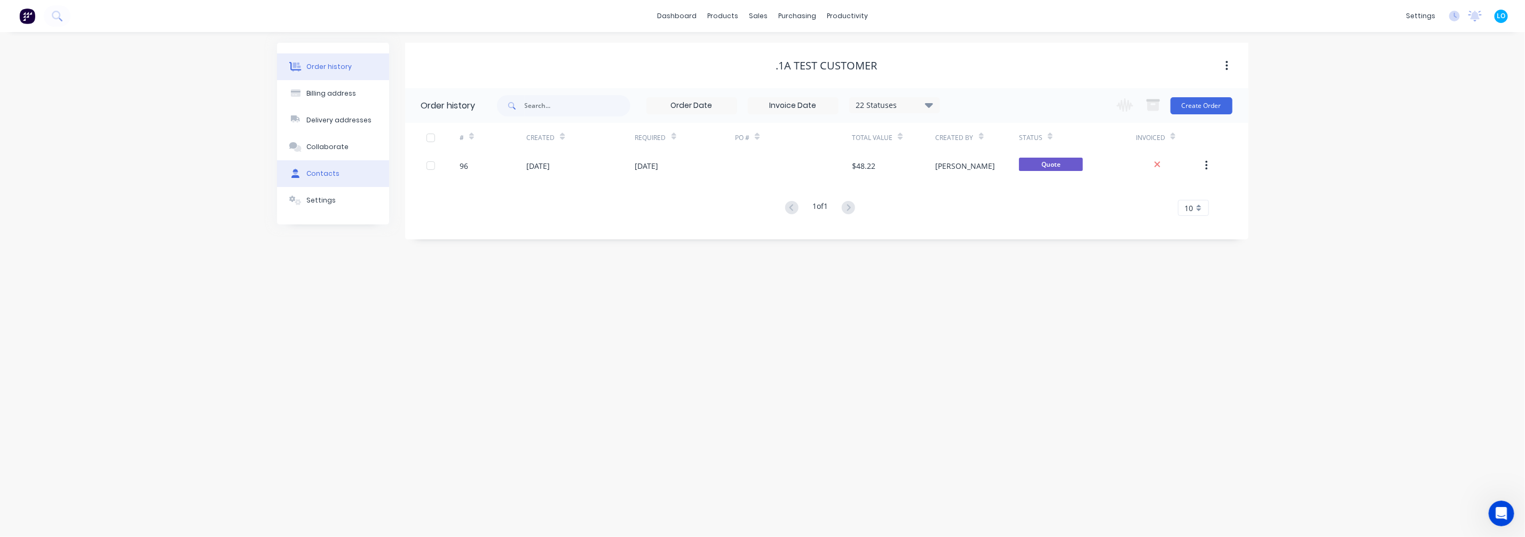
click at [326, 169] on button "Contacts" at bounding box center [333, 173] width 112 height 27
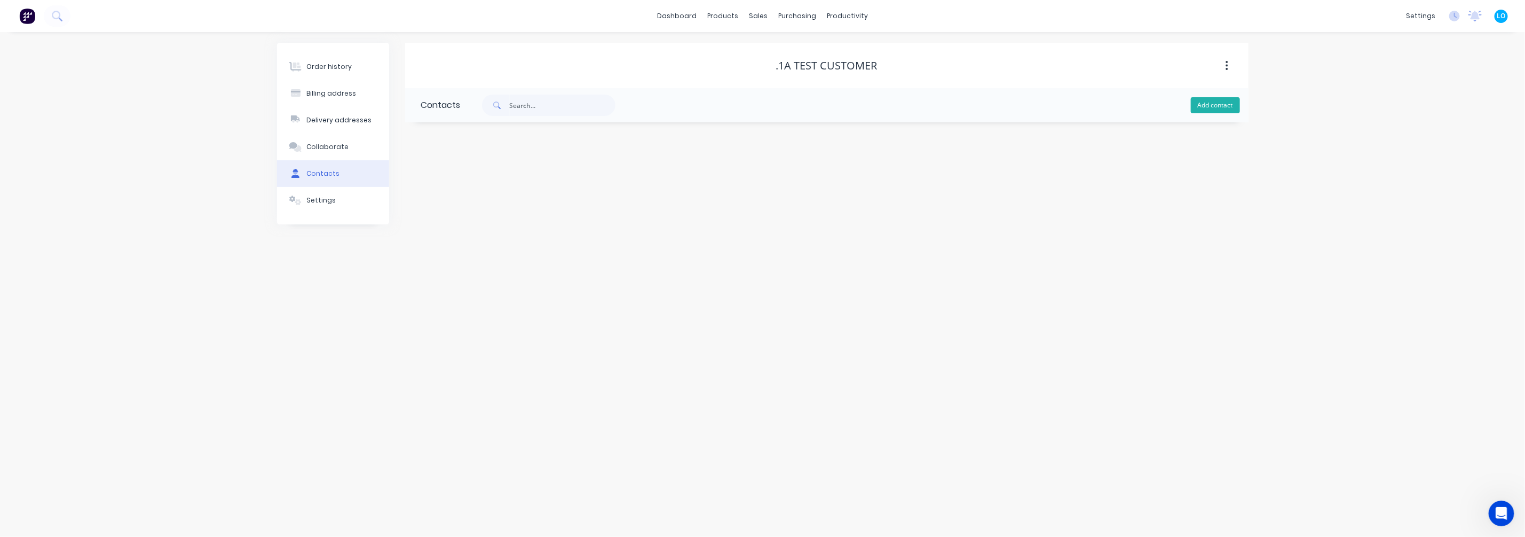
click at [1212, 97] on button "Add contact" at bounding box center [1215, 105] width 49 height 16
select select "AU"
click at [450, 184] on input "text" at bounding box center [508, 184] width 175 height 16
type input "Luke"
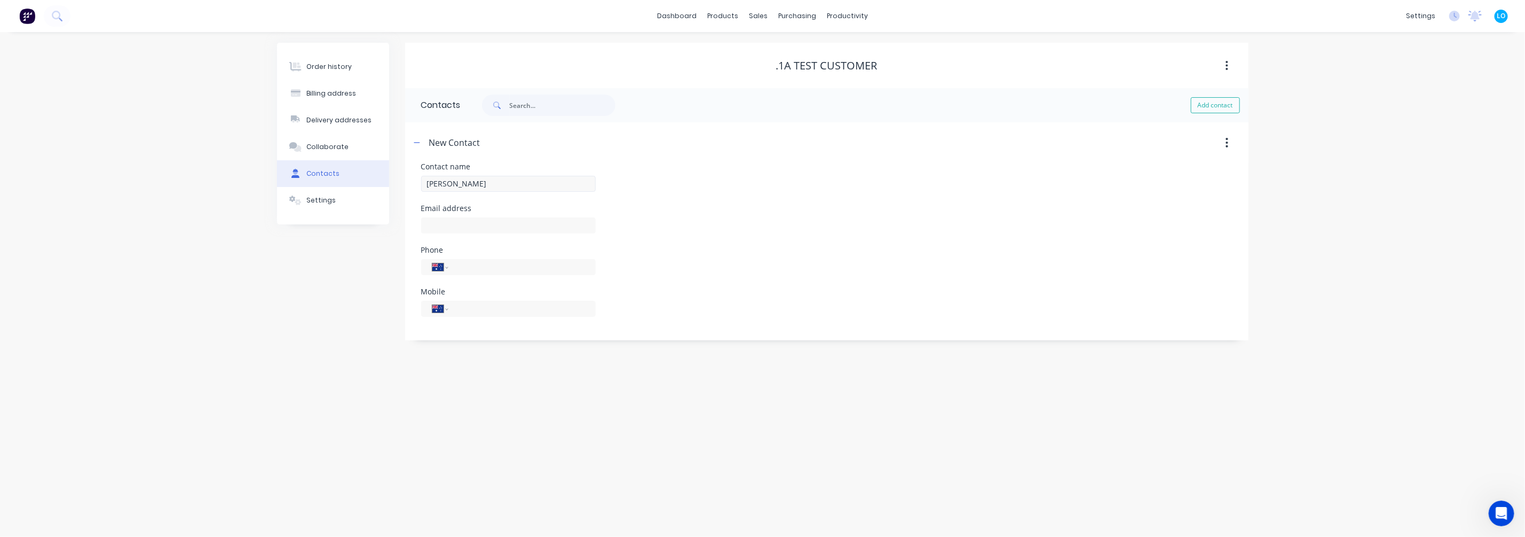
select select "AU"
click at [466, 219] on input "text" at bounding box center [508, 225] width 175 height 16
click at [0, 429] on nordpass-autofill-portal at bounding box center [0, 537] width 0 height 0
type input "[PERSON_NAME]"
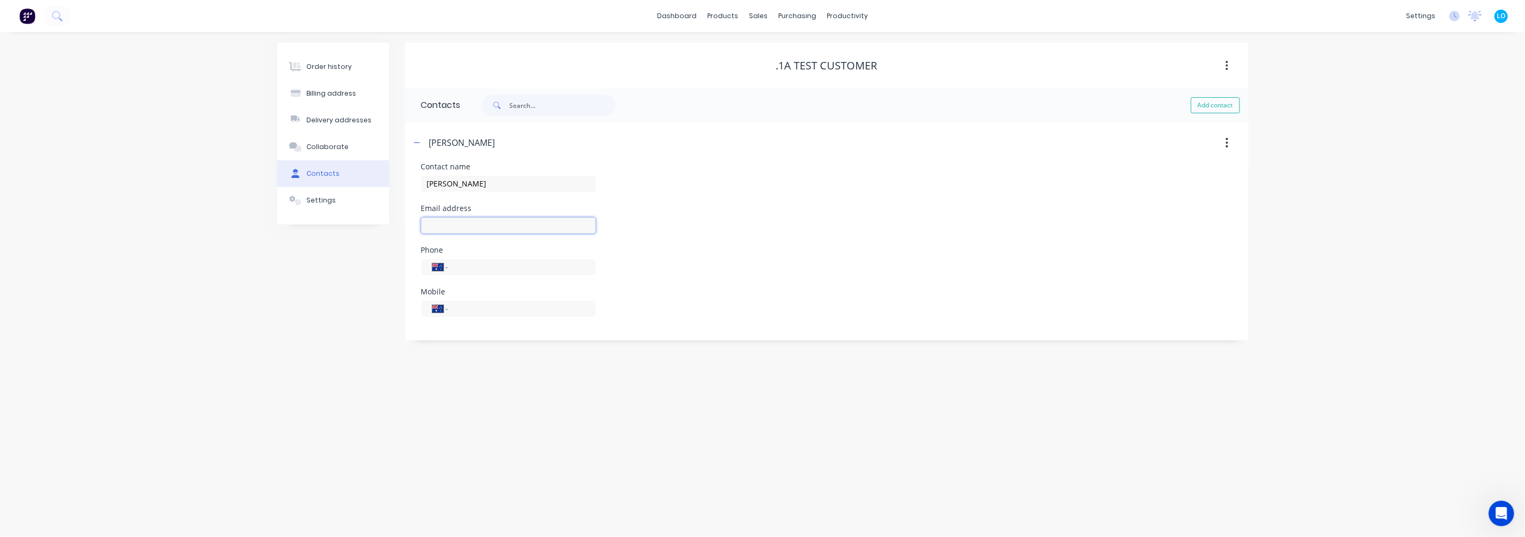
type input "luke@ultraspan.au"
type input "0428 749 995"
drag, startPoint x: 508, startPoint y: 300, endPoint x: 413, endPoint y: 305, distance: 95.2
click at [413, 305] on div "Contact name Luke Ogilvy Email address luke@ultraspan.au Phone International Af…" at bounding box center [827, 251] width 844 height 177
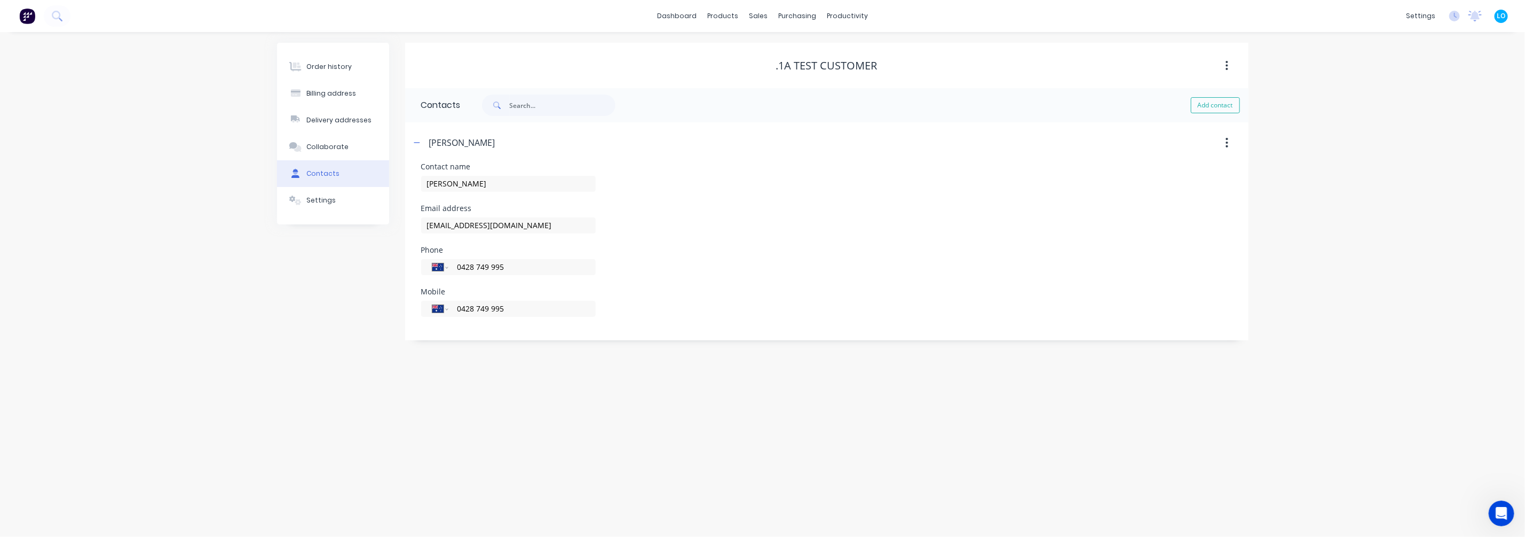
drag, startPoint x: 413, startPoint y: 305, endPoint x: 705, endPoint y: 253, distance: 296.6
click at [705, 253] on div "Phone International Afghanistan Åland Islands Albania Algeria American Samoa An…" at bounding box center [826, 267] width 811 height 42
click at [418, 141] on icon "button" at bounding box center [417, 142] width 6 height 7
click at [381, 352] on div "Order history Billing address Delivery addresses Collaborate Contacts Settings …" at bounding box center [762, 284] width 1525 height 505
click at [348, 140] on button "Collaborate" at bounding box center [333, 146] width 112 height 27
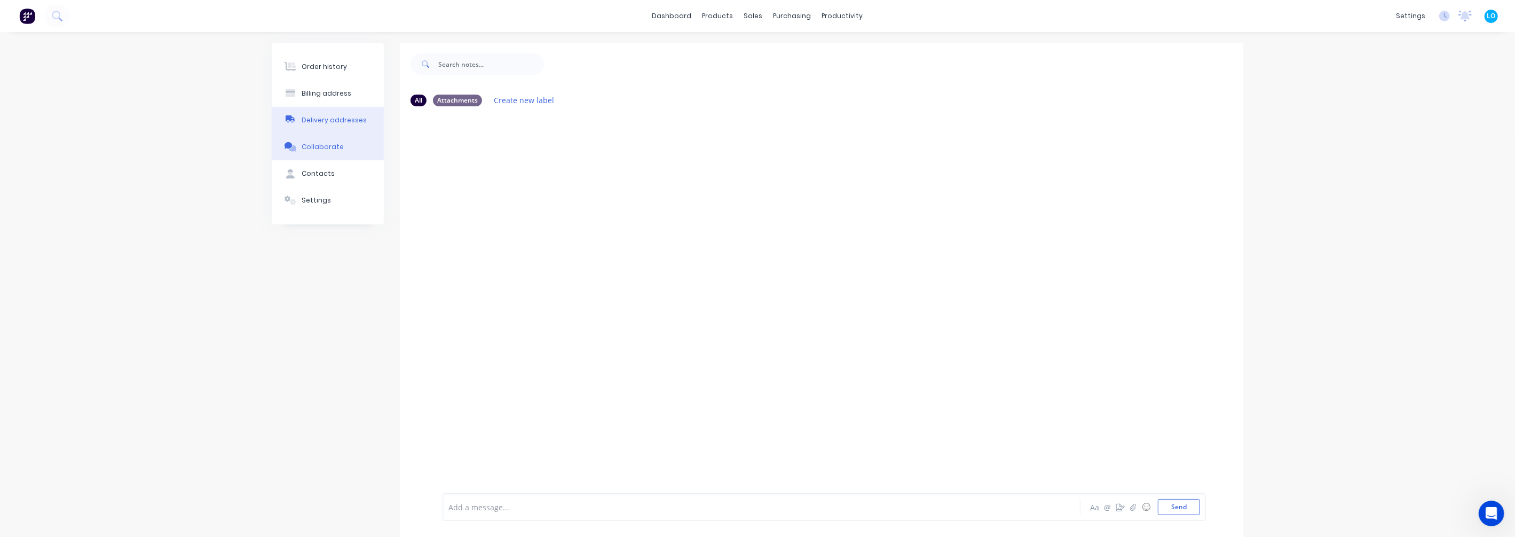
click at [339, 120] on div "Delivery addresses" at bounding box center [334, 120] width 65 height 10
select select "AU"
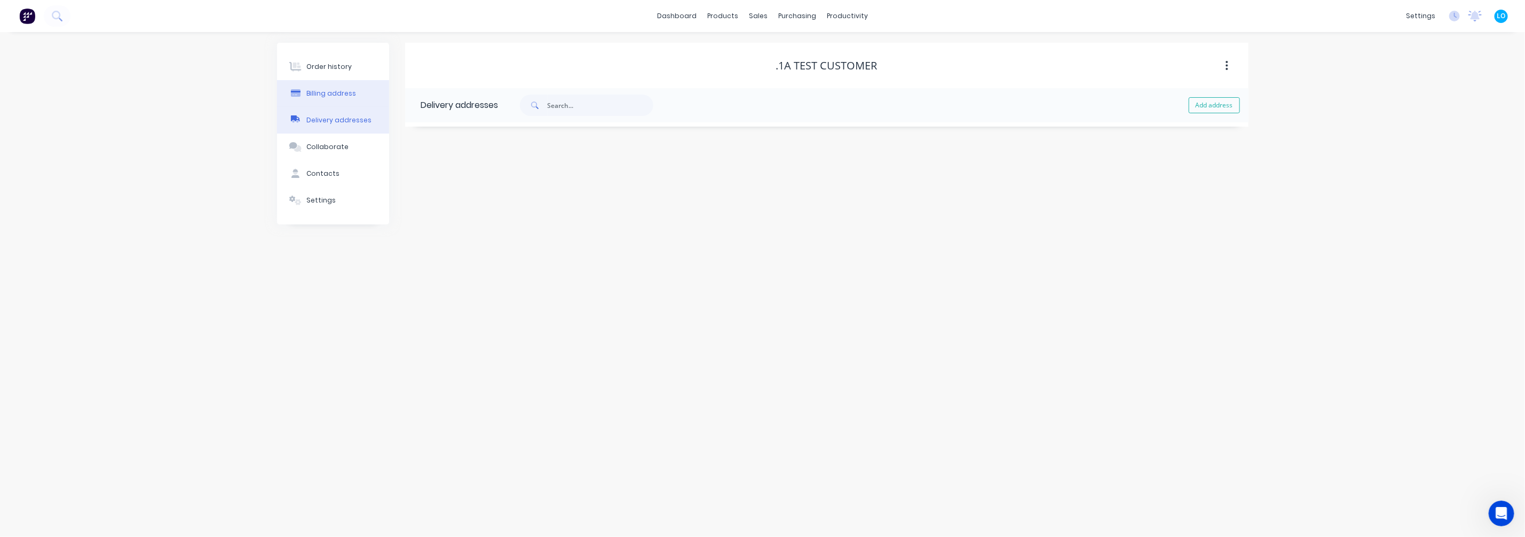
click at [344, 92] on div "Billing address" at bounding box center [331, 94] width 50 height 10
click at [543, 160] on input ".1a Test Customer" at bounding box center [508, 159] width 175 height 16
click at [502, 155] on input ".1a Test Customer" at bounding box center [508, 159] width 175 height 16
drag, startPoint x: 437, startPoint y: 159, endPoint x: 421, endPoint y: 159, distance: 16.0
click at [421, 159] on input ".1a Test Customer" at bounding box center [508, 159] width 175 height 16
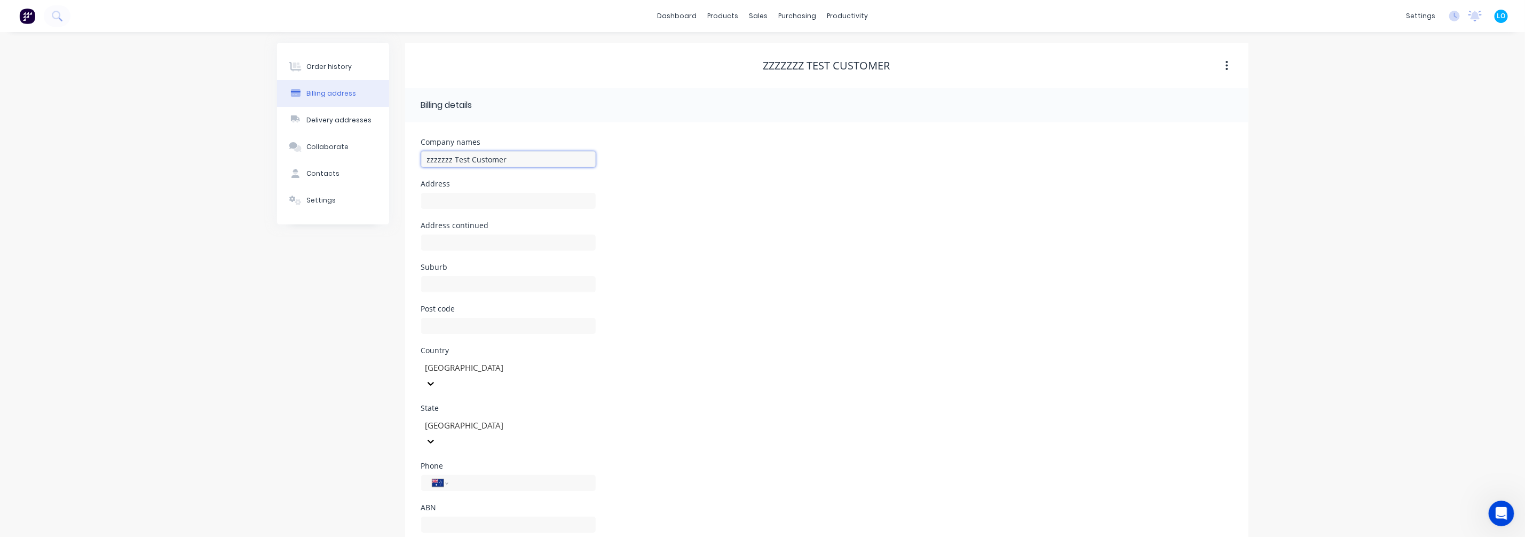
type input "zzzzzzz Test Customer"
click at [858, 314] on div "Post code" at bounding box center [826, 326] width 811 height 42
click at [335, 62] on div "Order history" at bounding box center [328, 67] width 45 height 10
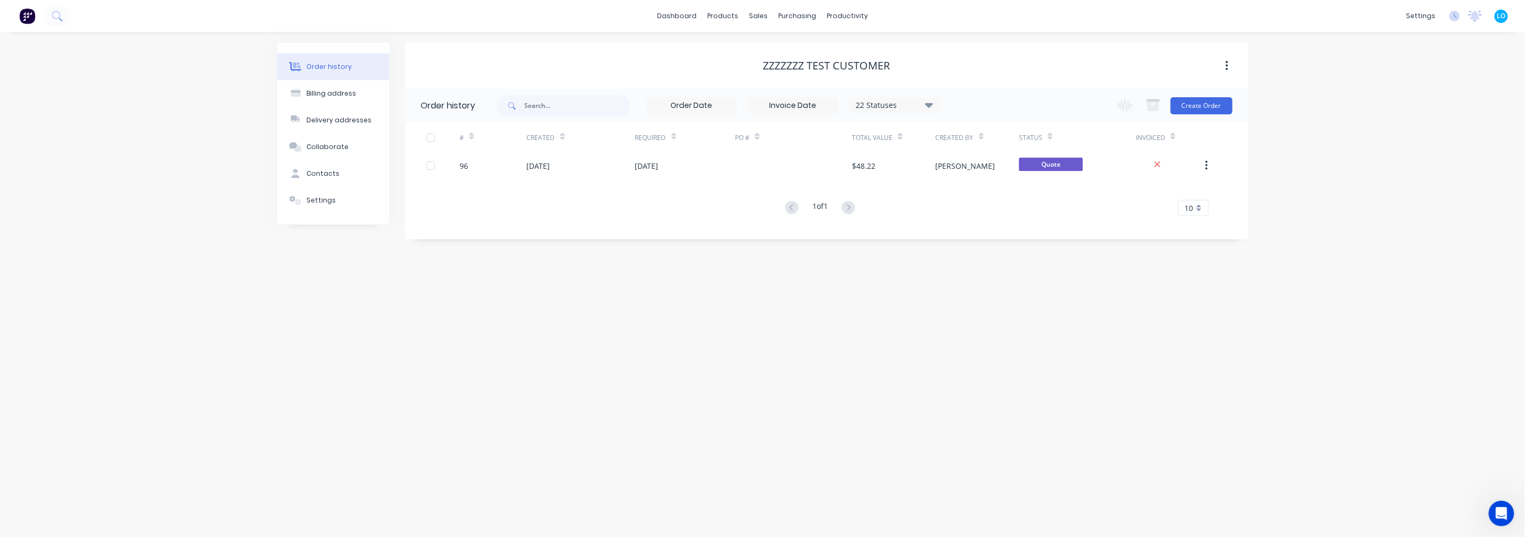
click at [572, 284] on div "Order history Billing address Delivery addresses Collaborate Contacts Settings …" at bounding box center [762, 284] width 1525 height 505
click at [581, 289] on div "Order history Billing address Delivery addresses Collaborate Contacts Settings …" at bounding box center [762, 284] width 1525 height 505
click at [1212, 91] on link "Integrations" at bounding box center [1370, 93] width 141 height 21
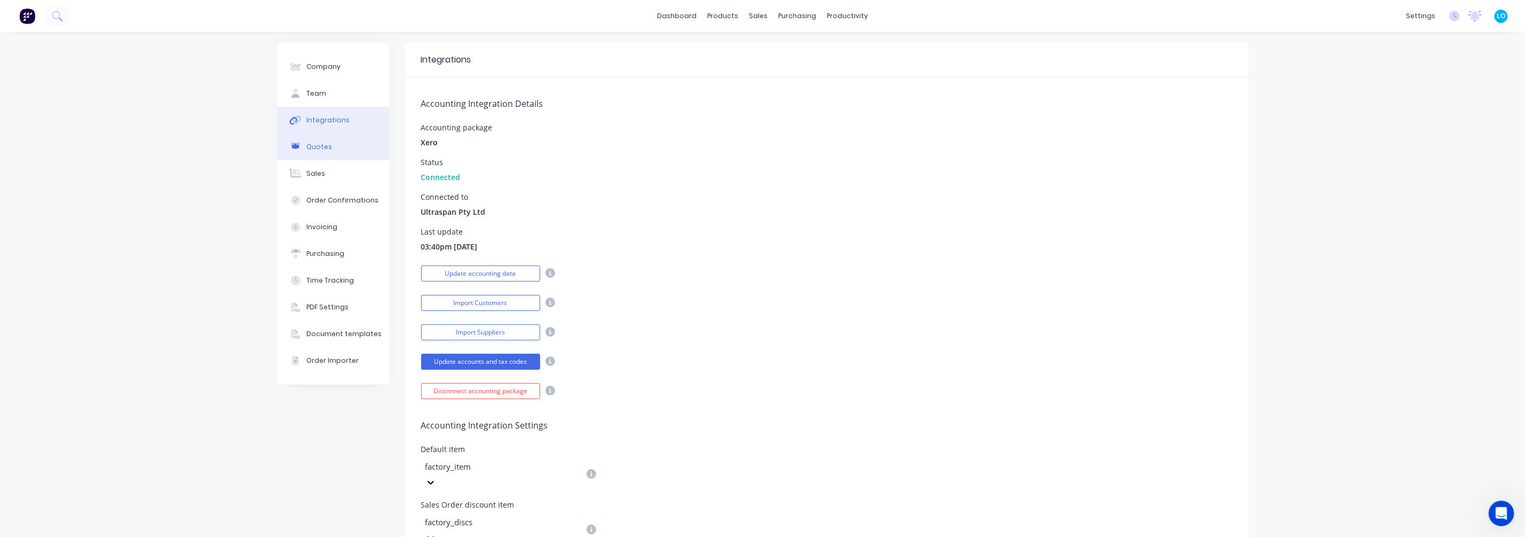
click at [325, 145] on button "Quotes" at bounding box center [333, 146] width 112 height 27
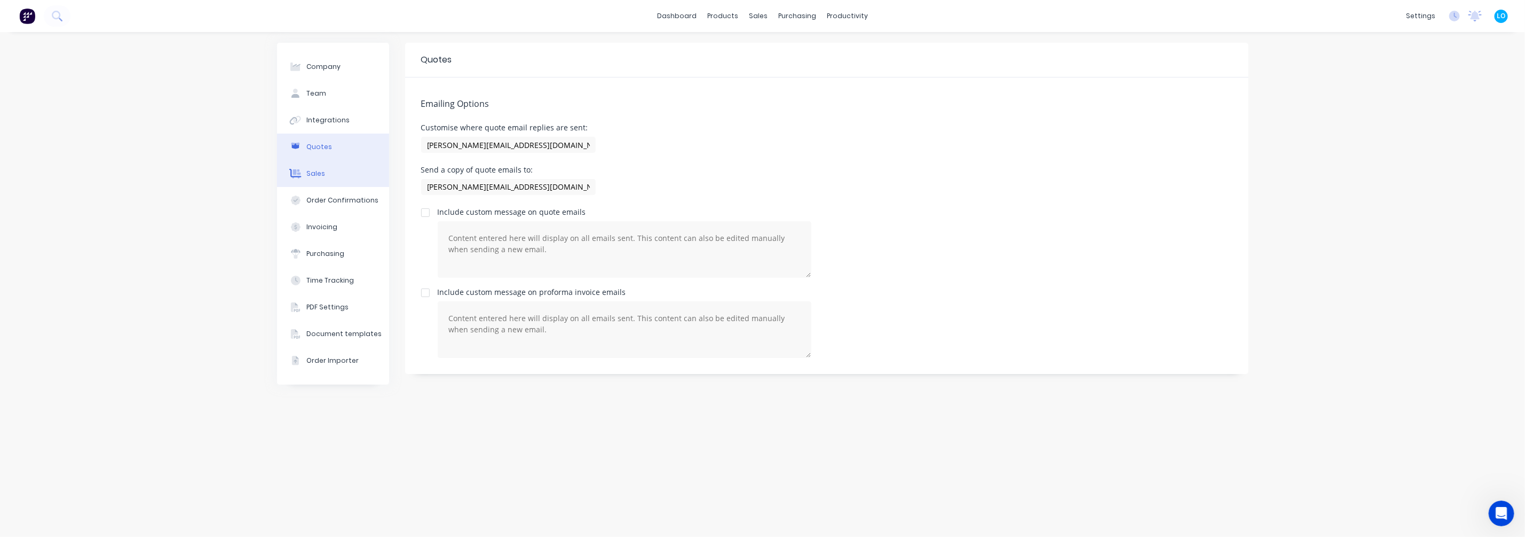
click at [311, 174] on div "Sales" at bounding box center [315, 174] width 19 height 10
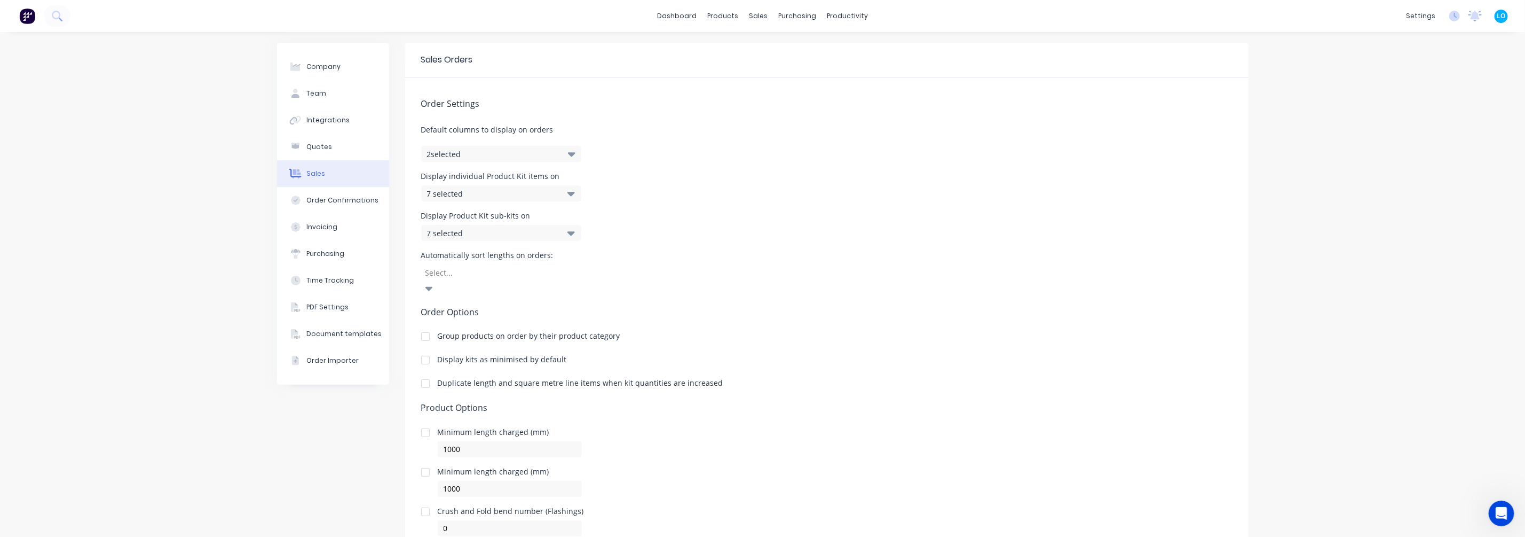
click at [461, 155] on button "2 selected" at bounding box center [501, 154] width 160 height 16
click at [133, 154] on div "Company Team Integrations Quotes Sales Order Confirmations Invoicing Purchasing…" at bounding box center [762, 305] width 1525 height 547
click at [543, 194] on div "7 selected" at bounding box center [490, 193] width 126 height 11
click at [150, 272] on div "Company Team Integrations Quotes Sales Order Confirmations Invoicing Purchasing…" at bounding box center [762, 305] width 1525 height 547
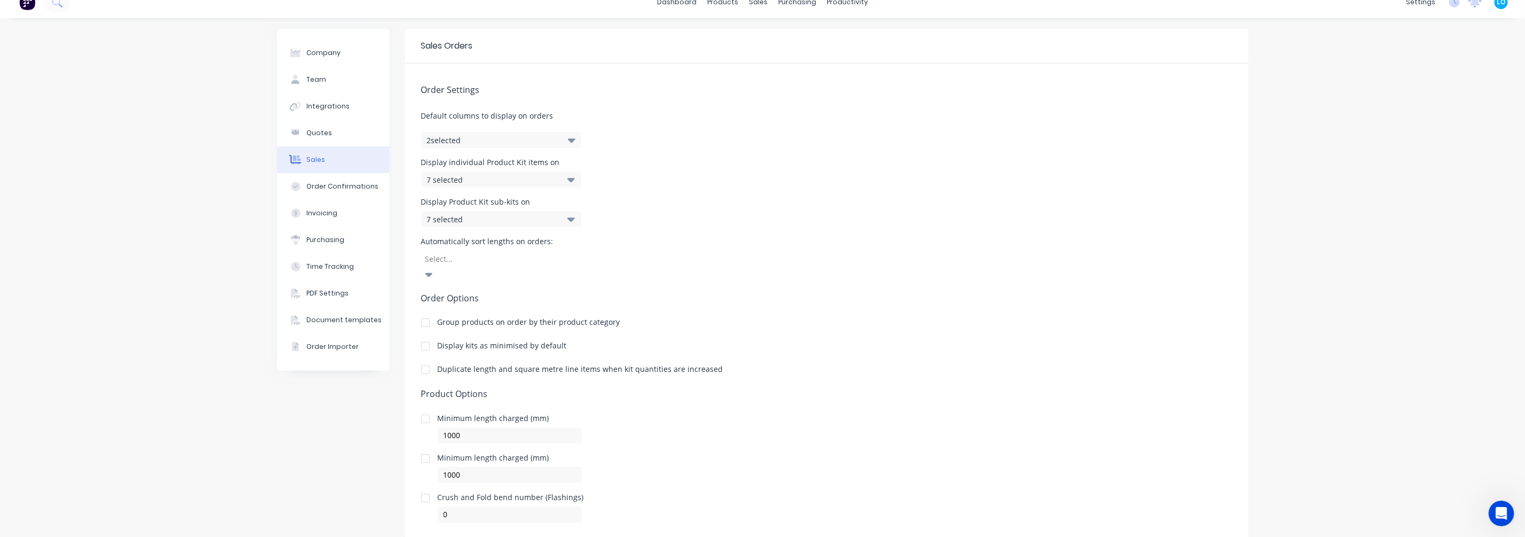
scroll to position [26, 0]
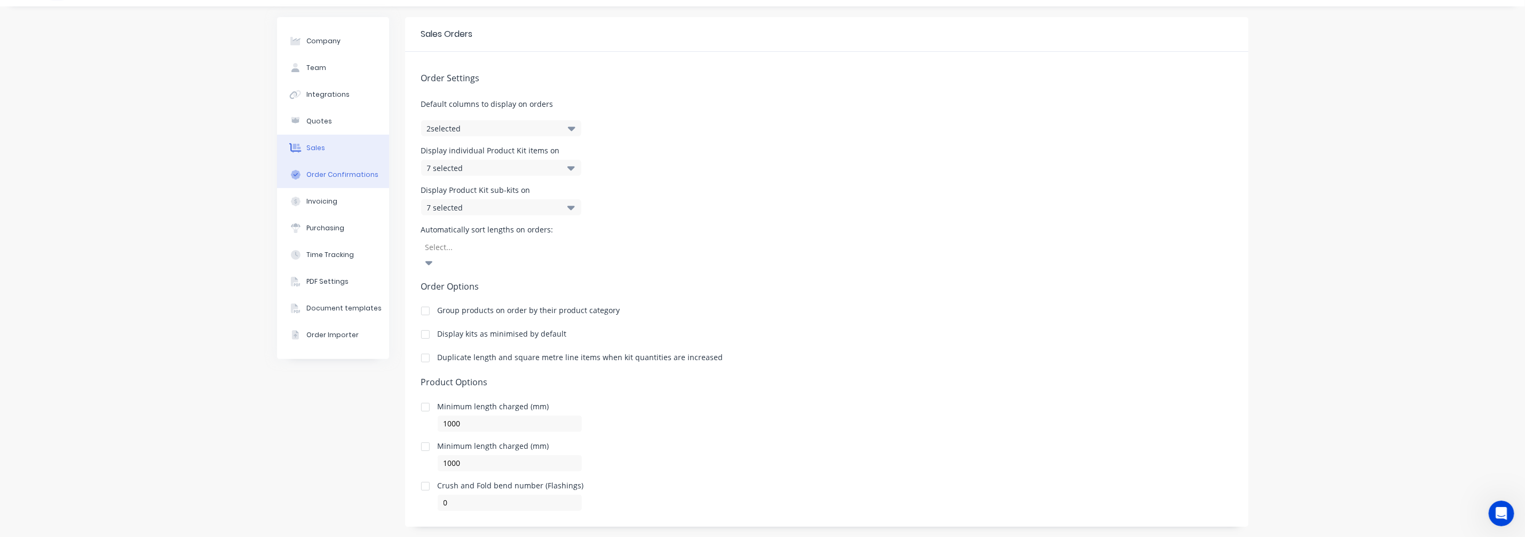
click at [352, 170] on div "Order Confirmations" at bounding box center [342, 175] width 72 height 10
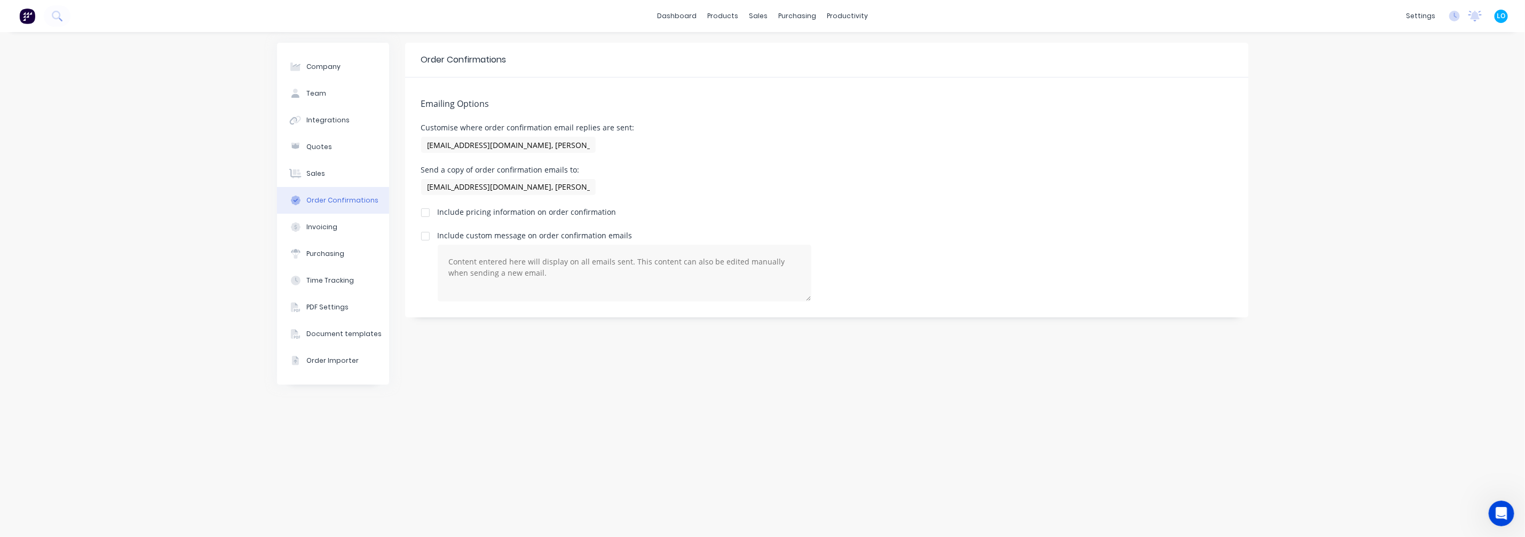
click at [337, 202] on div "Order Confirmations" at bounding box center [342, 200] width 72 height 10
click at [334, 232] on button "Invoicing" at bounding box center [333, 227] width 112 height 27
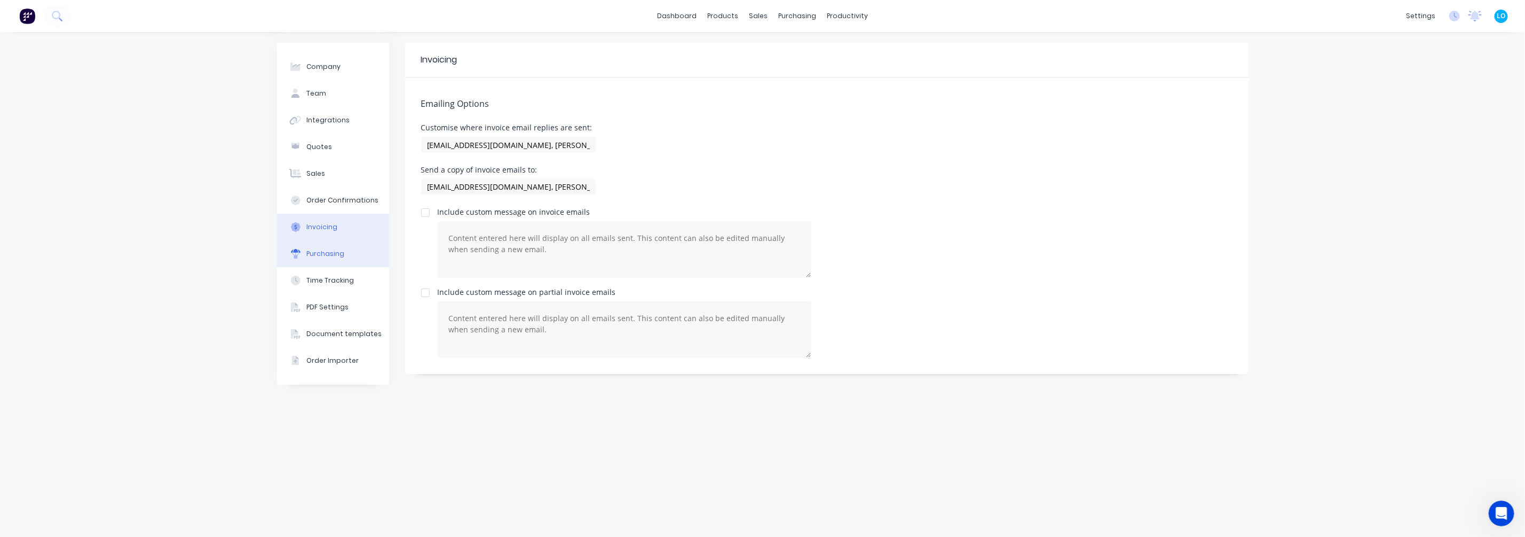
click at [331, 257] on div "Purchasing" at bounding box center [325, 254] width 38 height 10
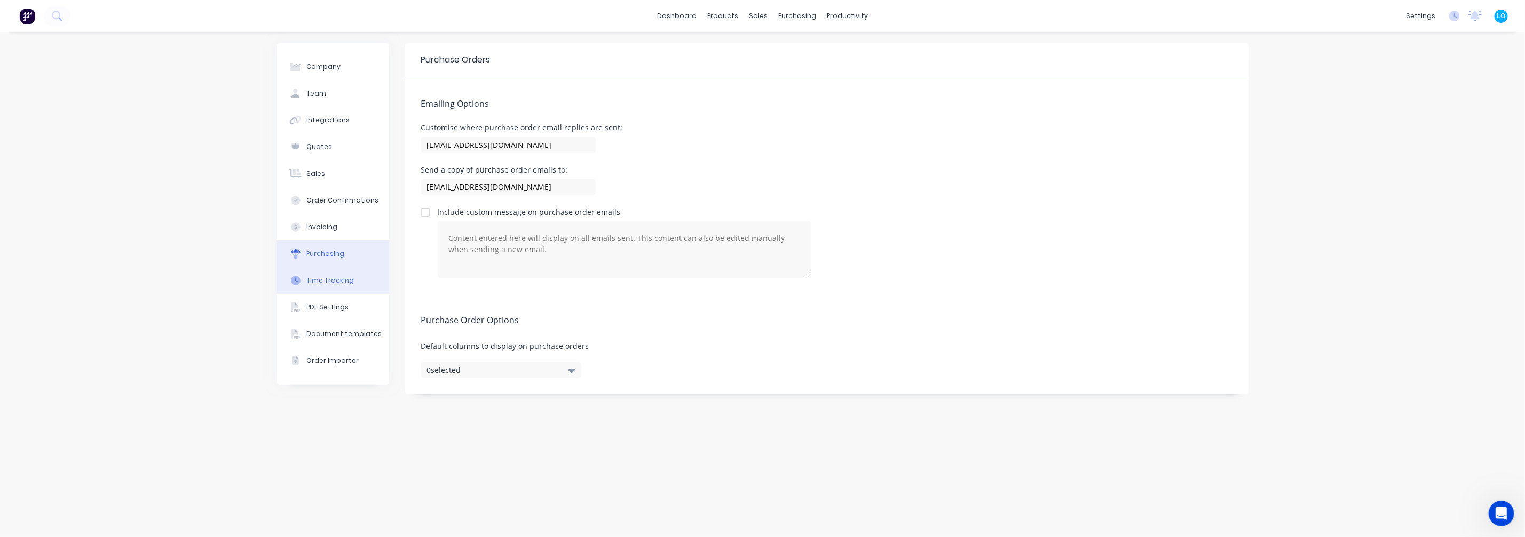
click at [329, 280] on div "Time Tracking" at bounding box center [330, 280] width 48 height 10
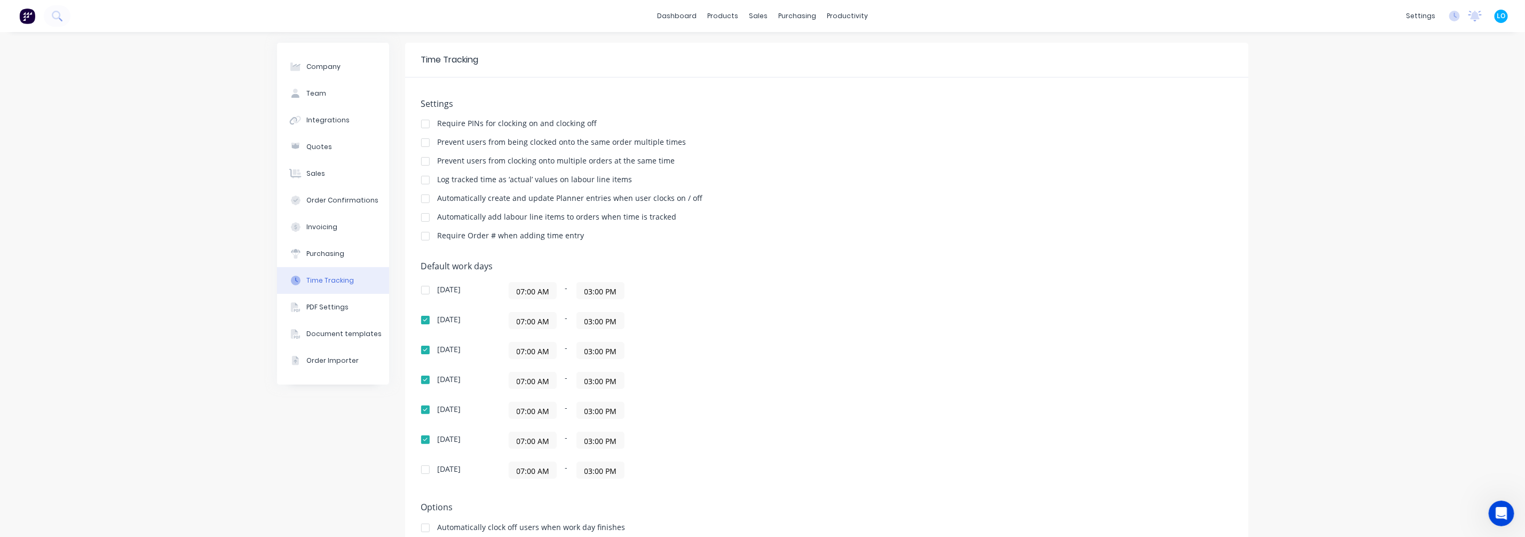
click at [528, 320] on input "07:00 AM" at bounding box center [532, 320] width 47 height 16
click at [156, 326] on div "Company Team Integrations Quotes Sales Order Confirmations Invoicing Purchasing…" at bounding box center [762, 300] width 1525 height 537
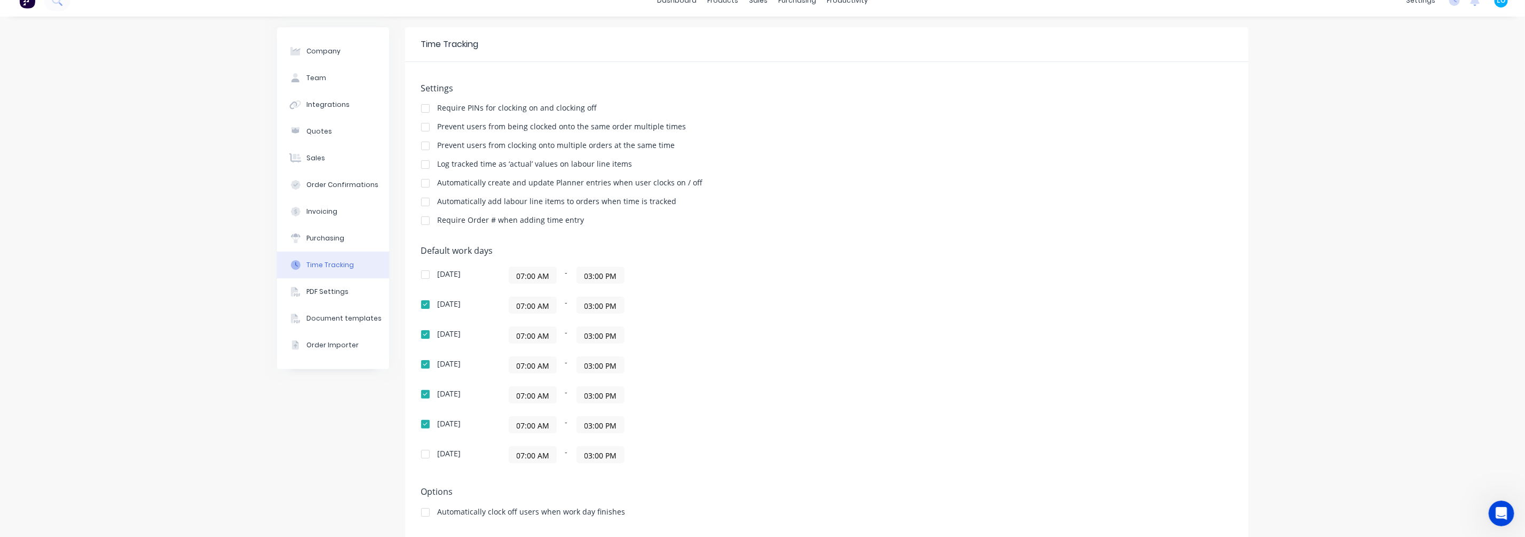
scroll to position [30, 0]
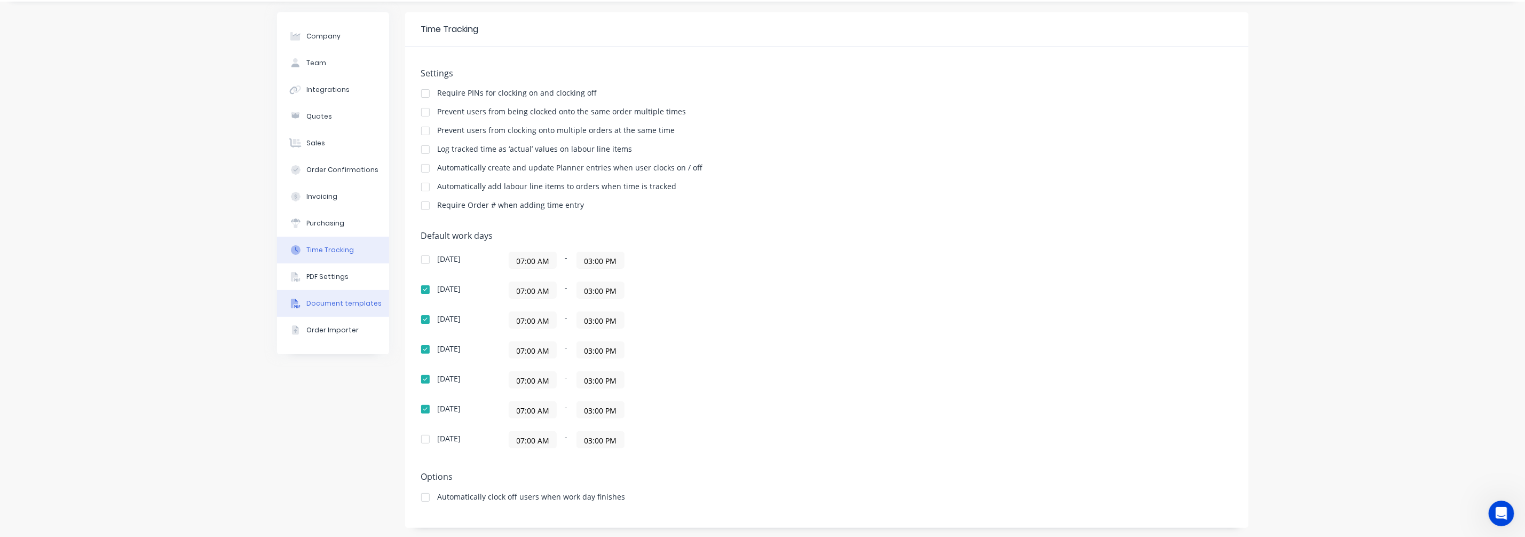
click at [319, 295] on button "Document templates" at bounding box center [333, 303] width 112 height 27
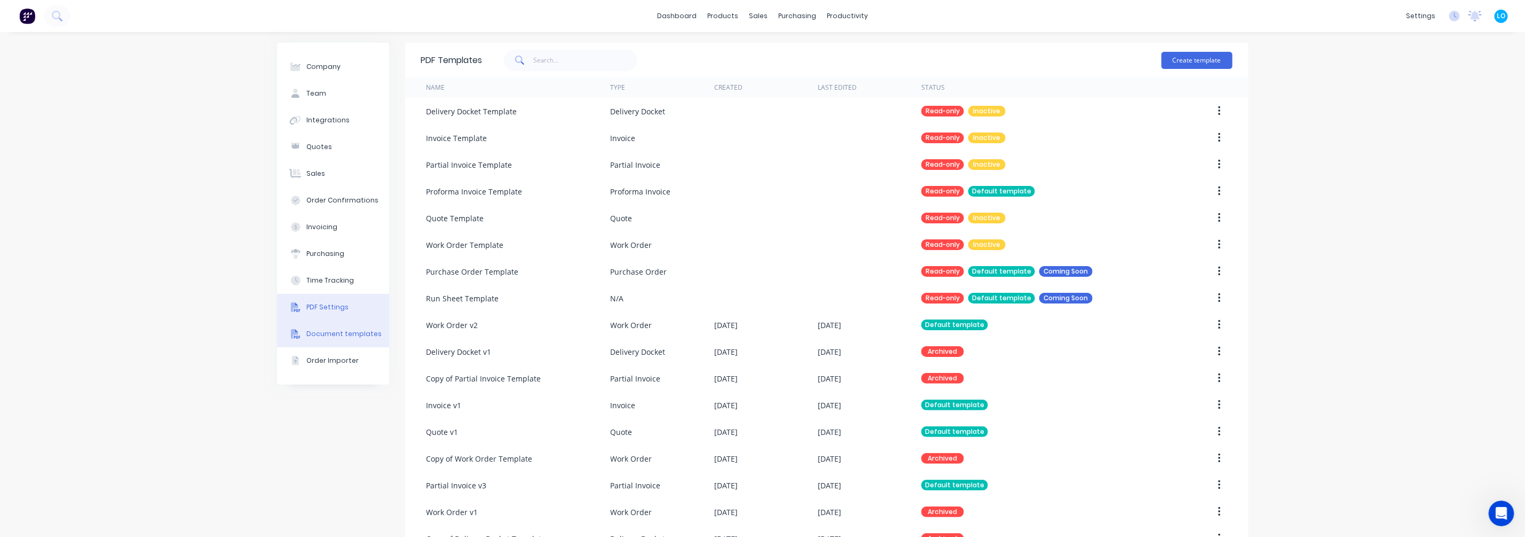
click at [334, 306] on div "PDF Settings" at bounding box center [327, 307] width 42 height 10
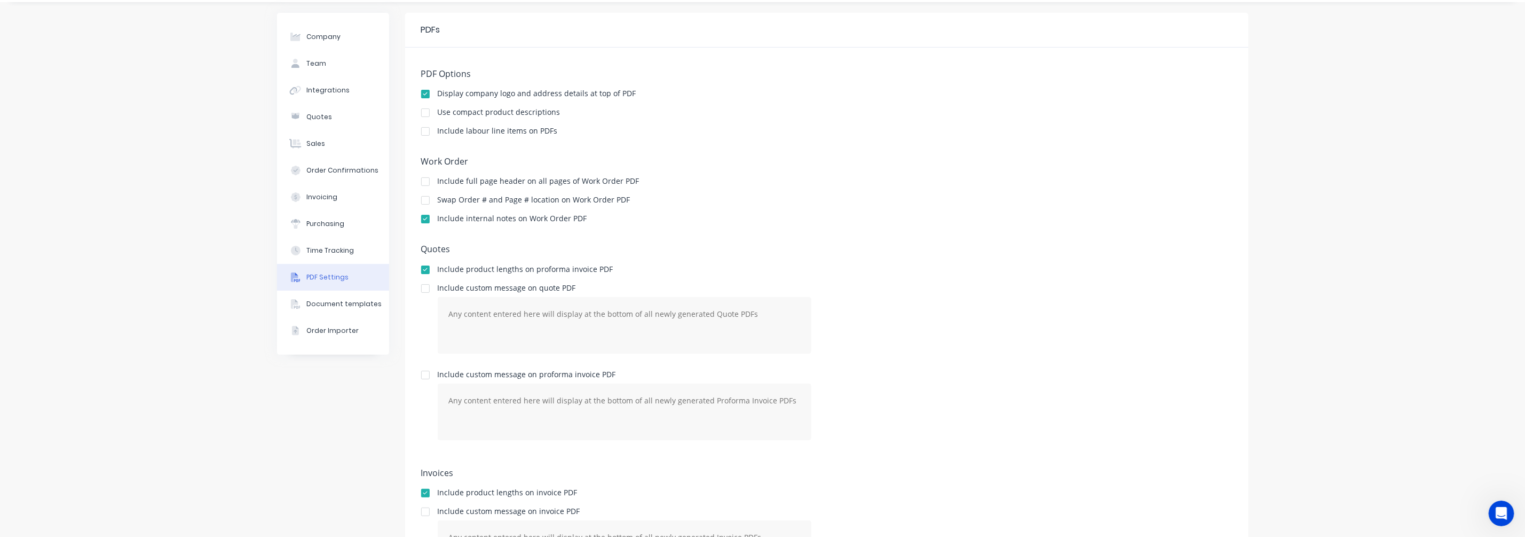
scroll to position [113, 0]
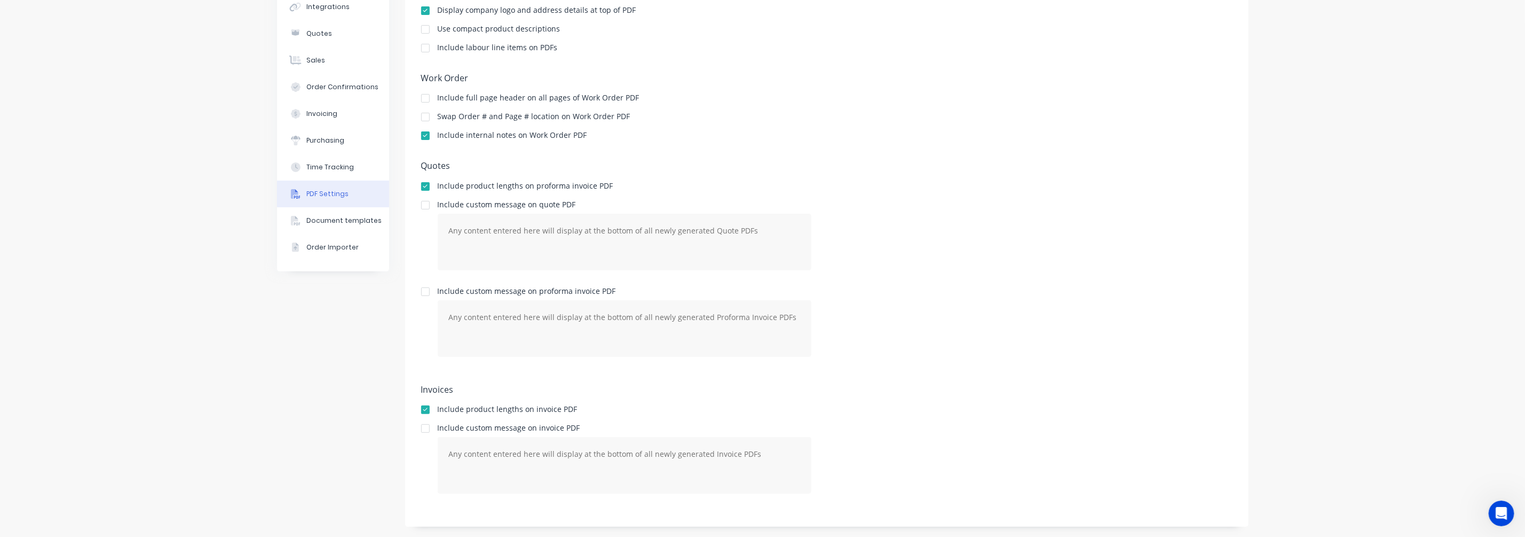
click at [241, 429] on div "Company Team Integrations Quotes Sales Order Confirmations Invoicing Purchasing…" at bounding box center [762, 228] width 1525 height 618
click at [336, 245] on div "Order Importer" at bounding box center [332, 247] width 52 height 10
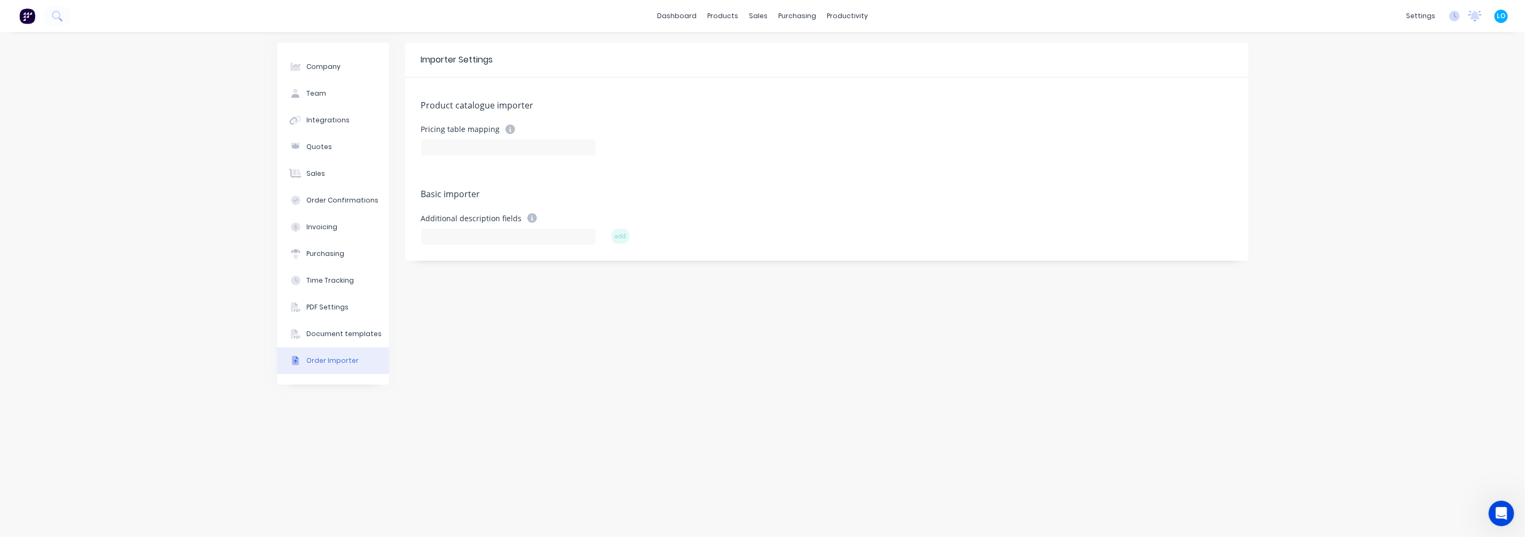
click at [227, 227] on div "Company Team Integrations Quotes Sales Order Confirmations Invoicing Purchasing…" at bounding box center [762, 284] width 1525 height 505
click at [686, 12] on link "dashboard" at bounding box center [677, 16] width 50 height 16
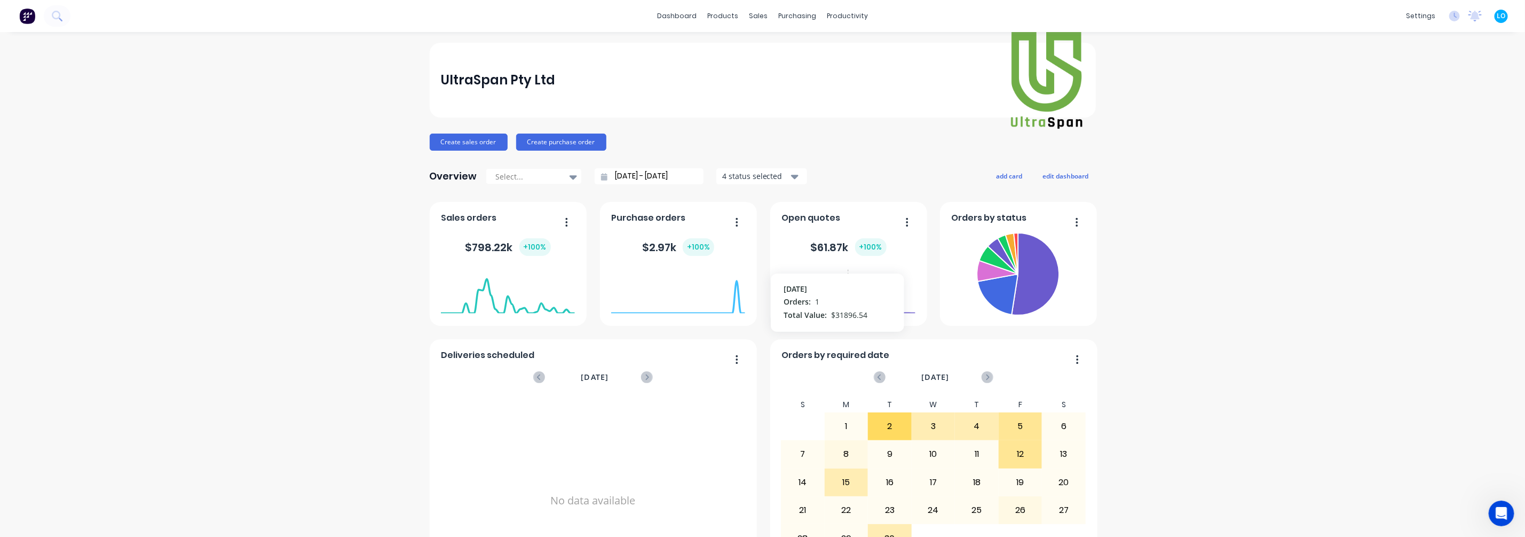
click at [845, 305] on foreignobject at bounding box center [849, 291] width 134 height 45
click at [900, 224] on button "button" at bounding box center [903, 223] width 22 height 17
drag, startPoint x: 275, startPoint y: 289, endPoint x: 281, endPoint y: 286, distance: 7.0
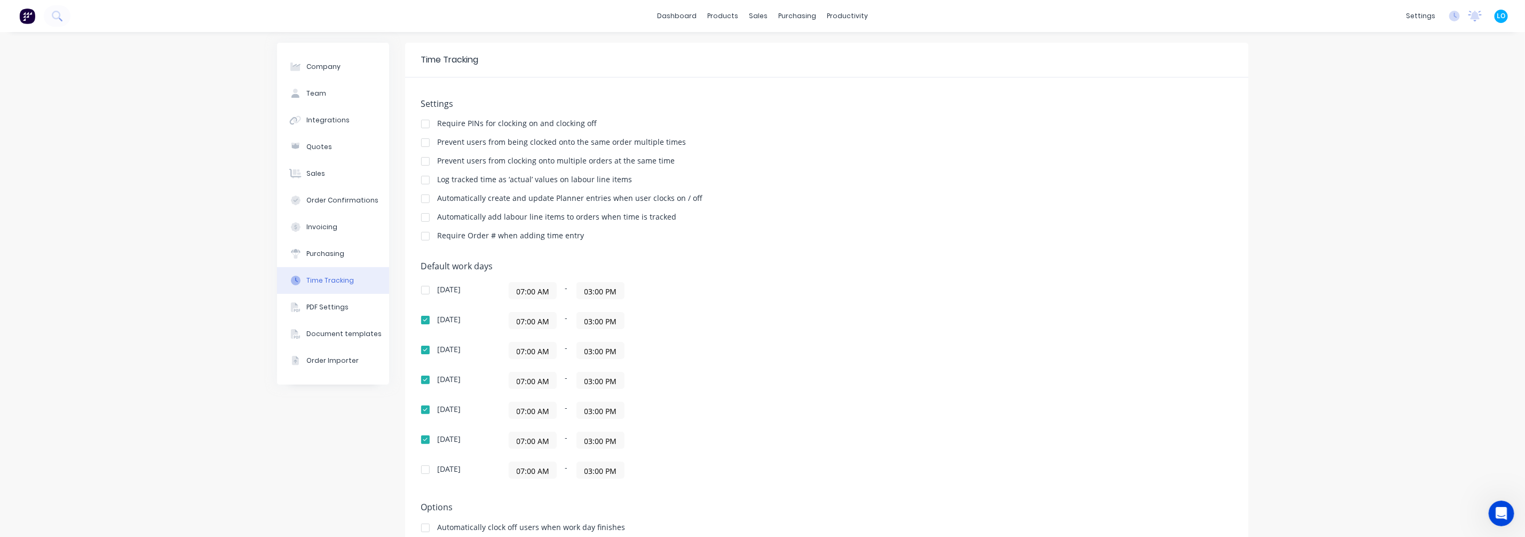
drag, startPoint x: 683, startPoint y: 81, endPoint x: 691, endPoint y: 81, distance: 8.0
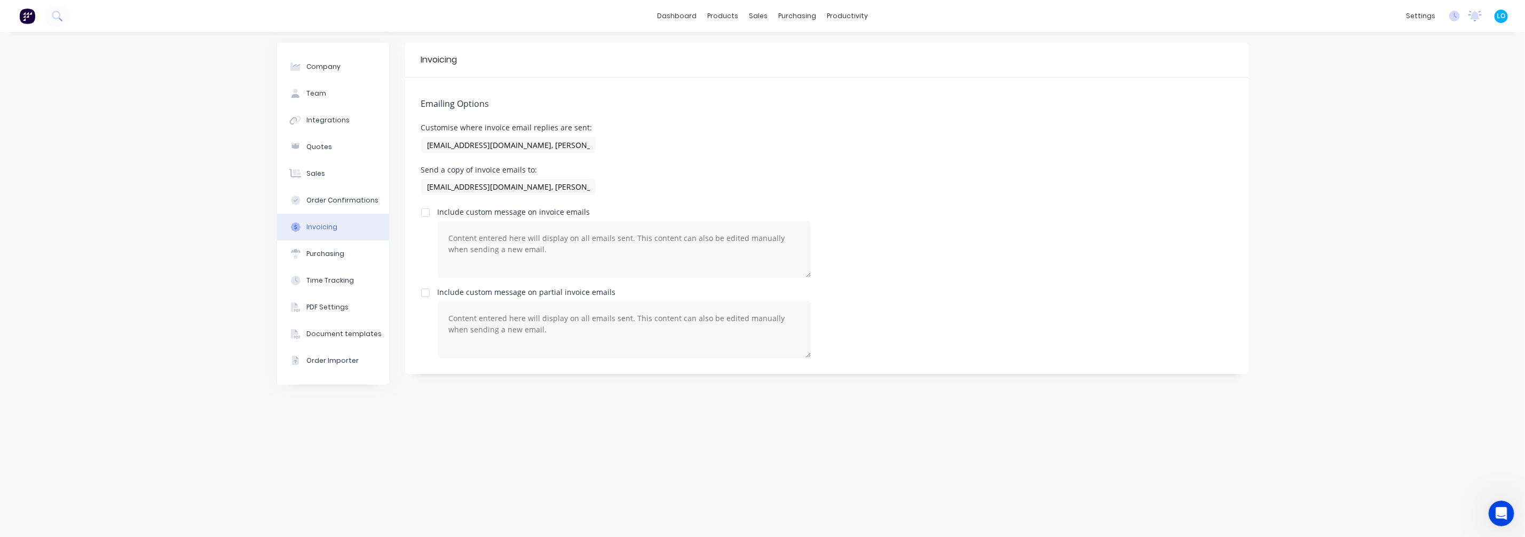
drag, startPoint x: 655, startPoint y: 85, endPoint x: 666, endPoint y: 83, distance: 11.9
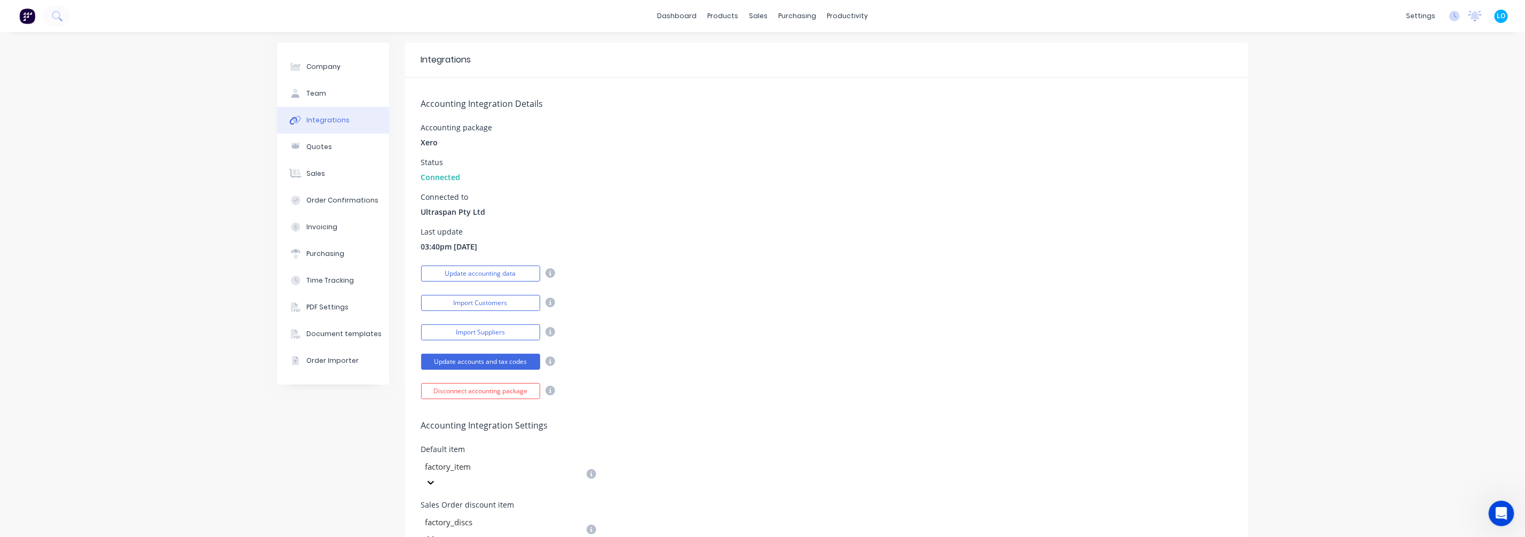
drag, startPoint x: 742, startPoint y: 91, endPoint x: 724, endPoint y: 101, distance: 20.3
click at [327, 93] on button "Team" at bounding box center [333, 93] width 112 height 27
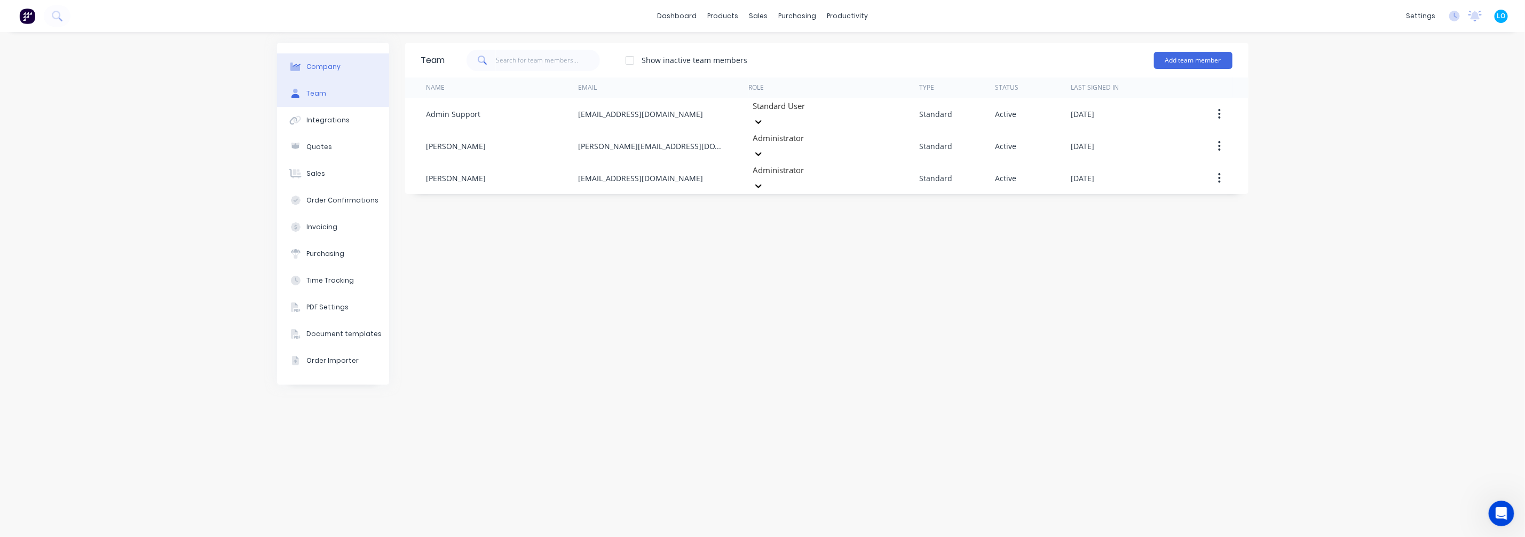
click at [338, 66] on div "Company" at bounding box center [323, 67] width 34 height 10
select select "AU"
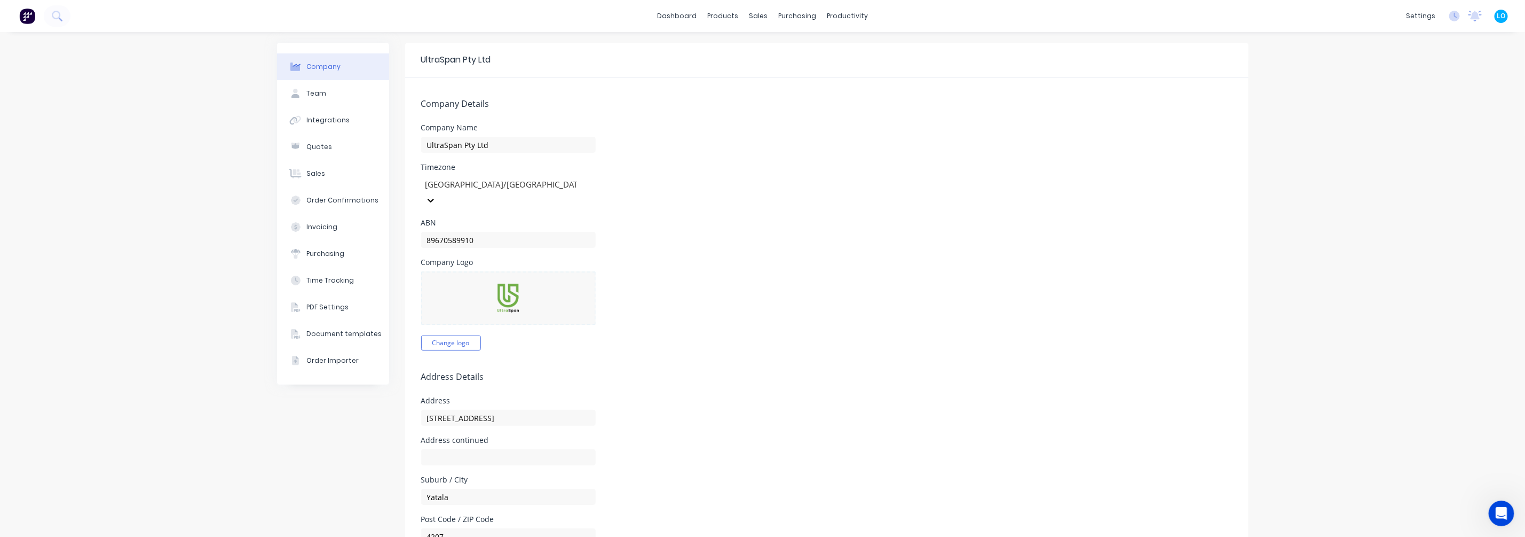
drag, startPoint x: 942, startPoint y: 322, endPoint x: 924, endPoint y: 331, distance: 20.5
